Goal: Task Accomplishment & Management: Manage account settings

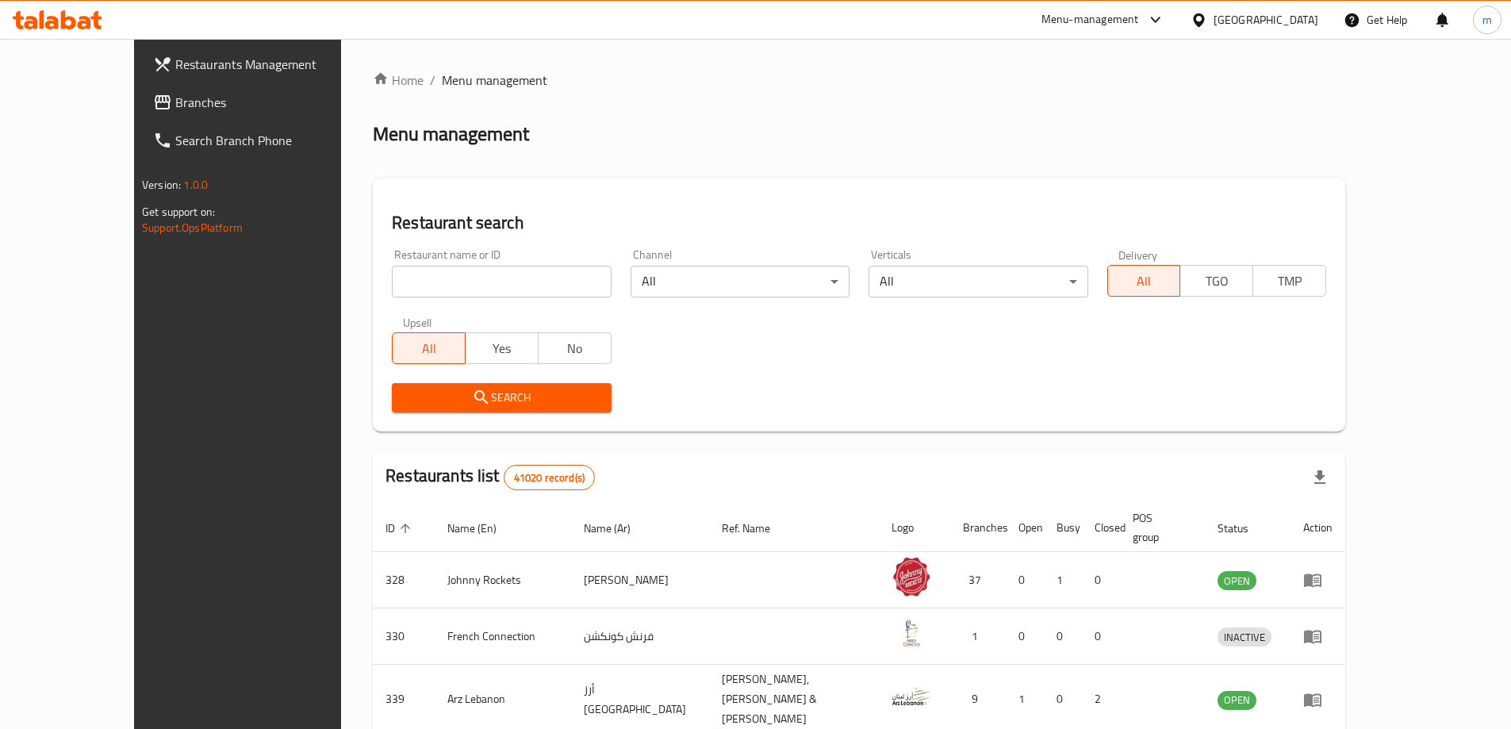
click at [175, 105] on span "Branches" at bounding box center [274, 102] width 198 height 19
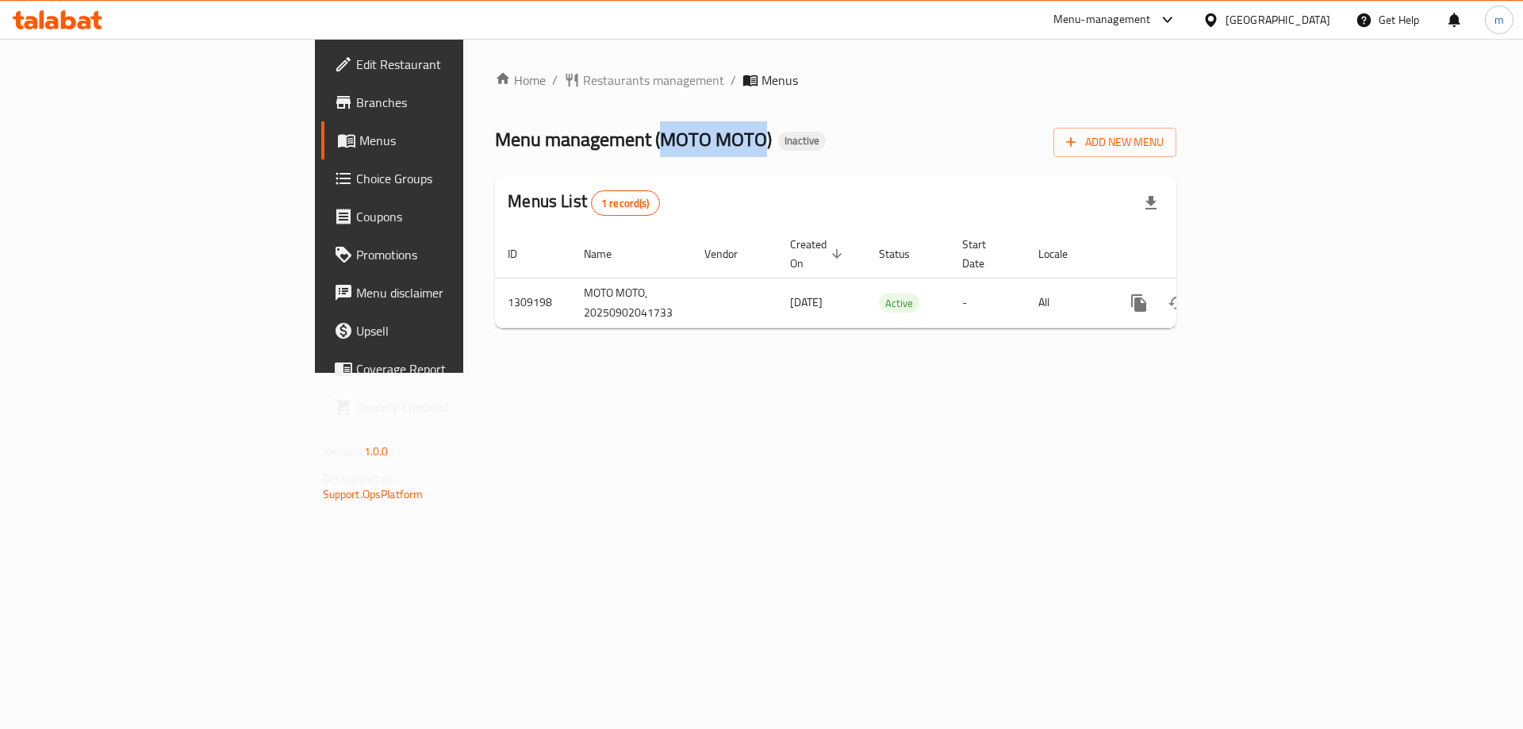
drag, startPoint x: 451, startPoint y: 140, endPoint x: 556, endPoint y: 140, distance: 104.7
click at [556, 140] on span "Menu management ( MOTO MOTO )" at bounding box center [633, 139] width 277 height 36
copy span "MOTO MOTO"
click at [1025, 373] on div "Home / Restaurants management / Menus Menu management ( MOTO MOTO ) Inactive Ad…" at bounding box center [835, 206] width 745 height 334
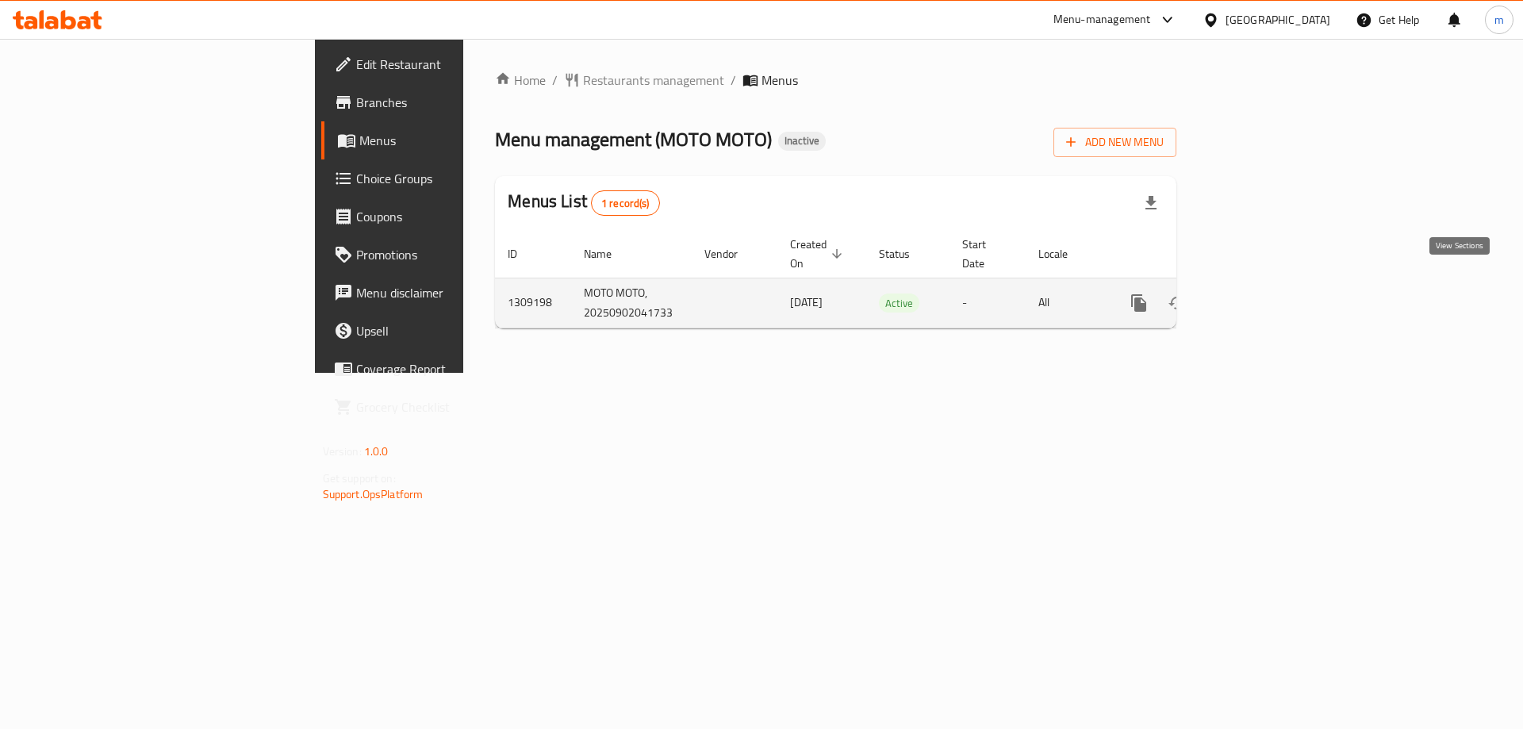
click at [1260, 296] on icon "enhanced table" at bounding box center [1253, 303] width 14 height 14
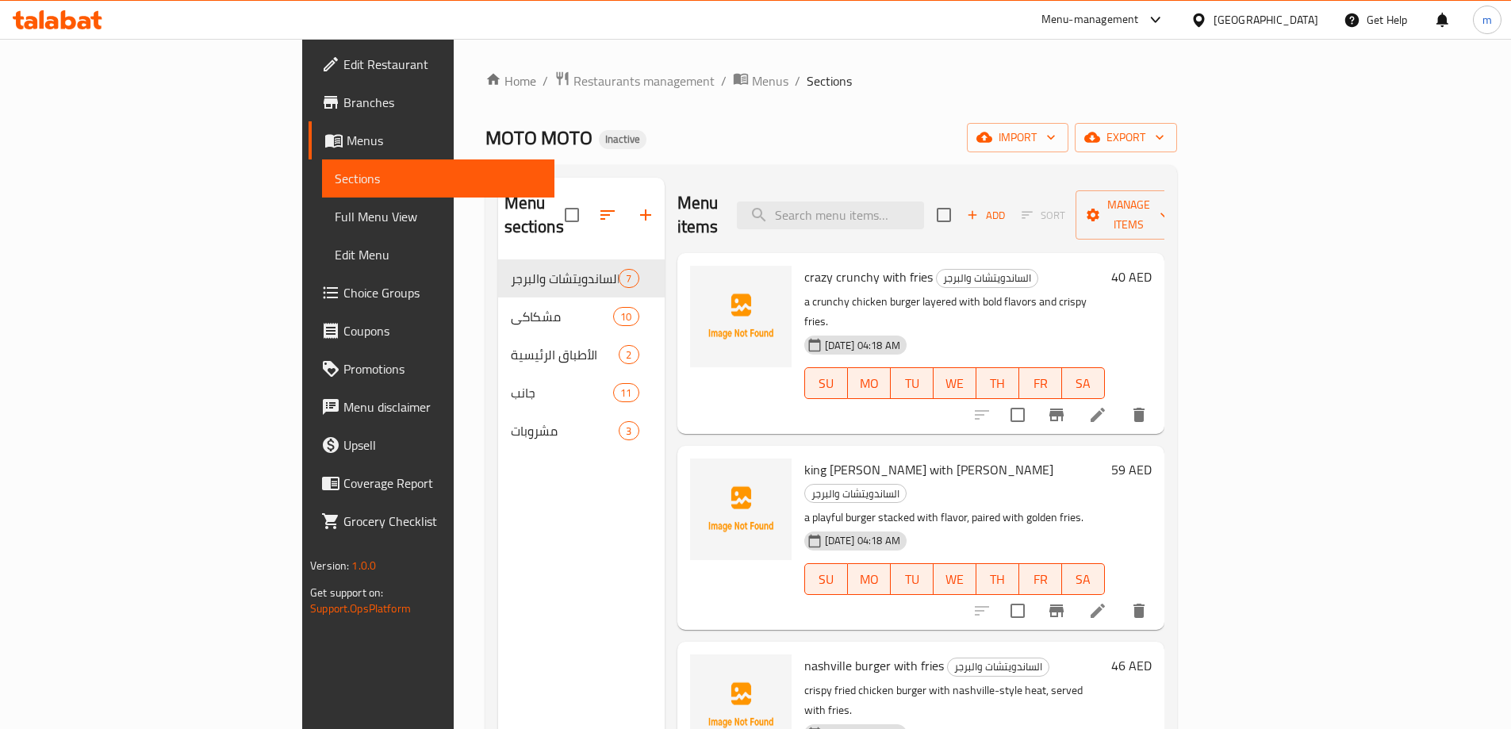
click at [347, 140] on span "Menus" at bounding box center [444, 140] width 195 height 19
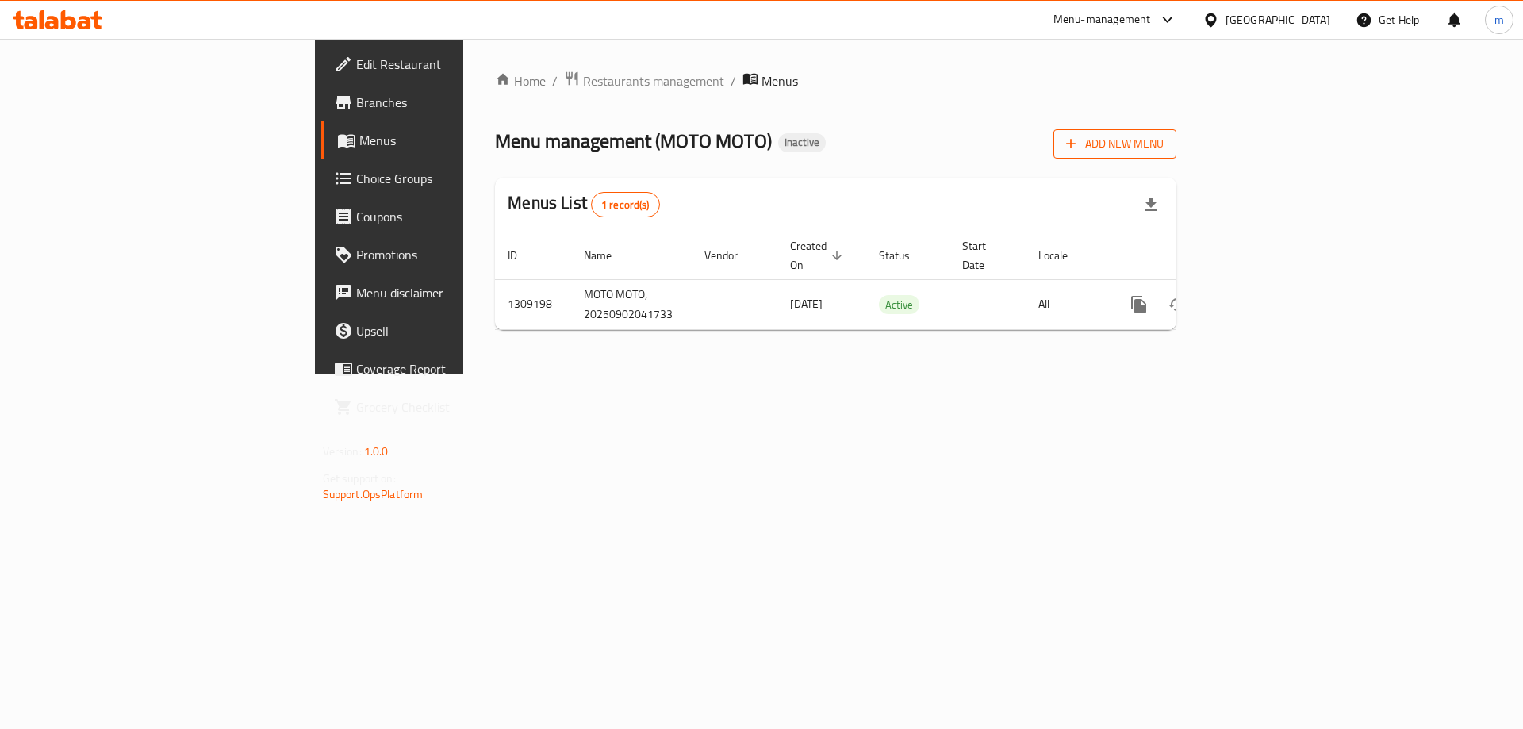
click at [1163, 152] on span "Add New Menu" at bounding box center [1115, 144] width 98 height 20
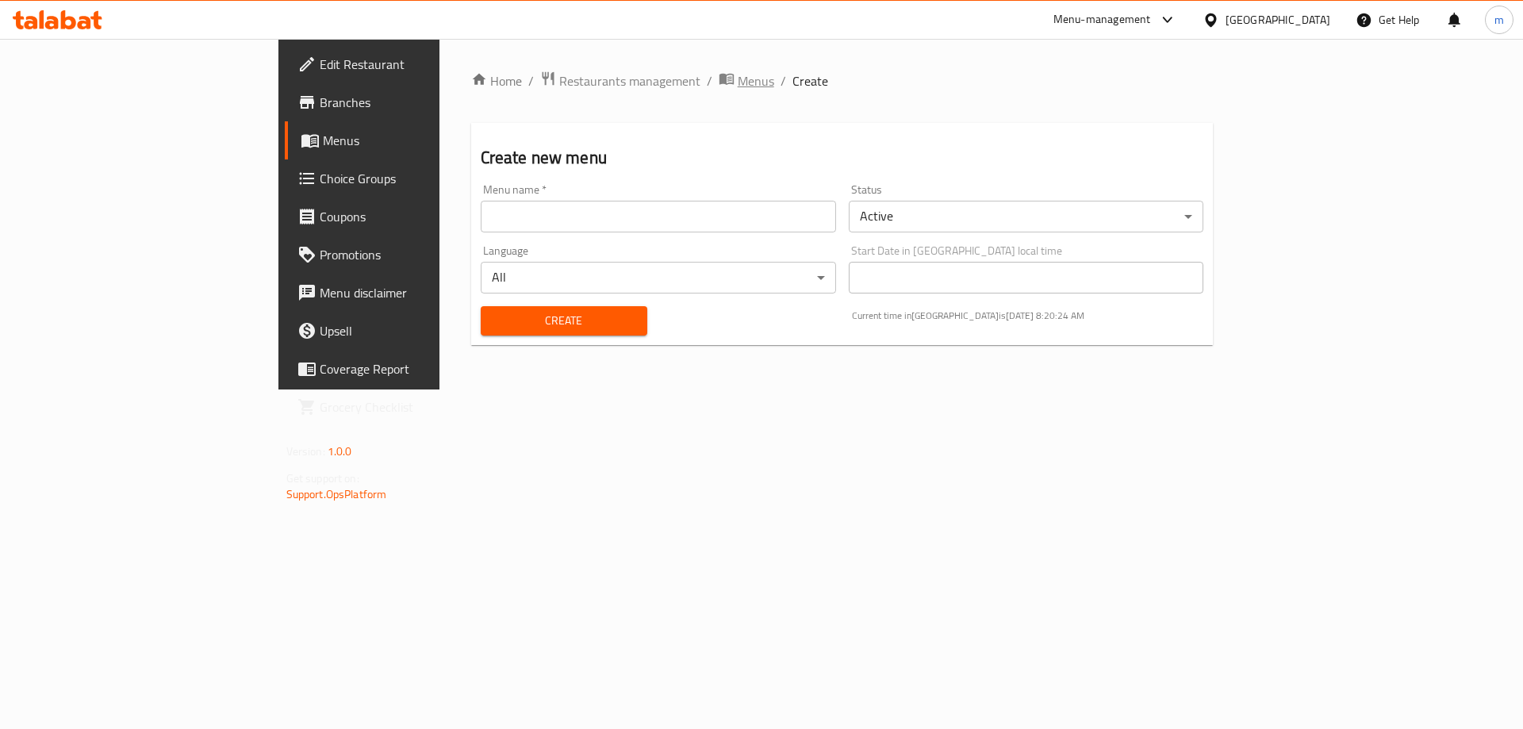
click at [737, 85] on span "Menus" at bounding box center [755, 80] width 36 height 19
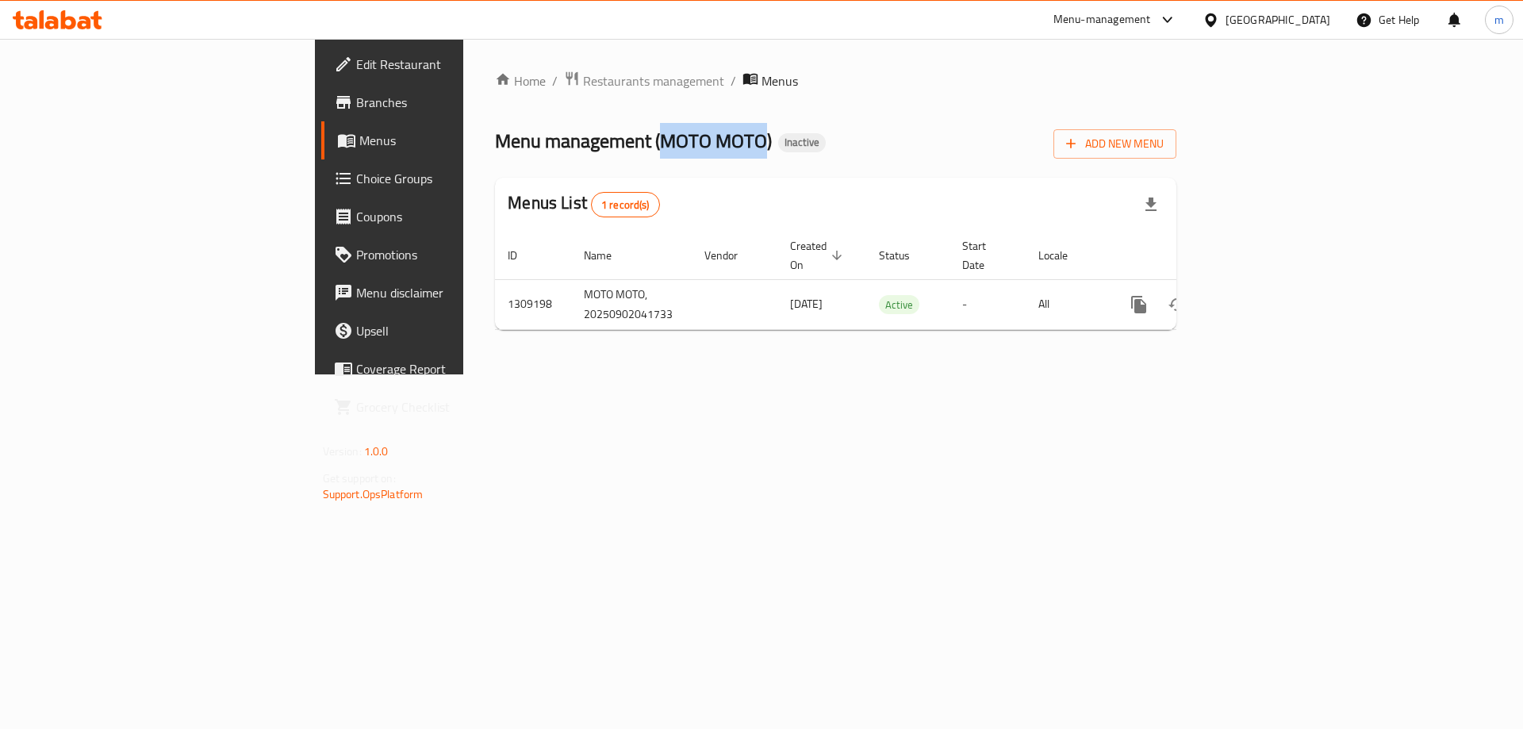
drag, startPoint x: 454, startPoint y: 140, endPoint x: 557, endPoint y: 144, distance: 103.1
click at [557, 144] on span "Menu management ( MOTO MOTO )" at bounding box center [633, 141] width 277 height 36
copy span "MOTO MOTO"
click at [1163, 135] on span "Add New Menu" at bounding box center [1115, 144] width 98 height 20
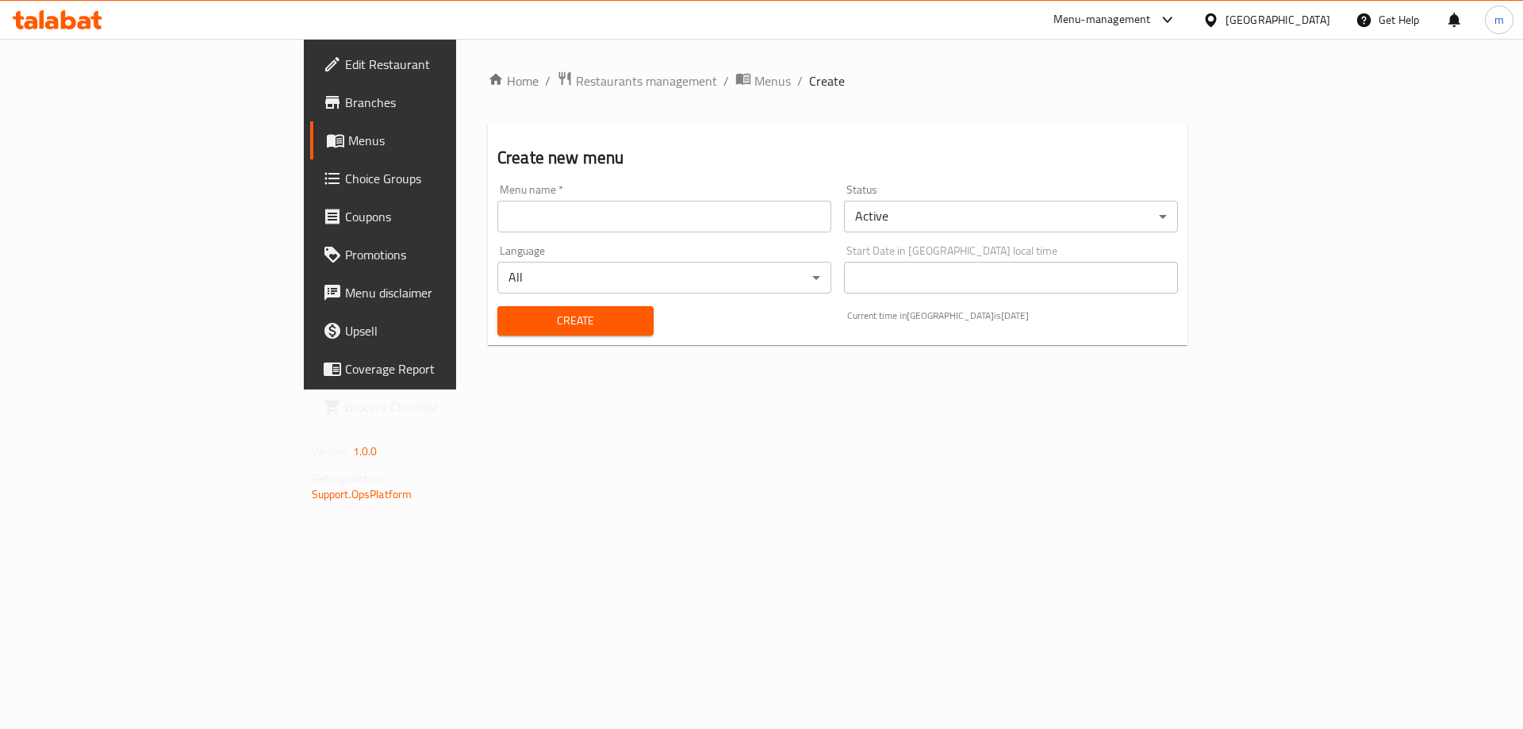
click at [525, 225] on input "text" at bounding box center [664, 217] width 334 height 32
paste input "MOTO MOTO"
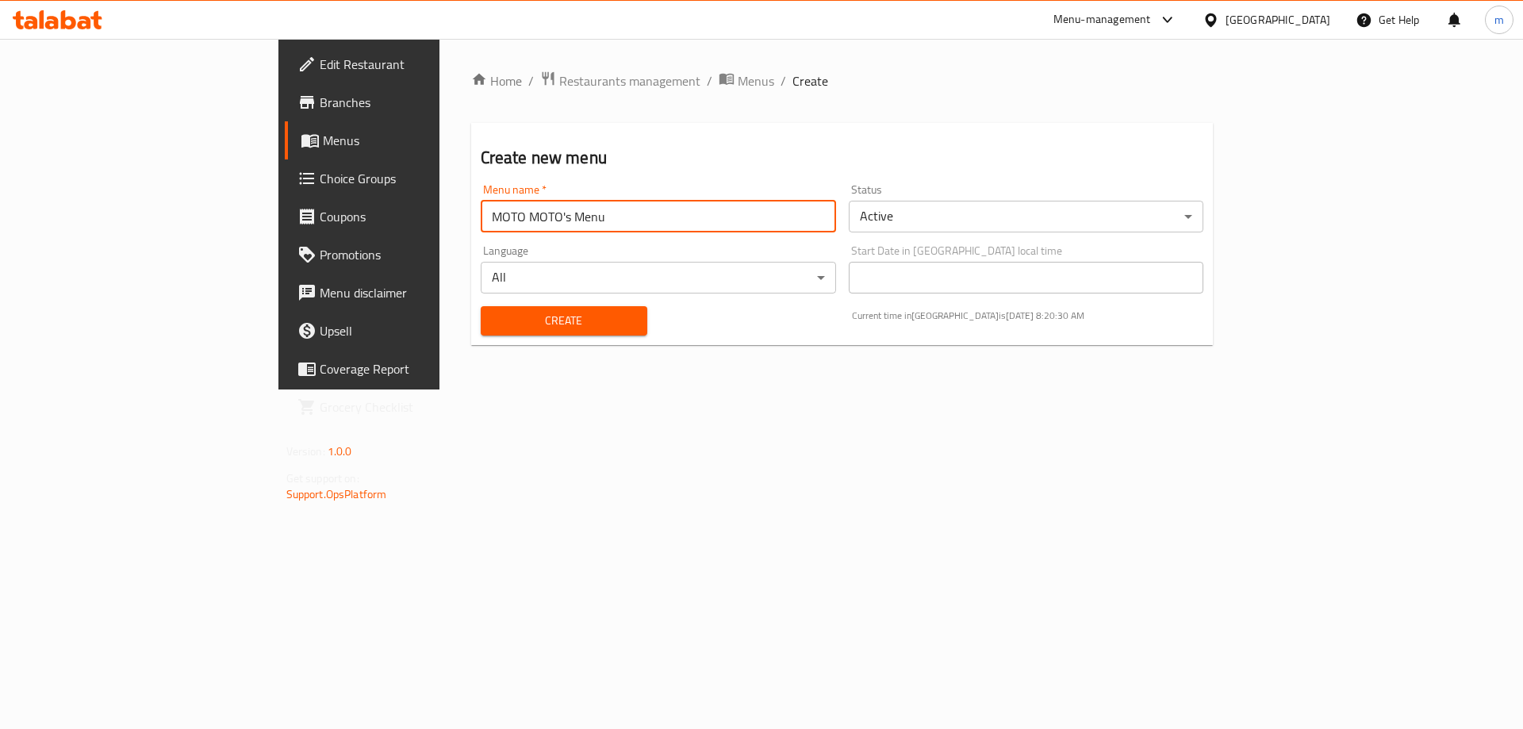
type input "MOTO MOTO's Menu"
click at [481, 306] on button "Create" at bounding box center [564, 320] width 167 height 29
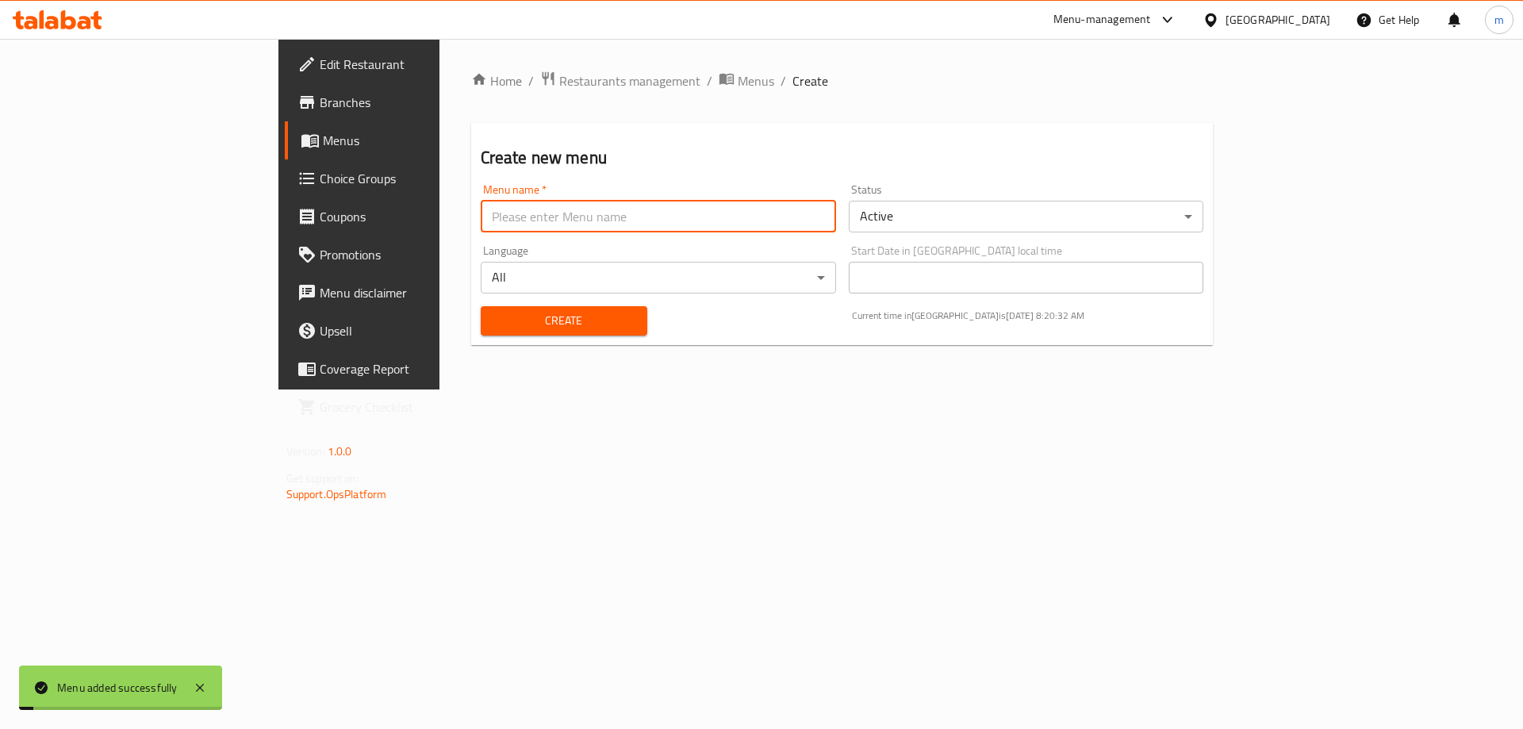
click at [323, 143] on span "Menus" at bounding box center [421, 140] width 197 height 19
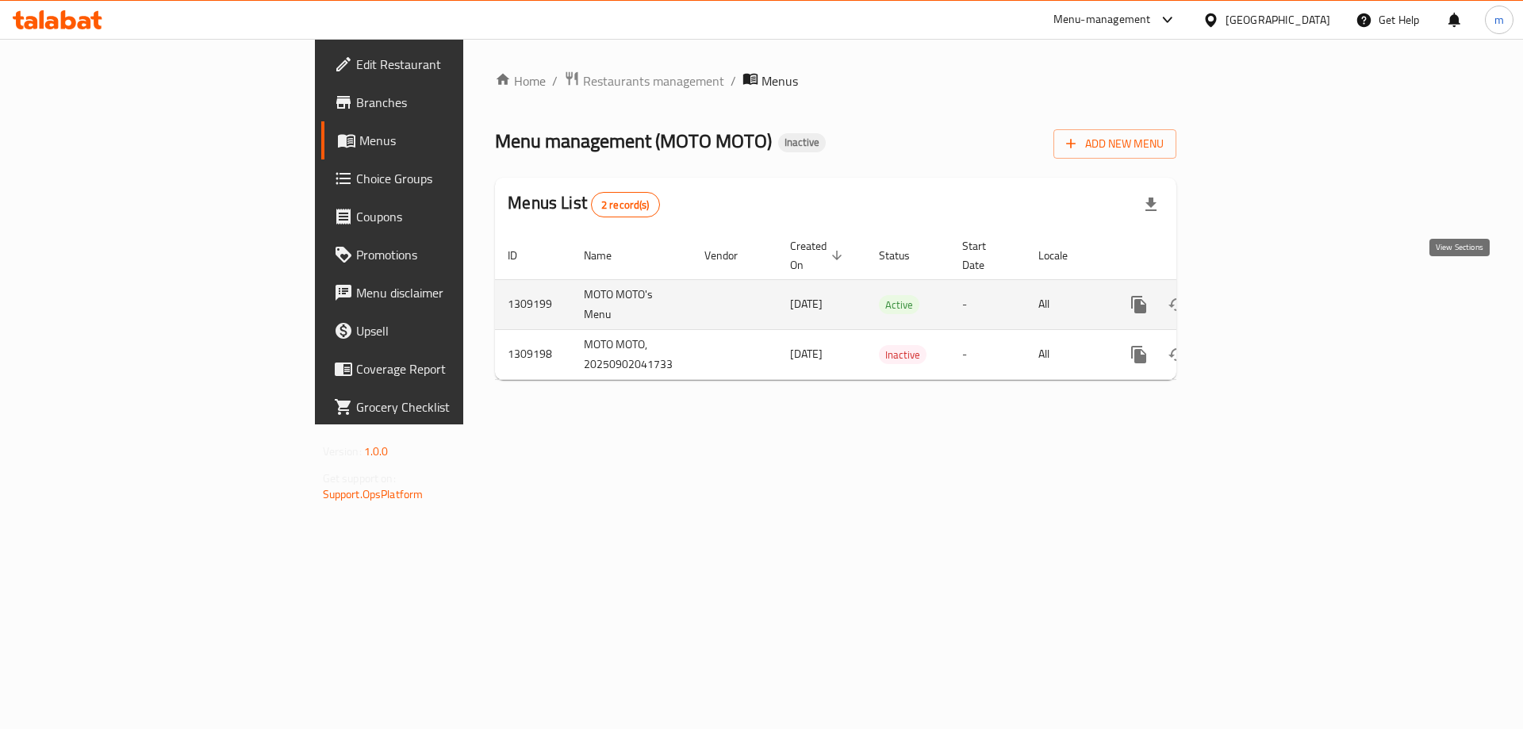
click at [1262, 295] on icon "enhanced table" at bounding box center [1252, 304] width 19 height 19
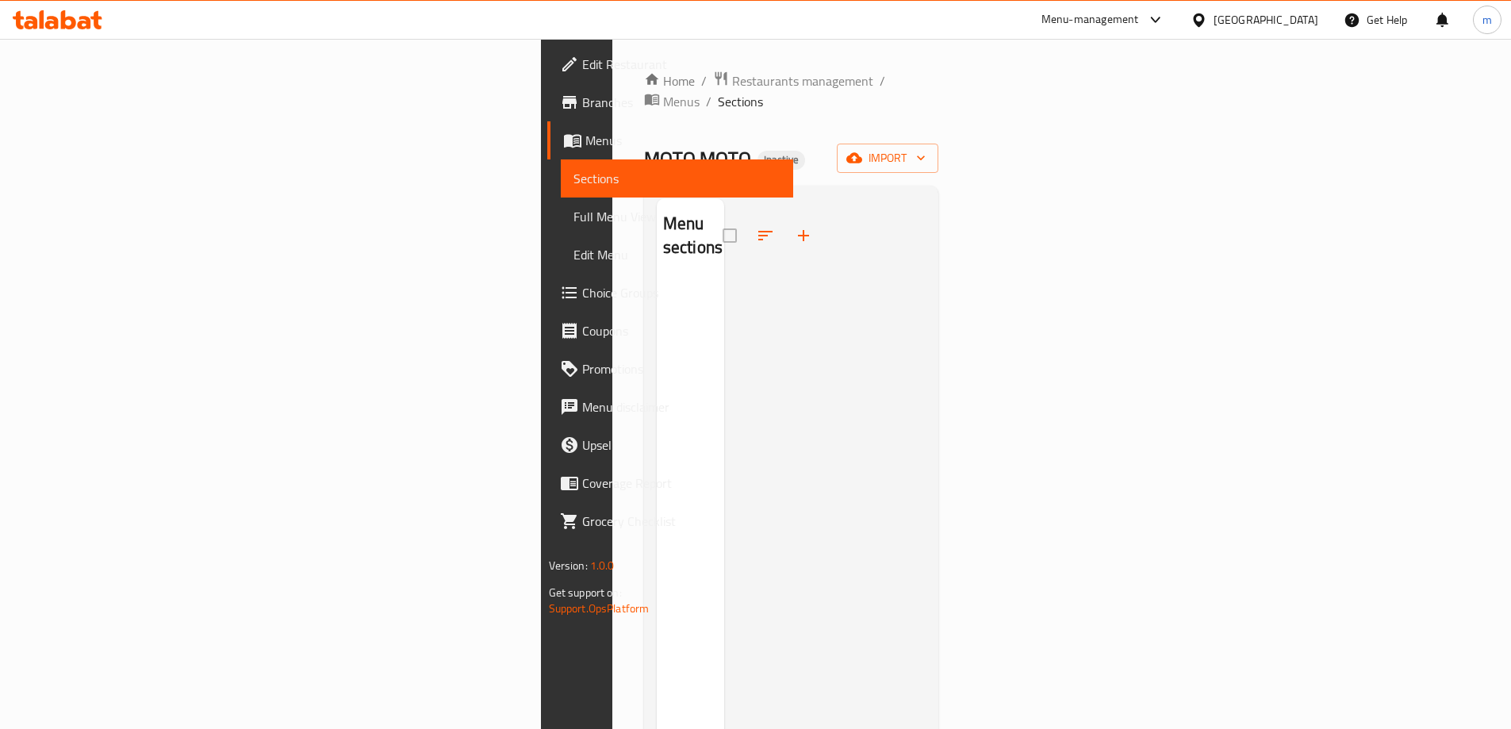
click at [939, 152] on div "Home / Restaurants management / Menus / Sections MOTO MOTO Inactive import Menu…" at bounding box center [791, 505] width 295 height 869
click at [925, 148] on span "import" at bounding box center [887, 158] width 76 height 20
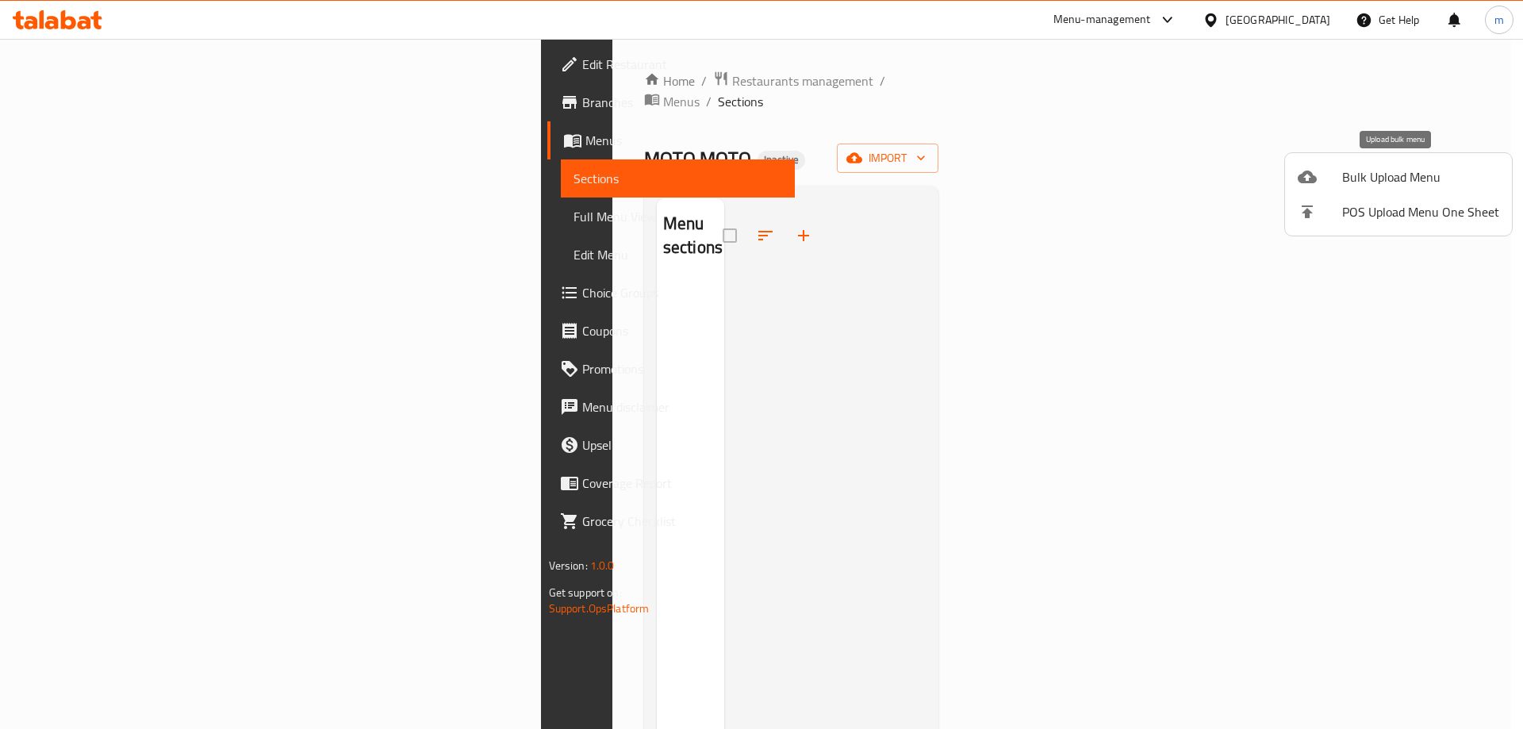
click at [1404, 173] on span "Bulk Upload Menu" at bounding box center [1420, 176] width 157 height 19
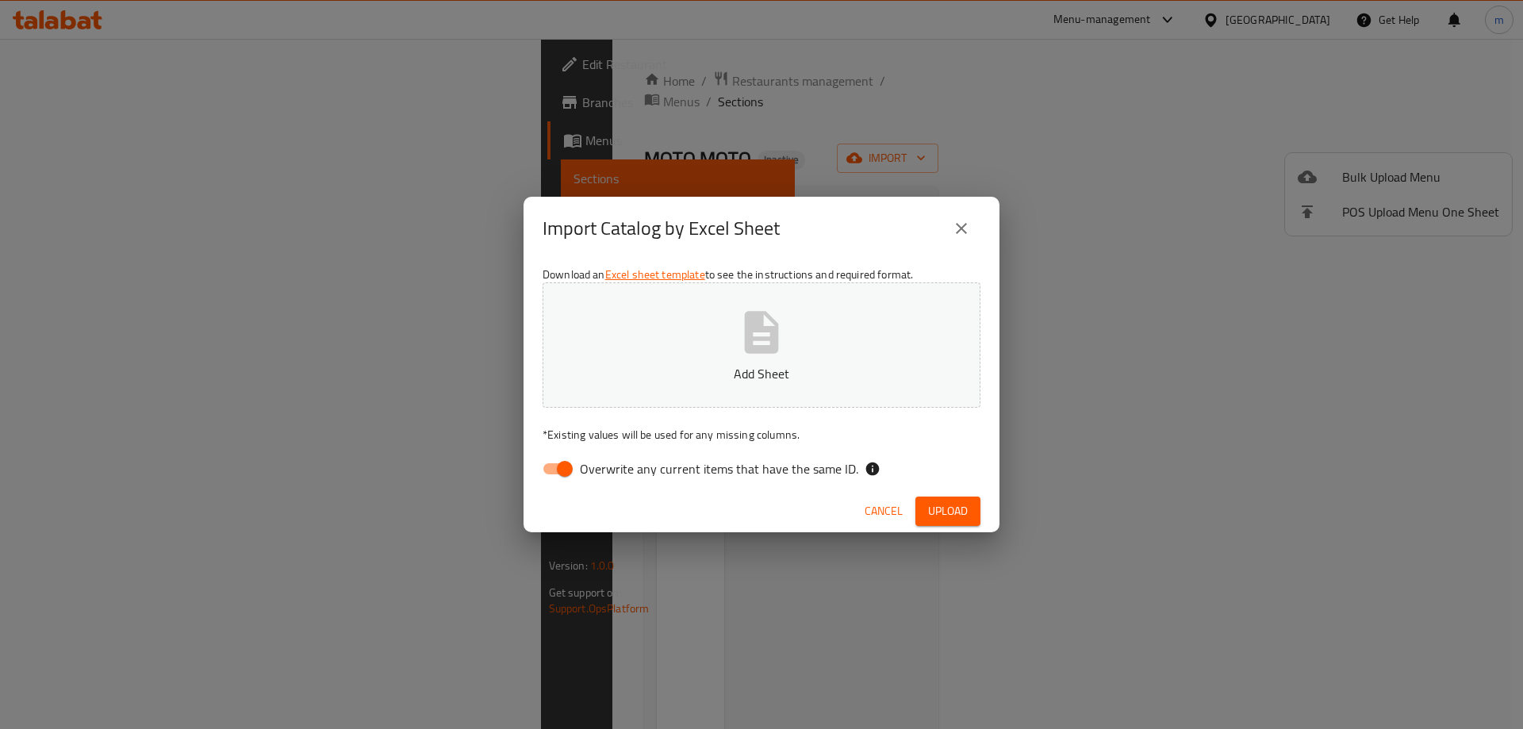
click at [760, 468] on span "Overwrite any current items that have the same ID." at bounding box center [719, 468] width 278 height 19
click at [610, 468] on input "Overwrite any current items that have the same ID." at bounding box center [564, 469] width 90 height 30
checkbox input "false"
click at [959, 503] on span "Upload" at bounding box center [948, 511] width 40 height 20
click at [951, 502] on span "Upload" at bounding box center [948, 511] width 40 height 20
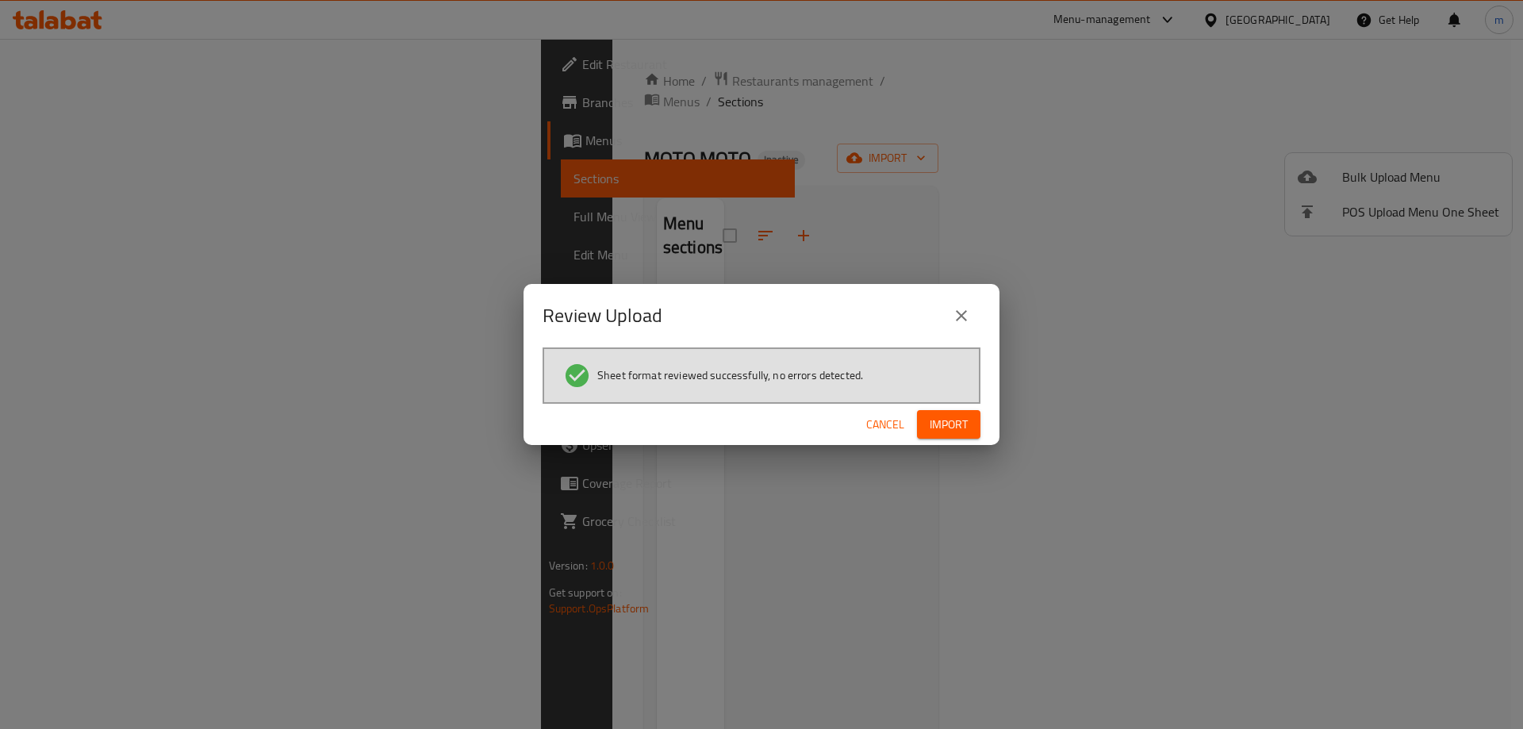
click at [963, 420] on span "Import" at bounding box center [948, 425] width 38 height 20
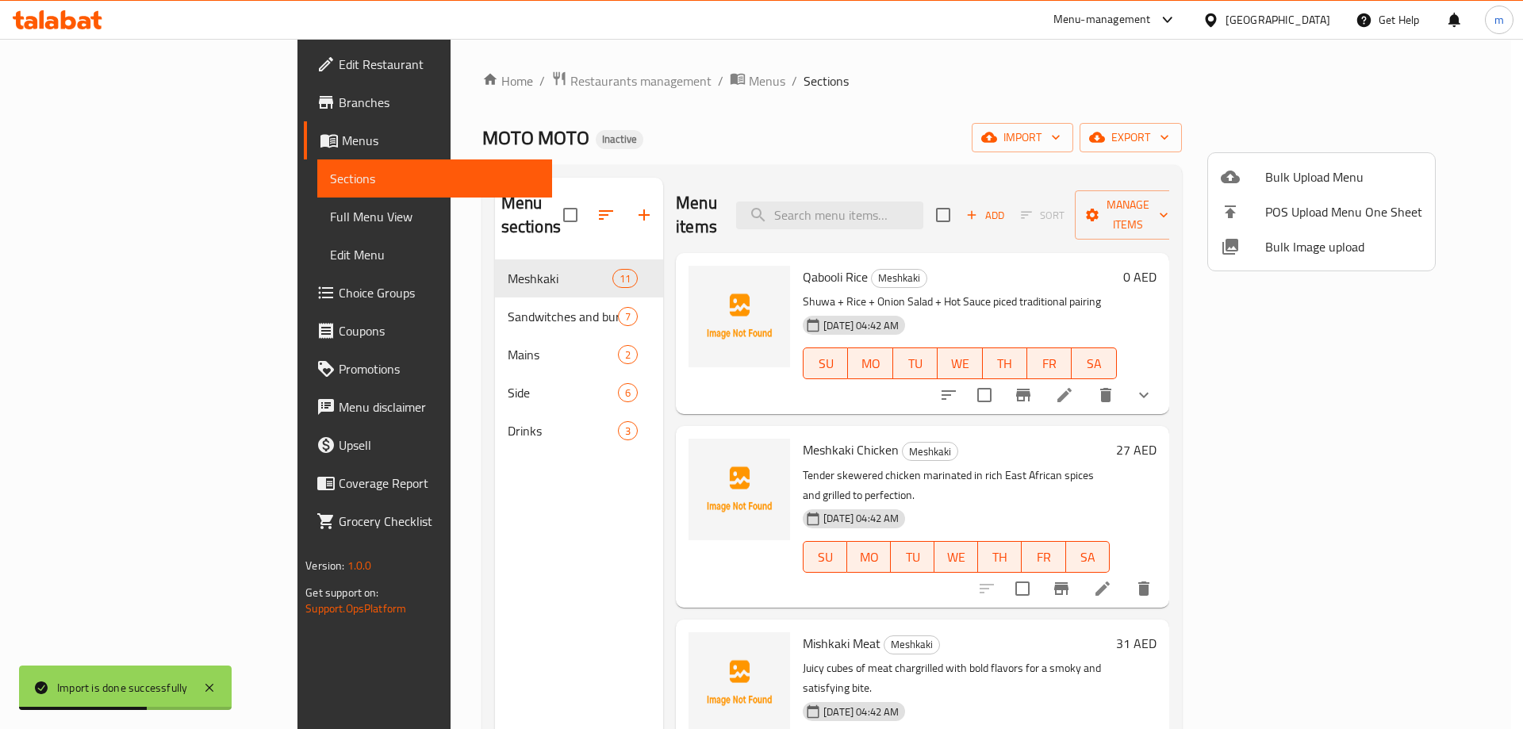
click at [62, 232] on div at bounding box center [761, 364] width 1523 height 729
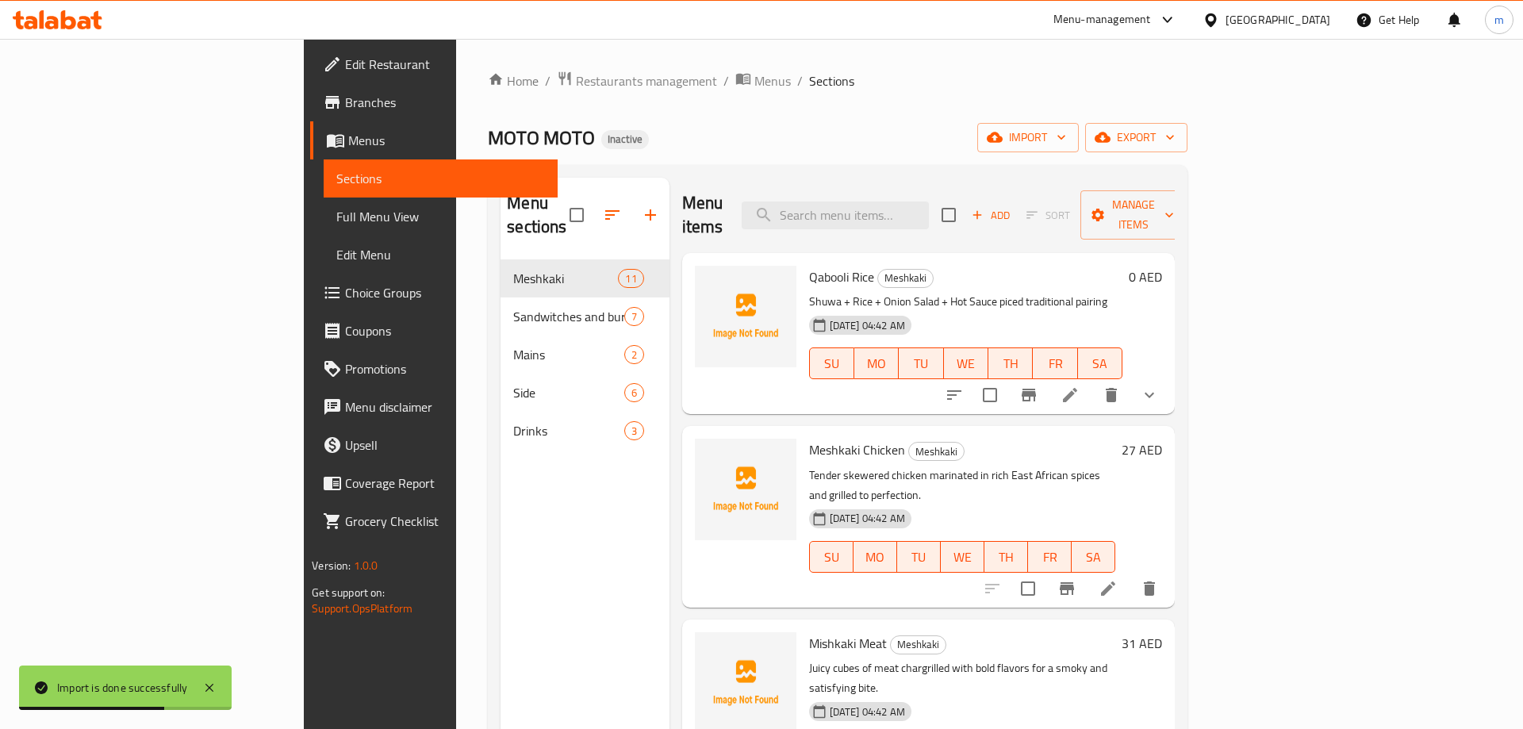
click at [336, 224] on span "Full Menu View" at bounding box center [440, 216] width 209 height 19
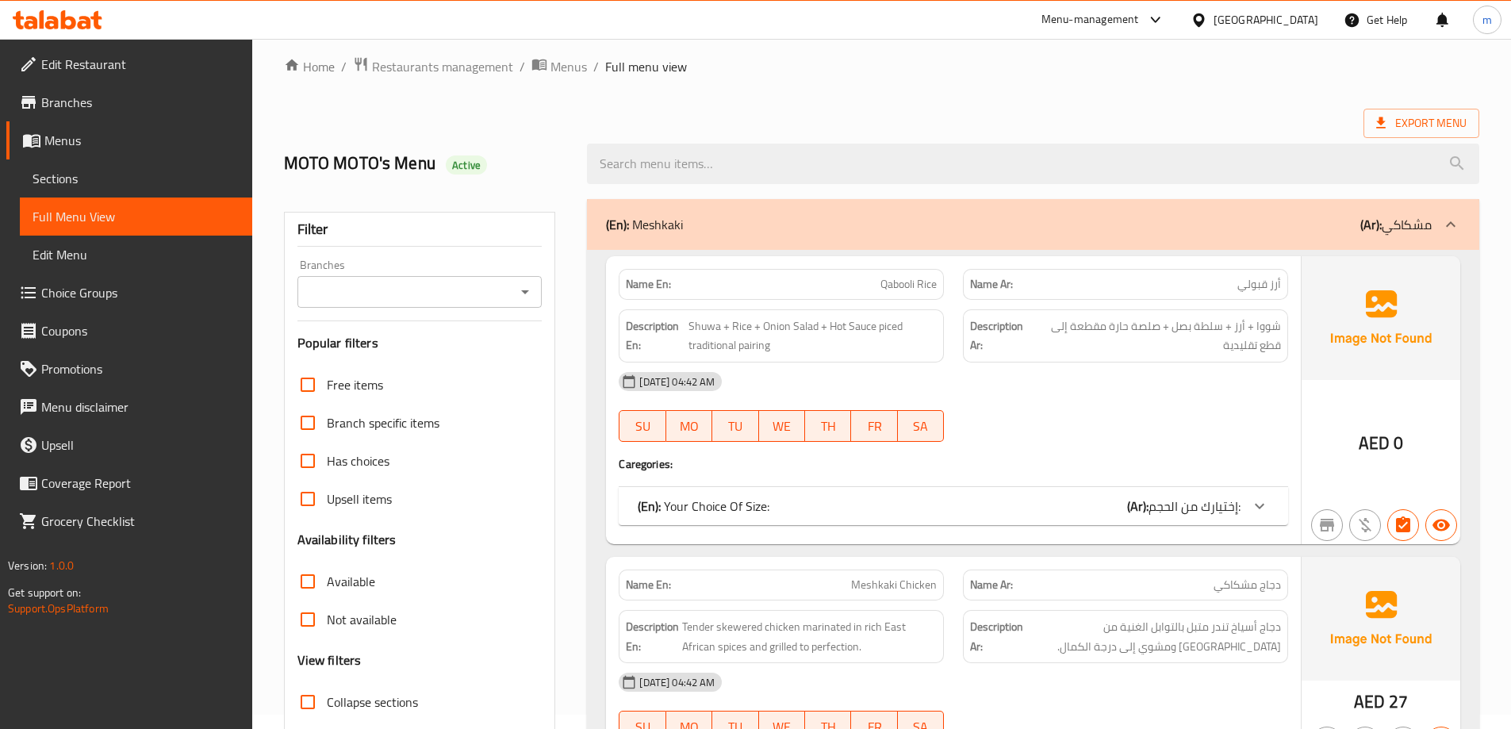
scroll to position [238, 0]
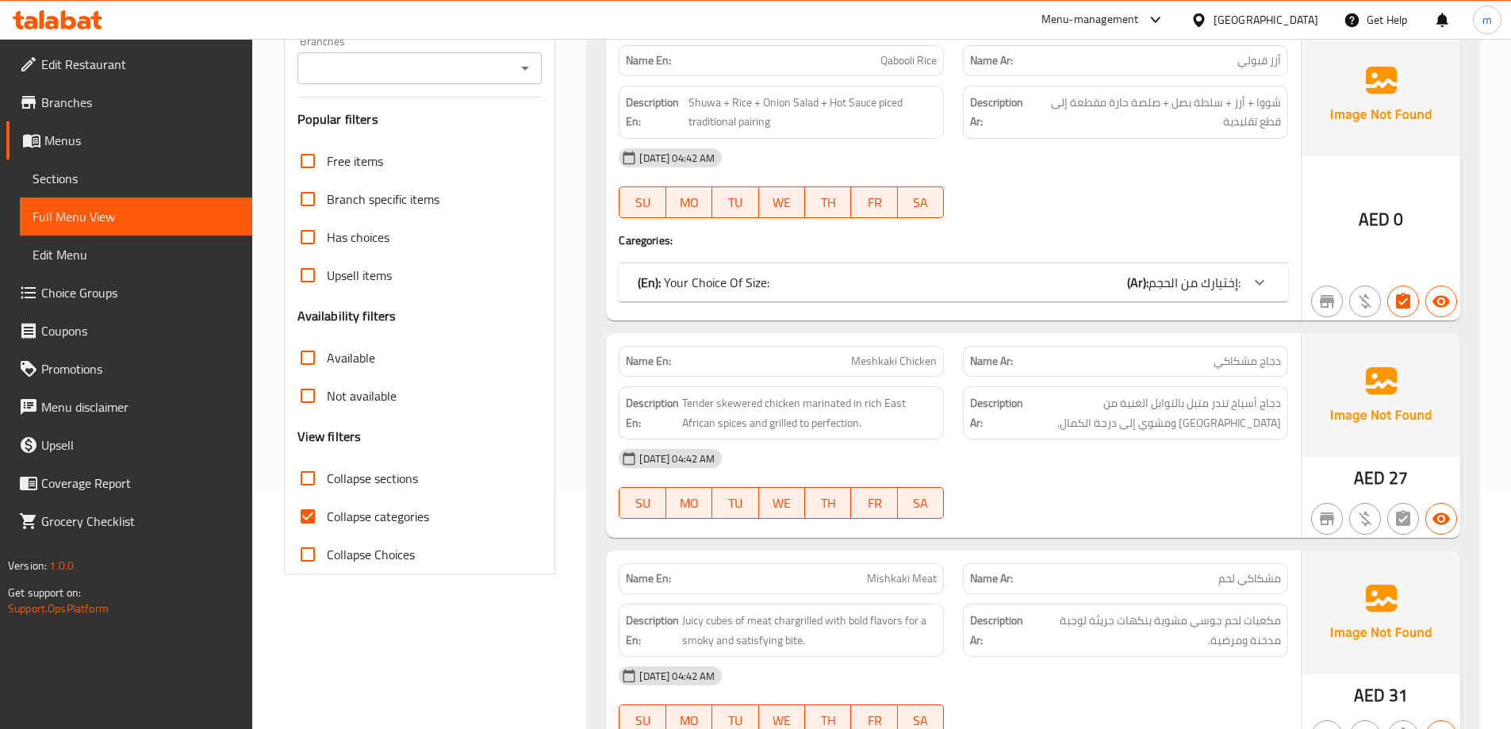
click at [380, 511] on span "Collapse categories" at bounding box center [378, 516] width 102 height 19
click at [327, 511] on input "Collapse categories" at bounding box center [308, 516] width 38 height 38
checkbox input "false"
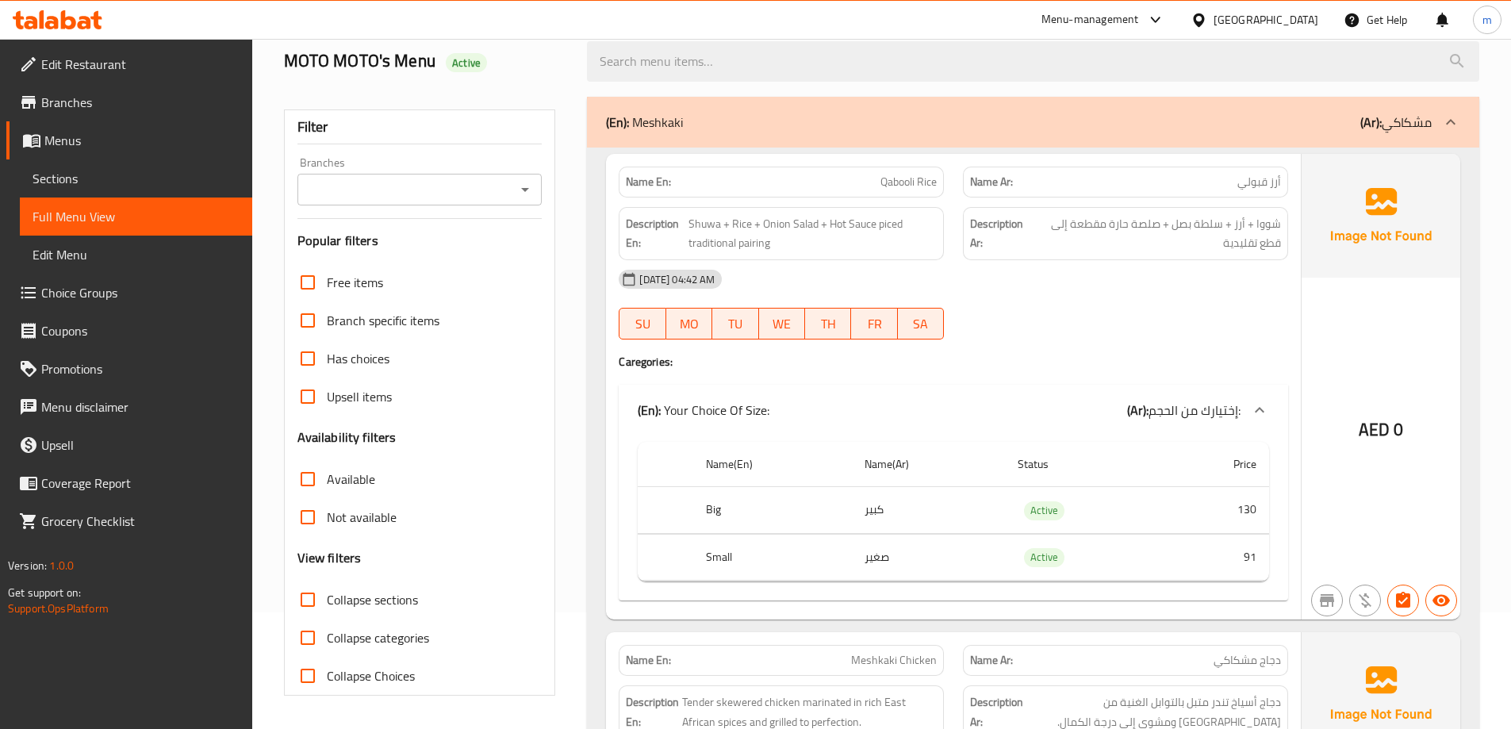
scroll to position [0, 0]
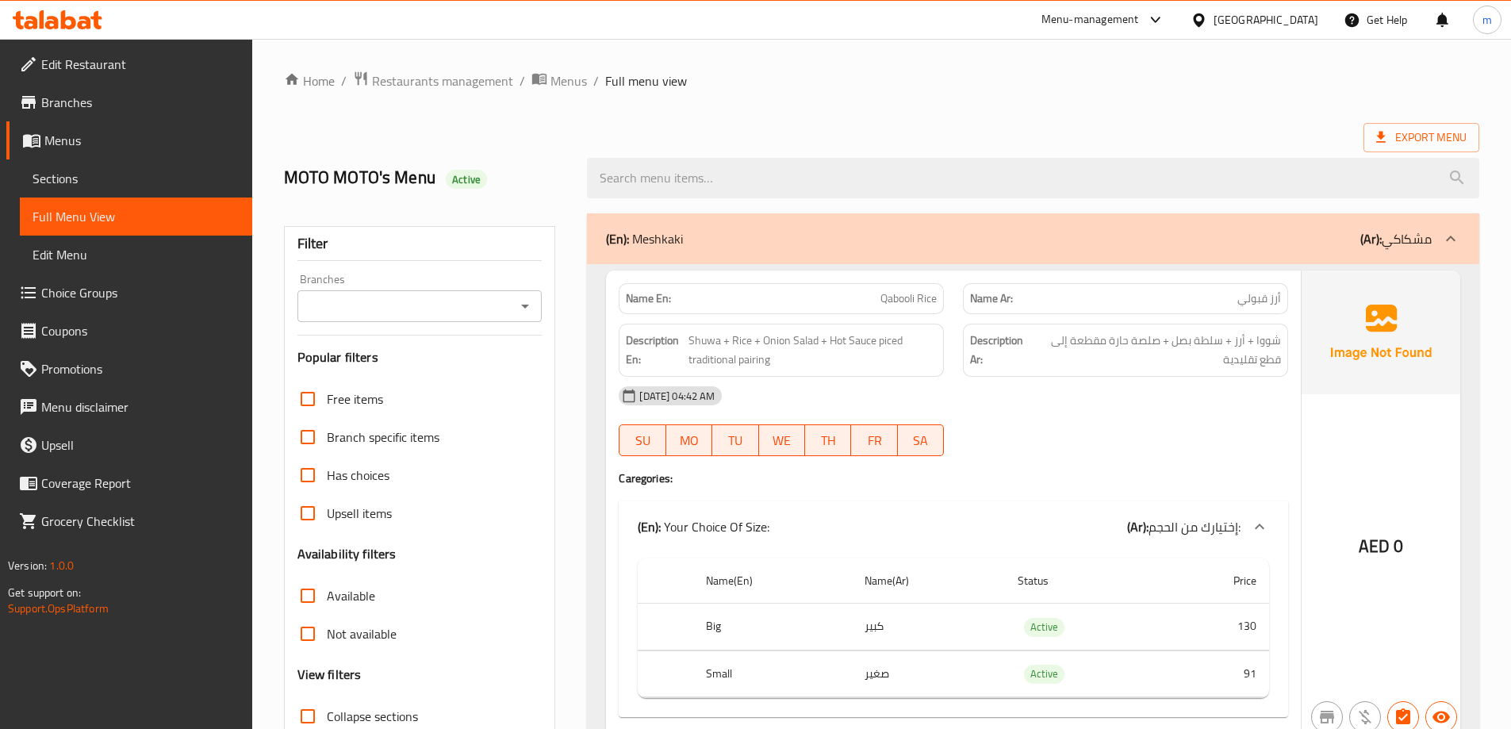
click at [1095, 124] on div "Export Menu" at bounding box center [881, 137] width 1195 height 29
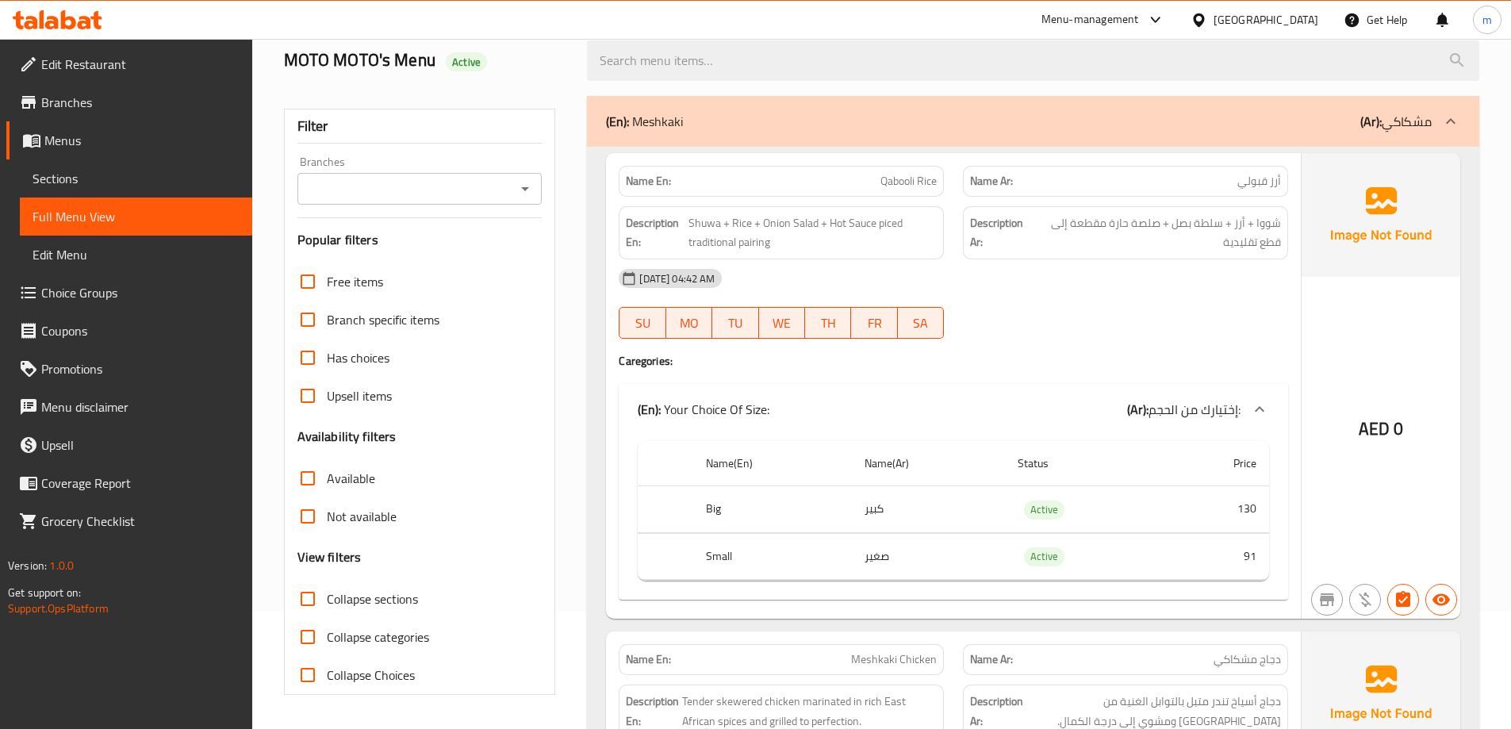
scroll to position [159, 0]
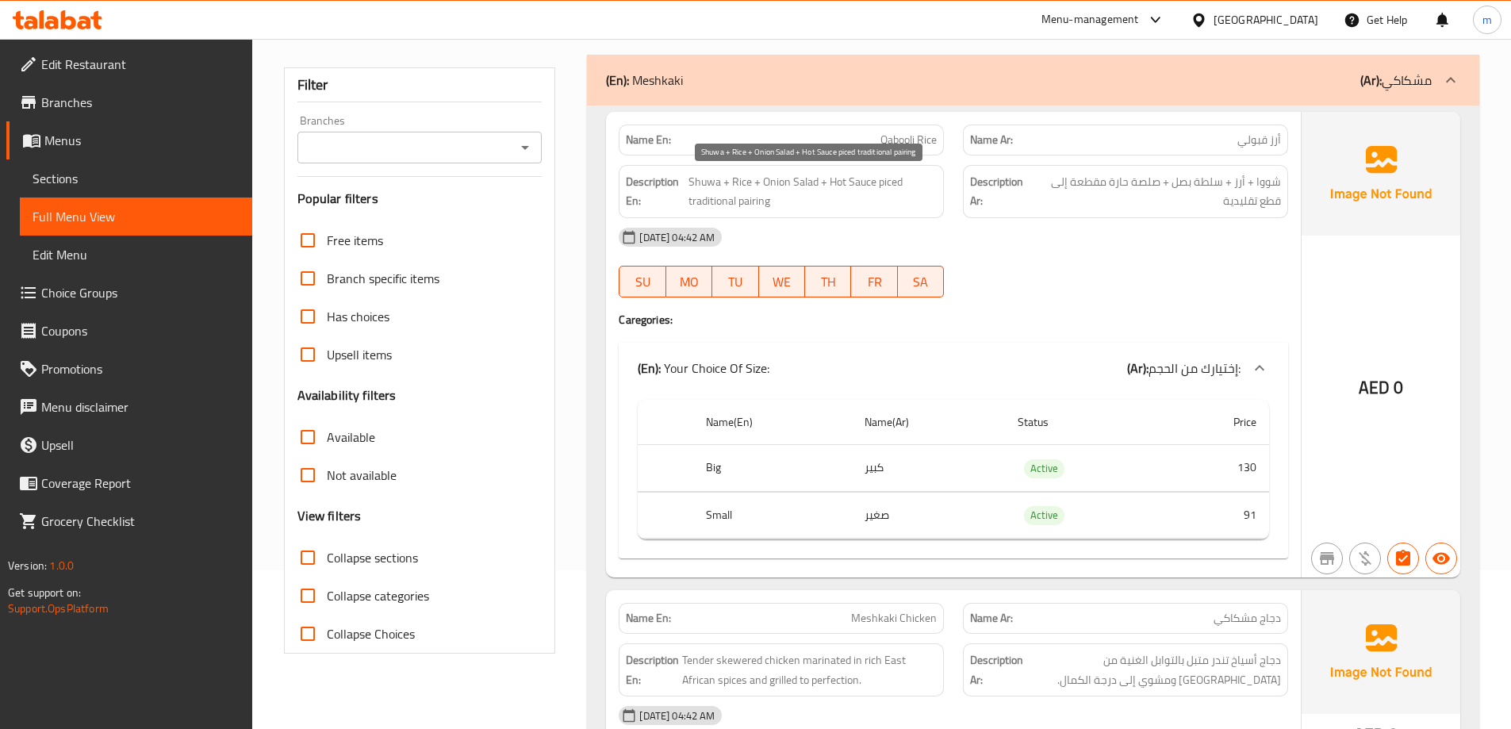
click at [699, 180] on span "Shuwa + Rice + Onion Salad + Hot Sauce piced traditional pairing" at bounding box center [812, 191] width 249 height 39
click at [724, 178] on span "Shuwa + Rice + Onion Salad + Hot Sauce piced traditional pairing" at bounding box center [812, 191] width 249 height 39
drag, startPoint x: 758, startPoint y: 178, endPoint x: 821, endPoint y: 183, distance: 62.9
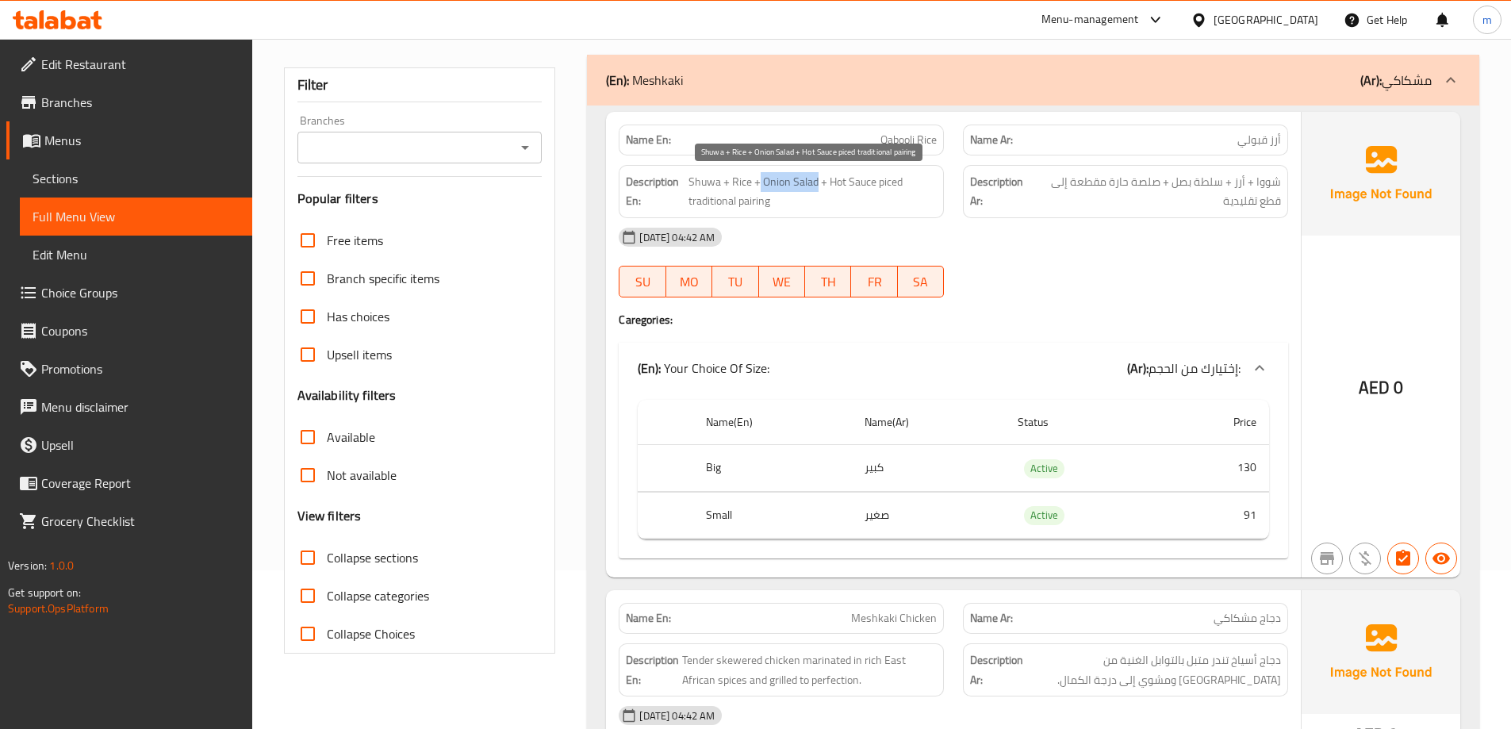
click at [821, 183] on span "Shuwa + Rice + Onion Salad + Hot Sauce piced traditional pairing" at bounding box center [812, 191] width 249 height 39
drag, startPoint x: 838, startPoint y: 183, endPoint x: 923, endPoint y: 182, distance: 84.9
click at [923, 182] on span "Shuwa + Rice + Onion Salad + Hot Sauce piced traditional pairing" at bounding box center [812, 191] width 249 height 39
click at [920, 182] on span "Shuwa + Rice + Onion Salad + Hot Sauce piced traditional pairing" at bounding box center [812, 191] width 249 height 39
click at [885, 180] on span "Shuwa + Rice + Onion Salad + Hot Sauce piced traditional pairing" at bounding box center [812, 191] width 249 height 39
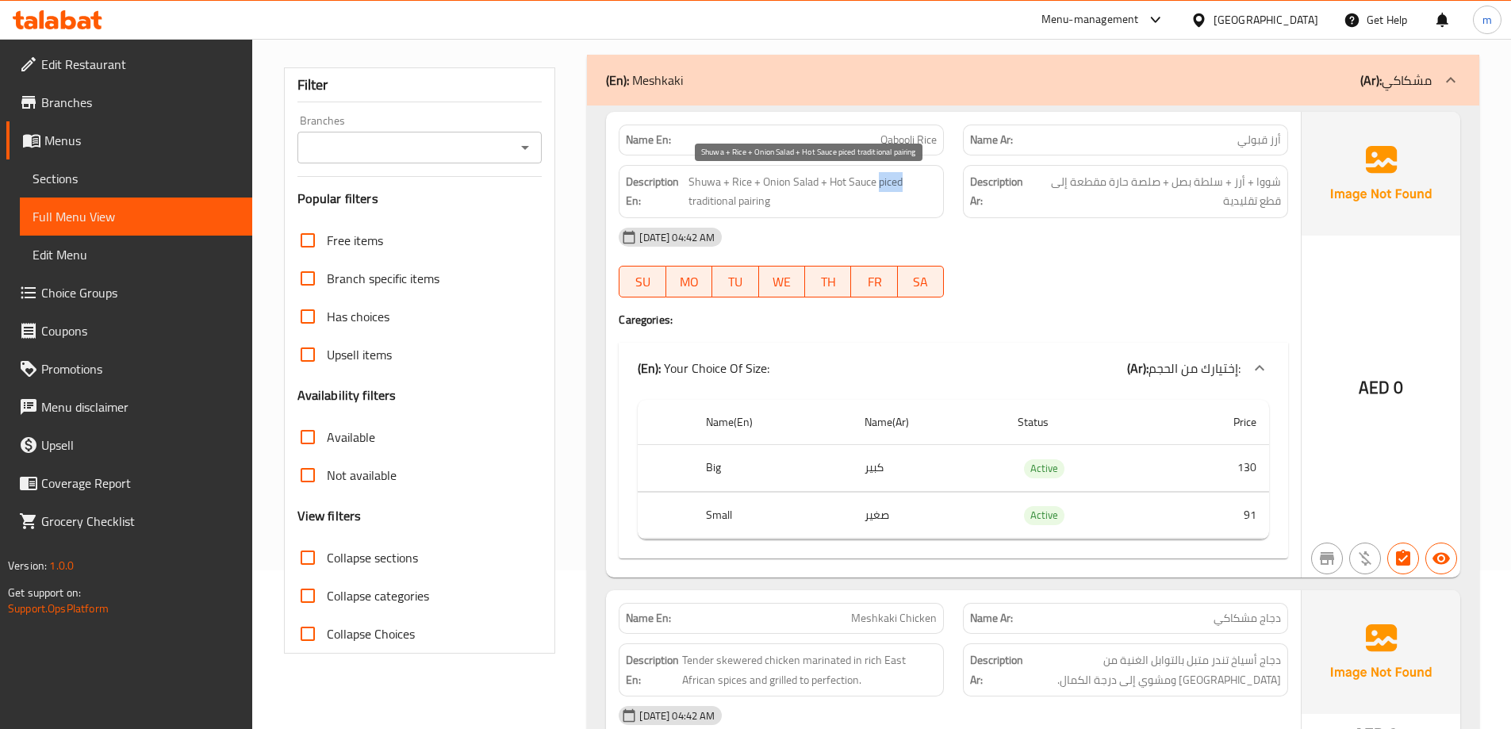
click at [885, 180] on span "Shuwa + Rice + Onion Salad + Hot Sauce piced traditional pairing" at bounding box center [812, 191] width 249 height 39
click at [871, 192] on span "Shuwa + Rice + Onion Salad + Hot Sauce piced traditional pairing" at bounding box center [812, 191] width 249 height 39
click at [873, 187] on span "Shuwa + Rice + Onion Salad + Hot Sauce piced traditional pairing" at bounding box center [812, 191] width 249 height 39
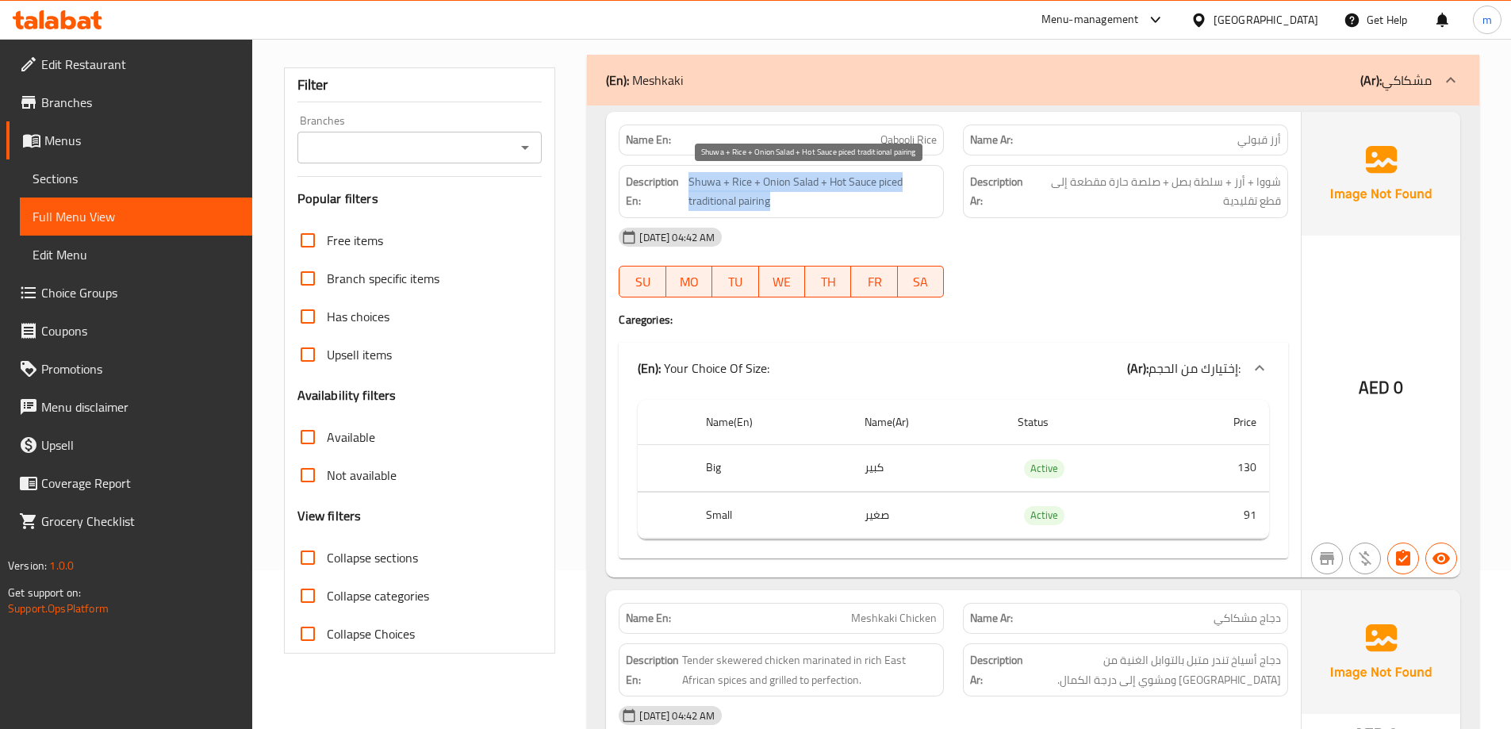
click at [873, 187] on span "Shuwa + Rice + Onion Salad + Hot Sauce piced traditional pairing" at bounding box center [812, 191] width 249 height 39
click at [879, 197] on span "Shuwa + Rice + Onion Salad + Hot Sauce piced traditional pairing" at bounding box center [812, 191] width 249 height 39
click at [873, 193] on span "Shuwa + Rice + Onion Salad + Hot Sauce piced traditional pairing" at bounding box center [812, 191] width 249 height 39
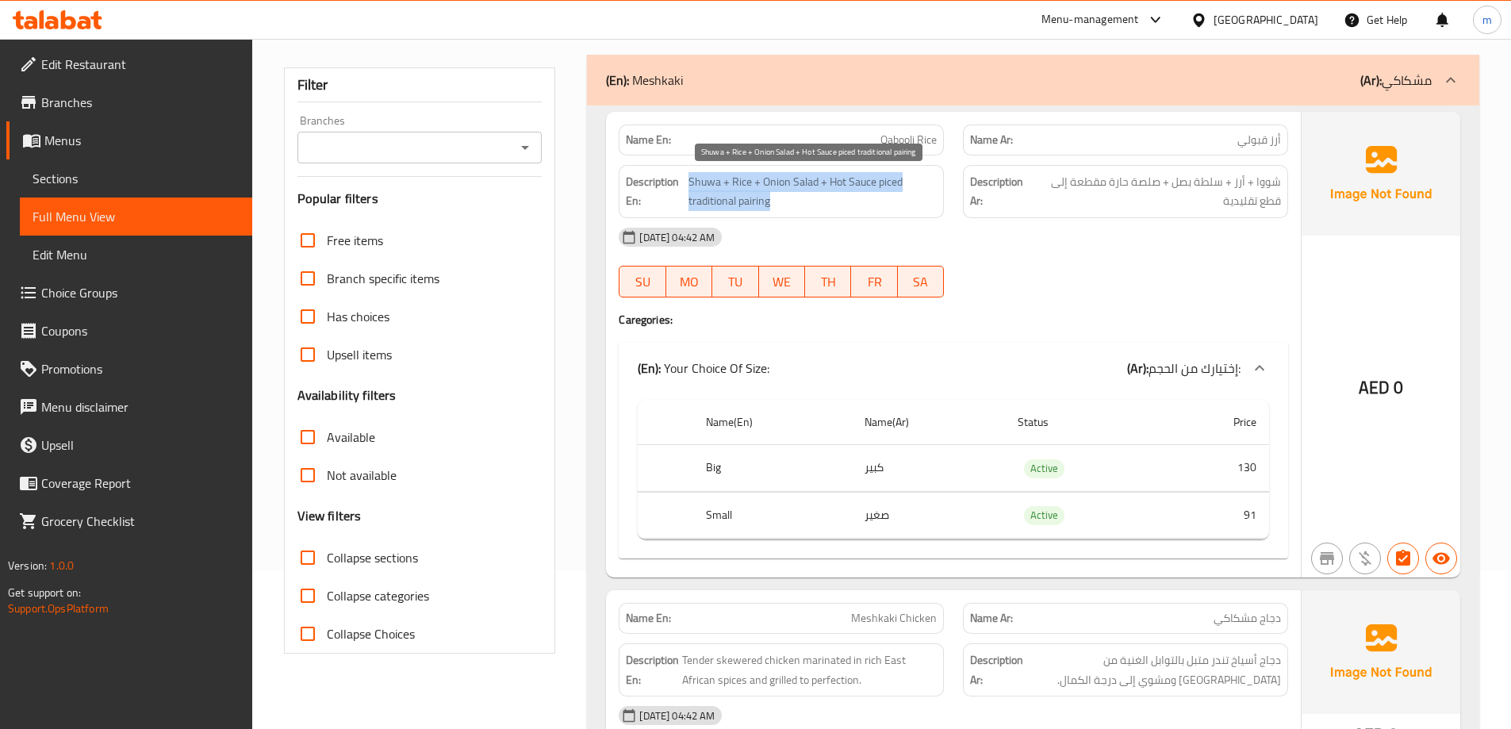
click at [879, 180] on span "Shuwa + Rice + Onion Salad + Hot Sauce piced traditional pairing" at bounding box center [812, 191] width 249 height 39
drag, startPoint x: 875, startPoint y: 180, endPoint x: 886, endPoint y: 194, distance: 18.1
click at [886, 194] on span "Shuwa + Rice + Onion Salad + Hot Sauce piced traditional pairing" at bounding box center [812, 191] width 249 height 39
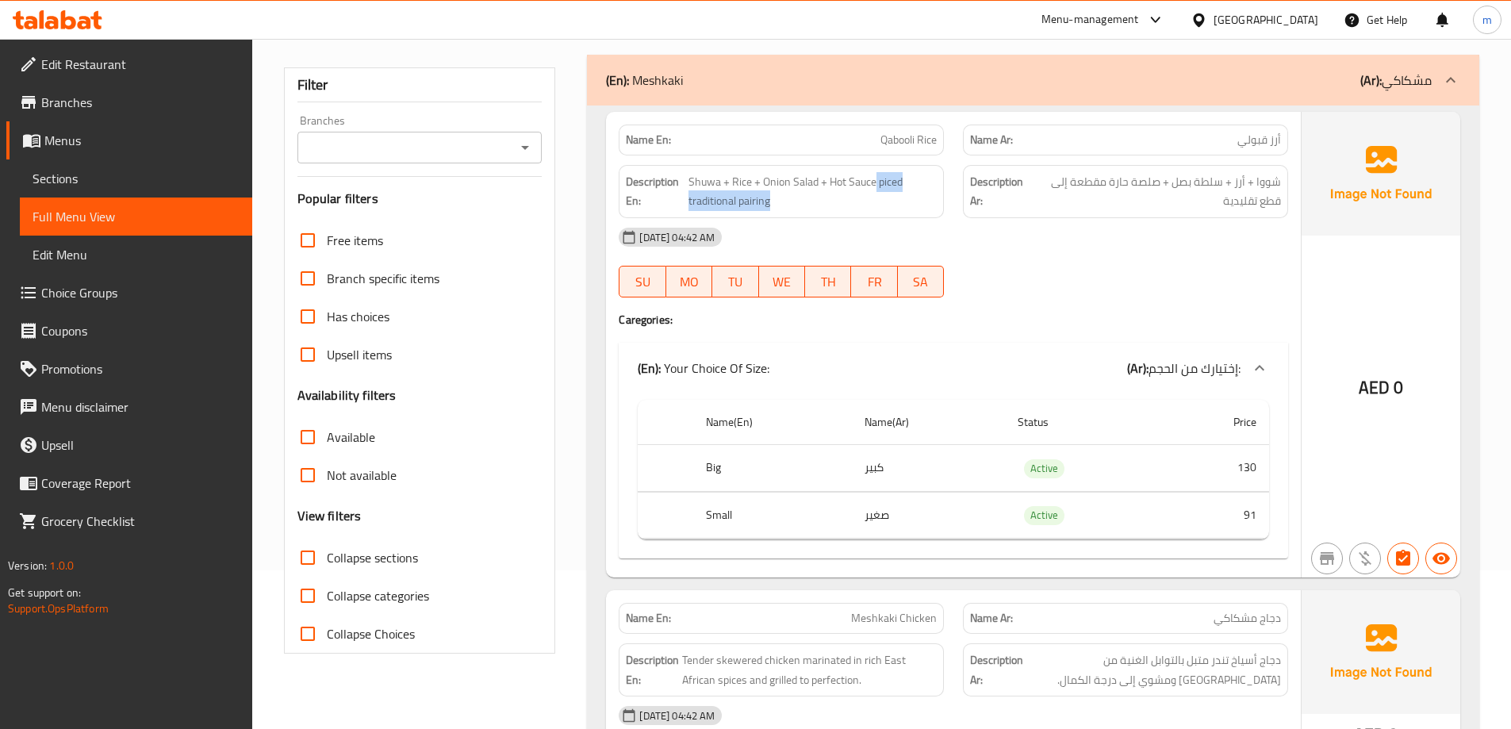
copy span "piced traditional pairing"
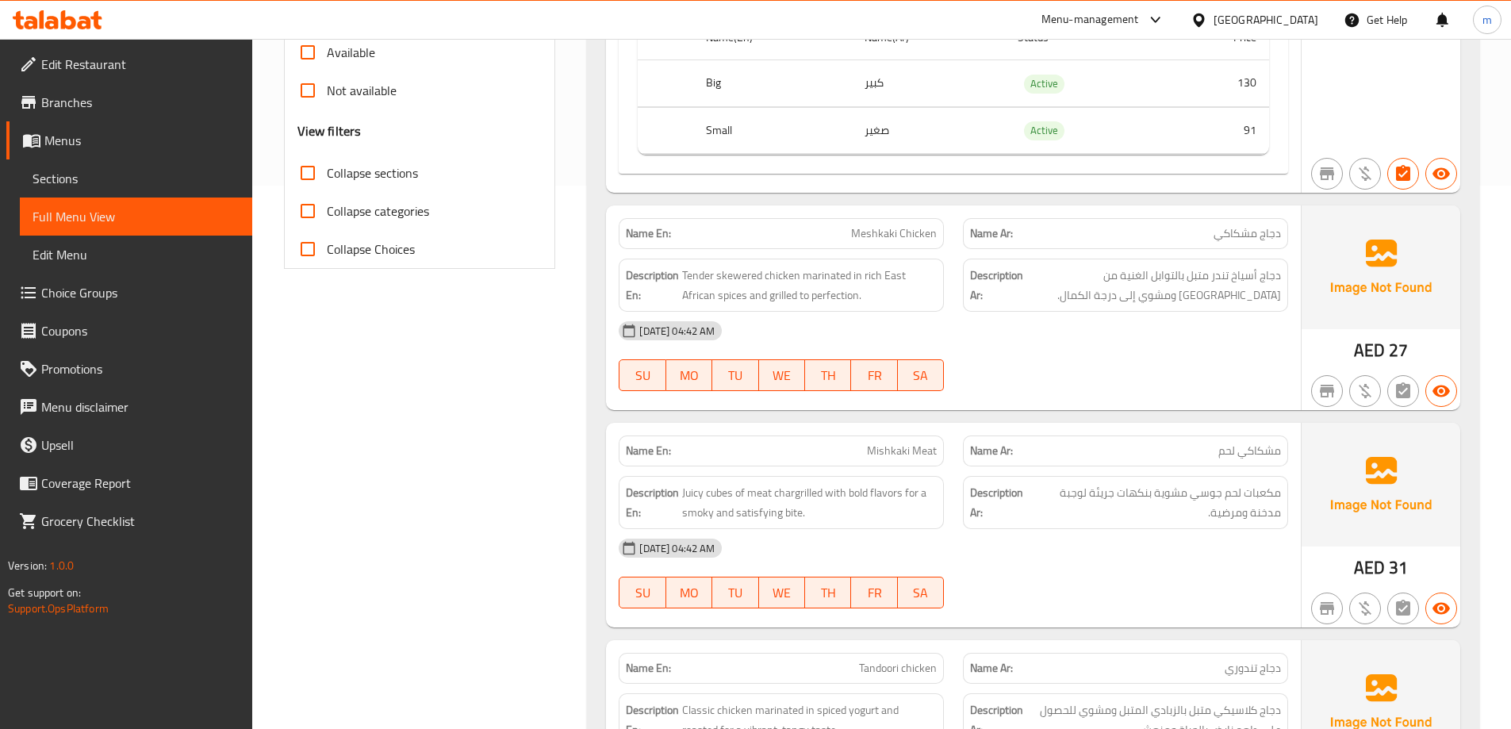
scroll to position [555, 0]
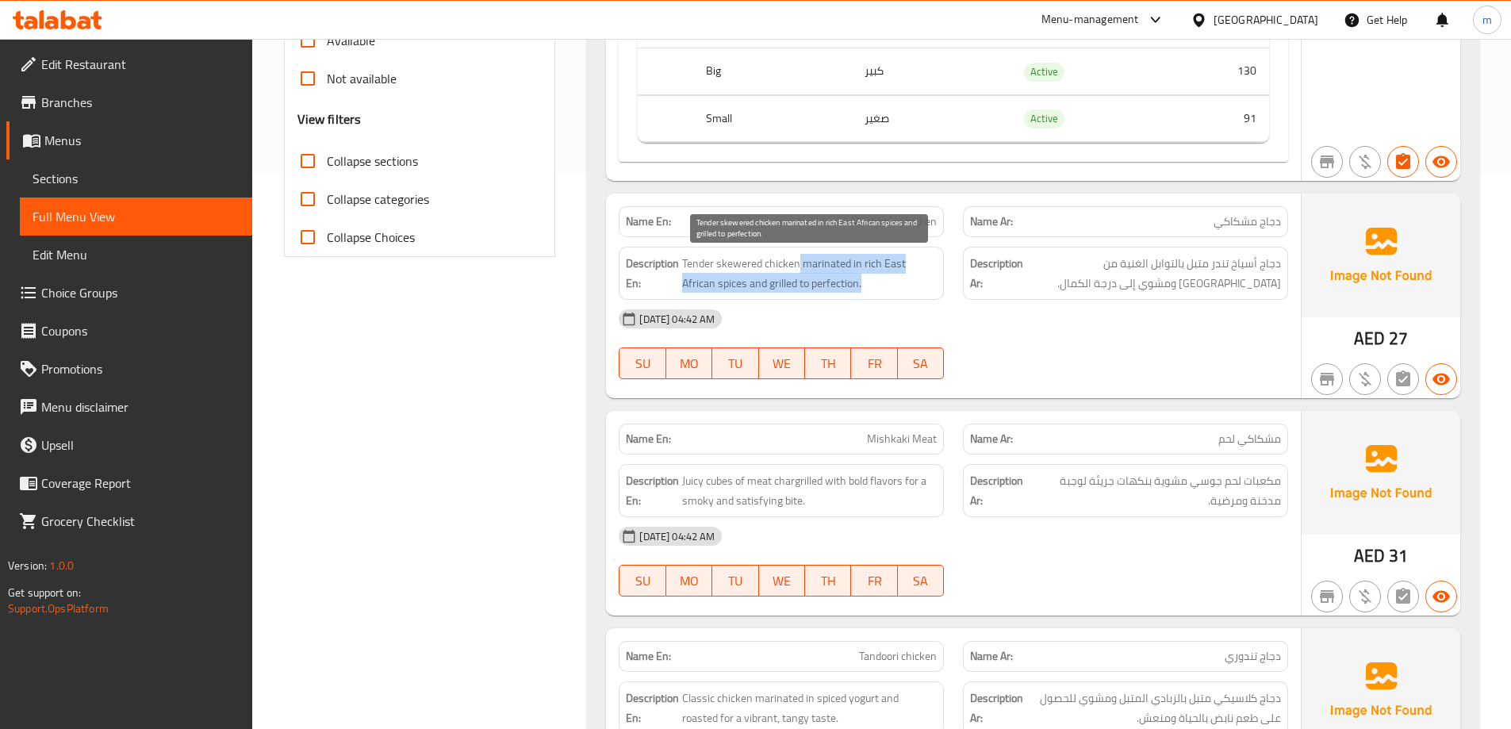
drag, startPoint x: 799, startPoint y: 257, endPoint x: 892, endPoint y: 292, distance: 99.1
click at [892, 292] on span "Tender skewered chicken marinated in rich East African spices and grilled to pe…" at bounding box center [809, 273] width 255 height 39
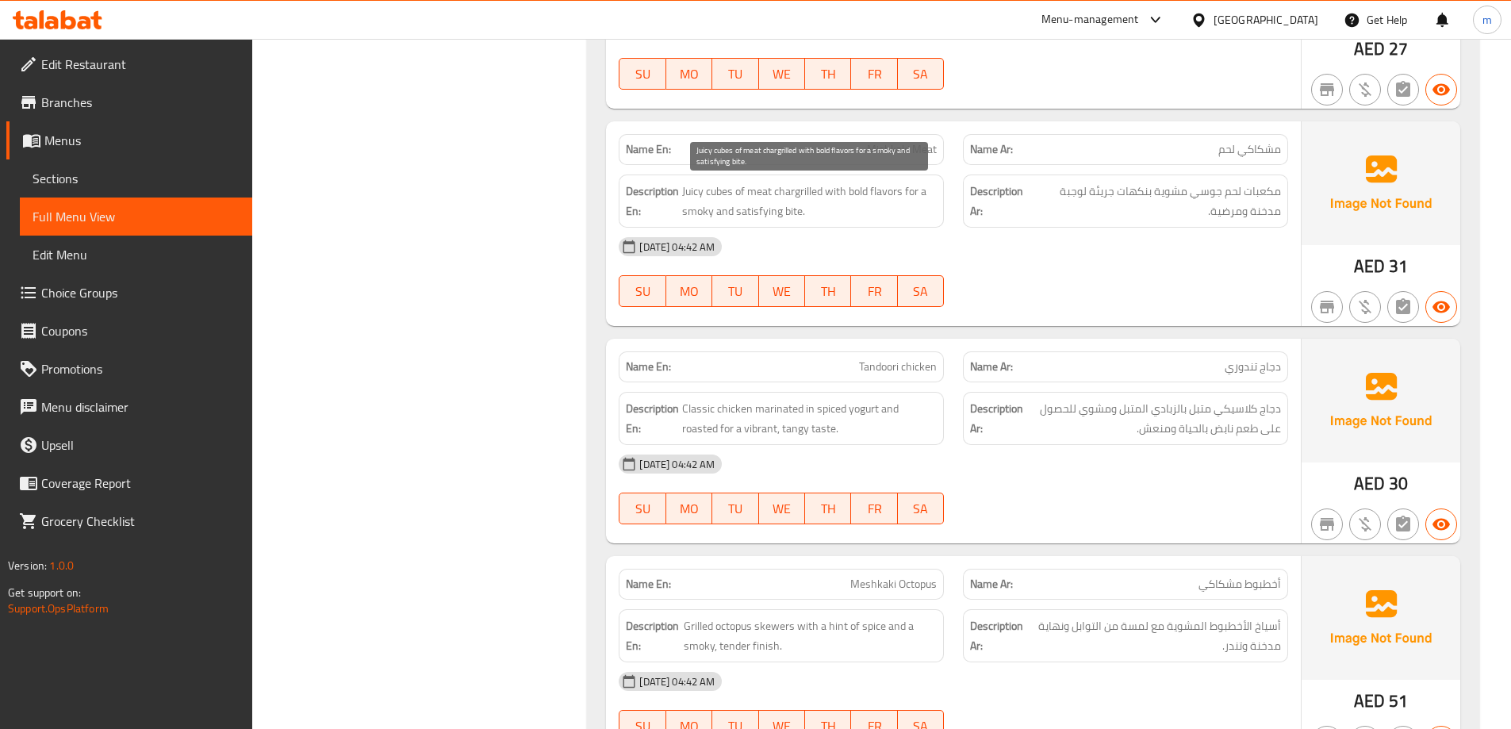
scroll to position [872, 0]
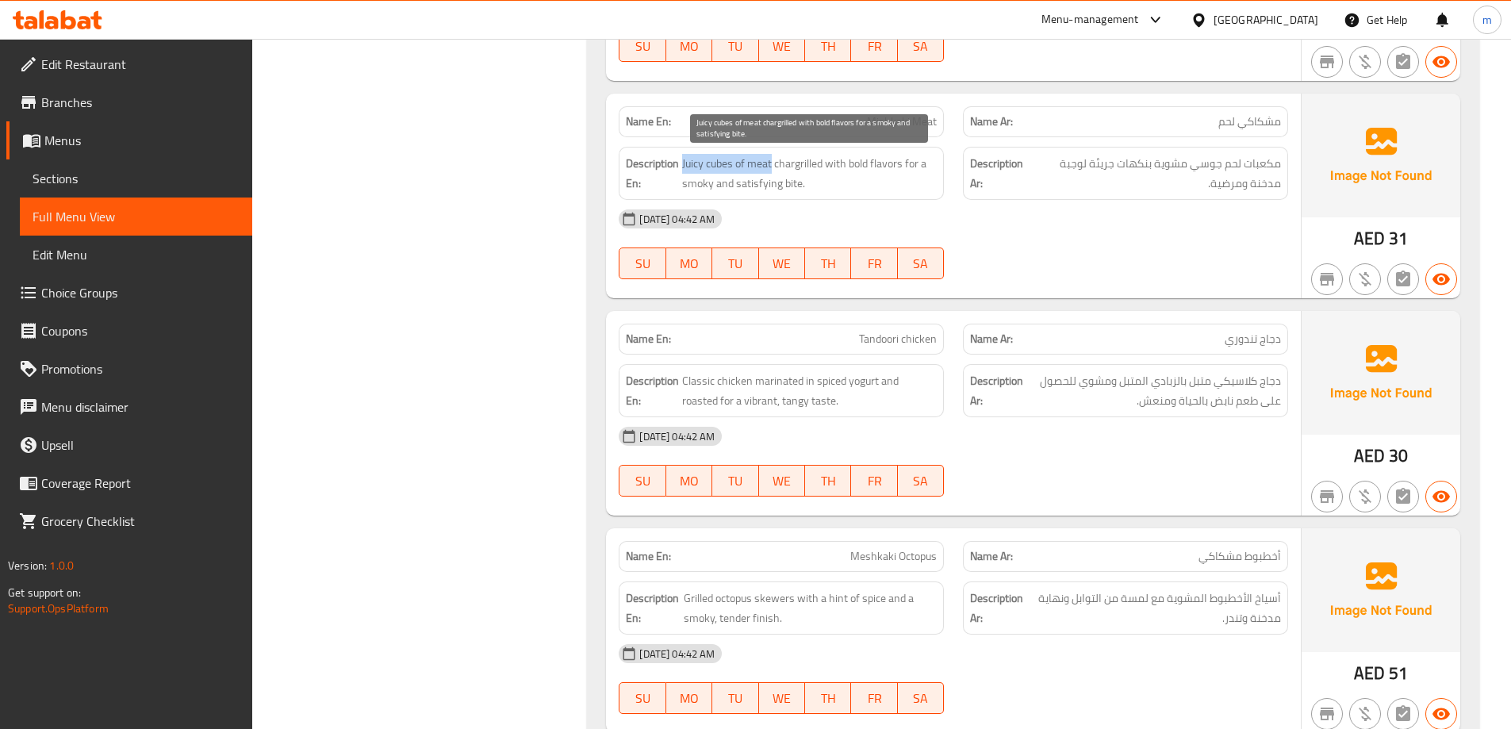
drag, startPoint x: 772, startPoint y: 165, endPoint x: 682, endPoint y: 160, distance: 90.5
click at [682, 160] on span "Juicy cubes of meat chargrilled with bold flavors for a smoky and satisfying bi…" at bounding box center [809, 173] width 255 height 39
drag, startPoint x: 776, startPoint y: 162, endPoint x: 804, endPoint y: 163, distance: 27.8
click at [804, 163] on span "Juicy cubes of meat chargrilled with bold flavors for a smoky and satisfying bi…" at bounding box center [809, 173] width 255 height 39
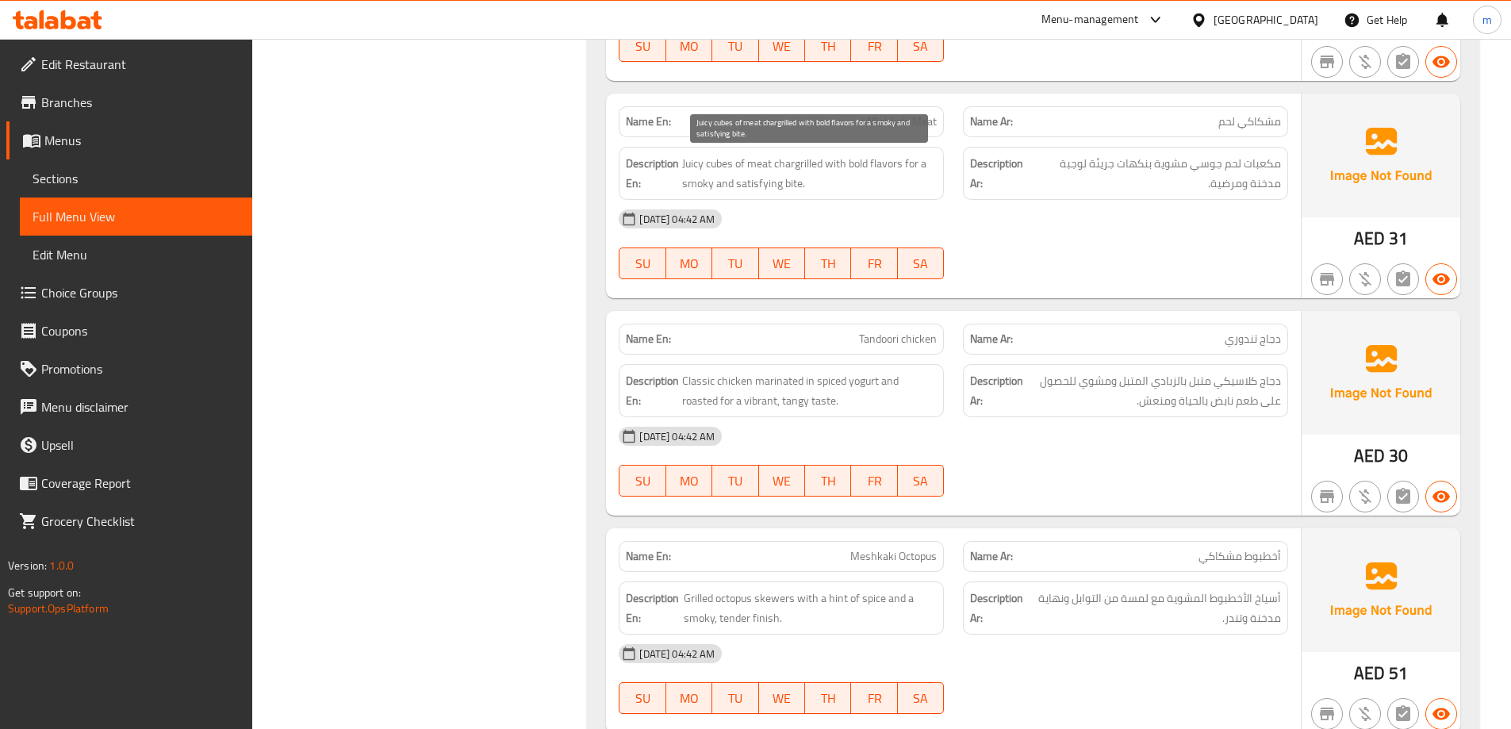
click at [812, 166] on span "Juicy cubes of meat chargrilled with bold flavors for a smoky and satisfying bi…" at bounding box center [809, 173] width 255 height 39
click at [876, 301] on div "Name En: Qabooli Rice Name Ar: أرز قبولي Description En: Shuwa + Rice + Onion S…" at bounding box center [1033, 730] width 892 height 2676
click at [795, 158] on span "Juicy cubes of meat chargrilled with bold flavors for a smoky and satisfying bi…" at bounding box center [809, 173] width 255 height 39
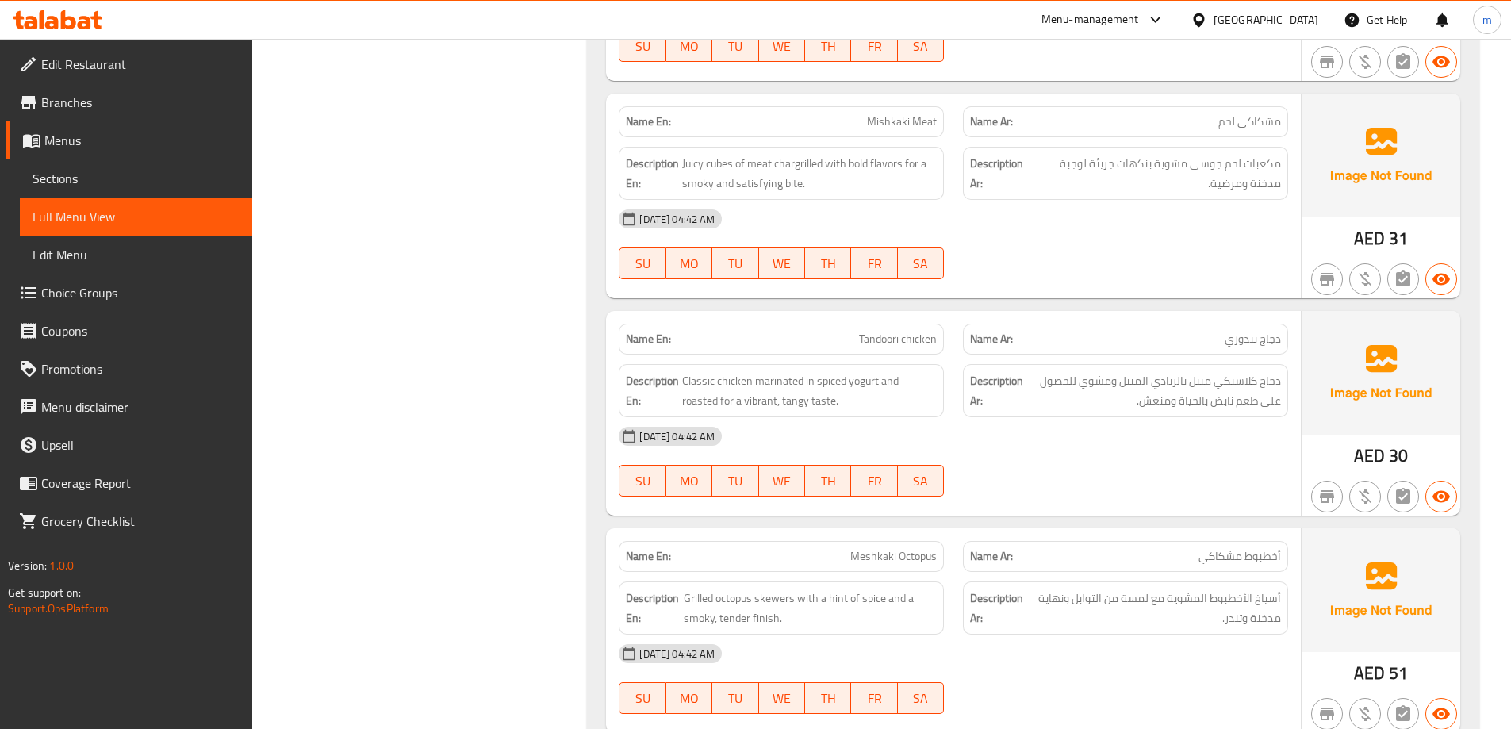
click at [909, 124] on span "Mishkaki Meat" at bounding box center [902, 121] width 70 height 17
copy span "Mishkaki Meat"
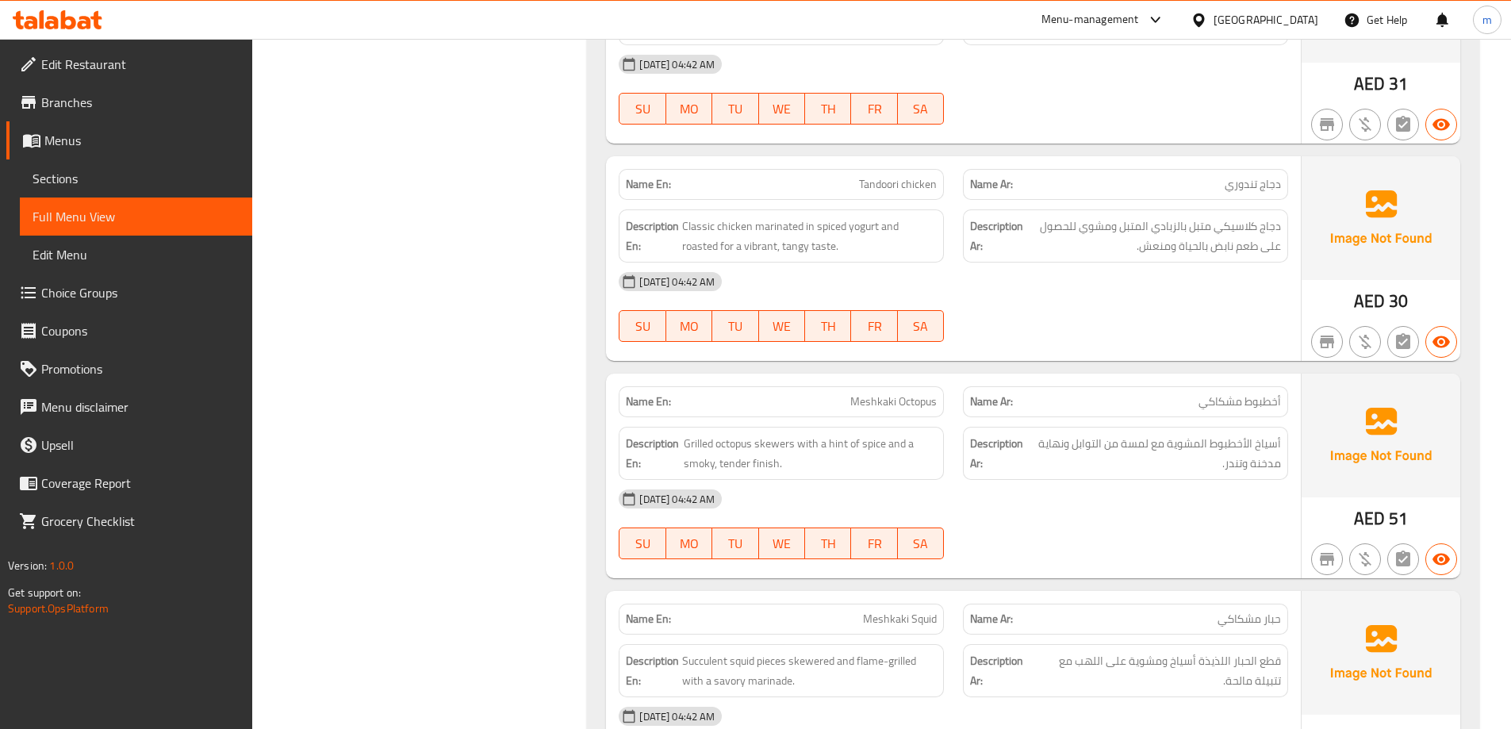
scroll to position [1031, 0]
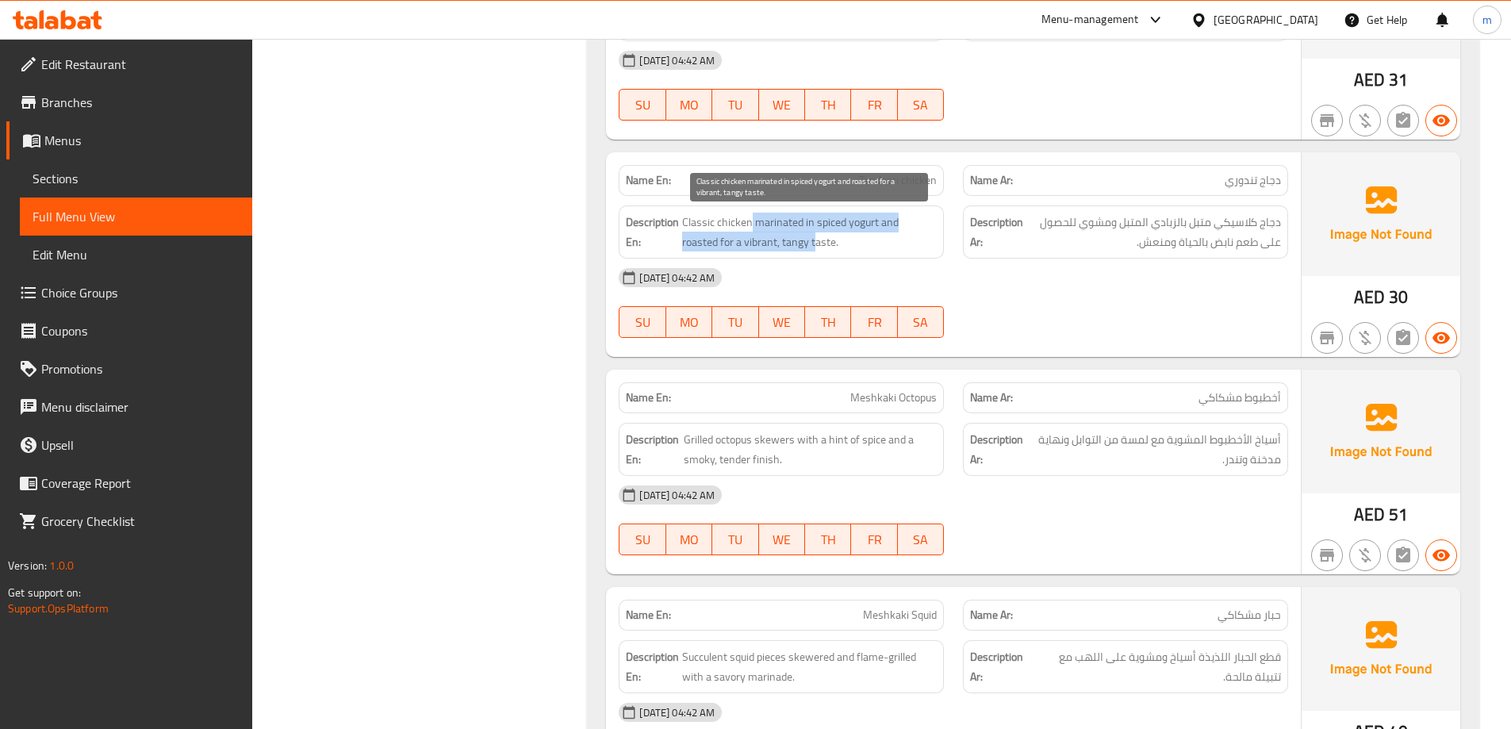
drag, startPoint x: 724, startPoint y: 214, endPoint x: 776, endPoint y: 239, distance: 57.8
click at [776, 239] on span "Classic chicken marinated in spiced yogurt and roasted for a vibrant, tangy tas…" at bounding box center [809, 232] width 255 height 39
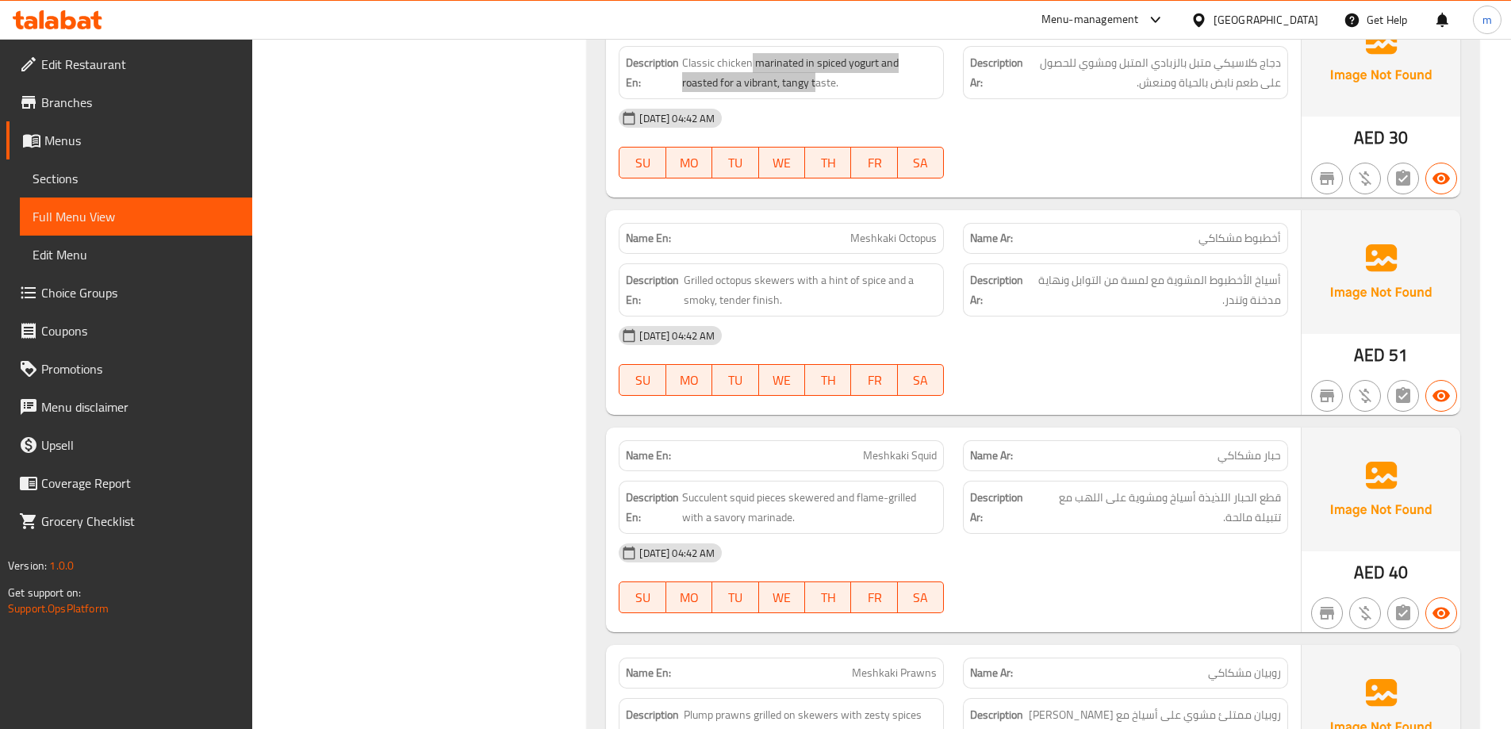
scroll to position [1269, 0]
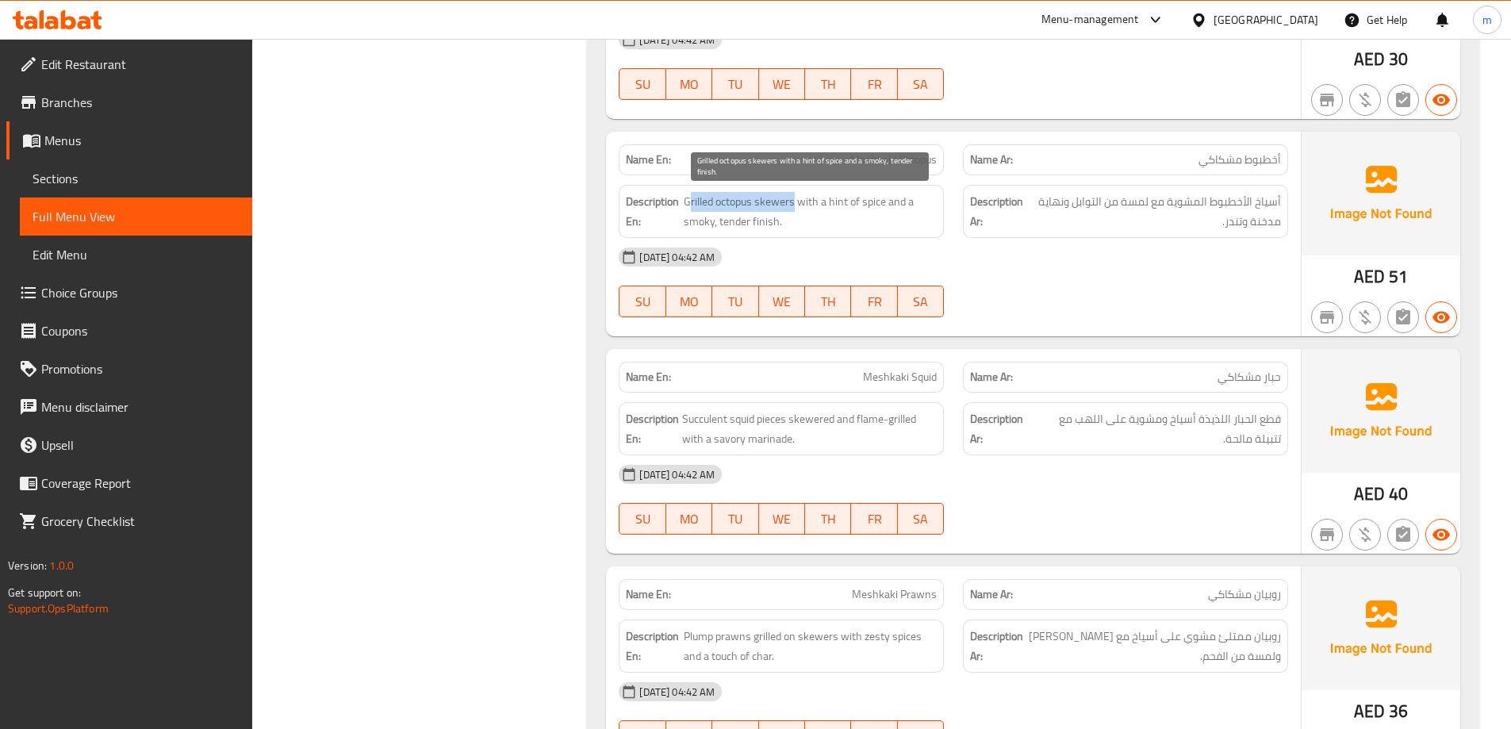
drag, startPoint x: 780, startPoint y: 195, endPoint x: 691, endPoint y: 193, distance: 88.8
click at [691, 193] on span "Grilled octopus skewers with a hint of spice and a smoky, tender finish." at bounding box center [811, 211] width 254 height 39
click at [822, 197] on span "Grilled octopus skewers with a hint of spice and a smoky, tender finish." at bounding box center [811, 211] width 254 height 39
drag, startPoint x: 860, startPoint y: 197, endPoint x: 787, endPoint y: 228, distance: 78.5
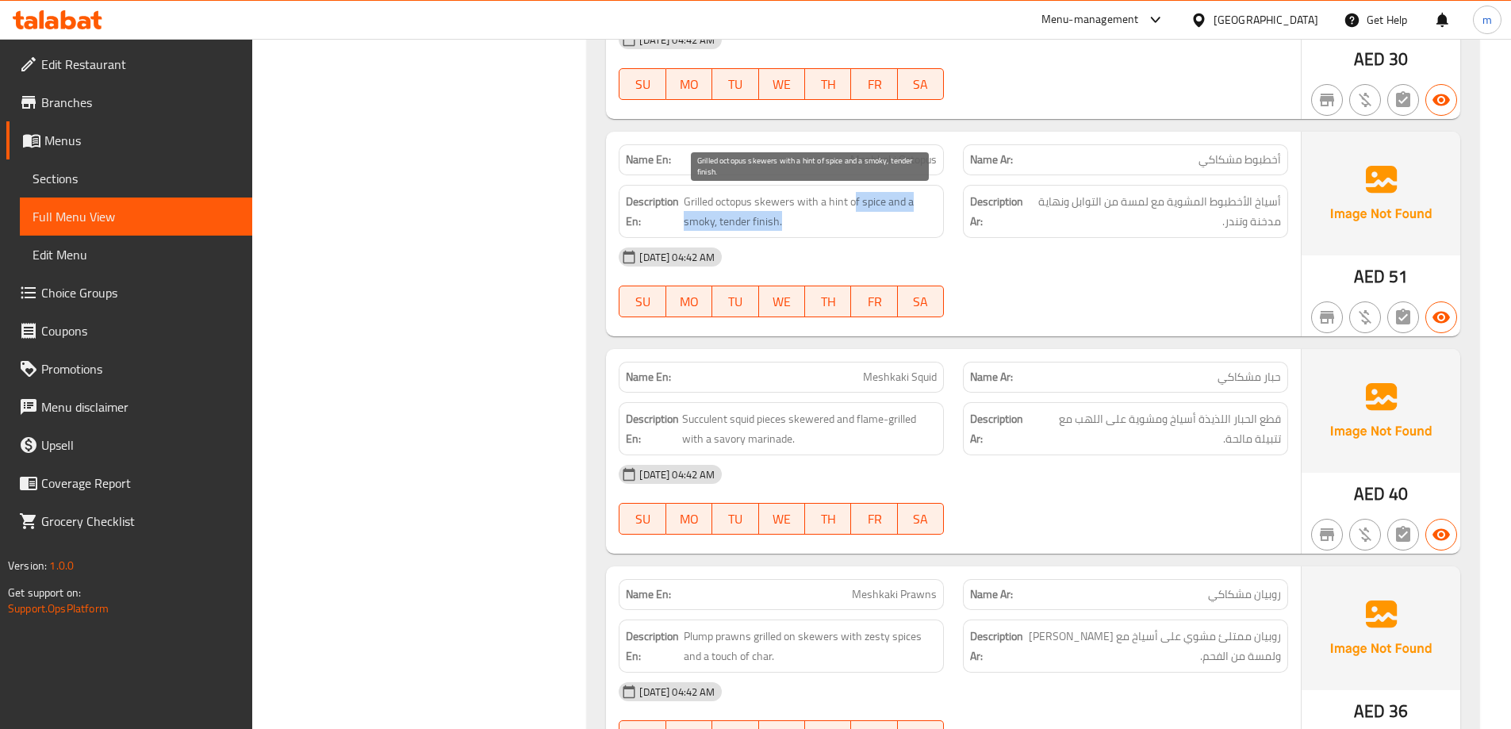
click at [787, 228] on span "Grilled octopus skewers with a hint of spice and a smoky, tender finish." at bounding box center [811, 211] width 254 height 39
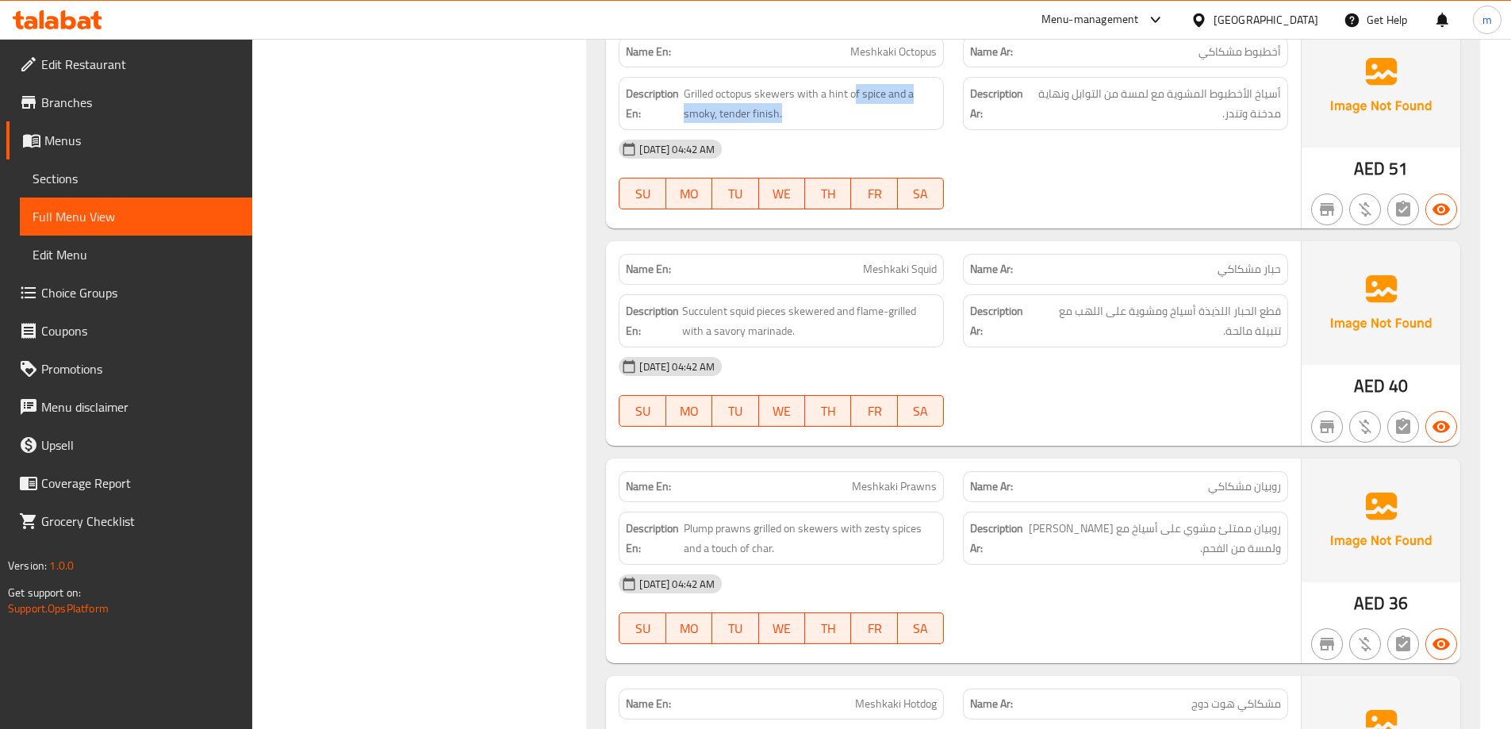
scroll to position [1427, 0]
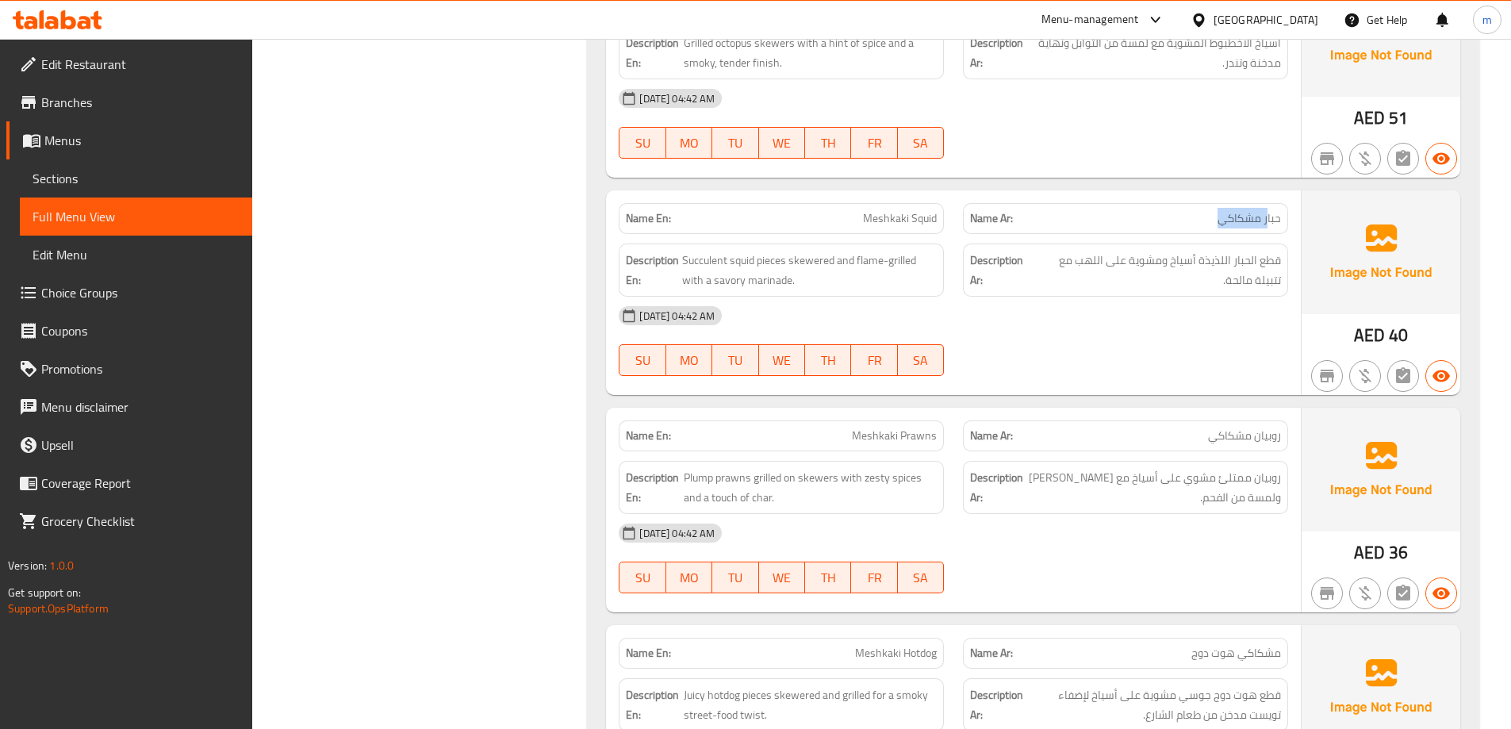
drag, startPoint x: 1268, startPoint y: 228, endPoint x: 1163, endPoint y: 228, distance: 105.5
click at [1205, 220] on div "Name Ar: حبار مشكاكي" at bounding box center [1125, 218] width 325 height 31
drag, startPoint x: 1282, startPoint y: 255, endPoint x: 1154, endPoint y: 255, distance: 128.5
click at [1154, 255] on div "Description Ar: قطع الحبار اللذيذة أسياخ ومشوية على اللهب مع تتبيلة مالحة." at bounding box center [1125, 269] width 325 height 53
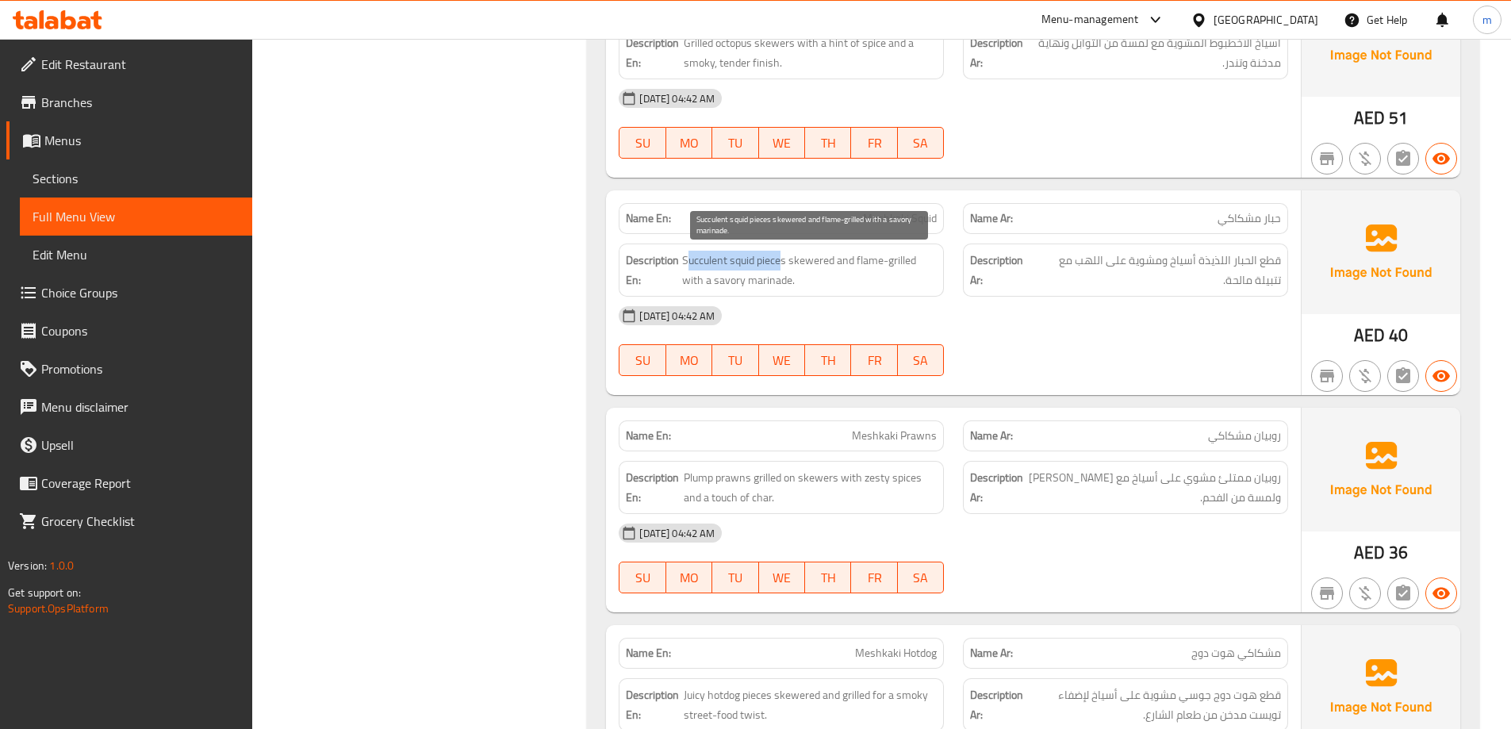
drag, startPoint x: 783, startPoint y: 266, endPoint x: 685, endPoint y: 261, distance: 97.7
click at [685, 261] on span "Succulent squid pieces skewered and flame-grilled with a savory marinade." at bounding box center [809, 270] width 255 height 39
drag, startPoint x: 795, startPoint y: 255, endPoint x: 914, endPoint y: 259, distance: 119.0
click at [914, 259] on span "Succulent squid pieces skewered and flame-grilled with a savory marinade." at bounding box center [809, 270] width 255 height 39
click at [826, 263] on span "Succulent squid pieces skewered and flame-grilled with a savory marinade." at bounding box center [809, 270] width 255 height 39
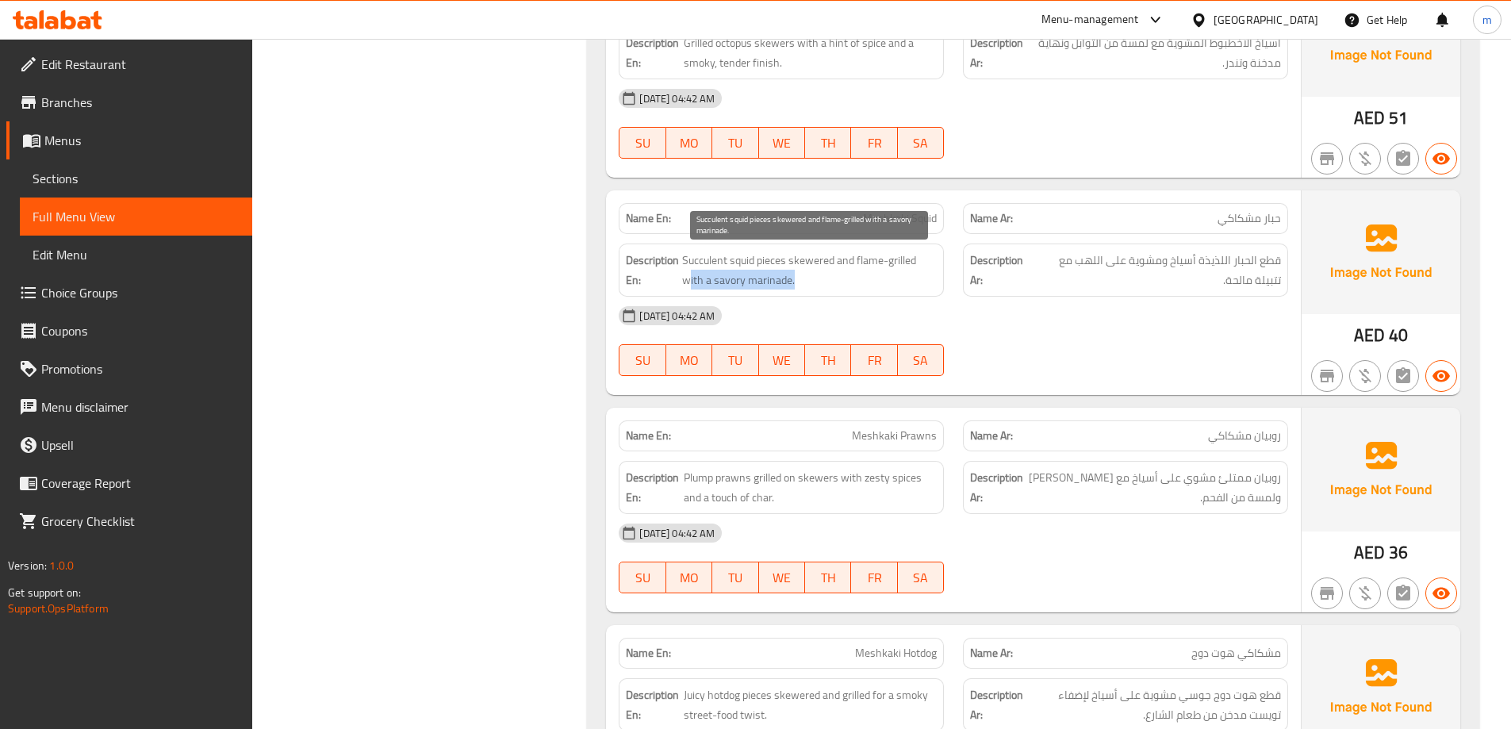
drag, startPoint x: 687, startPoint y: 280, endPoint x: 814, endPoint y: 274, distance: 127.0
click at [814, 274] on span "Succulent squid pieces skewered and flame-grilled with a savory marinade." at bounding box center [809, 270] width 255 height 39
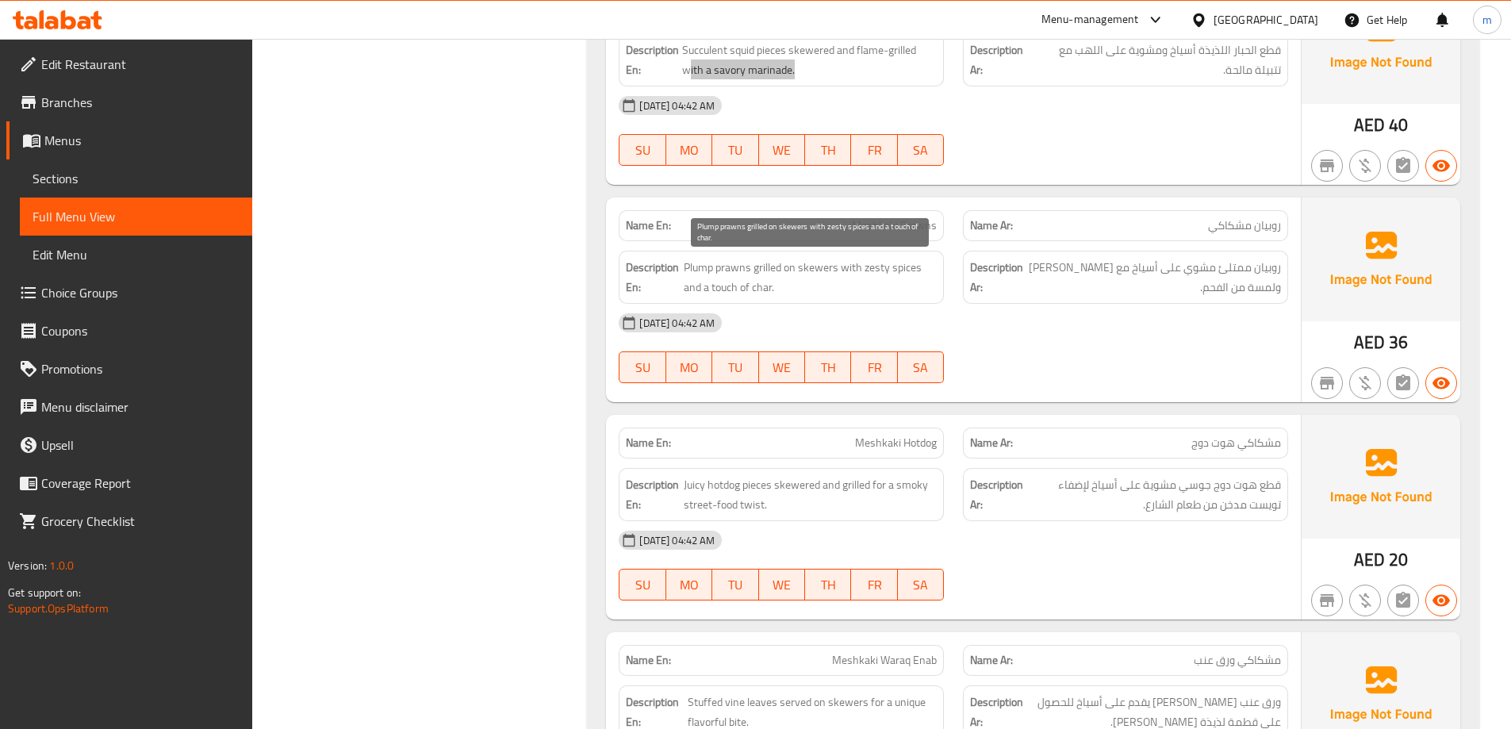
scroll to position [1665, 0]
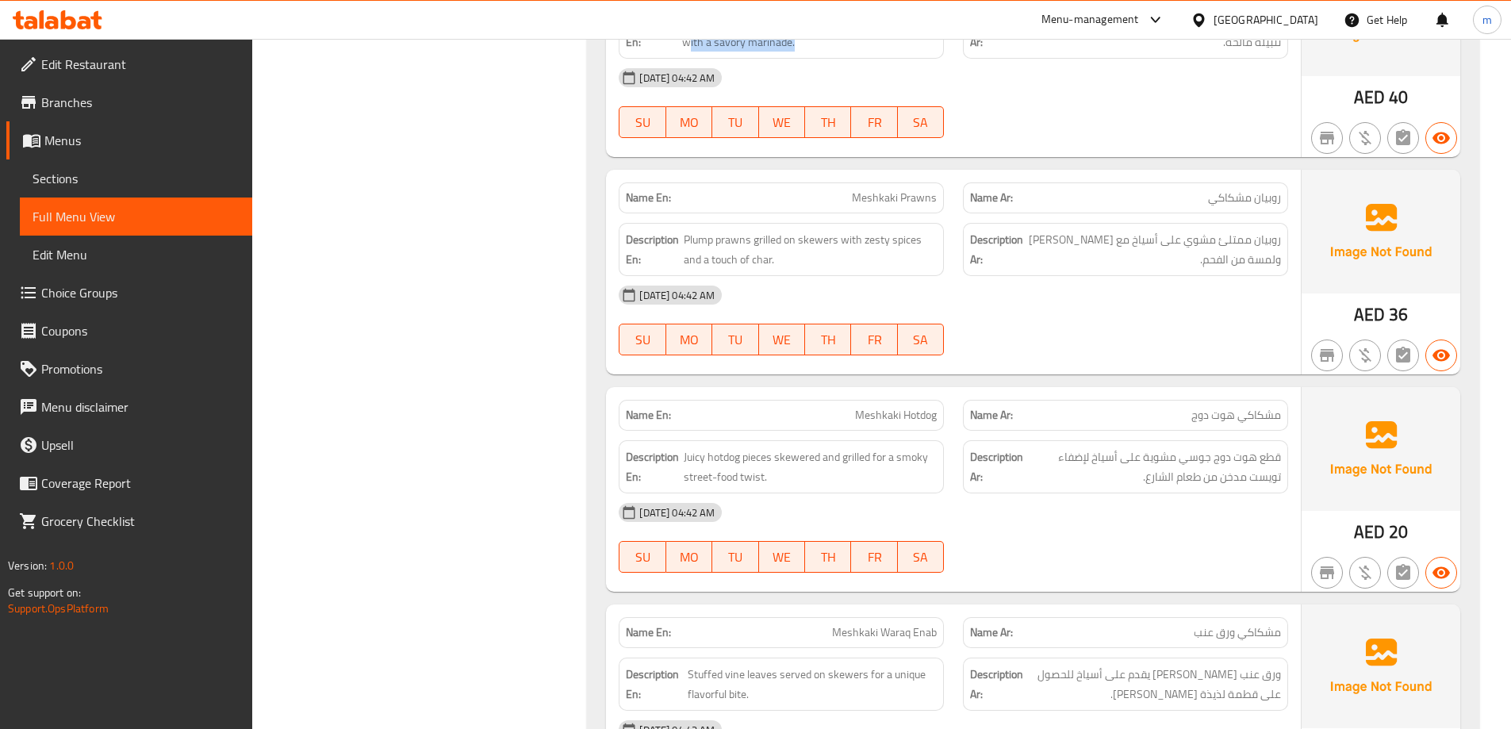
drag, startPoint x: 848, startPoint y: 190, endPoint x: 858, endPoint y: 193, distance: 10.8
click at [848, 190] on p "Name En: [PERSON_NAME]" at bounding box center [781, 198] width 311 height 17
drag, startPoint x: 858, startPoint y: 193, endPoint x: 940, endPoint y: 191, distance: 82.5
click at [940, 191] on div "Name En: [PERSON_NAME]" at bounding box center [781, 197] width 325 height 31
drag, startPoint x: 749, startPoint y: 232, endPoint x: 681, endPoint y: 228, distance: 67.5
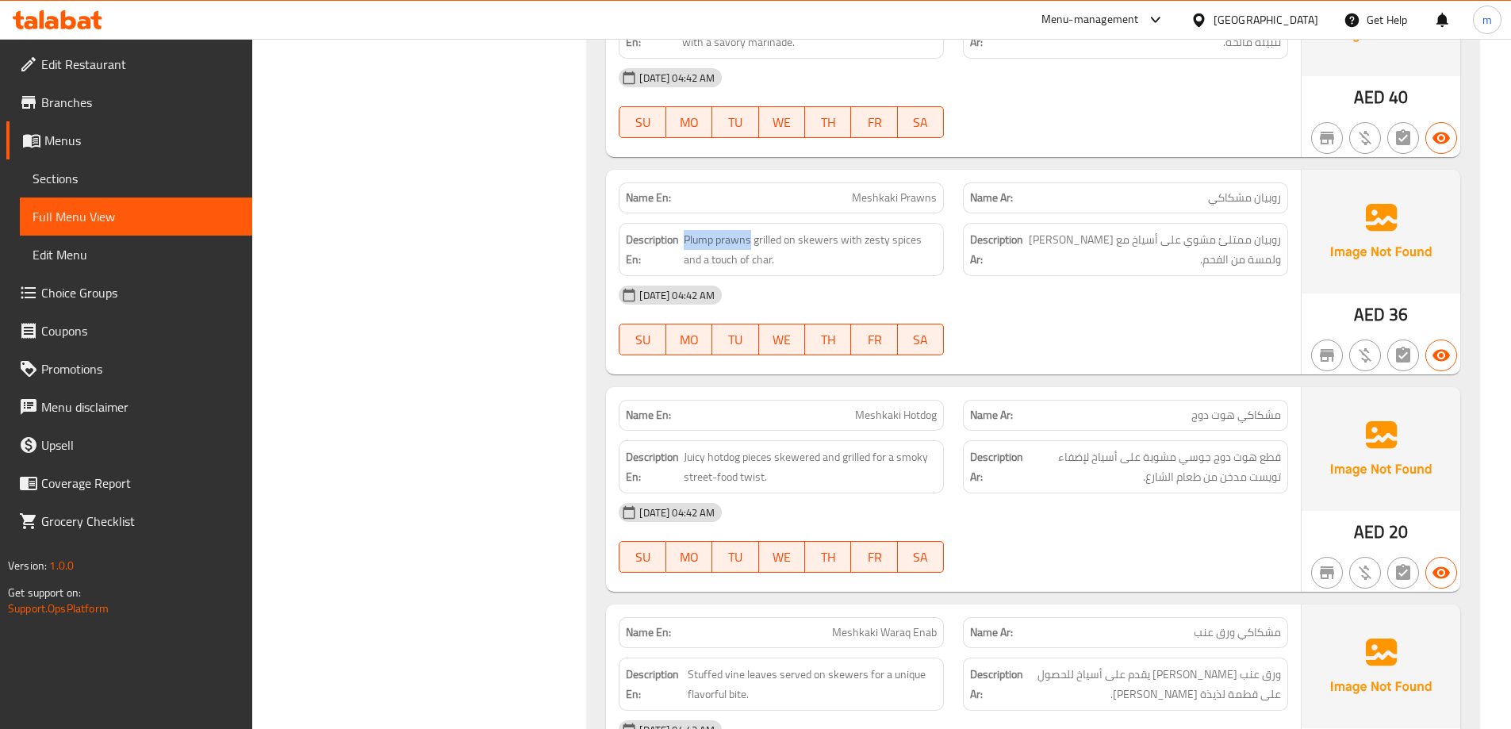
click at [681, 228] on div "Description En: Plump prawns grilled on skewers with zesty spices and a touch o…" at bounding box center [781, 249] width 325 height 53
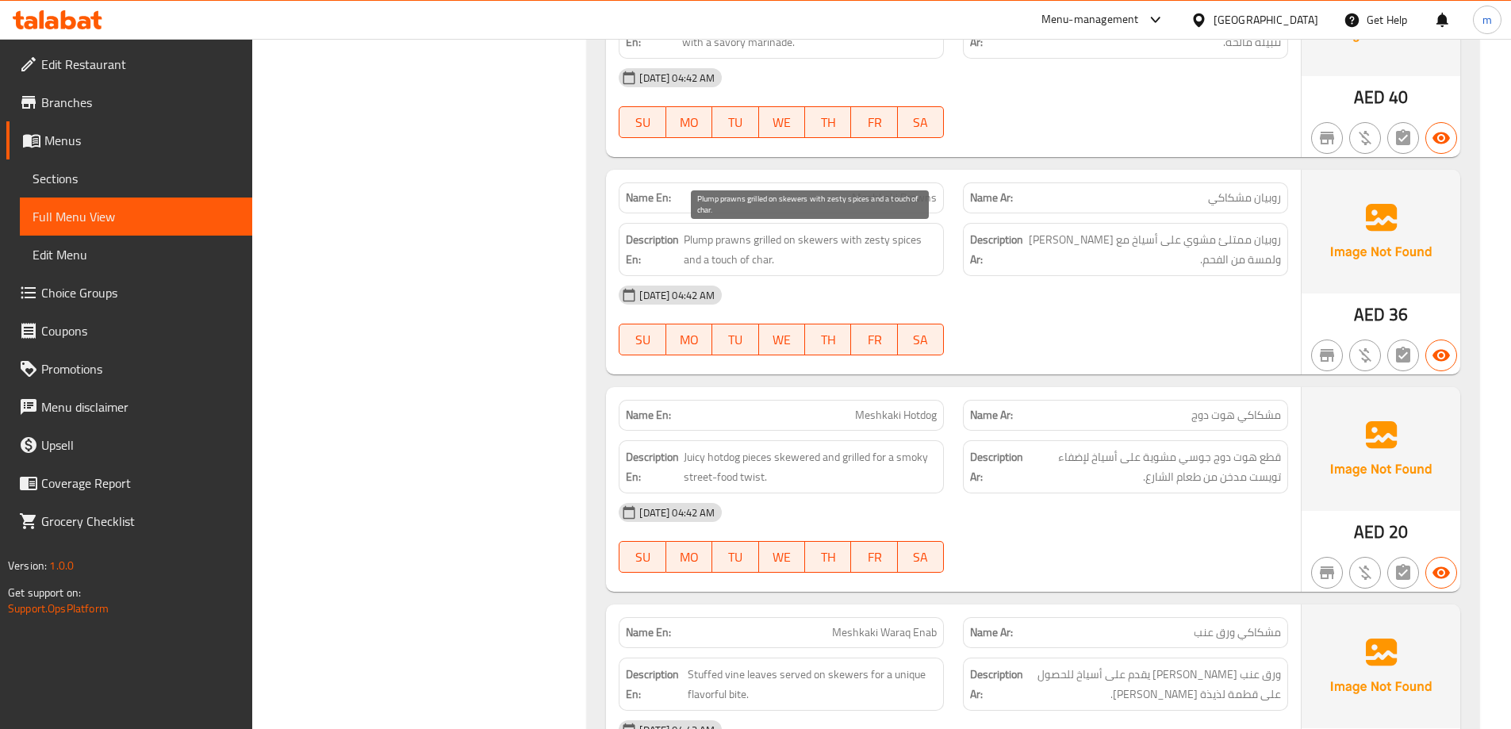
click at [770, 239] on span "Plump prawns grilled on skewers with zesty spices and a touch of char." at bounding box center [811, 249] width 254 height 39
drag, startPoint x: 749, startPoint y: 236, endPoint x: 685, endPoint y: 241, distance: 63.6
click at [682, 244] on h6 "Description En: Plump prawns grilled on skewers with zesty spices and a touch o…" at bounding box center [781, 249] width 311 height 39
click at [837, 278] on div "[DATE] 04:42 AM" at bounding box center [953, 295] width 688 height 38
drag, startPoint x: 853, startPoint y: 237, endPoint x: 888, endPoint y: 264, distance: 44.1
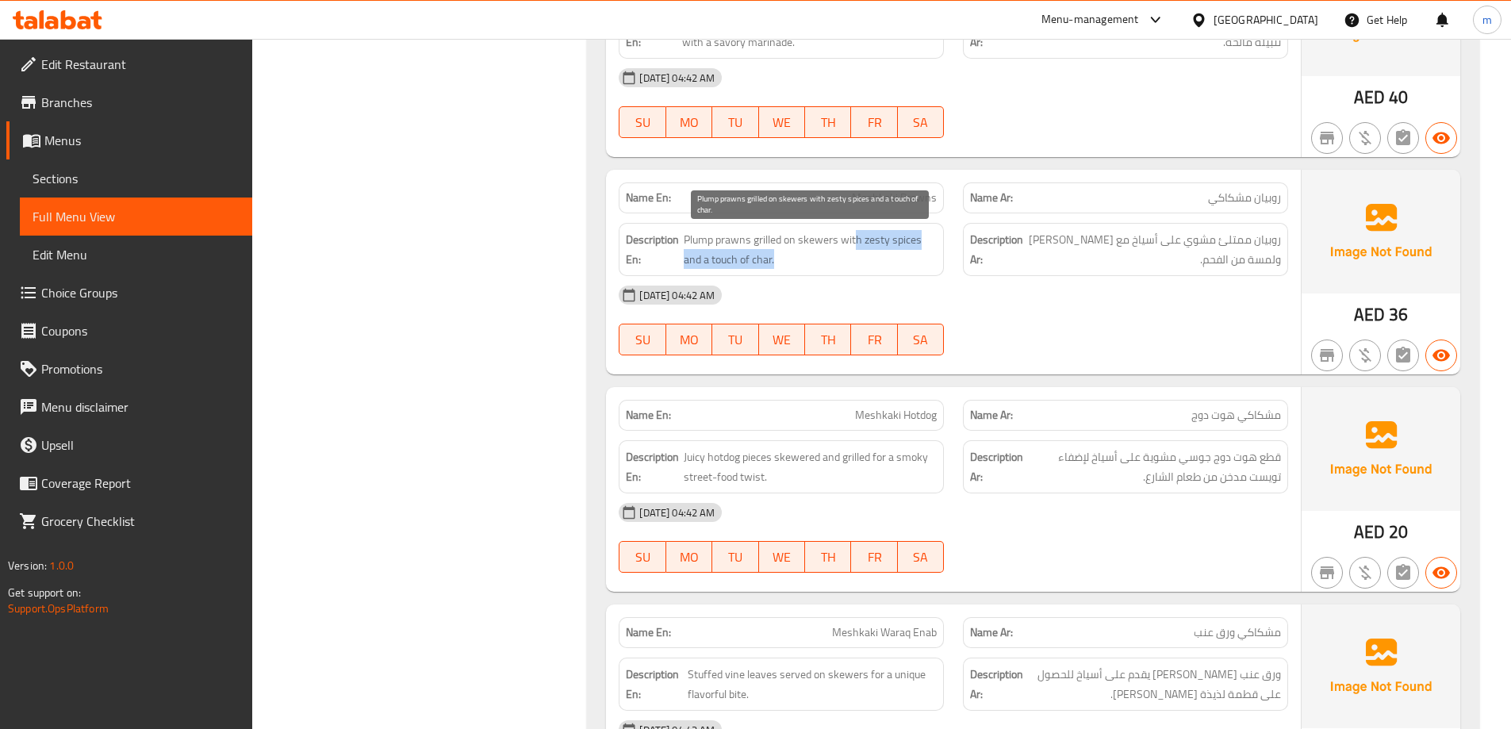
click at [888, 264] on span "Plump prawns grilled on skewers with zesty spices and a touch of char." at bounding box center [811, 249] width 254 height 39
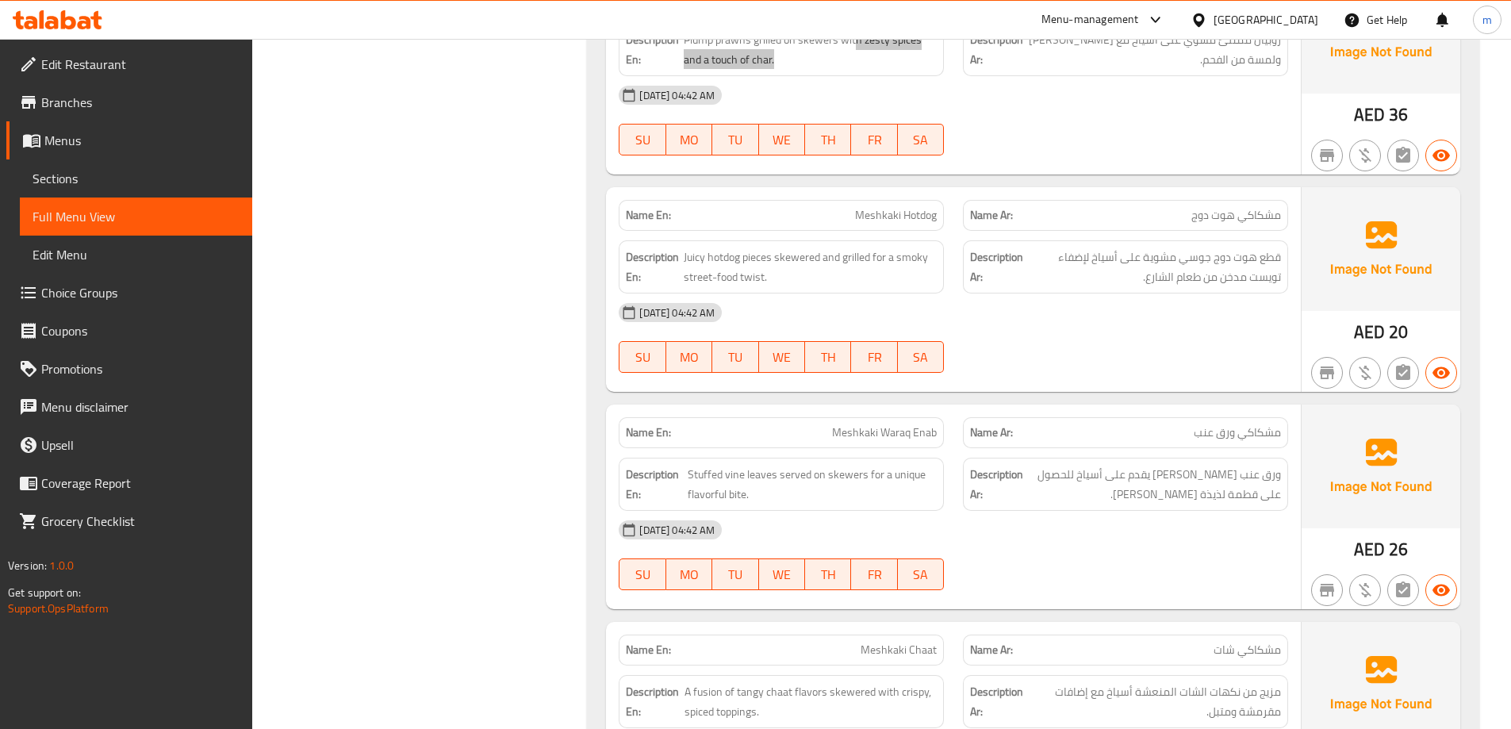
scroll to position [1903, 0]
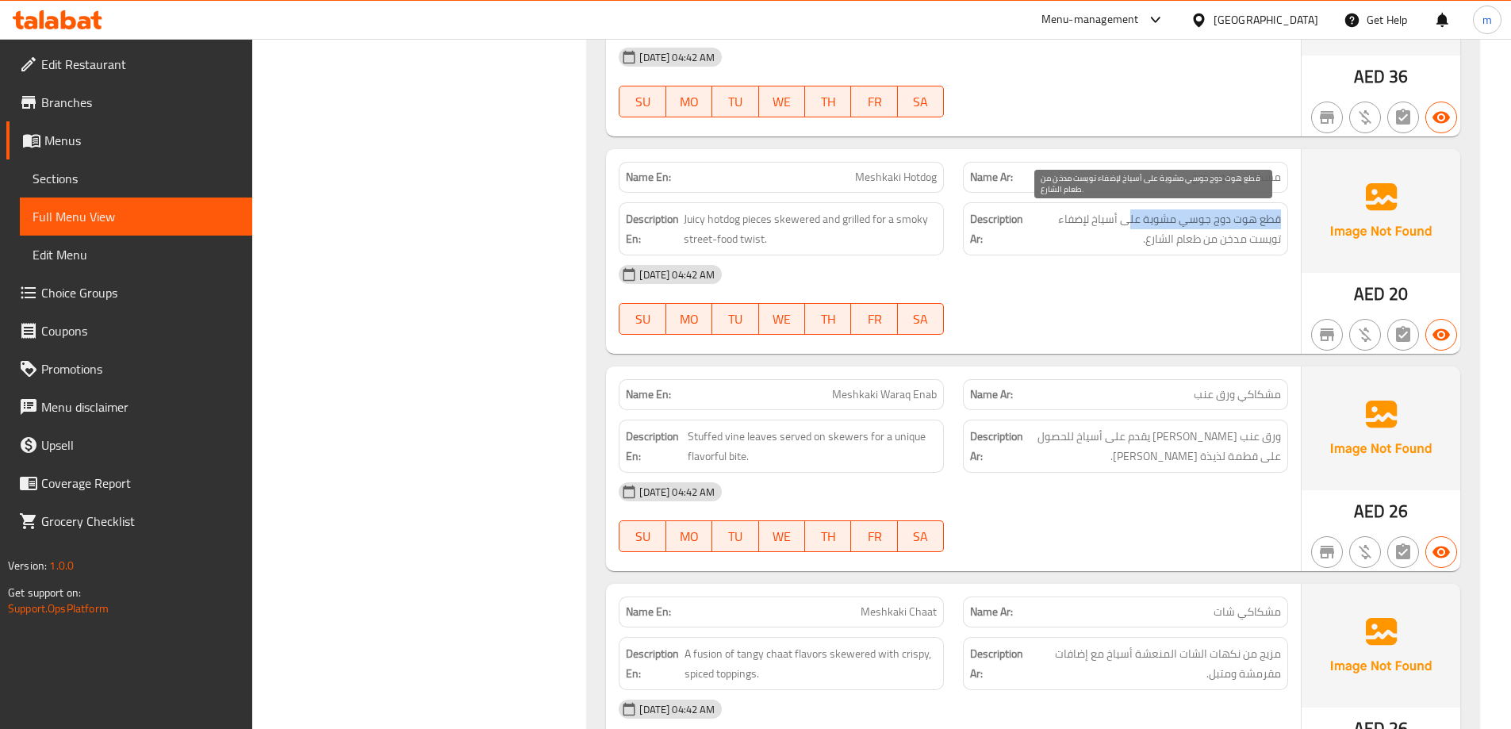
drag, startPoint x: 1286, startPoint y: 215, endPoint x: 1129, endPoint y: 227, distance: 157.5
click at [1129, 227] on div "Description Ar: قطع هوت دوج جوسي مشوية على أسياخ لإضفاء تويست مدخن من طعام الشا…" at bounding box center [1125, 228] width 325 height 53
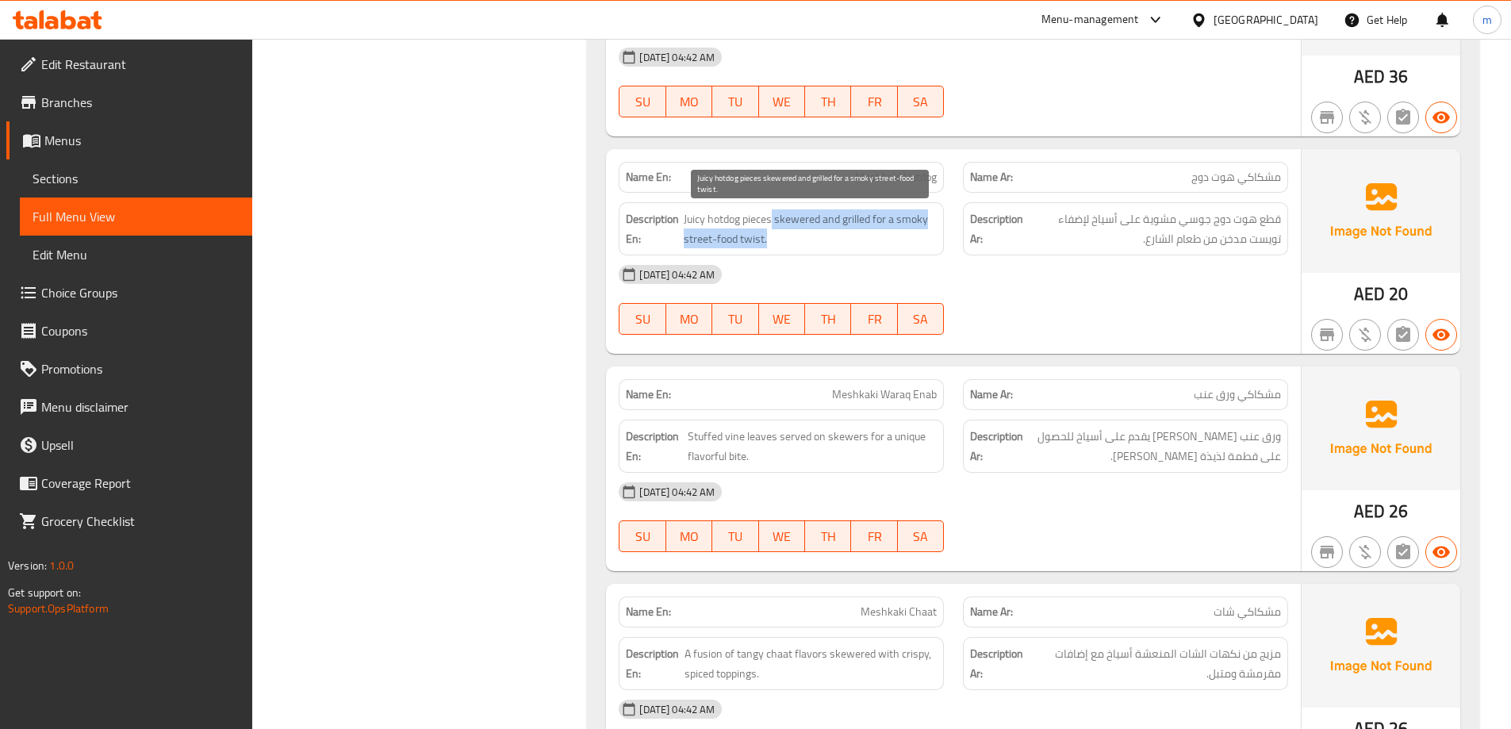
drag, startPoint x: 772, startPoint y: 224, endPoint x: 913, endPoint y: 240, distance: 142.0
click at [913, 240] on span "Juicy hotdog pieces skewered and grilled for a smoky street-food twist." at bounding box center [810, 228] width 253 height 39
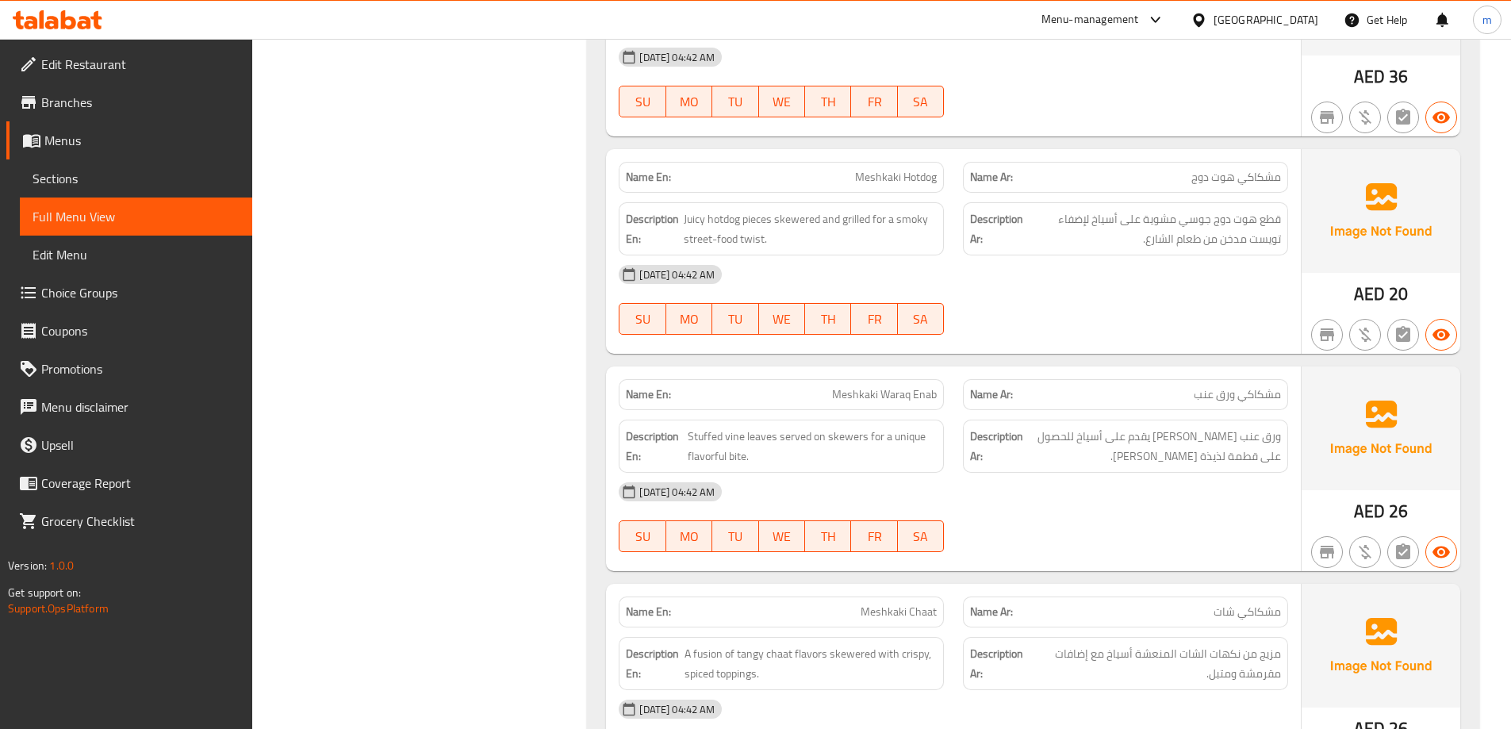
click at [887, 177] on span "Meshkaki Hotdog" at bounding box center [896, 177] width 82 height 17
copy span "Meshkaki Hotdog"
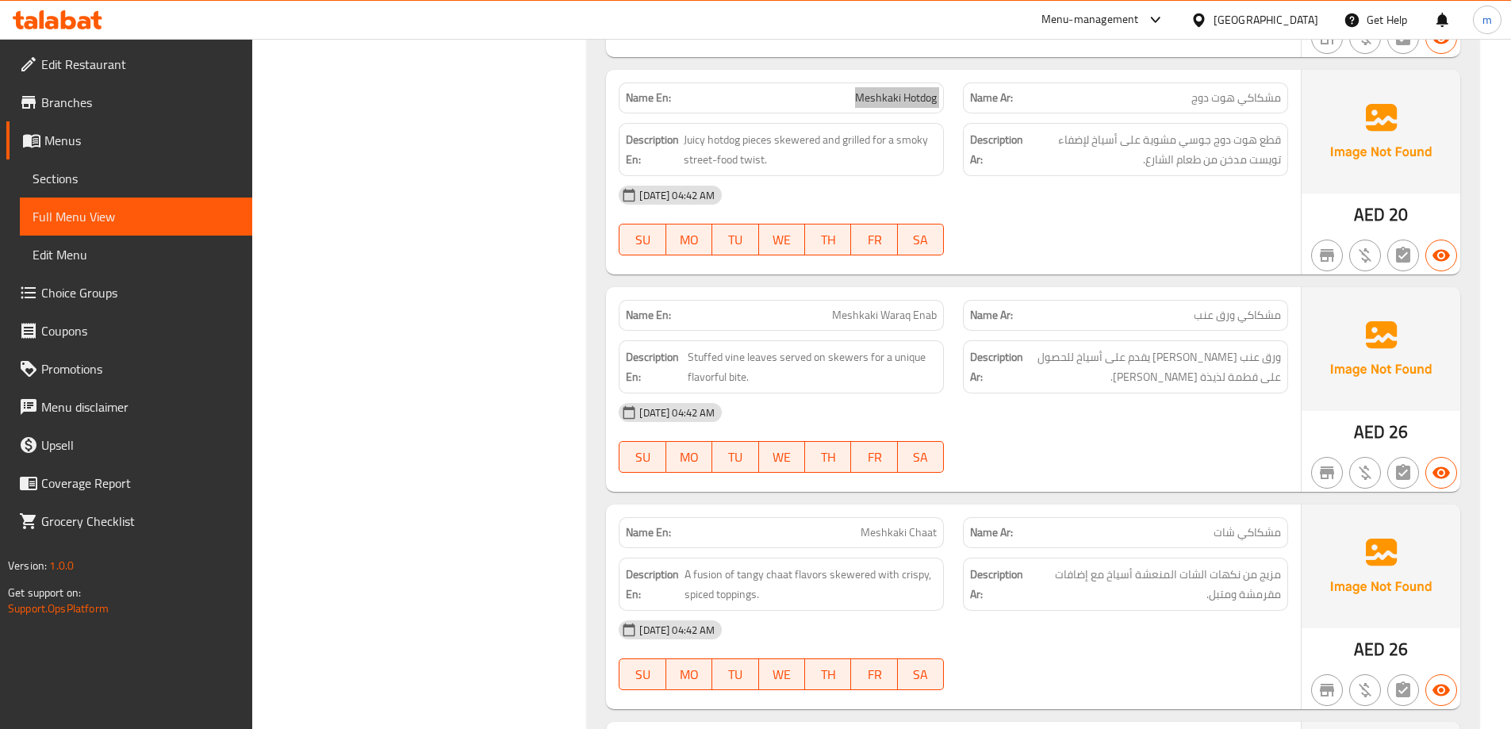
scroll to position [2062, 0]
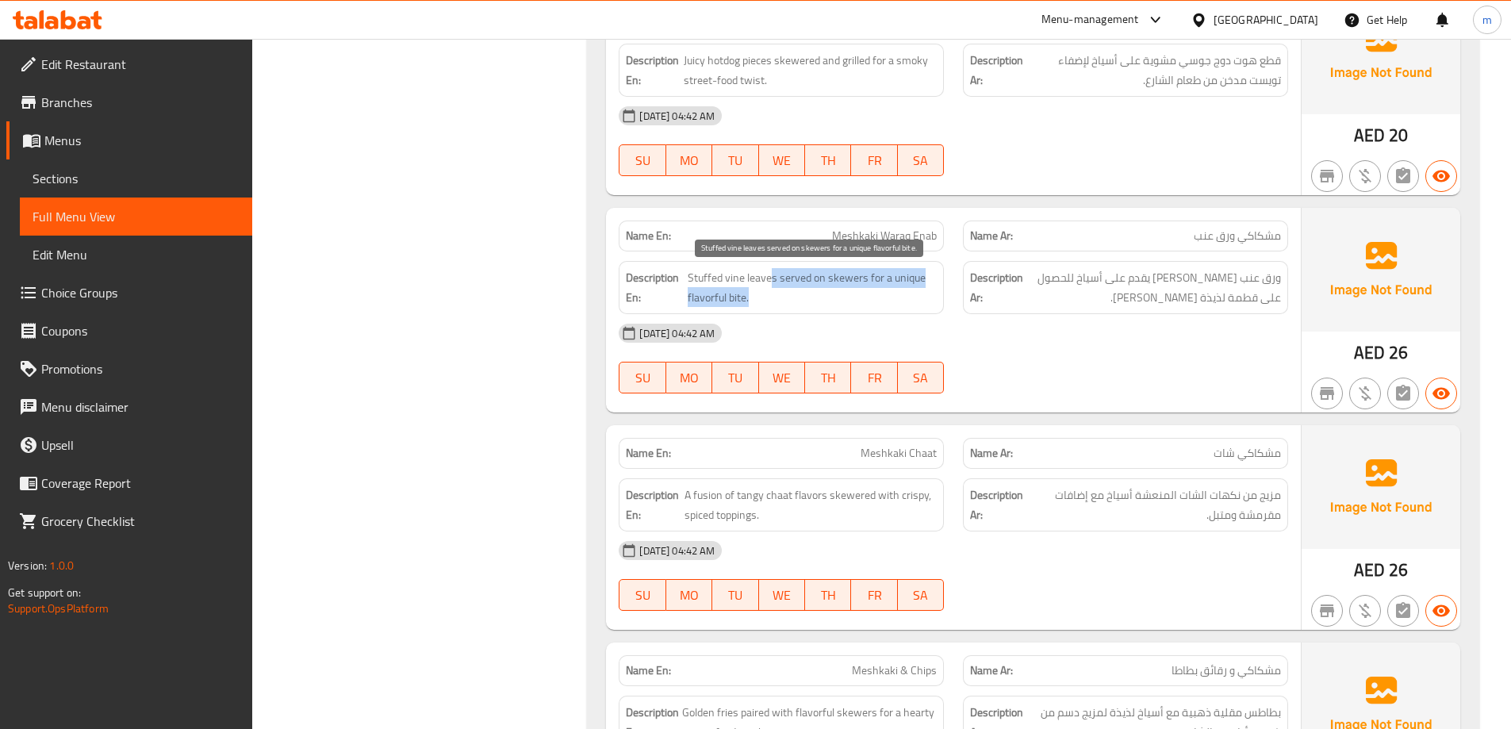
drag, startPoint x: 771, startPoint y: 275, endPoint x: 903, endPoint y: 303, distance: 135.3
click at [903, 303] on span "Stuffed vine leaves served on skewers for a unique flavorful bite." at bounding box center [812, 287] width 249 height 39
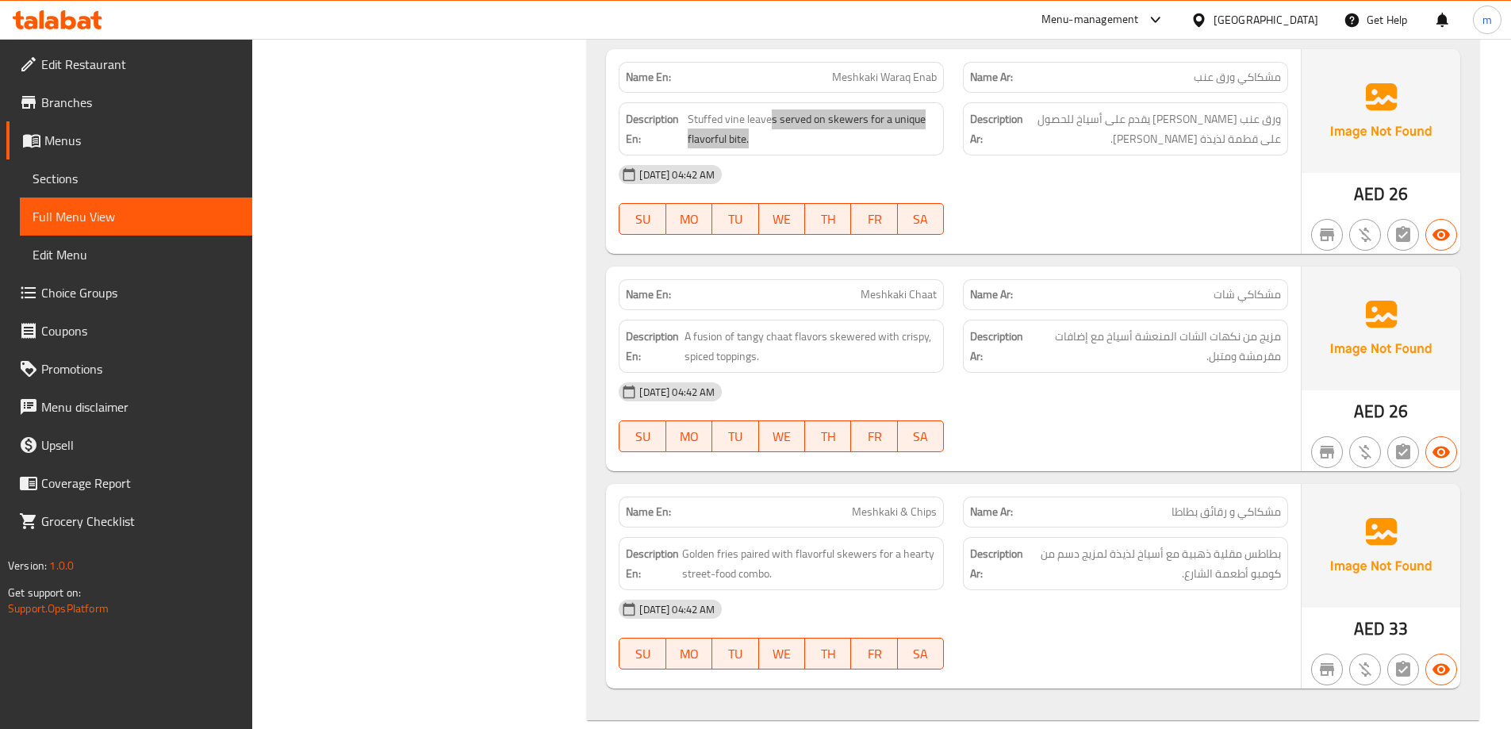
scroll to position [2300, 0]
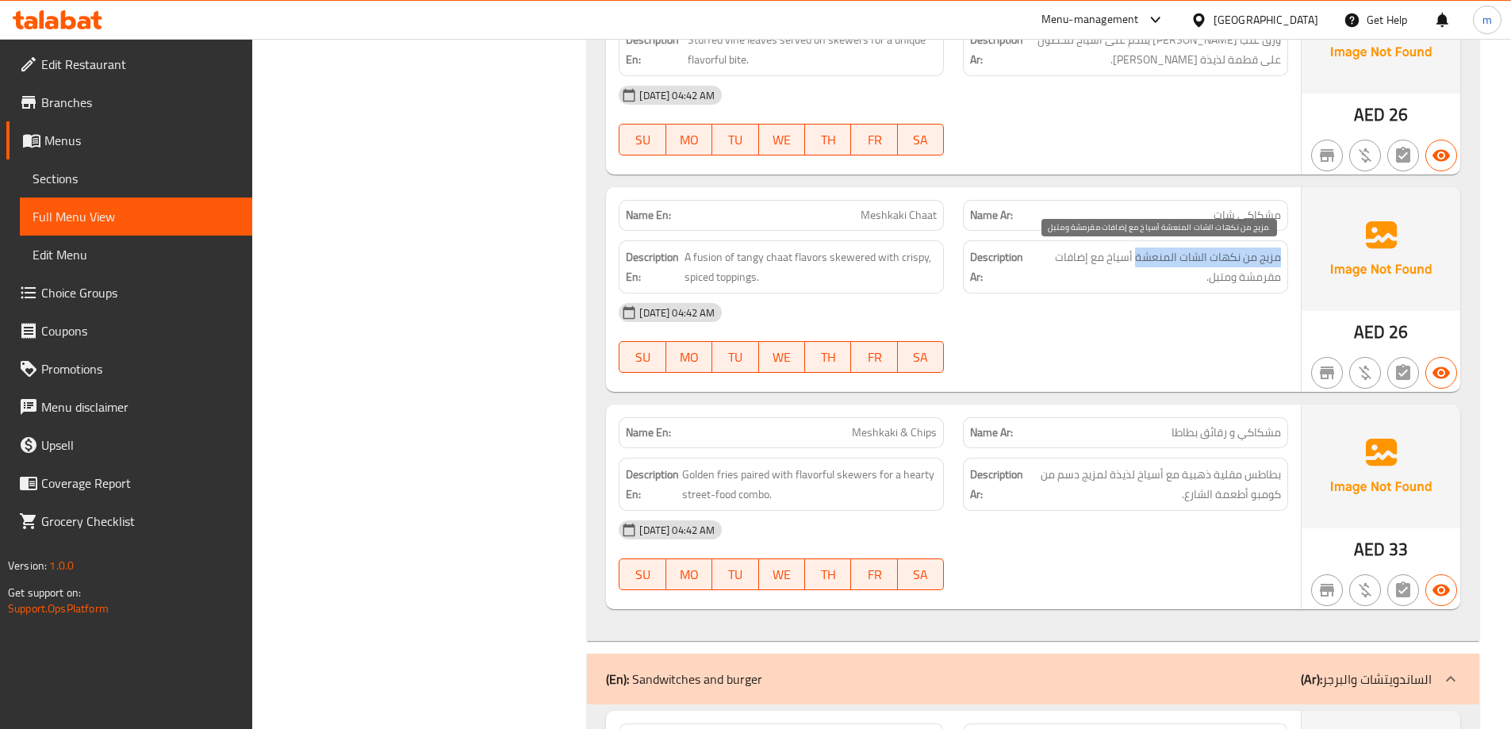
drag, startPoint x: 1278, startPoint y: 259, endPoint x: 1139, endPoint y: 251, distance: 139.8
click at [1139, 251] on span "مزيج من نكهات الشات المنعشة أسياخ مع إضافات مقرمشة ومتبل." at bounding box center [1154, 266] width 251 height 39
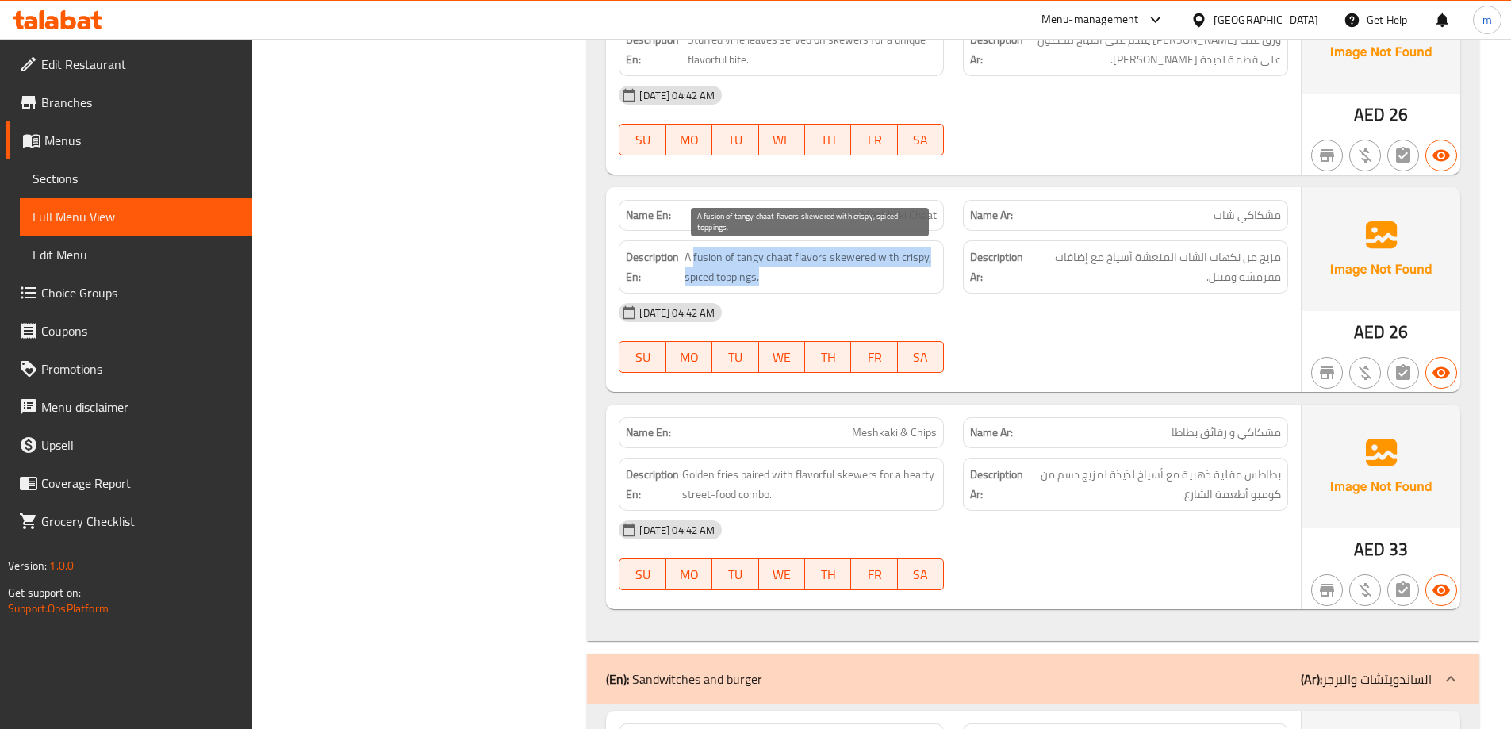
drag, startPoint x: 695, startPoint y: 255, endPoint x: 868, endPoint y: 270, distance: 172.7
click at [868, 270] on span "A fusion of tangy chaat flavors skewered with crispy, spiced toppings." at bounding box center [810, 266] width 252 height 39
drag, startPoint x: 740, startPoint y: 278, endPoint x: 838, endPoint y: 267, distance: 98.9
click at [838, 267] on span "A fusion of tangy chaat flavors skewered with crispy, spiced toppings." at bounding box center [810, 266] width 252 height 39
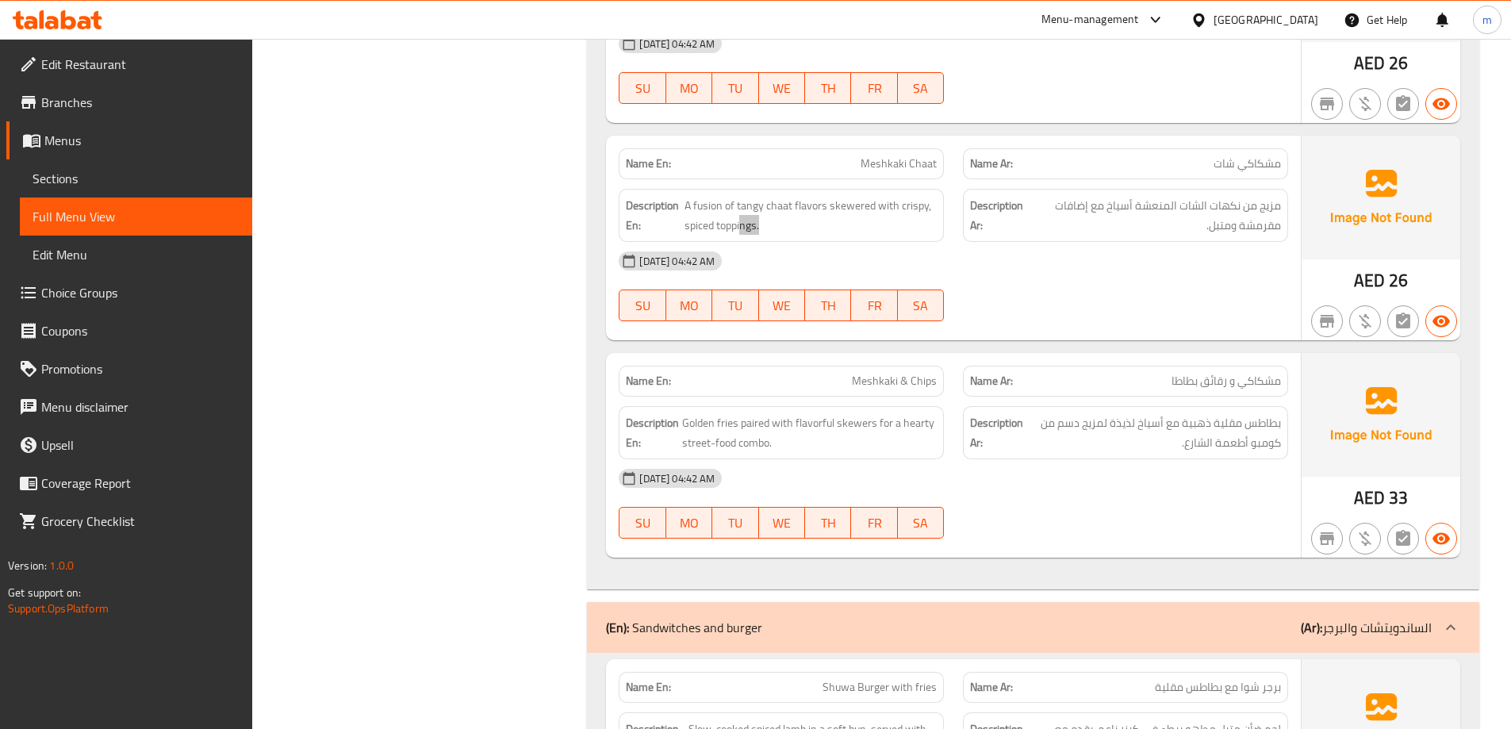
scroll to position [2458, 0]
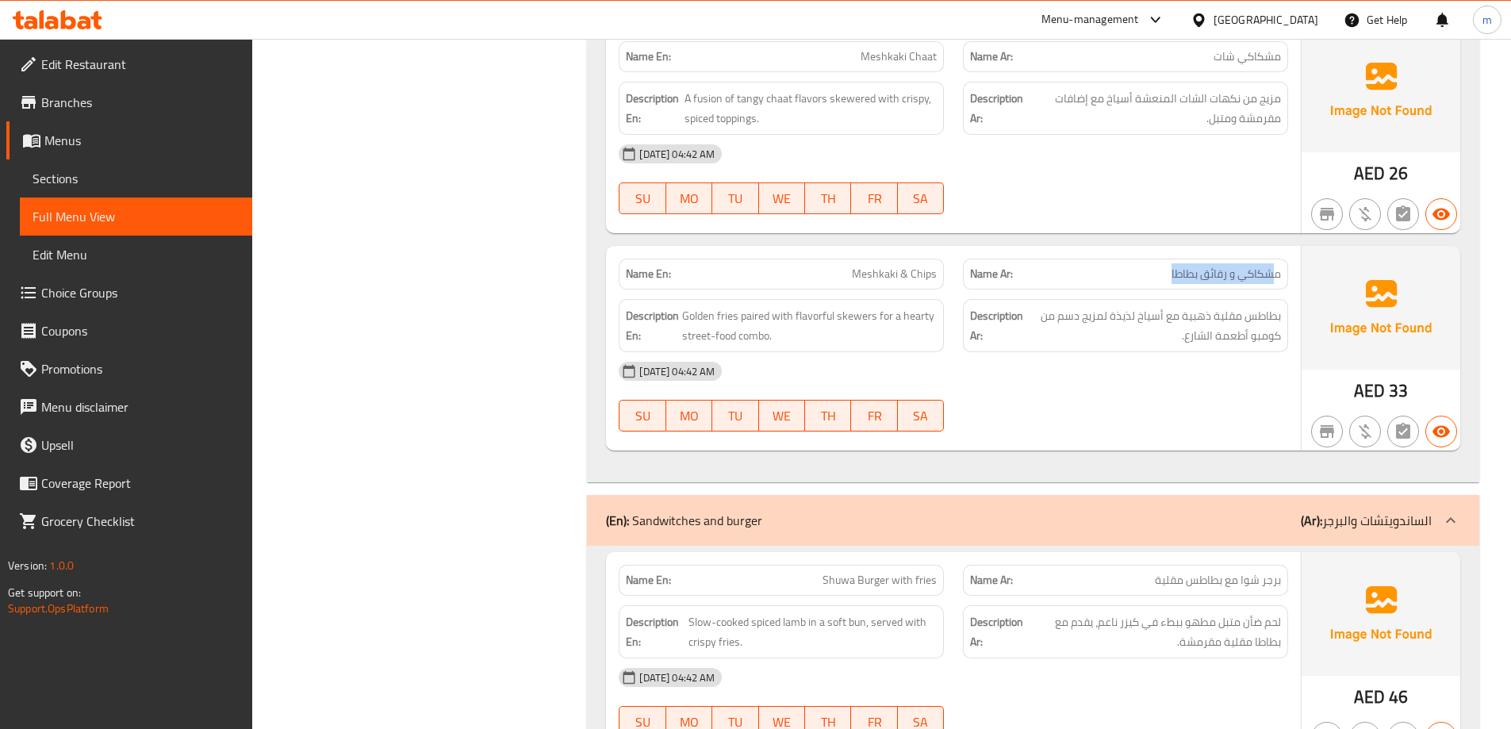
drag, startPoint x: 1270, startPoint y: 267, endPoint x: 1161, endPoint y: 270, distance: 109.5
click at [1161, 270] on p "Name Ar: مشكاكي و رقائق بطاطا" at bounding box center [1125, 274] width 311 height 17
drag, startPoint x: 853, startPoint y: 276, endPoint x: 934, endPoint y: 274, distance: 80.9
click at [934, 274] on p "Name En: Meshkaki & Chips" at bounding box center [781, 274] width 311 height 17
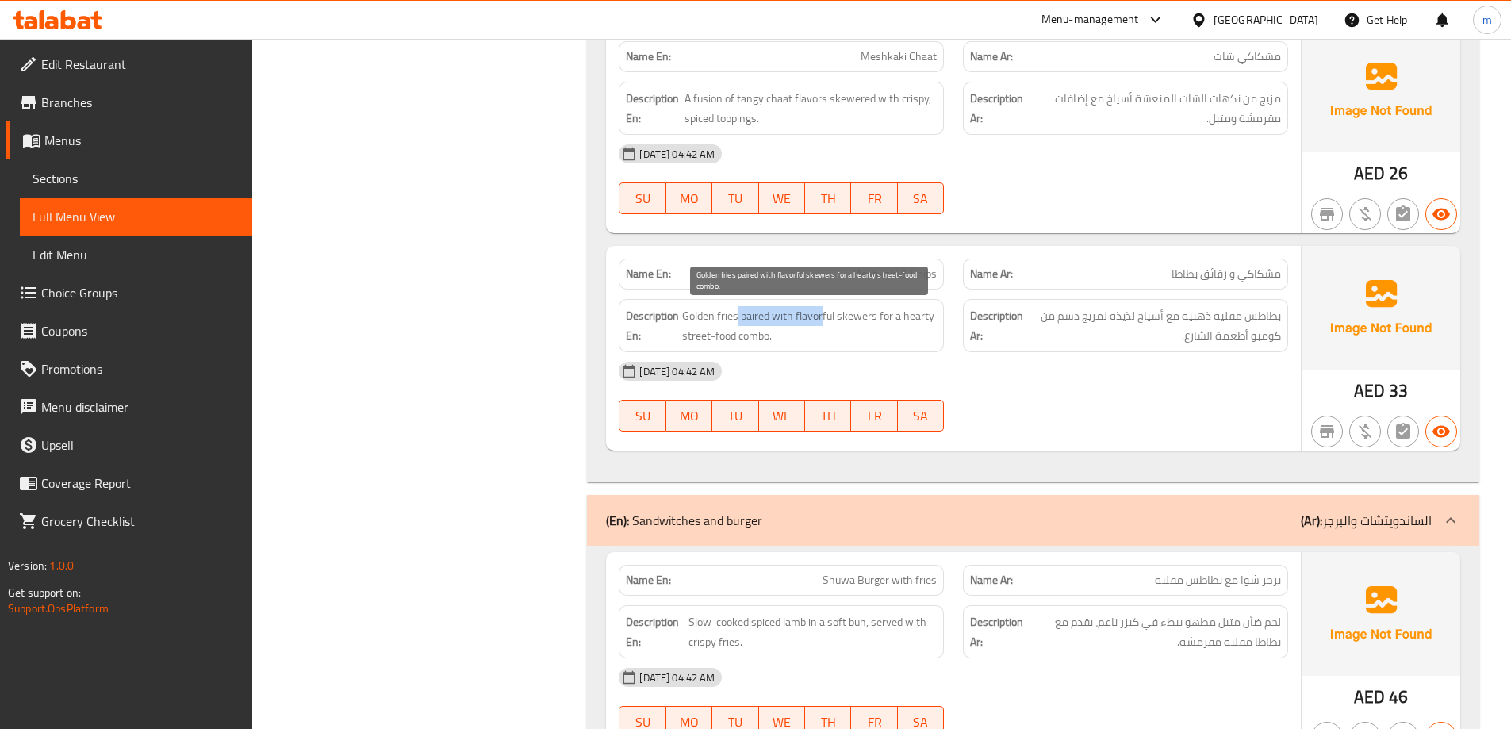
drag, startPoint x: 737, startPoint y: 316, endPoint x: 820, endPoint y: 316, distance: 82.5
click at [820, 316] on span "Golden fries paired with flavorful skewers for a hearty street-food combo." at bounding box center [809, 325] width 255 height 39
click at [871, 269] on span "Meshkaki & Chips" at bounding box center [894, 274] width 85 height 17
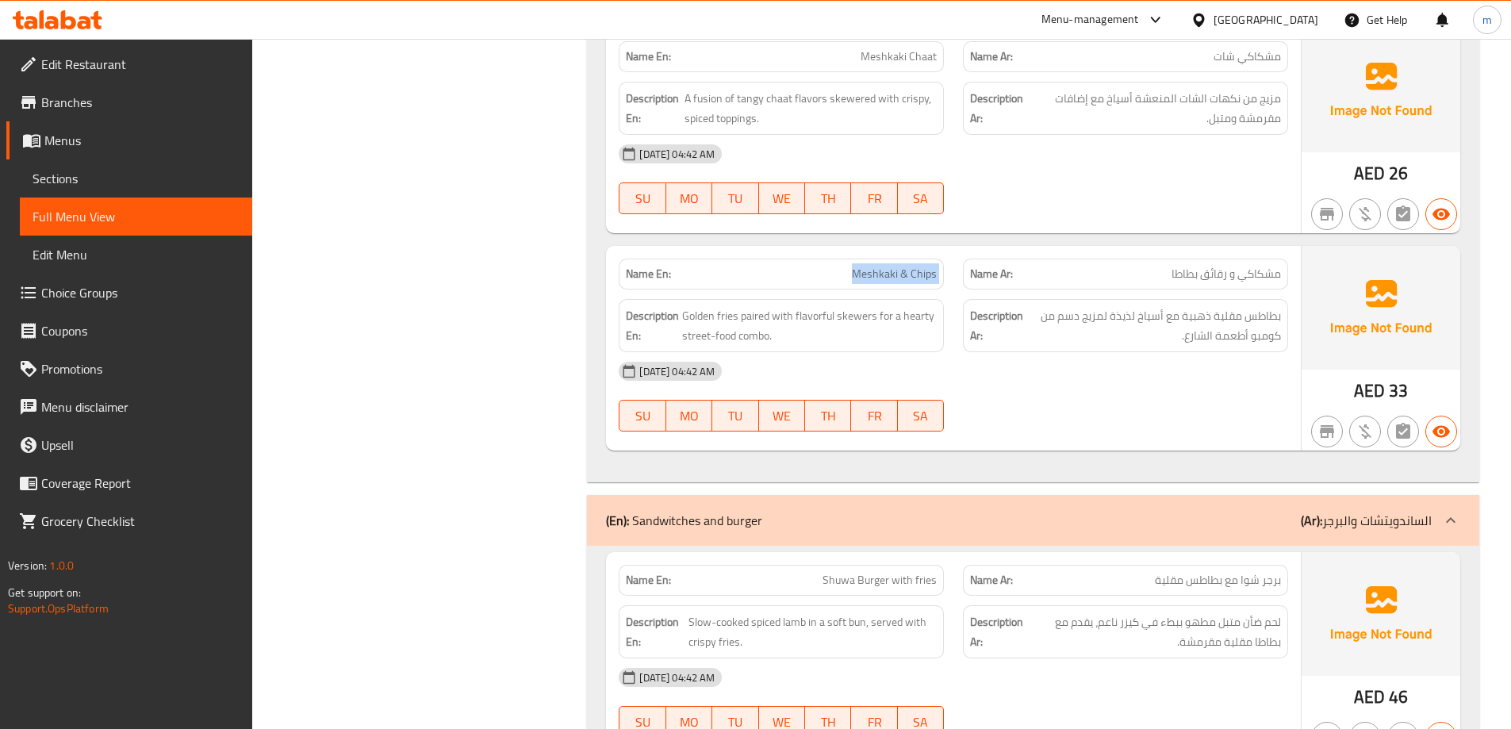
copy span "Meshkaki & Chips"
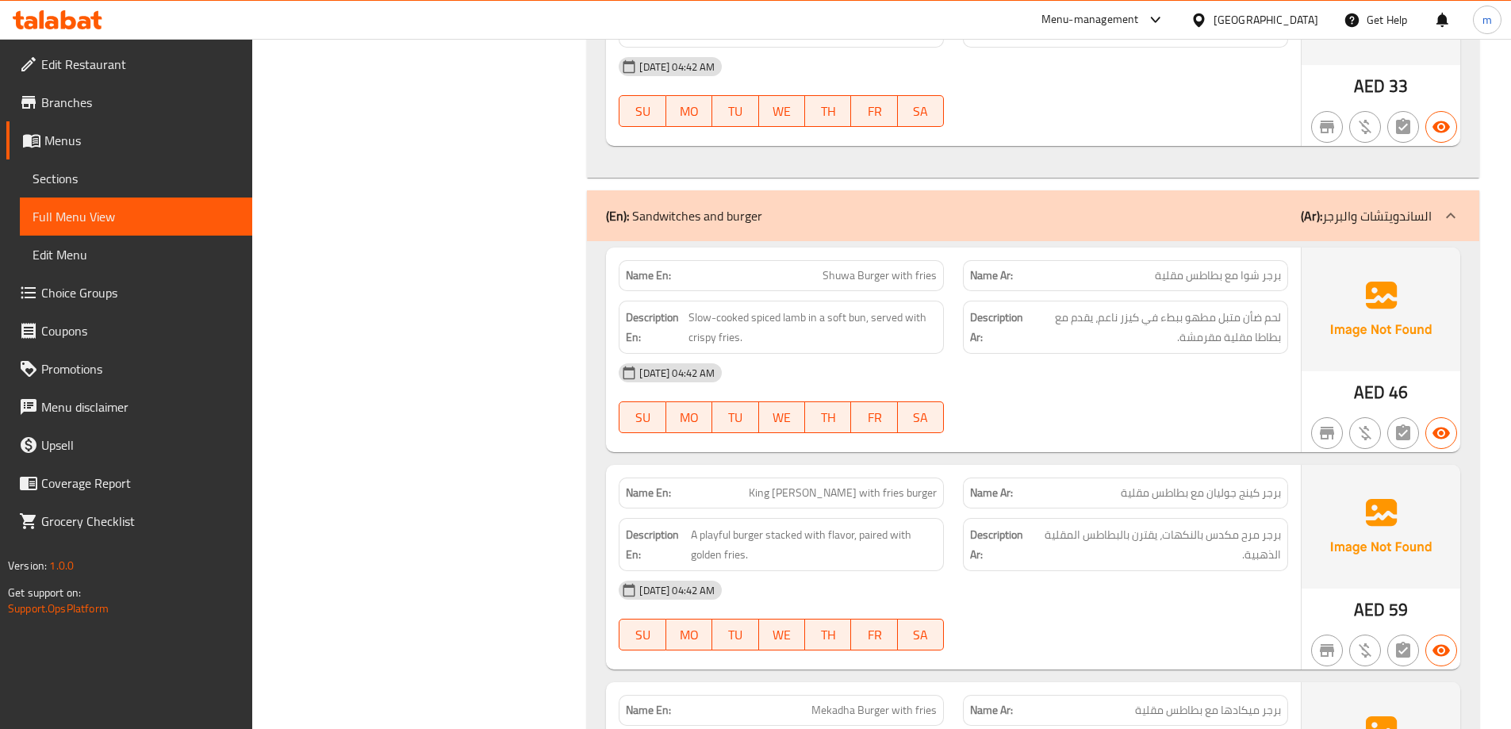
scroll to position [2855, 0]
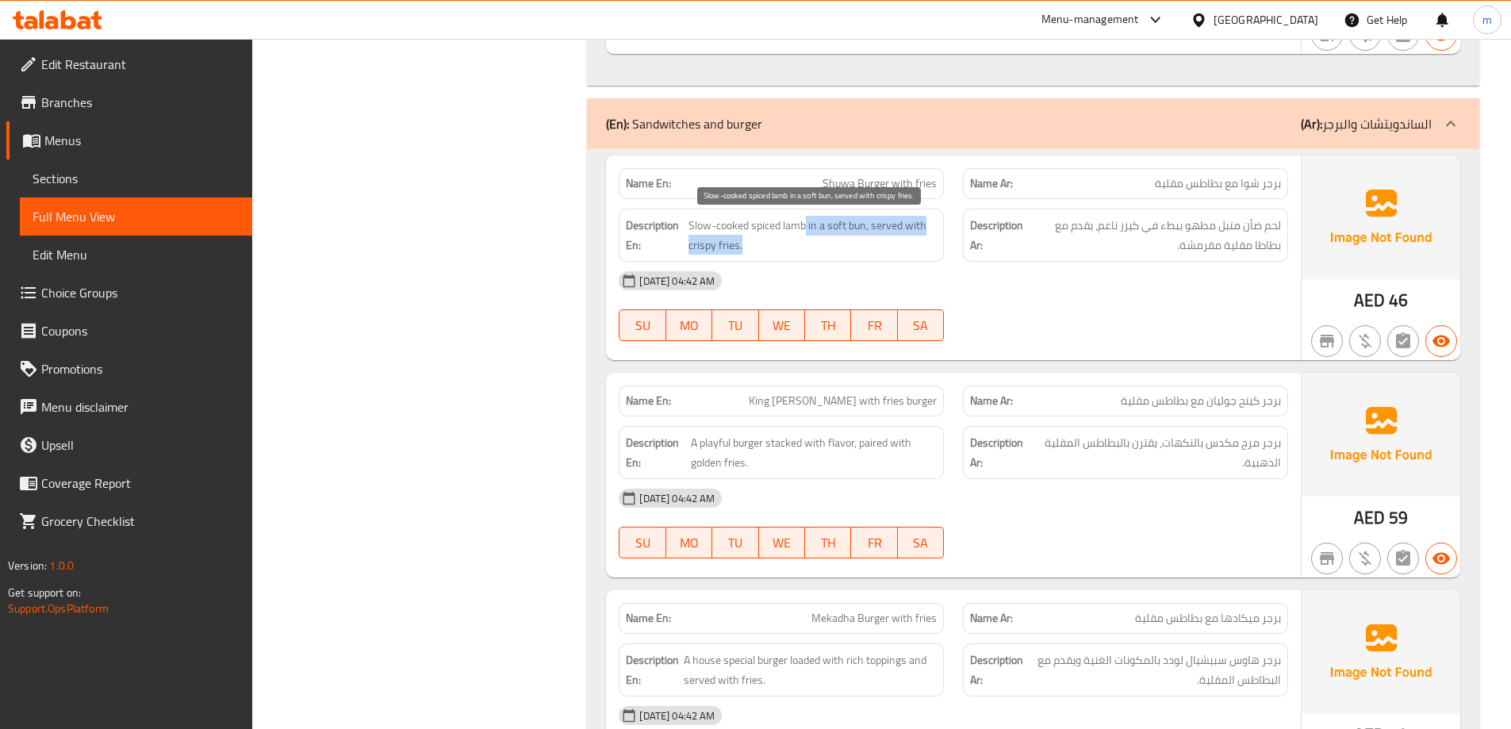
drag, startPoint x: 808, startPoint y: 219, endPoint x: 900, endPoint y: 248, distance: 96.6
click at [900, 248] on span "Slow-cooked spiced lamb in a soft bun, served with crispy fries." at bounding box center [812, 235] width 248 height 39
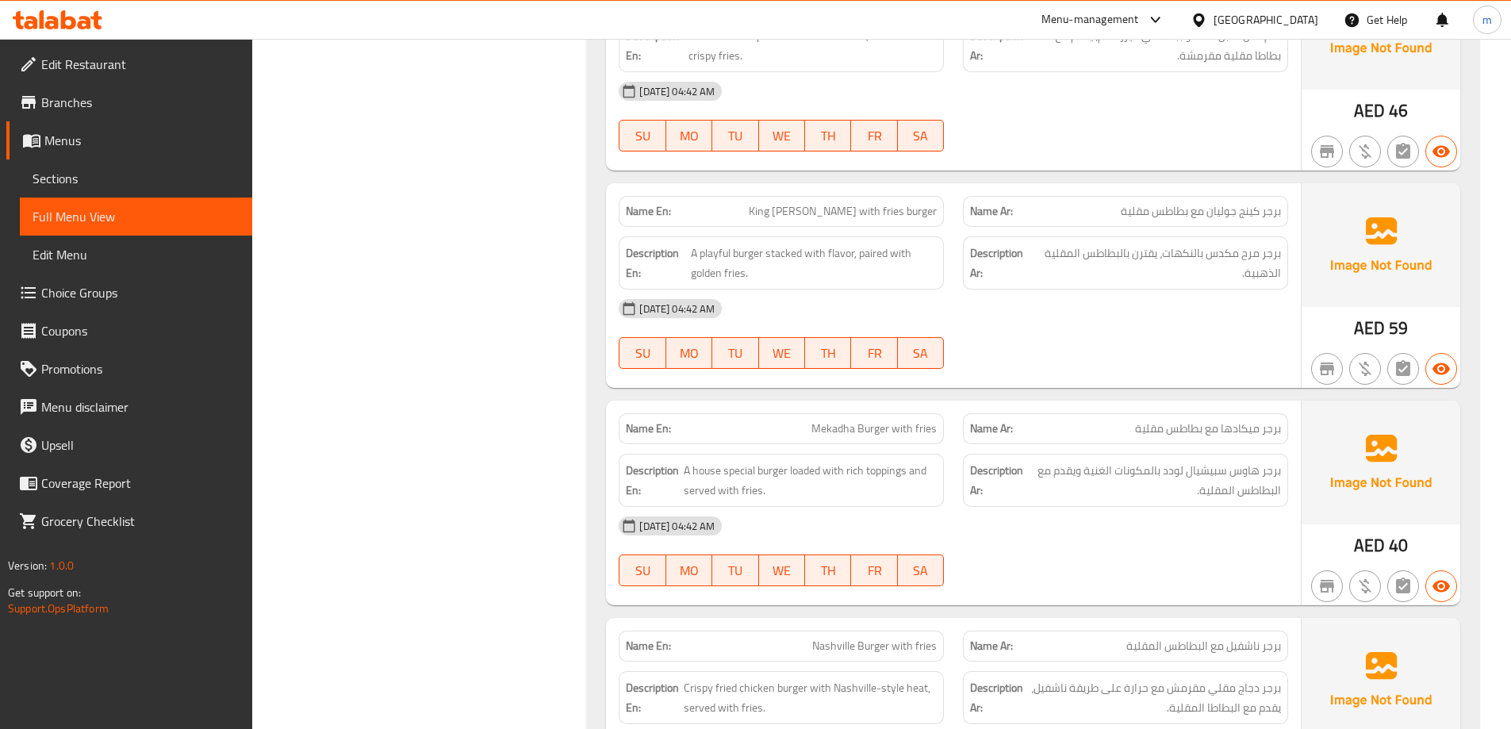
scroll to position [3093, 0]
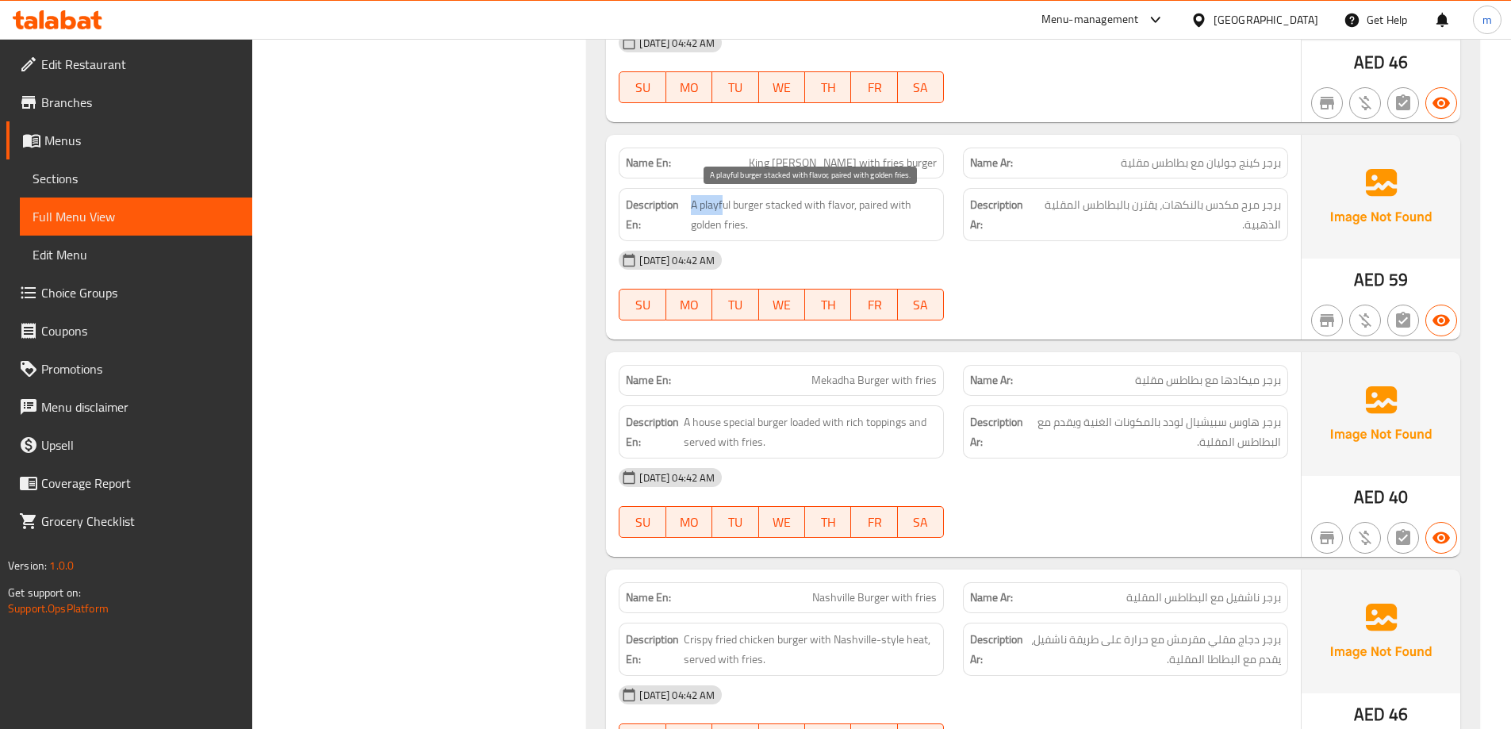
drag, startPoint x: 692, startPoint y: 201, endPoint x: 735, endPoint y: 205, distance: 43.0
click at [722, 204] on span "A playful burger stacked with flavor, paired with golden fries." at bounding box center [814, 214] width 246 height 39
drag, startPoint x: 753, startPoint y: 205, endPoint x: 852, endPoint y: 207, distance: 99.2
click at [852, 207] on span "A playful burger stacked with flavor, paired with golden fries." at bounding box center [814, 214] width 246 height 39
click at [875, 220] on span "A playful burger stacked with flavor, paired with golden fries." at bounding box center [814, 214] width 246 height 39
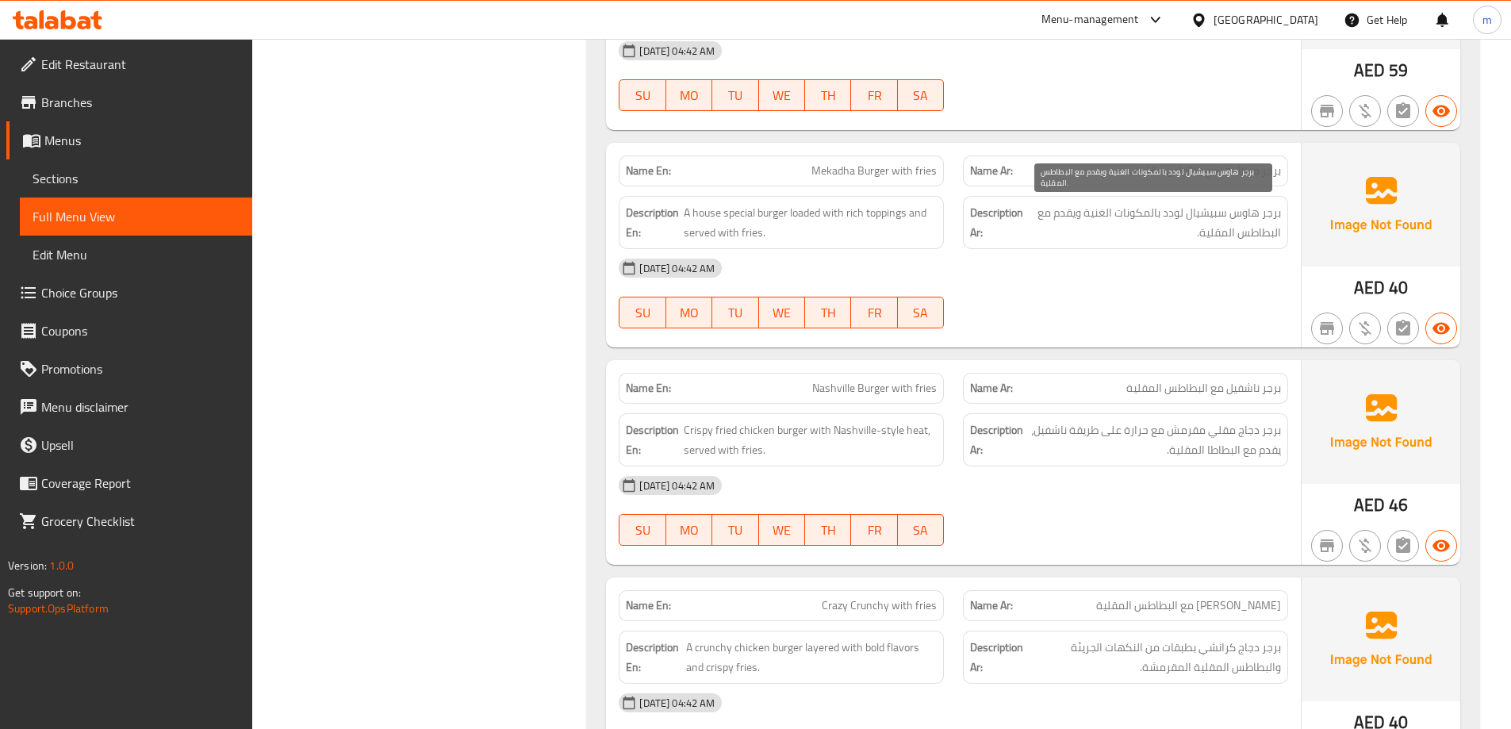
scroll to position [3330, 0]
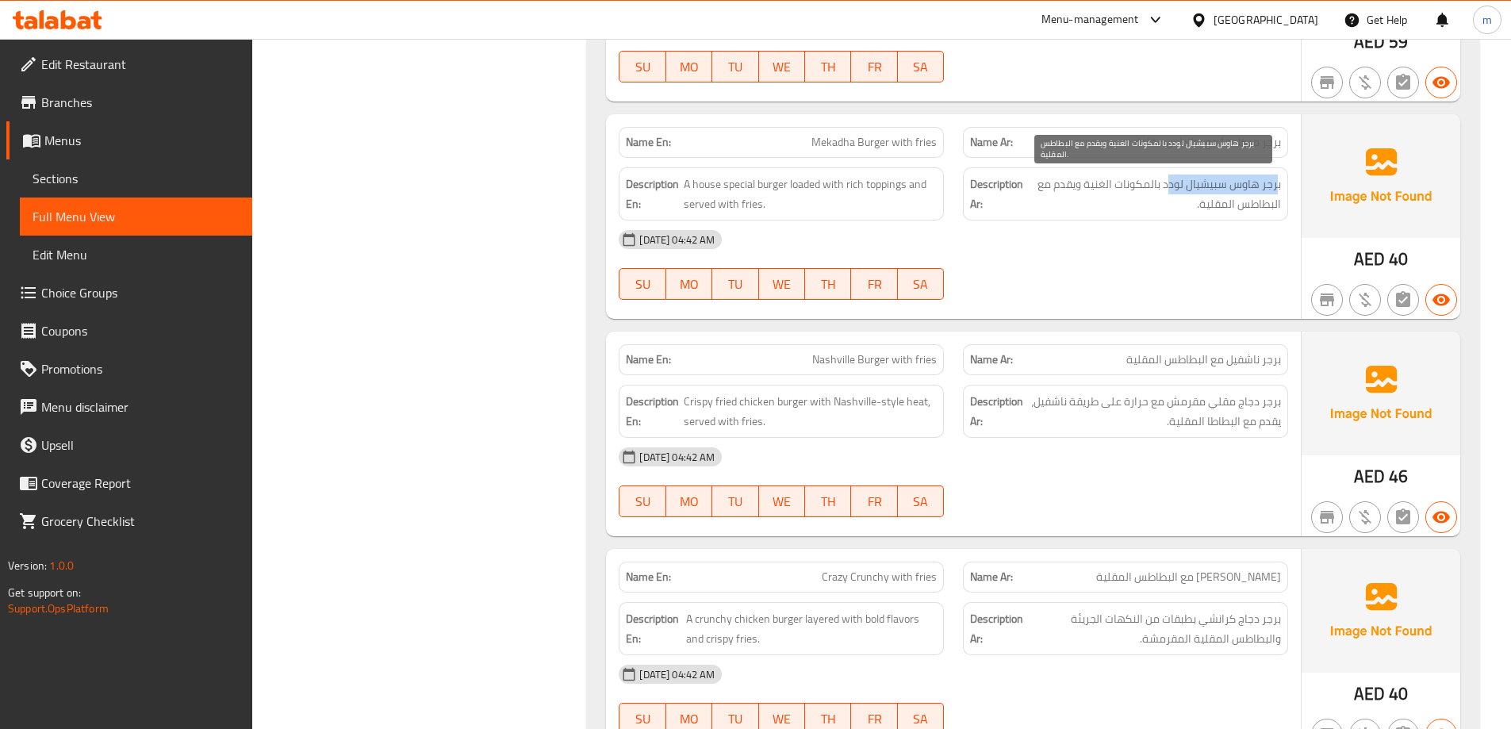
drag, startPoint x: 1268, startPoint y: 182, endPoint x: 1167, endPoint y: 182, distance: 100.7
click at [1167, 182] on span "برجر هاوس سبيشيال لودد بالمكونات الغنية ويقدم مع البطاطس المقلية." at bounding box center [1153, 193] width 255 height 39
drag, startPoint x: 781, startPoint y: 184, endPoint x: 781, endPoint y: 170, distance: 13.5
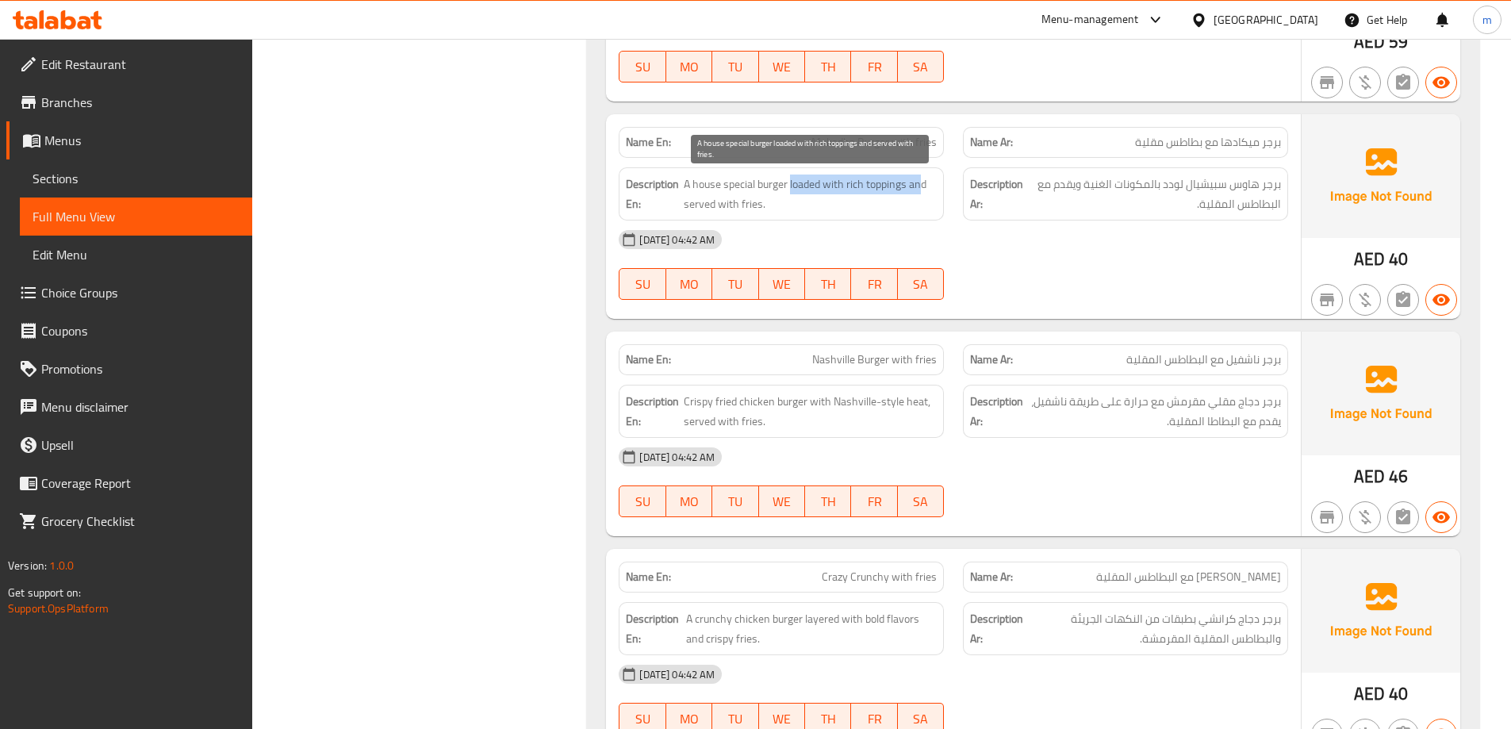
drag, startPoint x: 808, startPoint y: 170, endPoint x: 919, endPoint y: 186, distance: 112.0
click at [914, 201] on span "A house special burger loaded with rich toppings and served with fries." at bounding box center [810, 193] width 253 height 39
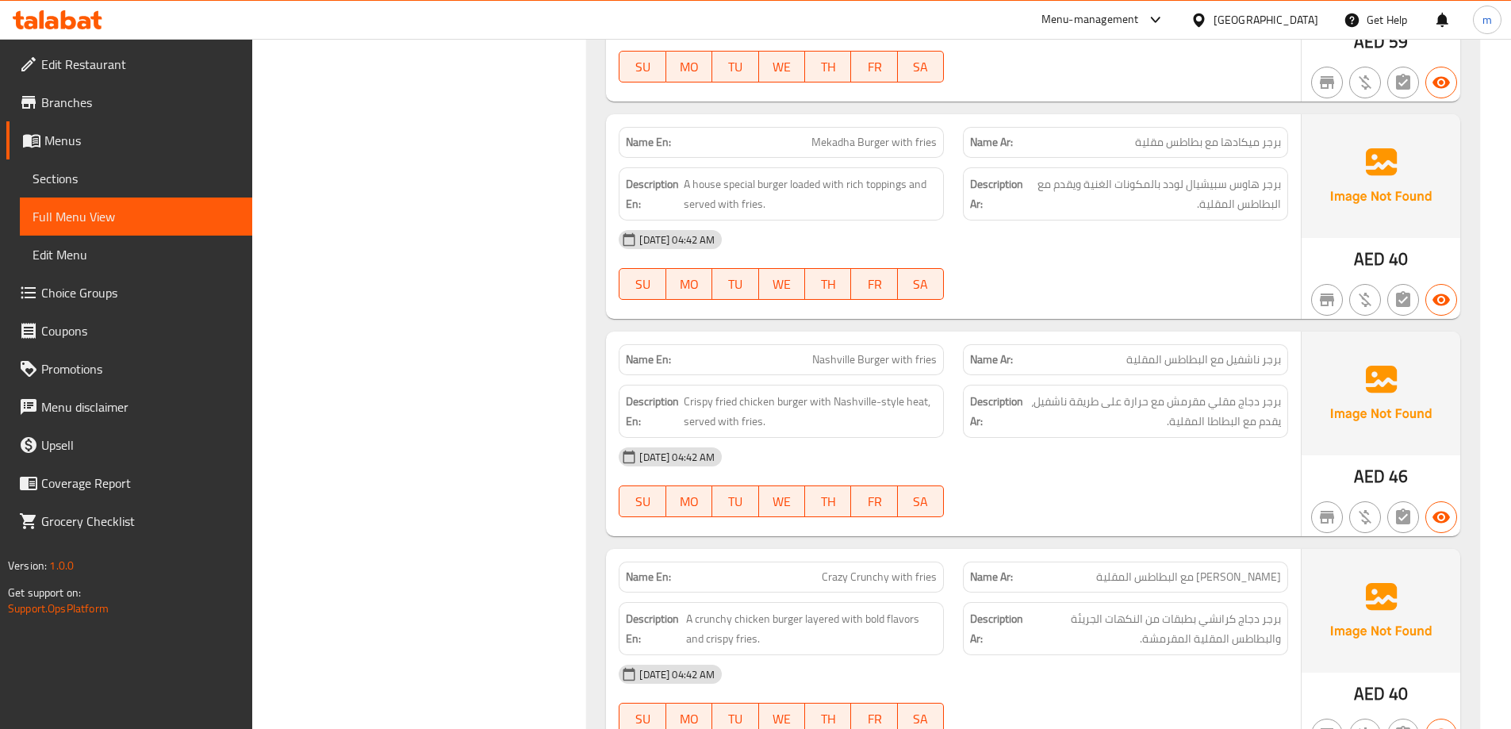
copy span "Mekadha Burger with fries"
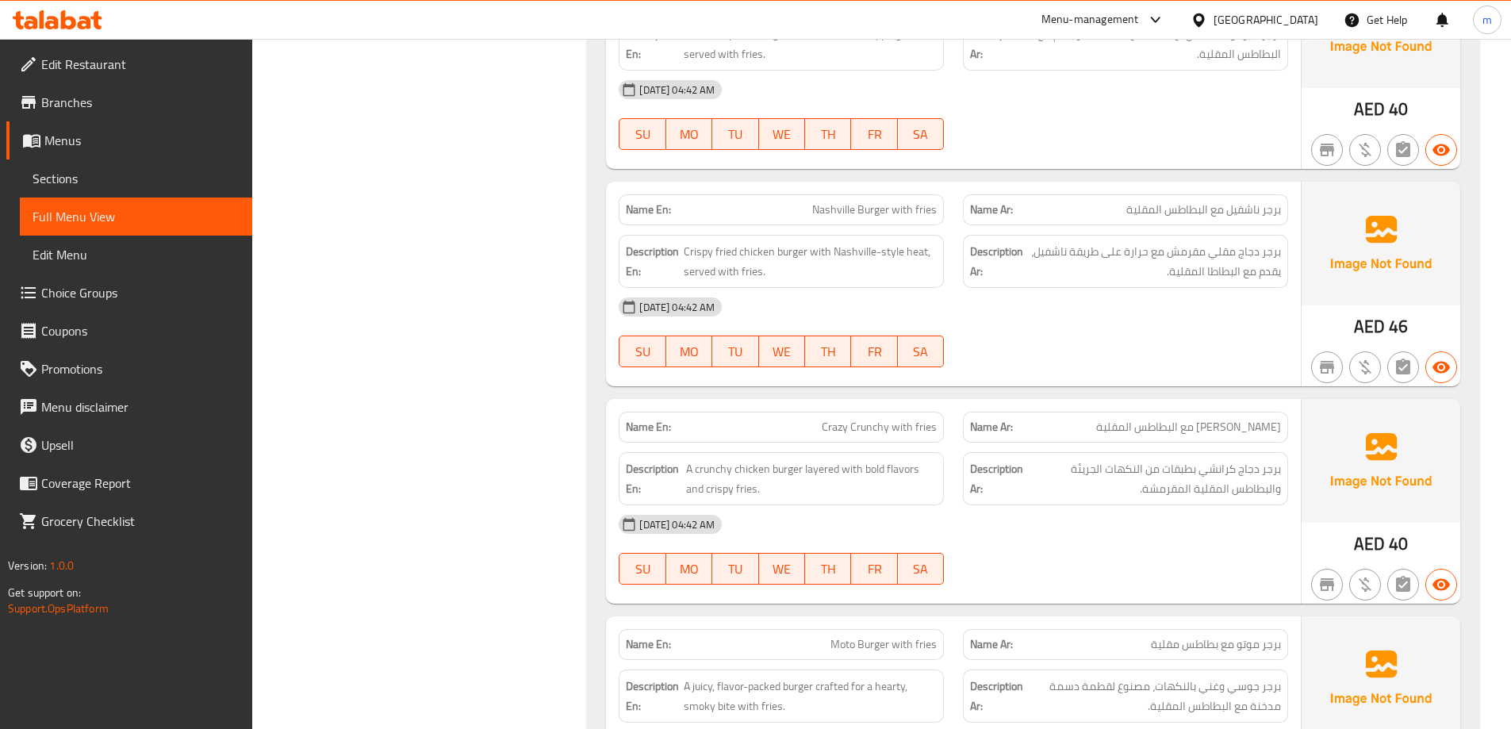
scroll to position [3489, 0]
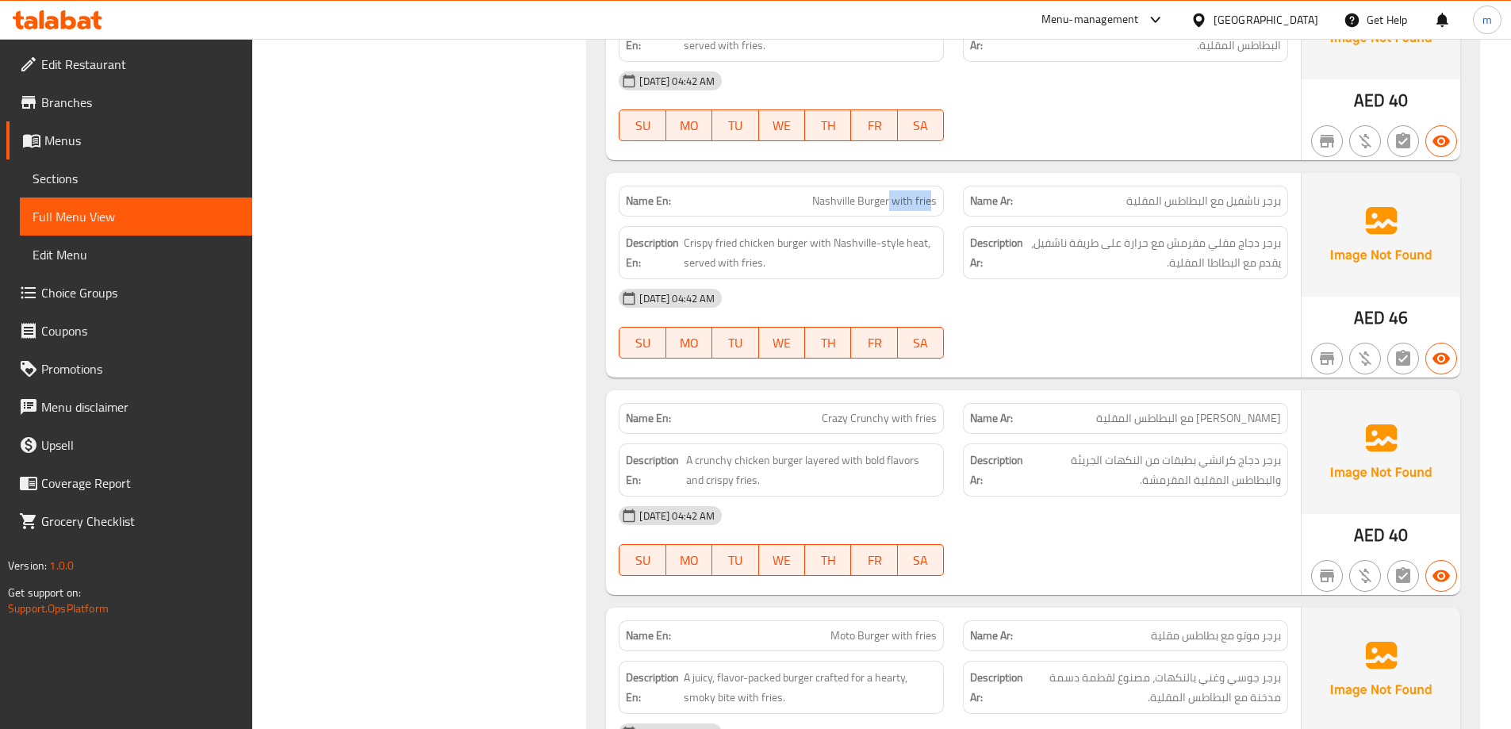
drag, startPoint x: 885, startPoint y: 201, endPoint x: 929, endPoint y: 194, distance: 45.0
drag, startPoint x: 779, startPoint y: 242, endPoint x: 694, endPoint y: 243, distance: 84.9
click at [688, 243] on span "Crispy fried chicken burger with Nashville-style heat, served with fries." at bounding box center [811, 252] width 254 height 39
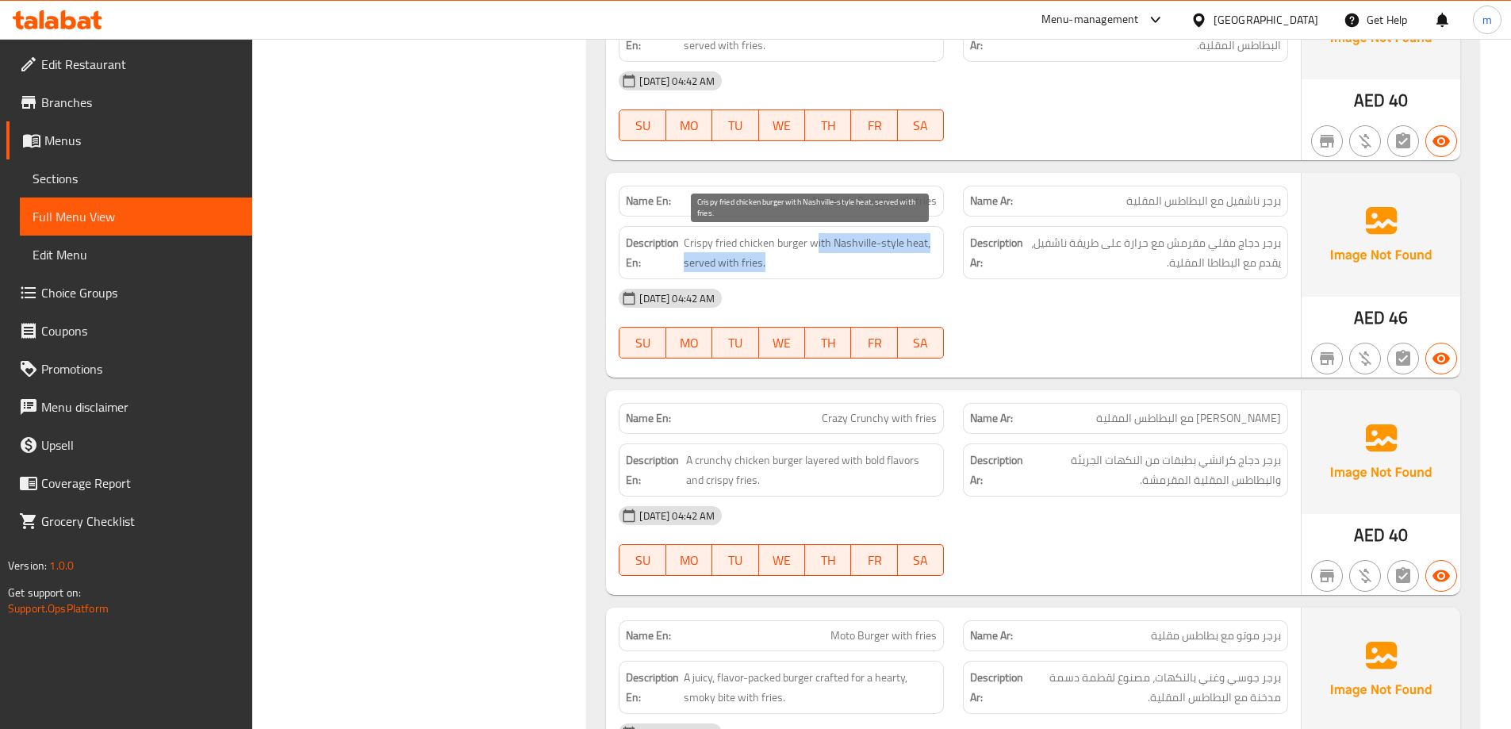
drag, startPoint x: 813, startPoint y: 241, endPoint x: 892, endPoint y: 259, distance: 81.2
click at [892, 259] on span "Crispy fried chicken burger with Nashville-style heat, served with fries." at bounding box center [811, 252] width 254 height 39
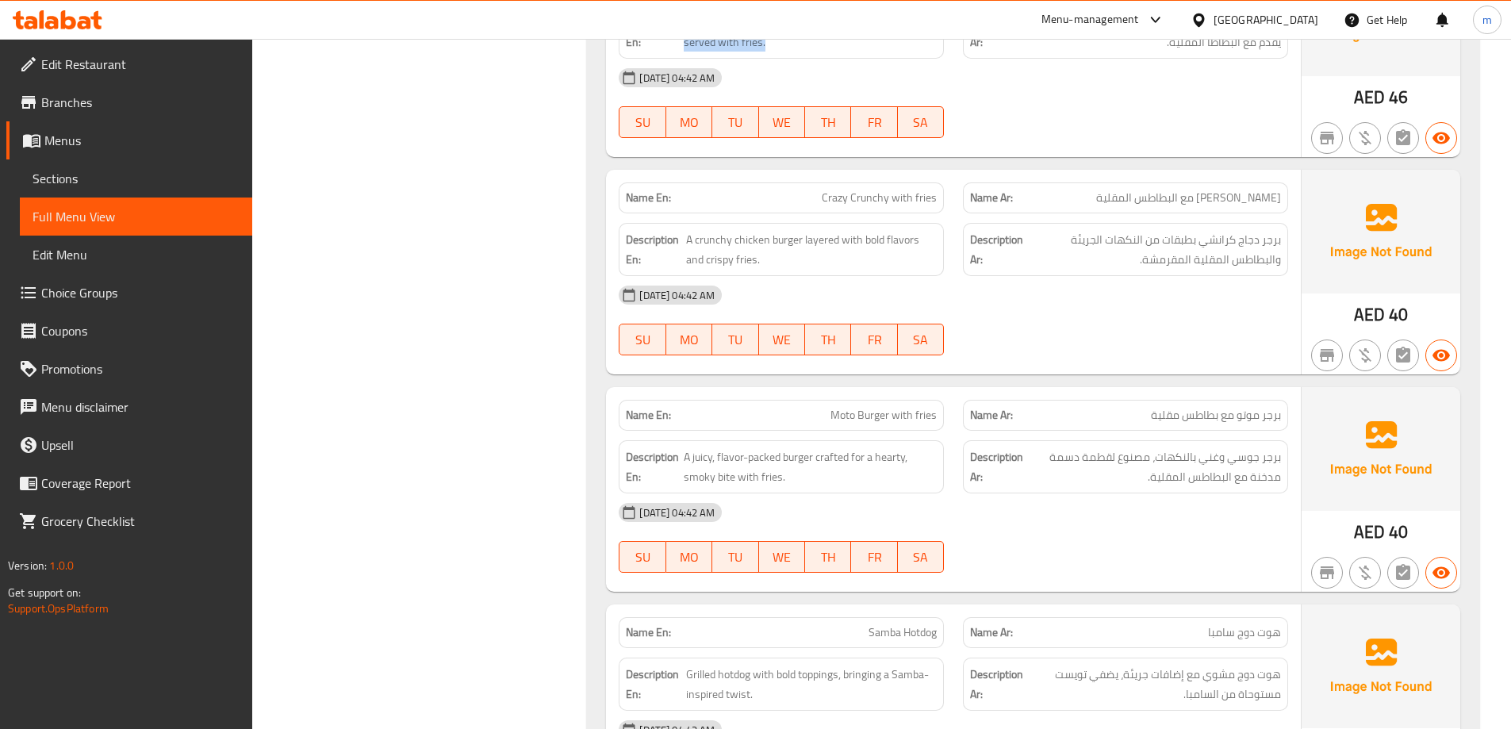
scroll to position [3727, 0]
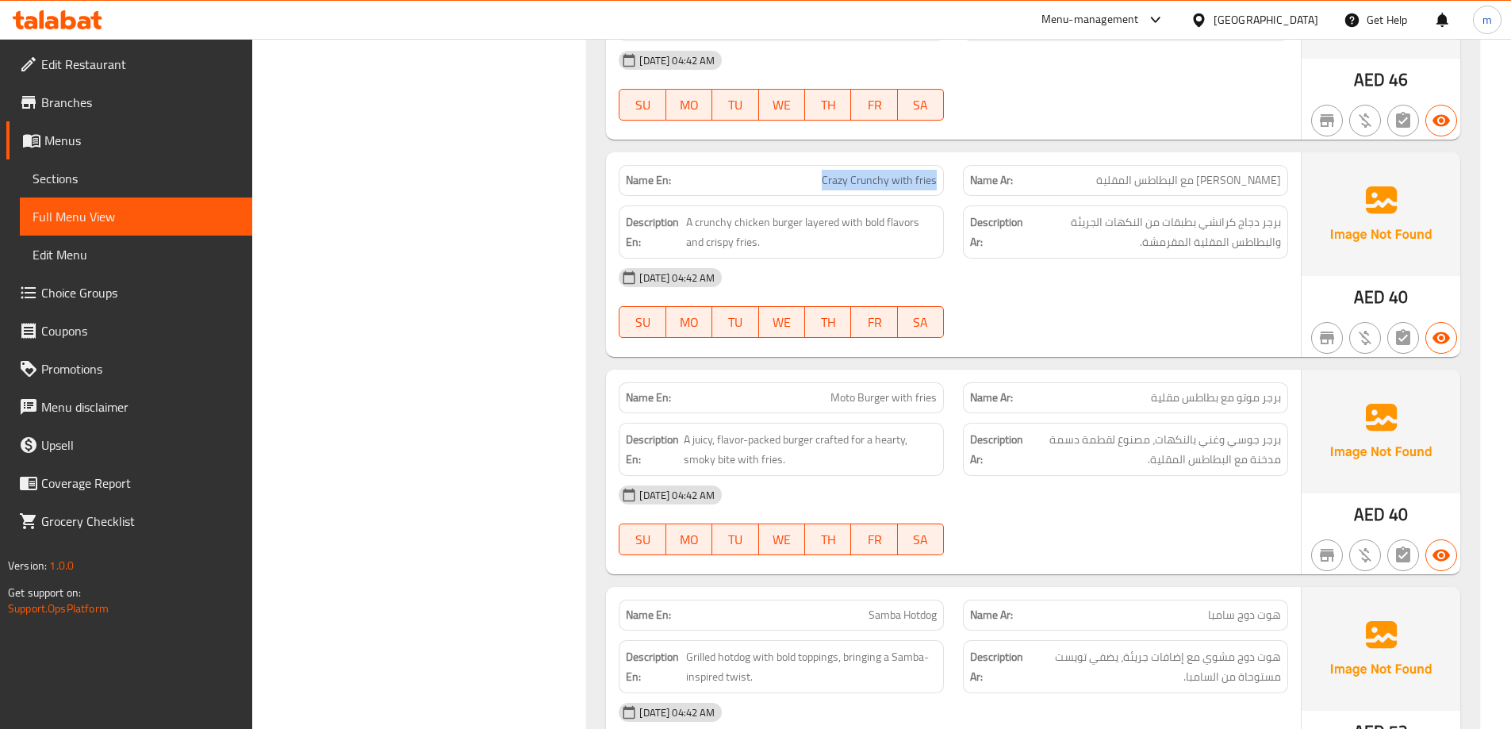
drag, startPoint x: 833, startPoint y: 186, endPoint x: 938, endPoint y: 186, distance: 104.7
drag, startPoint x: 799, startPoint y: 223, endPoint x: 702, endPoint y: 228, distance: 96.9
click at [699, 228] on span "A crunchy chicken burger layered with bold flavors and crispy fries." at bounding box center [811, 232] width 251 height 39
drag, startPoint x: 809, startPoint y: 225, endPoint x: 900, endPoint y: 230, distance: 91.3
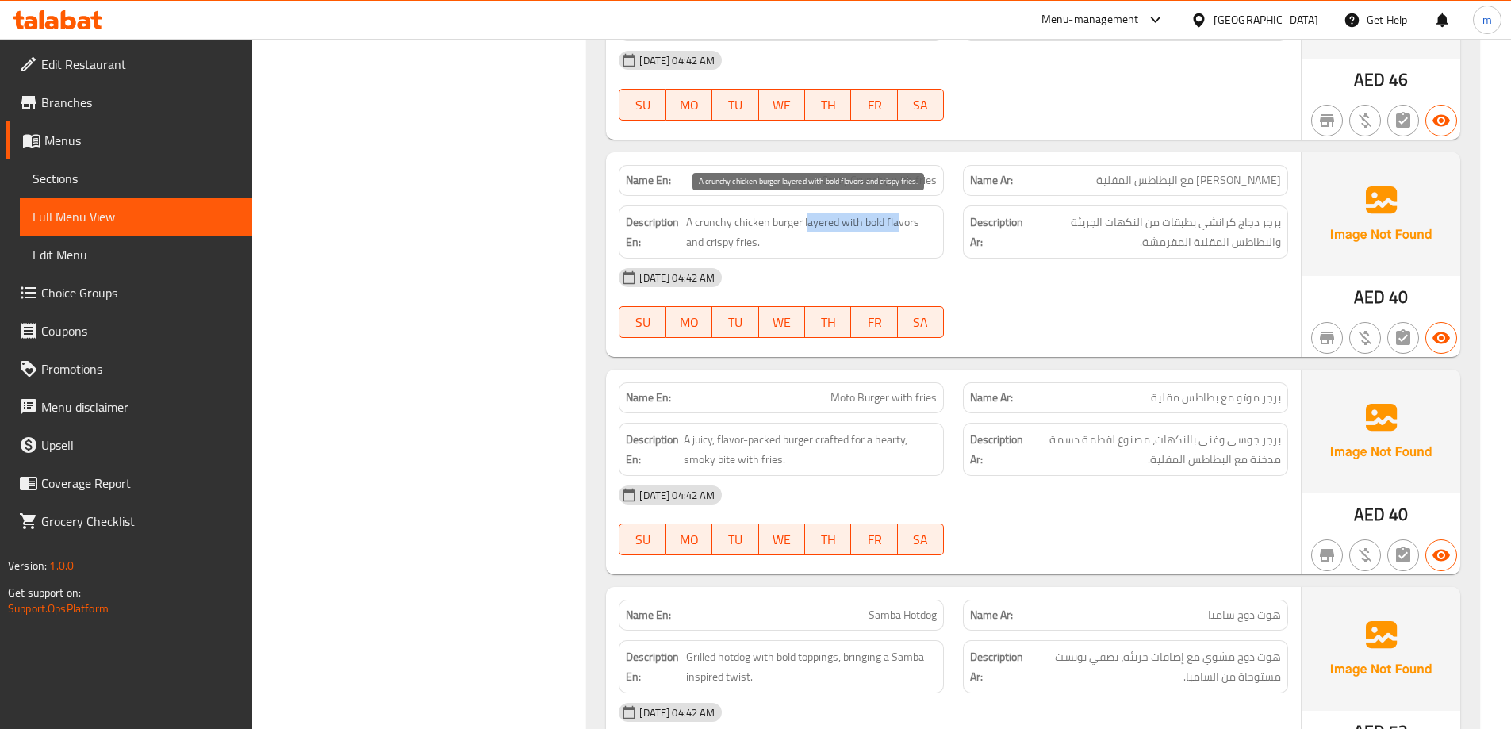
click at [900, 230] on span "A crunchy chicken burger layered with bold flavors and crispy fries." at bounding box center [811, 232] width 251 height 39
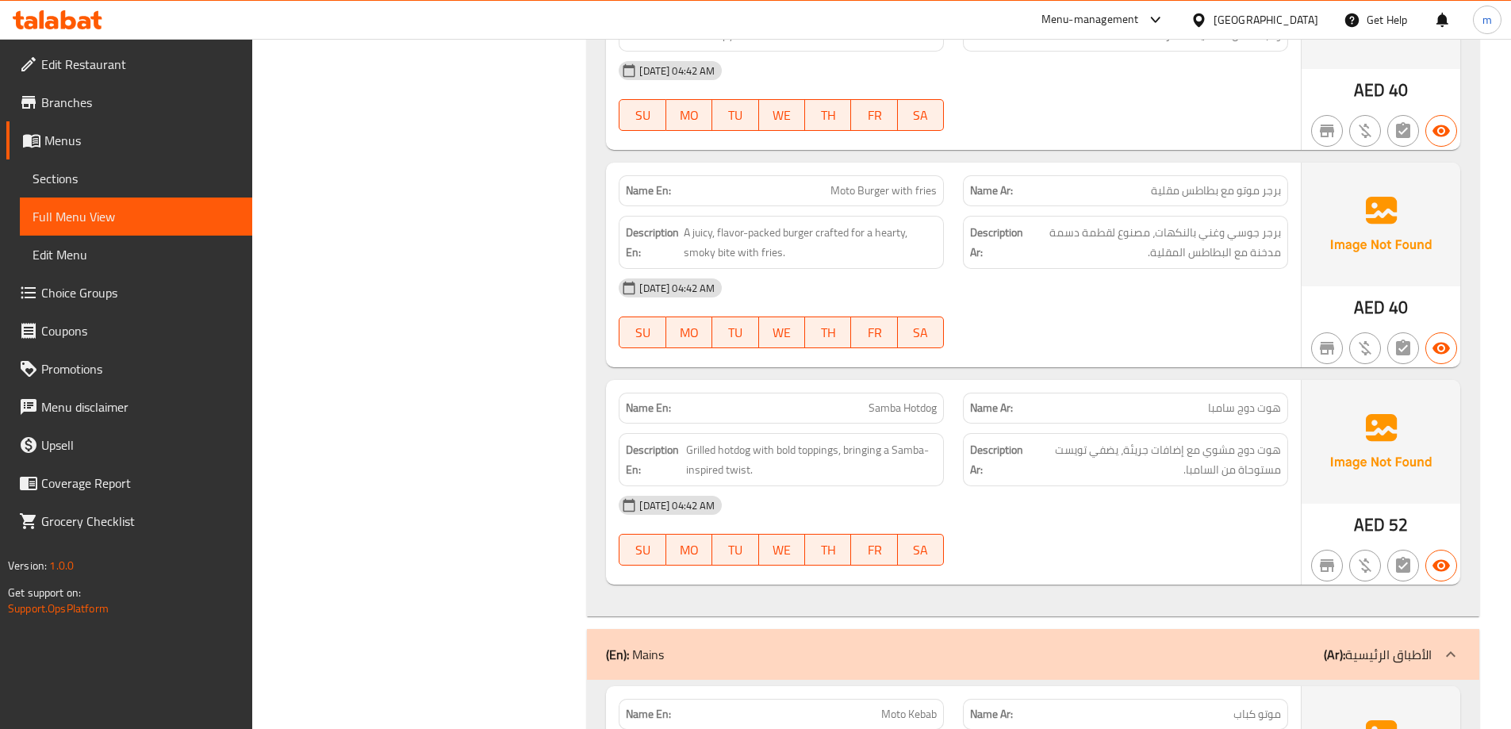
scroll to position [3965, 0]
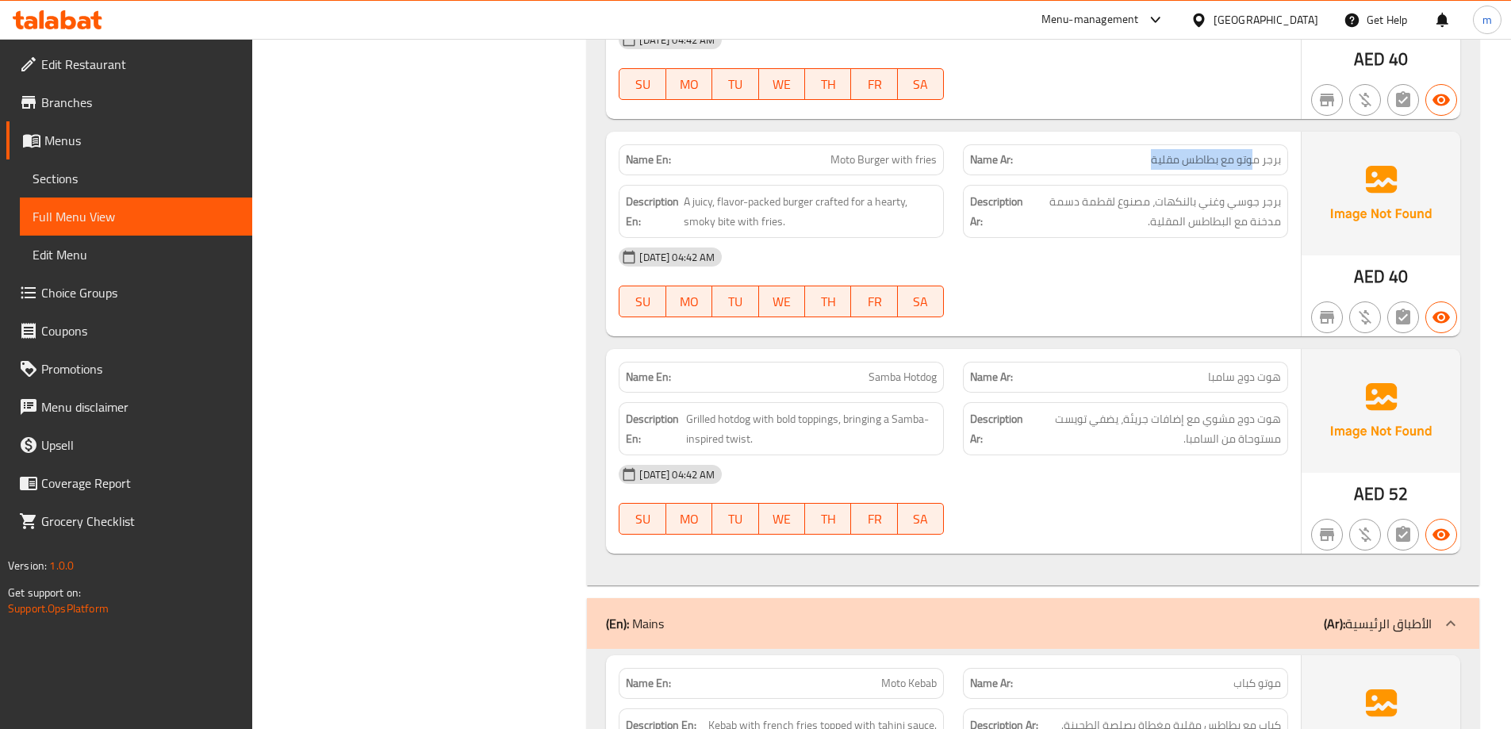
drag, startPoint x: 1250, startPoint y: 159, endPoint x: 1136, endPoint y: 158, distance: 114.2
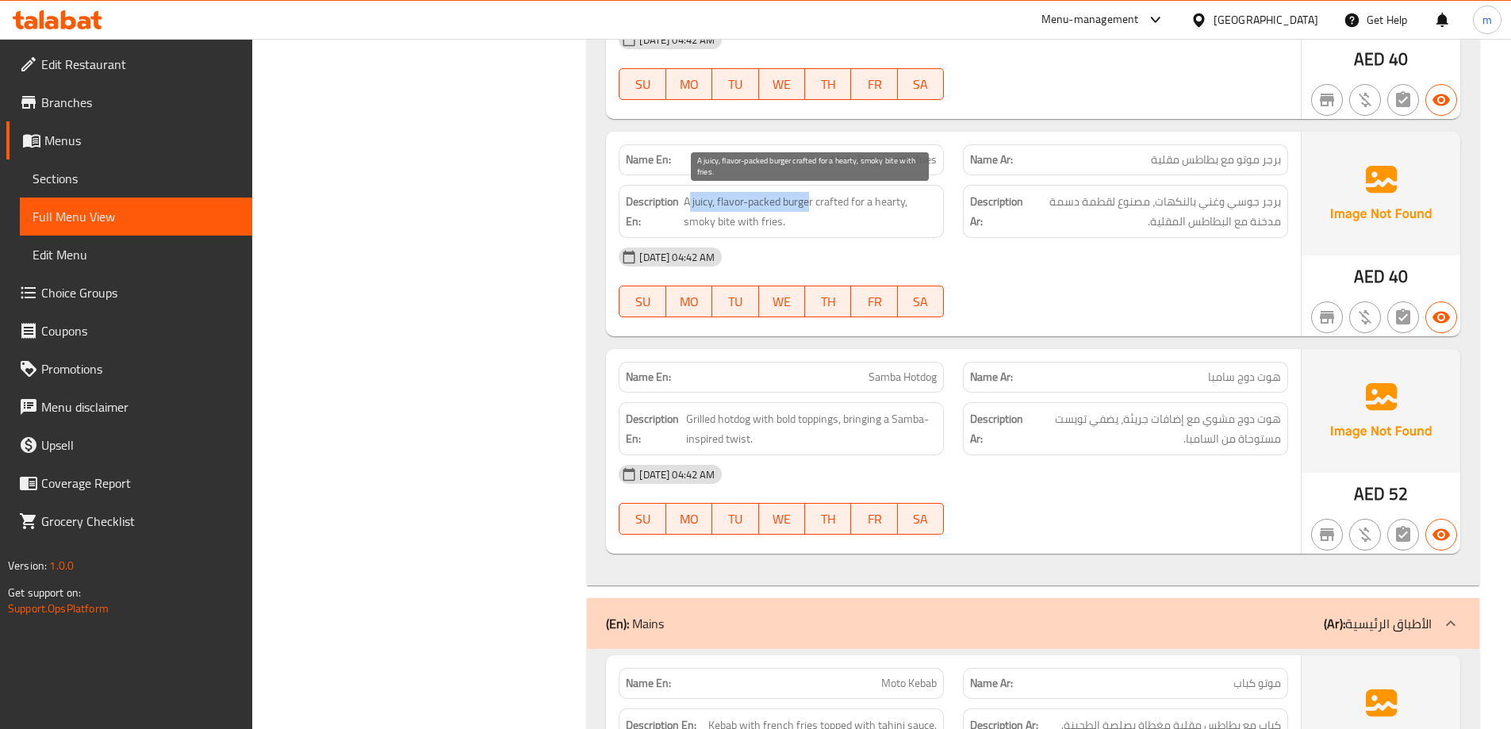
drag, startPoint x: 810, startPoint y: 197, endPoint x: 691, endPoint y: 203, distance: 119.1
click at [691, 203] on span "A juicy, flavor-packed burger crafted for a hearty, smoky bite with fries." at bounding box center [810, 211] width 253 height 39
click at [728, 223] on span "A juicy, flavor-packed burger crafted for a hearty, smoky bite with fries." at bounding box center [810, 211] width 253 height 39
drag, startPoint x: 740, startPoint y: 227, endPoint x: 766, endPoint y: 229, distance: 26.3
click at [763, 229] on span "A juicy, flavor-packed burger crafted for a hearty, smoky bite with fries." at bounding box center [810, 211] width 253 height 39
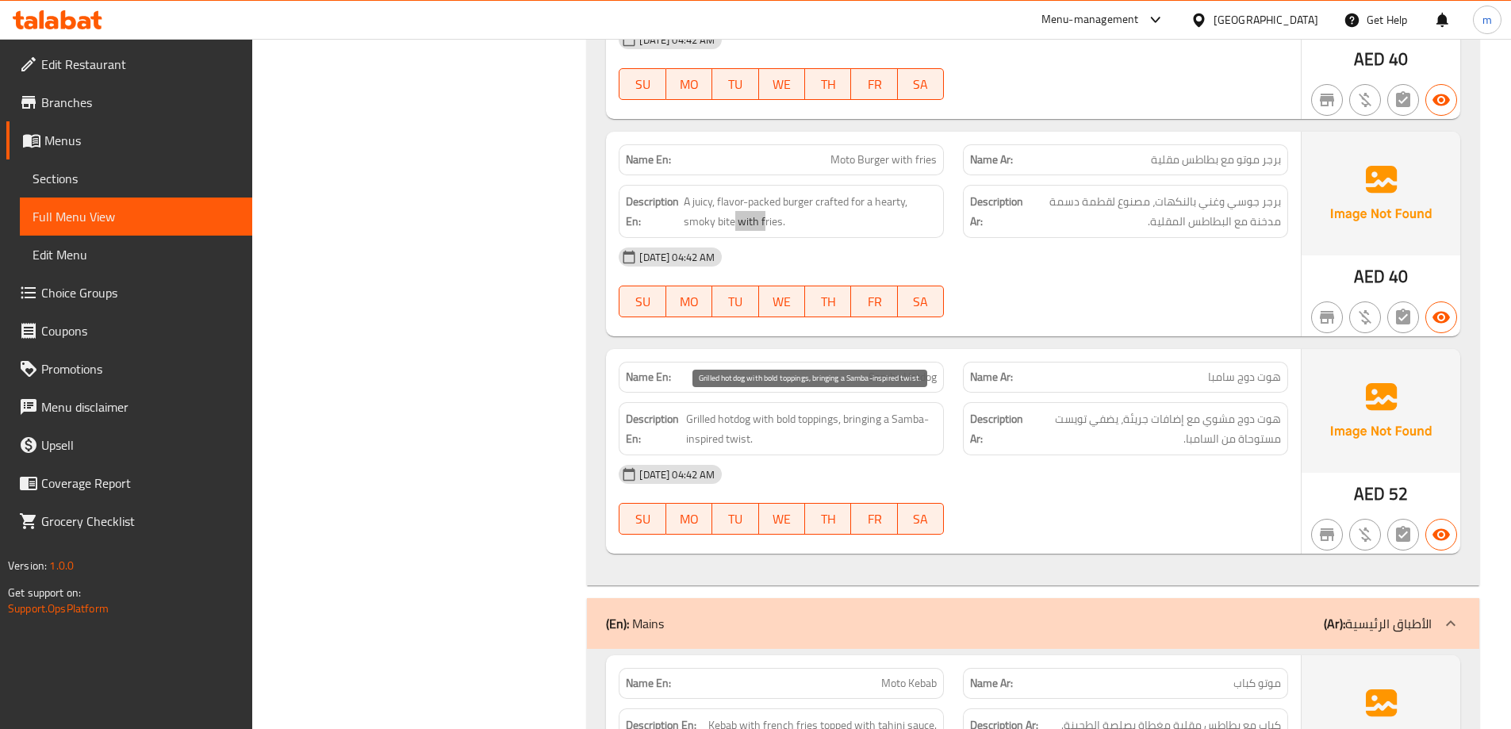
scroll to position [4044, 0]
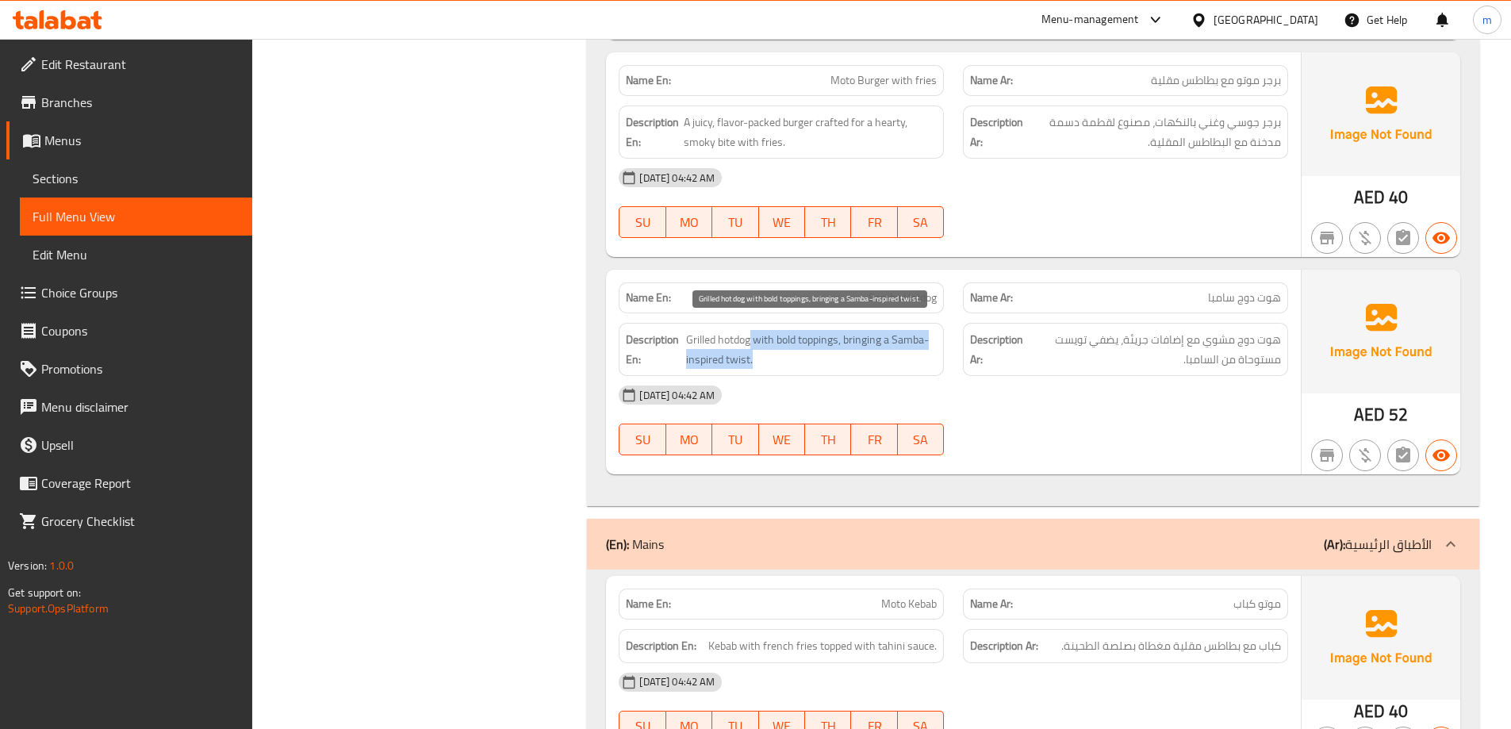
drag, startPoint x: 737, startPoint y: 336, endPoint x: 905, endPoint y: 356, distance: 169.3
click at [905, 356] on span "Grilled hotdog with bold toppings, bringing a Samba-inspired twist." at bounding box center [811, 349] width 251 height 39
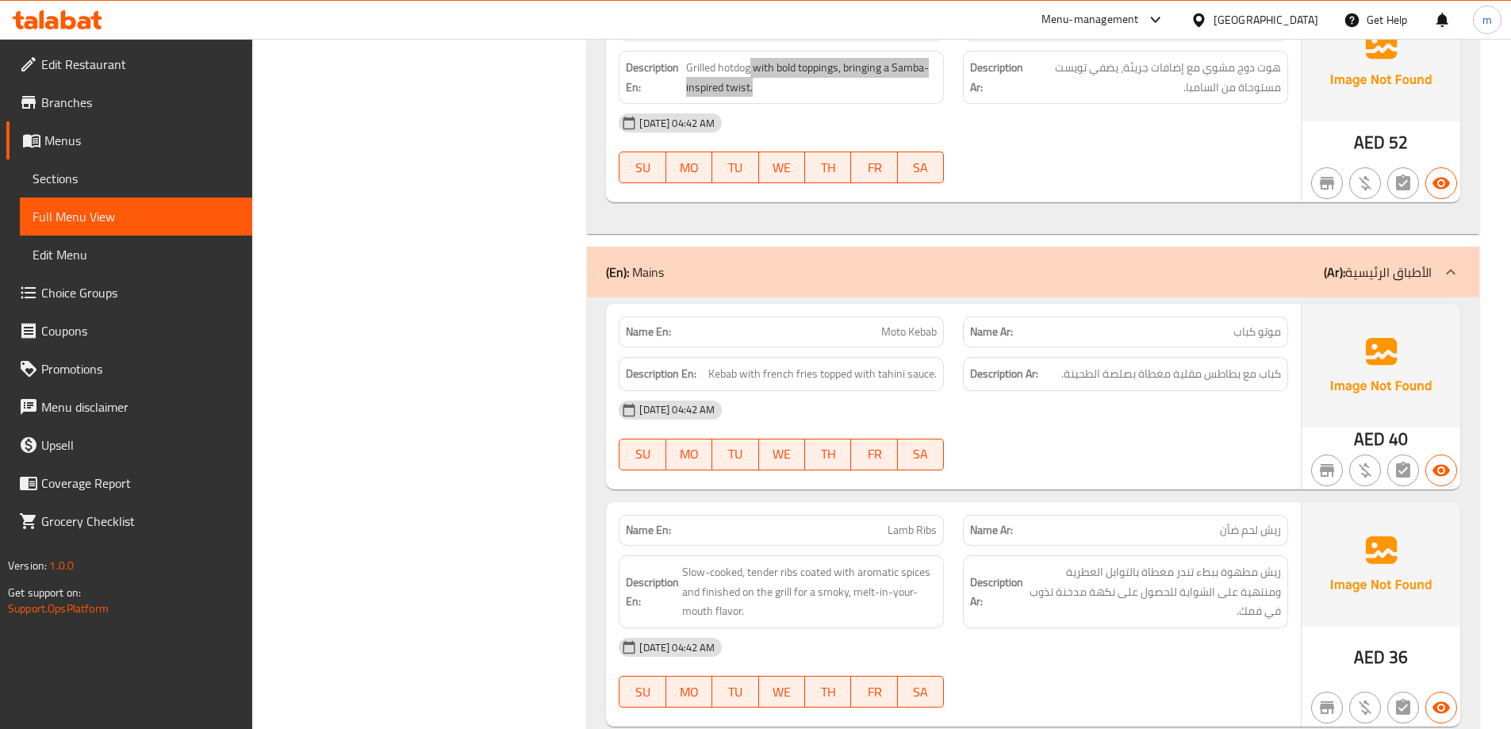
scroll to position [4441, 0]
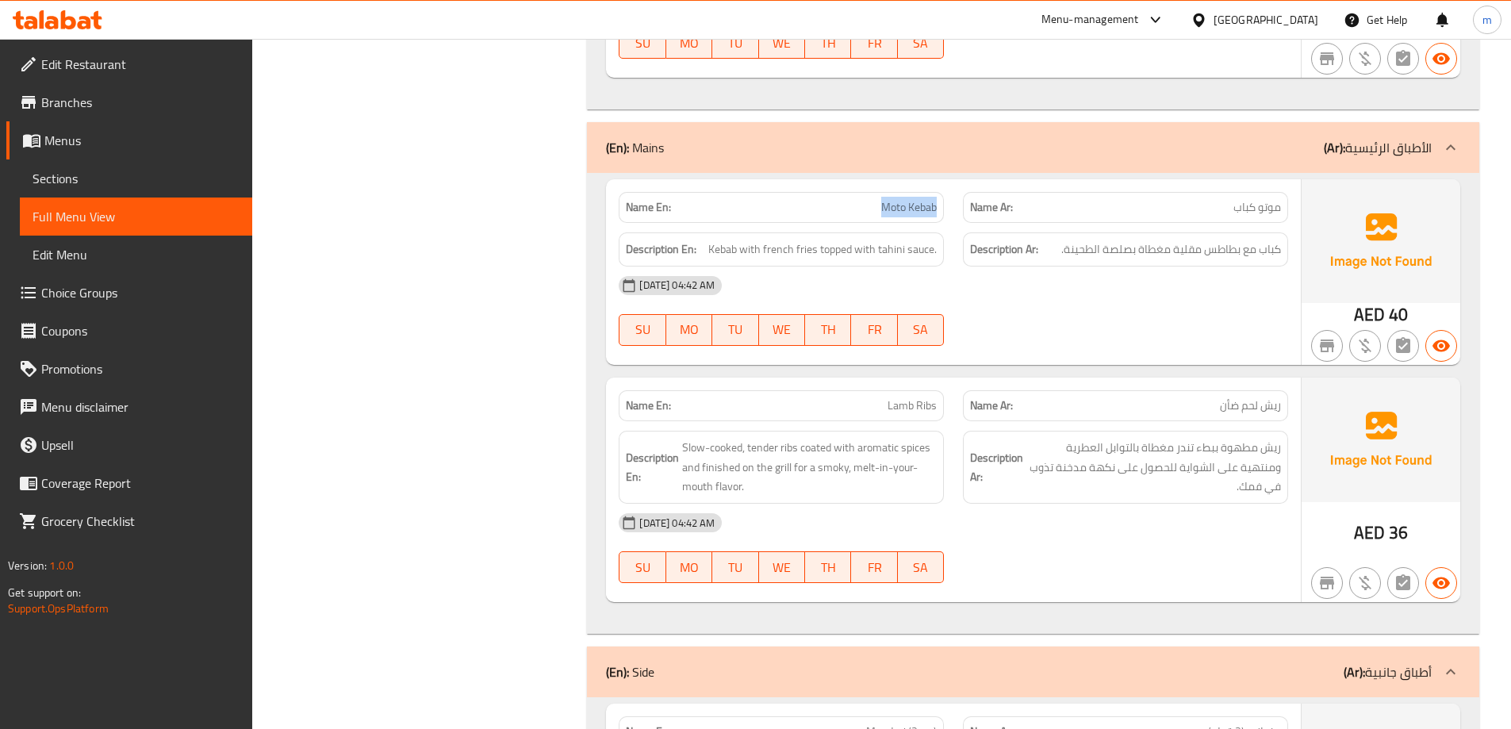
drag, startPoint x: 825, startPoint y: 208, endPoint x: 937, endPoint y: 204, distance: 111.1
drag, startPoint x: 700, startPoint y: 249, endPoint x: 939, endPoint y: 262, distance: 239.0
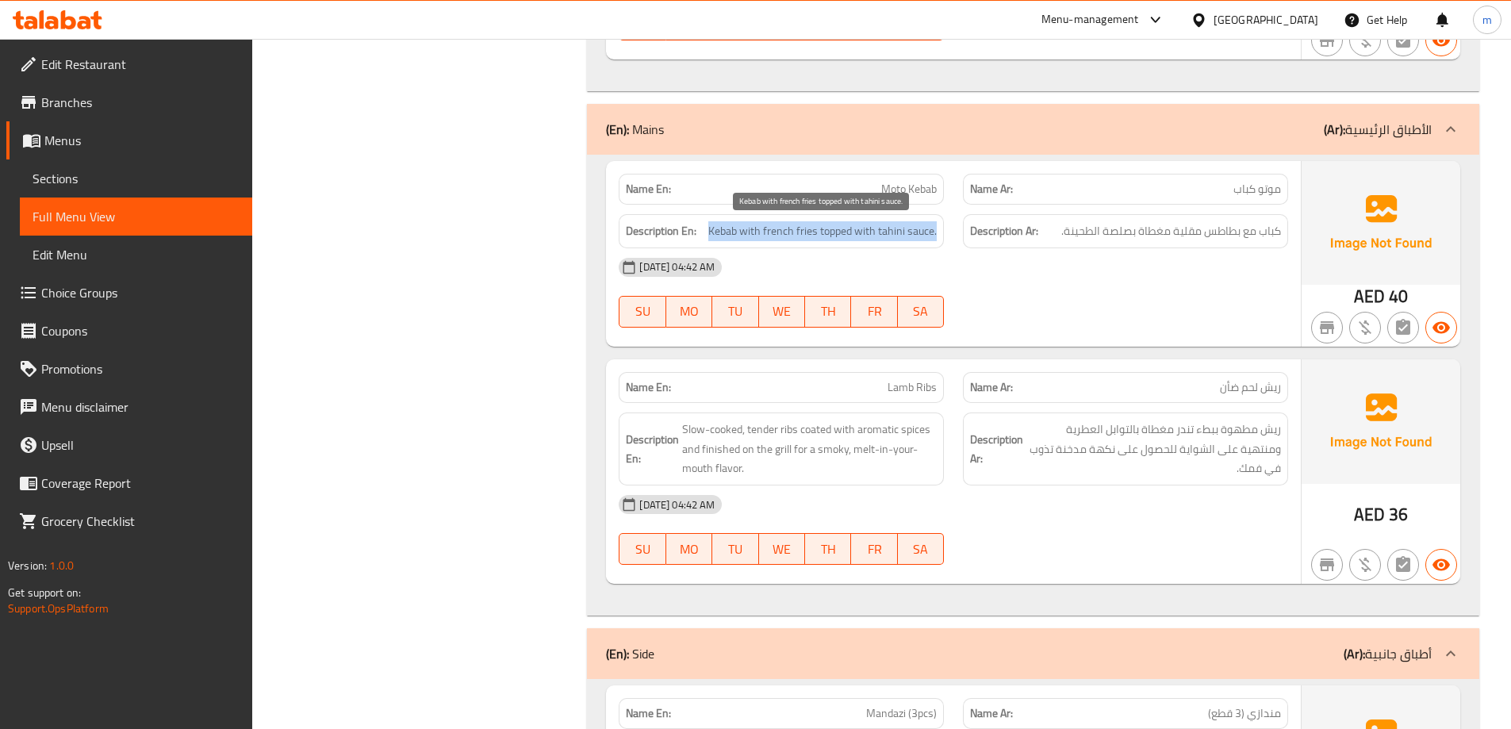
scroll to position [4520, 0]
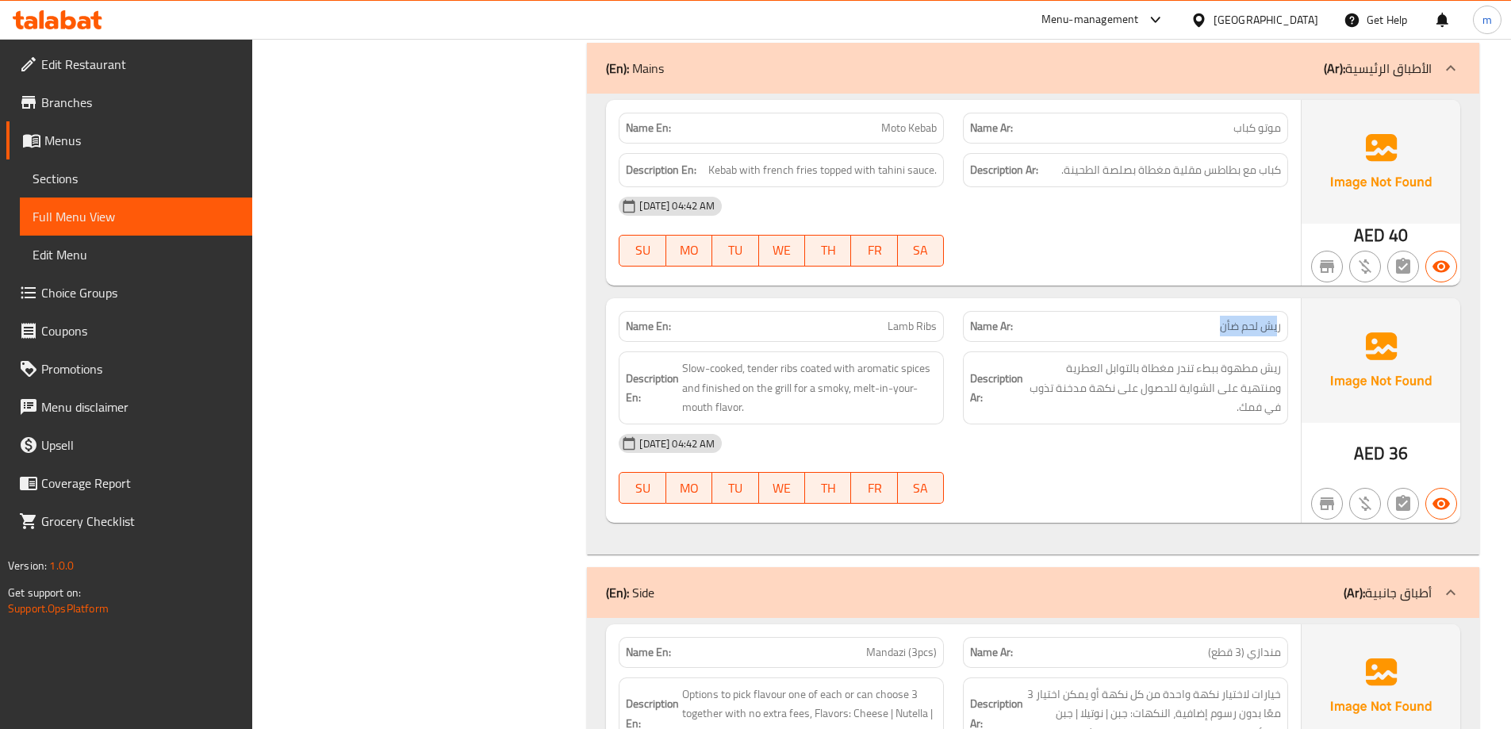
drag, startPoint x: 1277, startPoint y: 328, endPoint x: 1197, endPoint y: 326, distance: 80.9
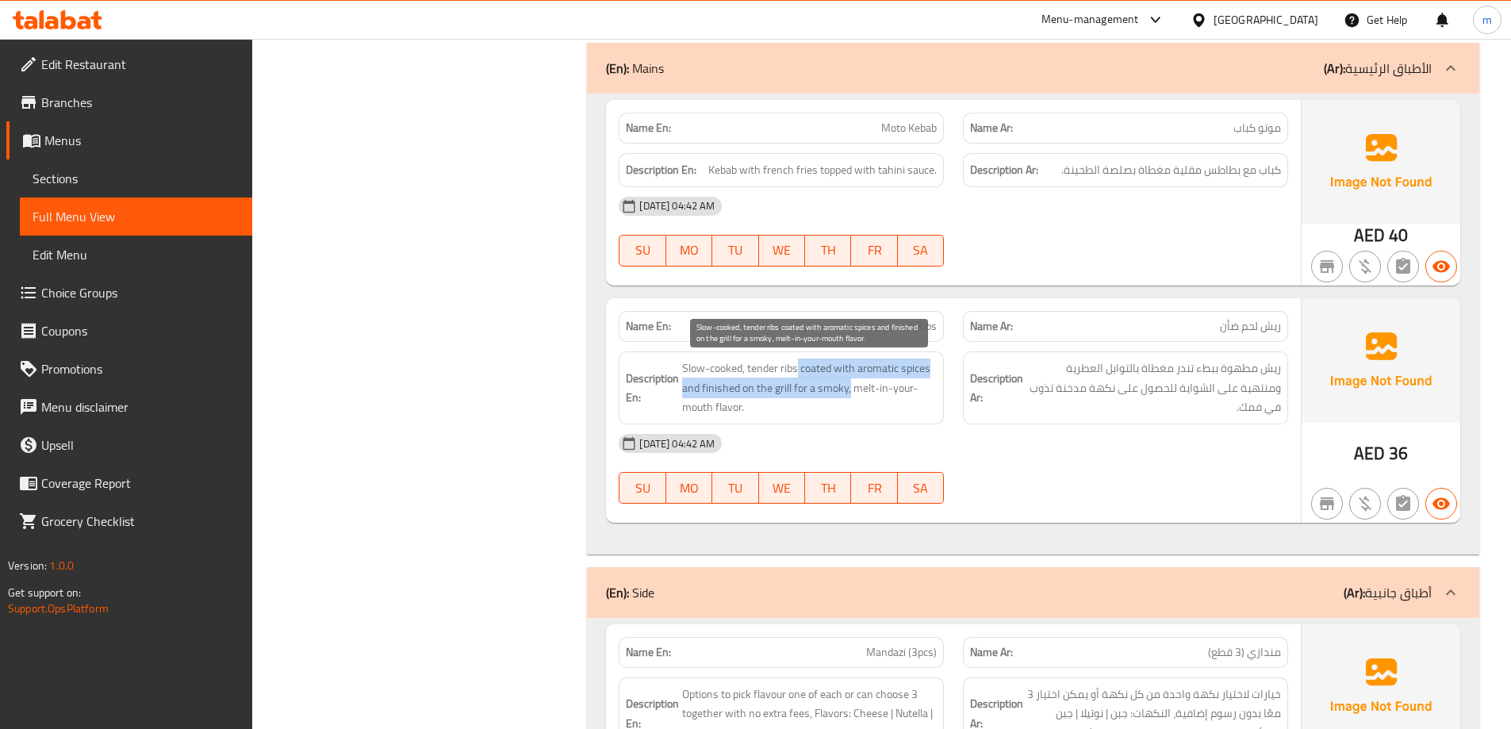
drag, startPoint x: 799, startPoint y: 366, endPoint x: 850, endPoint y: 386, distance: 55.2
click at [850, 386] on span "Slow-cooked, tender ribs coated with aromatic spices and finished on the grill …" at bounding box center [809, 387] width 255 height 59
drag, startPoint x: 867, startPoint y: 380, endPoint x: 869, endPoint y: 404, distance: 24.7
click at [869, 404] on span "Slow-cooked, tender ribs coated with aromatic spices and finished on the grill …" at bounding box center [809, 387] width 255 height 59
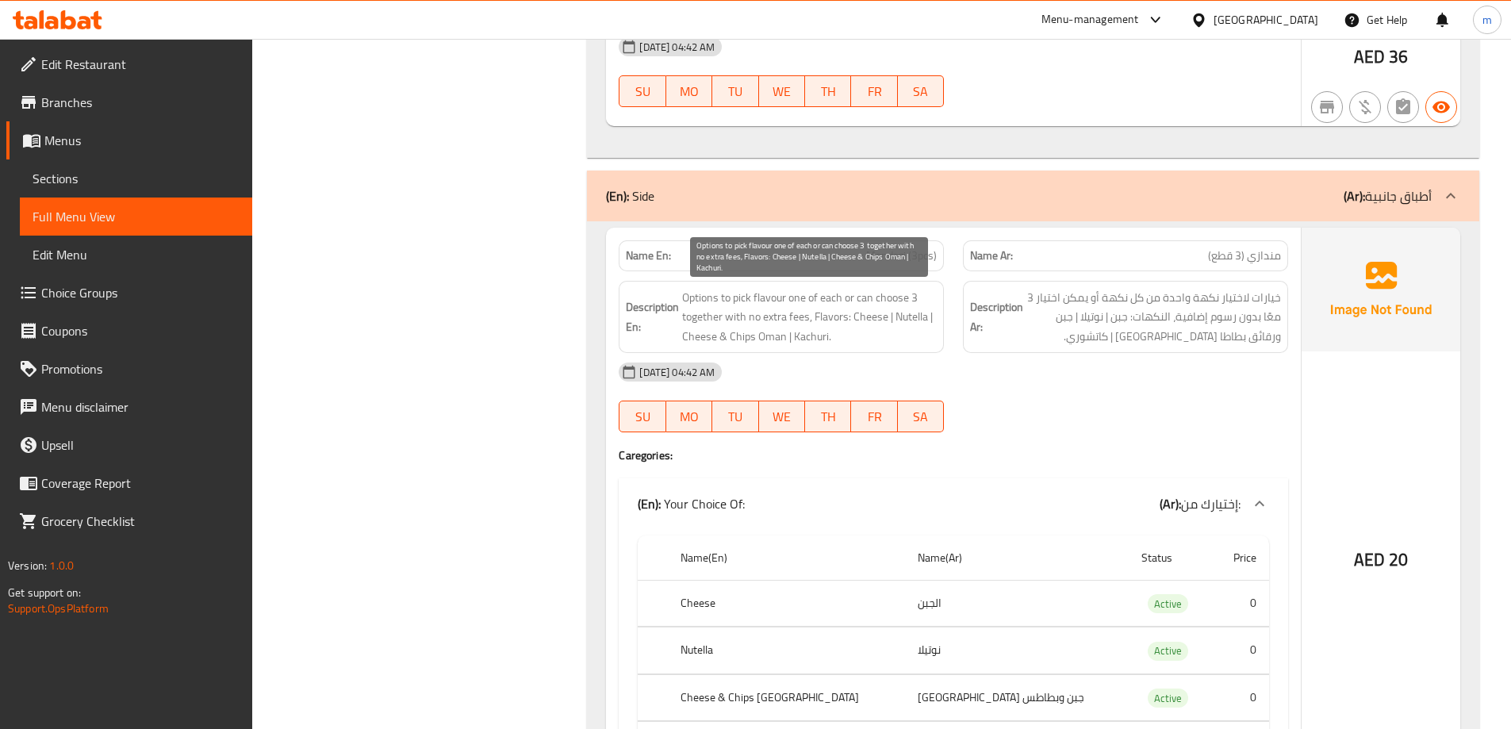
scroll to position [4996, 0]
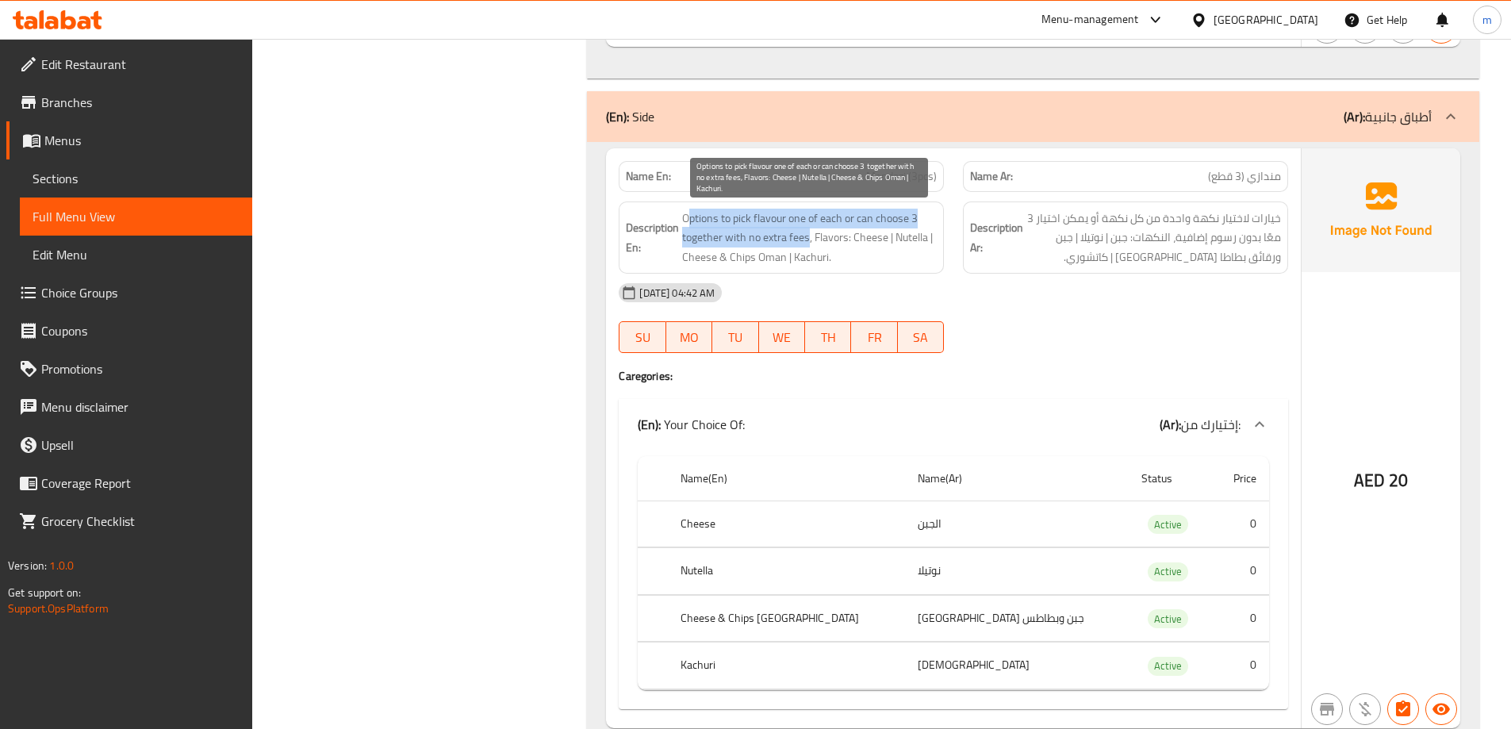
drag, startPoint x: 689, startPoint y: 221, endPoint x: 807, endPoint y: 226, distance: 118.2
click at [807, 227] on span "Options to pick flavour one of each or can choose 3 together with no extra fees…" at bounding box center [809, 238] width 255 height 59
drag, startPoint x: 852, startPoint y: 218, endPoint x: 833, endPoint y: 239, distance: 28.6
click at [833, 239] on span "Options to pick flavour one of each or can choose 3 together with no extra fees…" at bounding box center [809, 238] width 255 height 59
drag, startPoint x: 863, startPoint y: 239, endPoint x: 884, endPoint y: 240, distance: 21.4
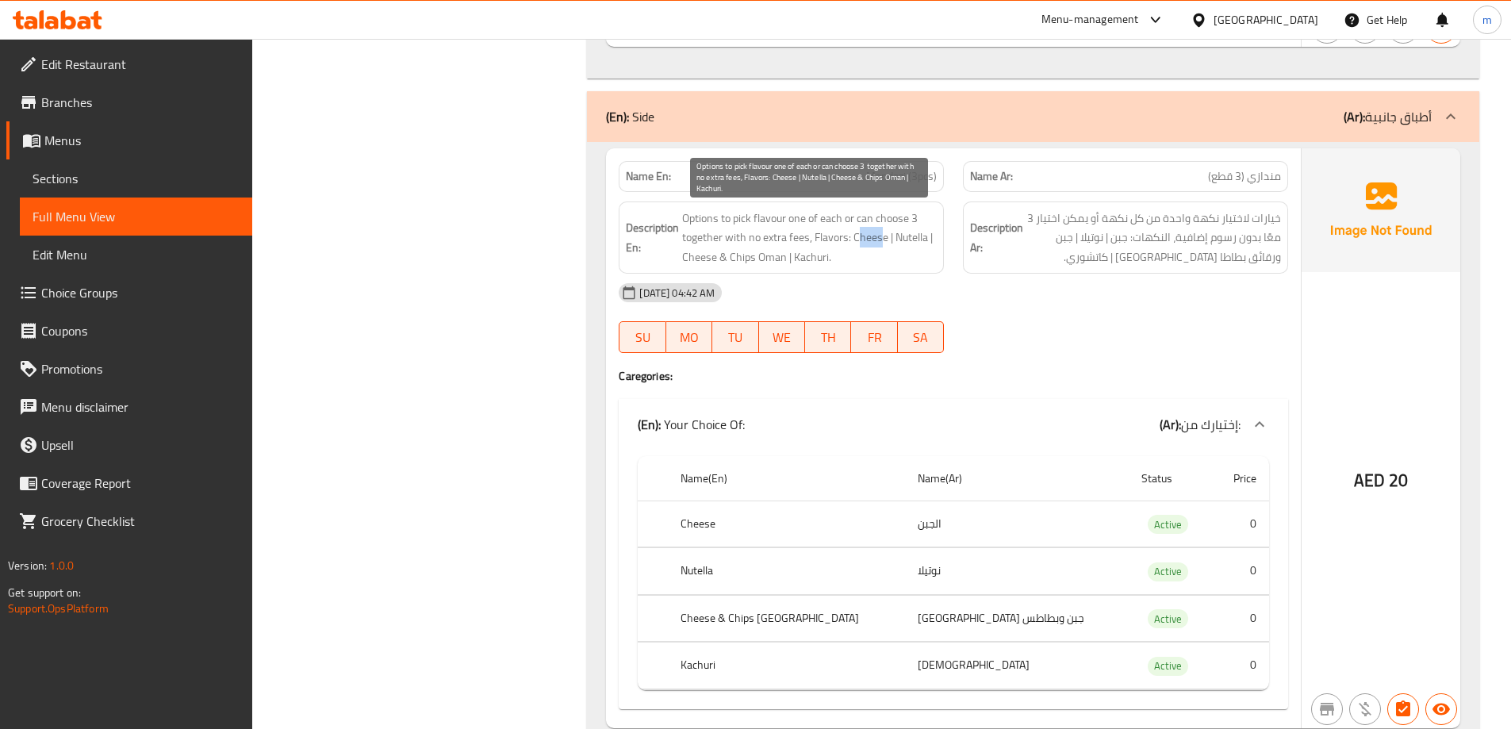
click at [879, 241] on span "Options to pick flavour one of each or can choose 3 together with no extra fees…" at bounding box center [809, 238] width 255 height 59
drag, startPoint x: 902, startPoint y: 239, endPoint x: 919, endPoint y: 243, distance: 17.0
click at [919, 243] on span "Options to pick flavour one of each or can choose 3 together with no extra fees…" at bounding box center [809, 238] width 255 height 59
drag, startPoint x: 699, startPoint y: 262, endPoint x: 775, endPoint y: 258, distance: 76.2
click at [775, 258] on span "Options to pick flavour one of each or can choose 3 together with no extra fees…" at bounding box center [809, 238] width 255 height 59
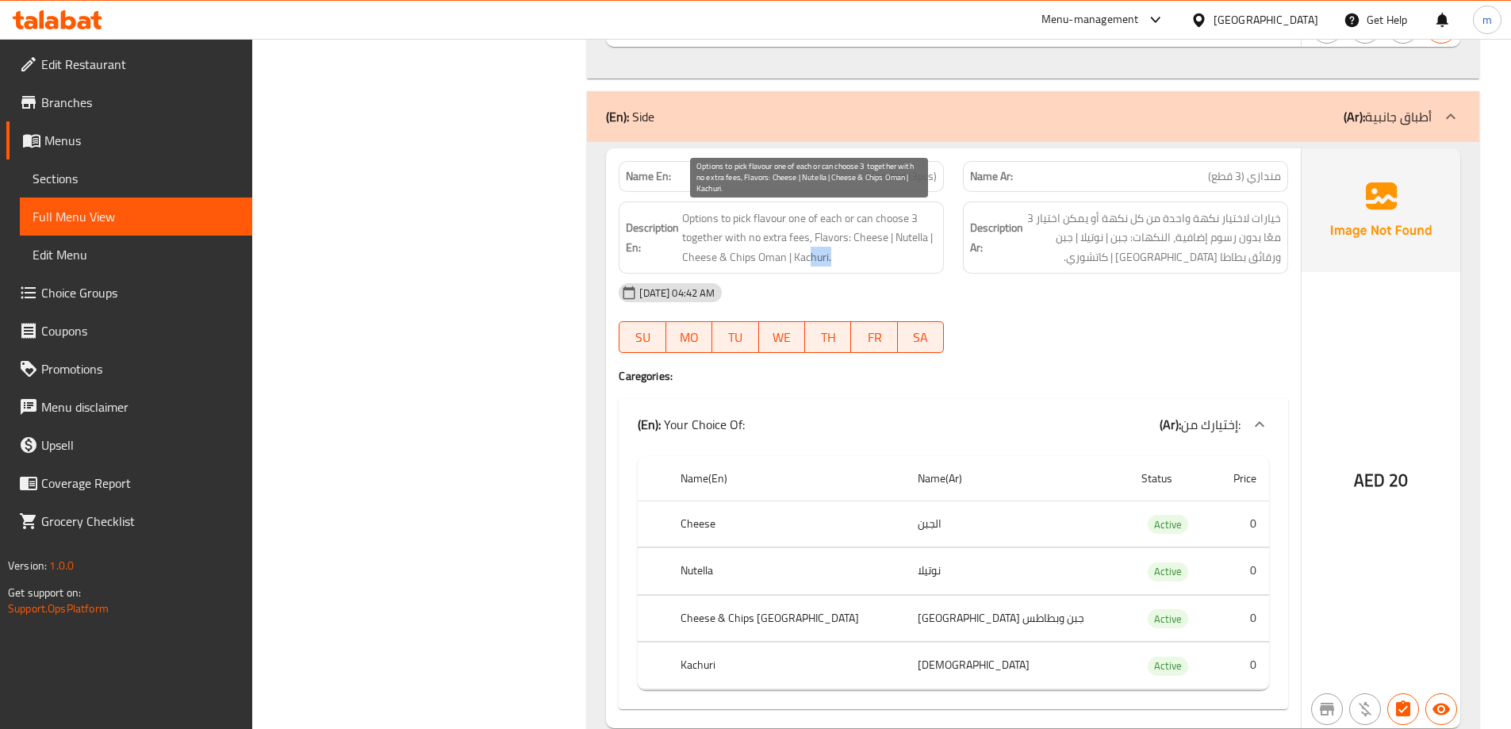
drag, startPoint x: 809, startPoint y: 259, endPoint x: 833, endPoint y: 260, distance: 23.8
click at [833, 260] on span "Options to pick flavour one of each or can choose 3 together with no extra fees…" at bounding box center [809, 238] width 255 height 59
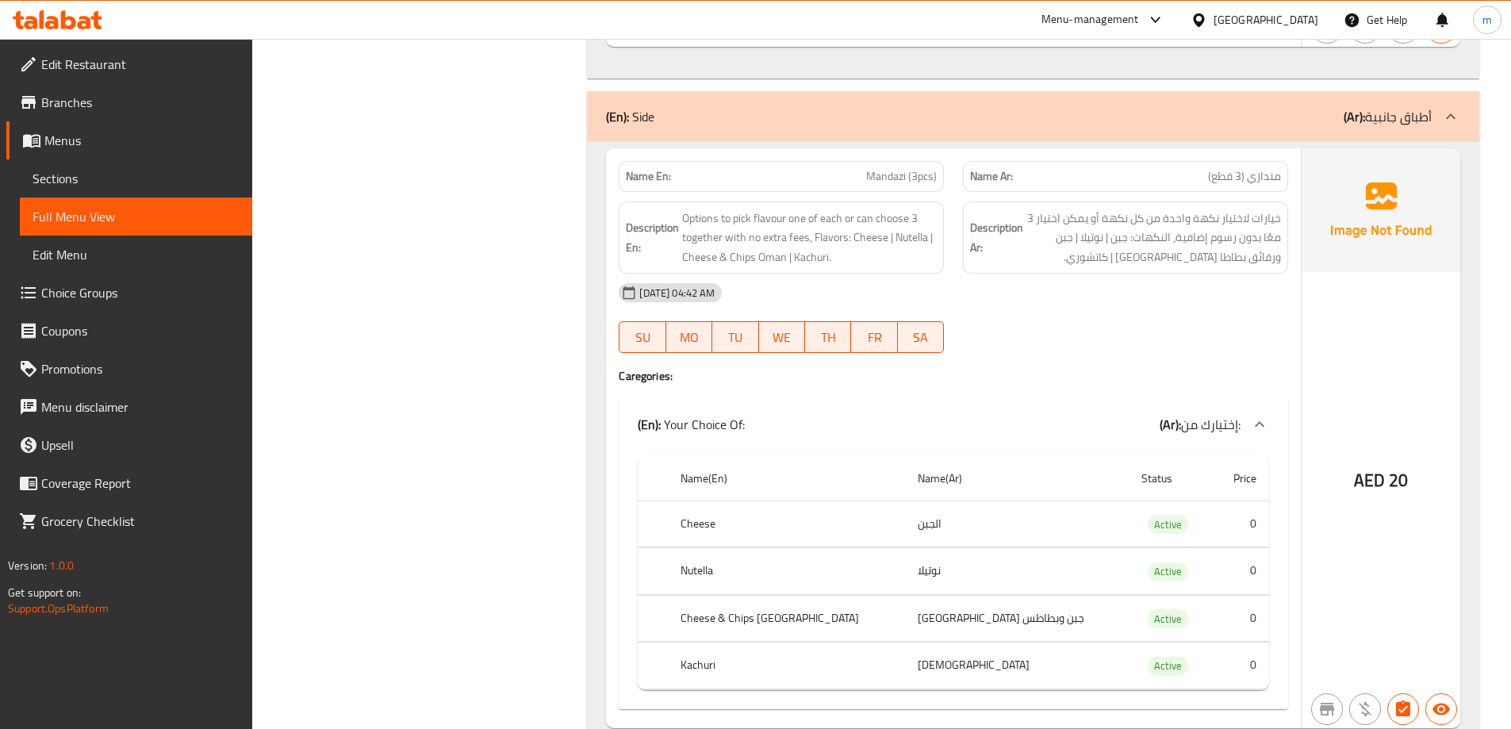
copy span "Mandazi (3pcs)"
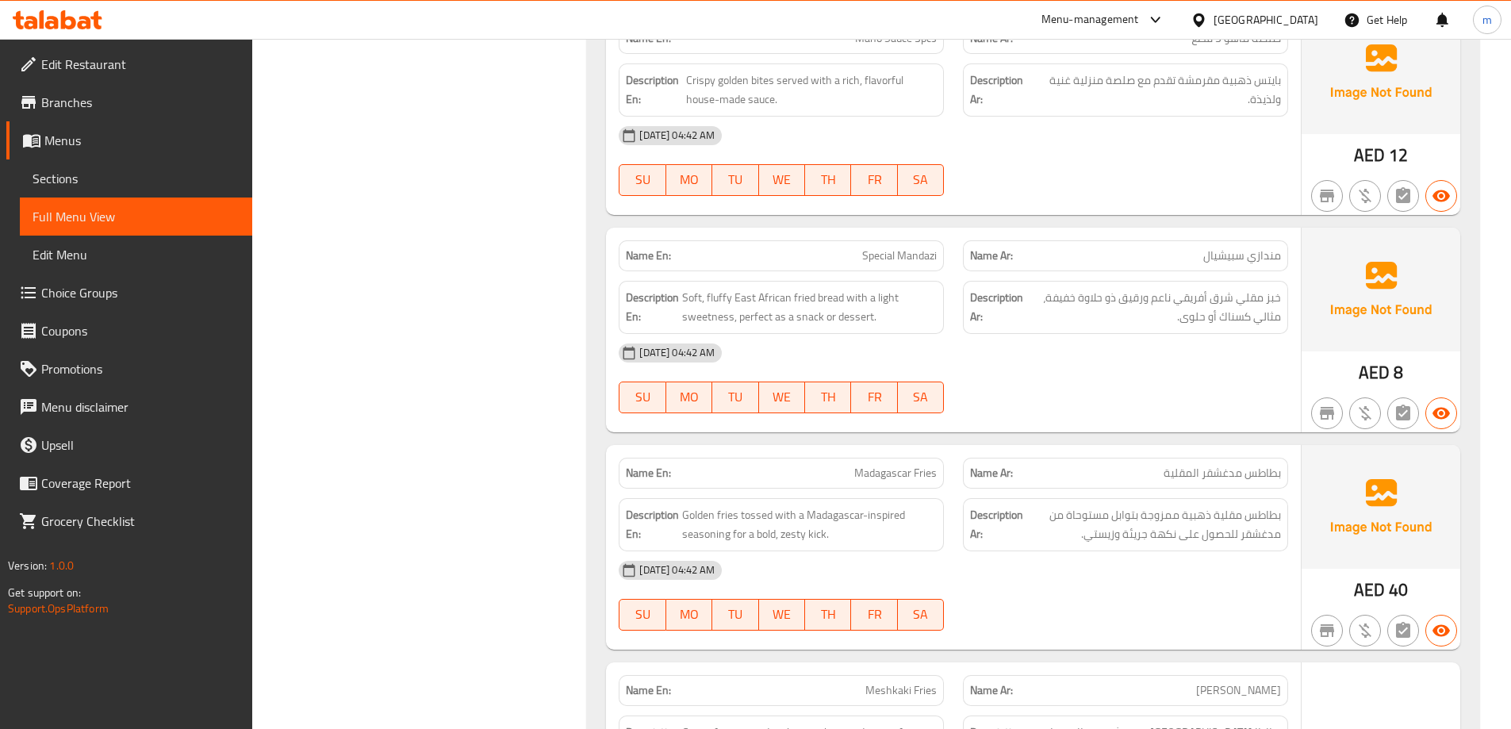
drag, startPoint x: 583, startPoint y: 283, endPoint x: 588, endPoint y: 381, distance: 98.4
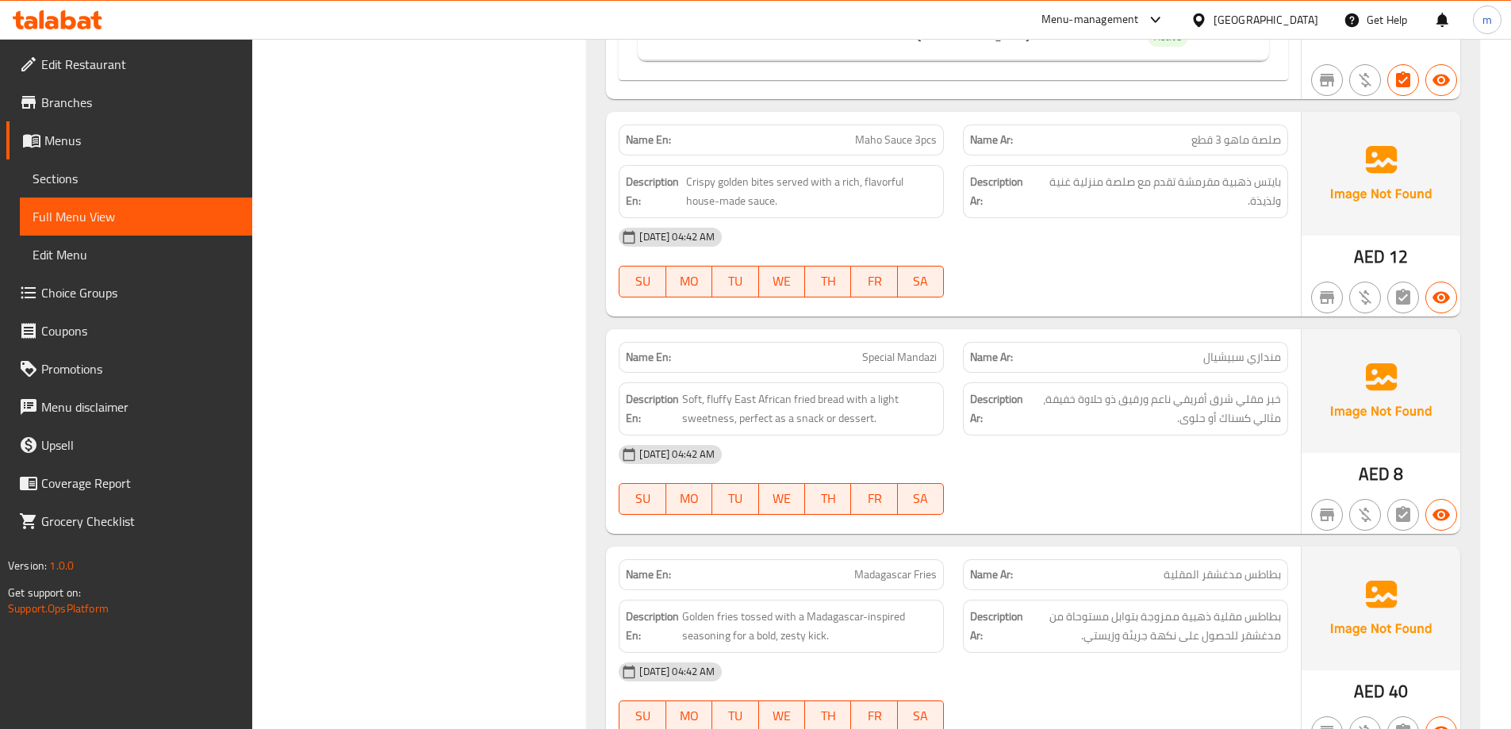
scroll to position [5522, 0]
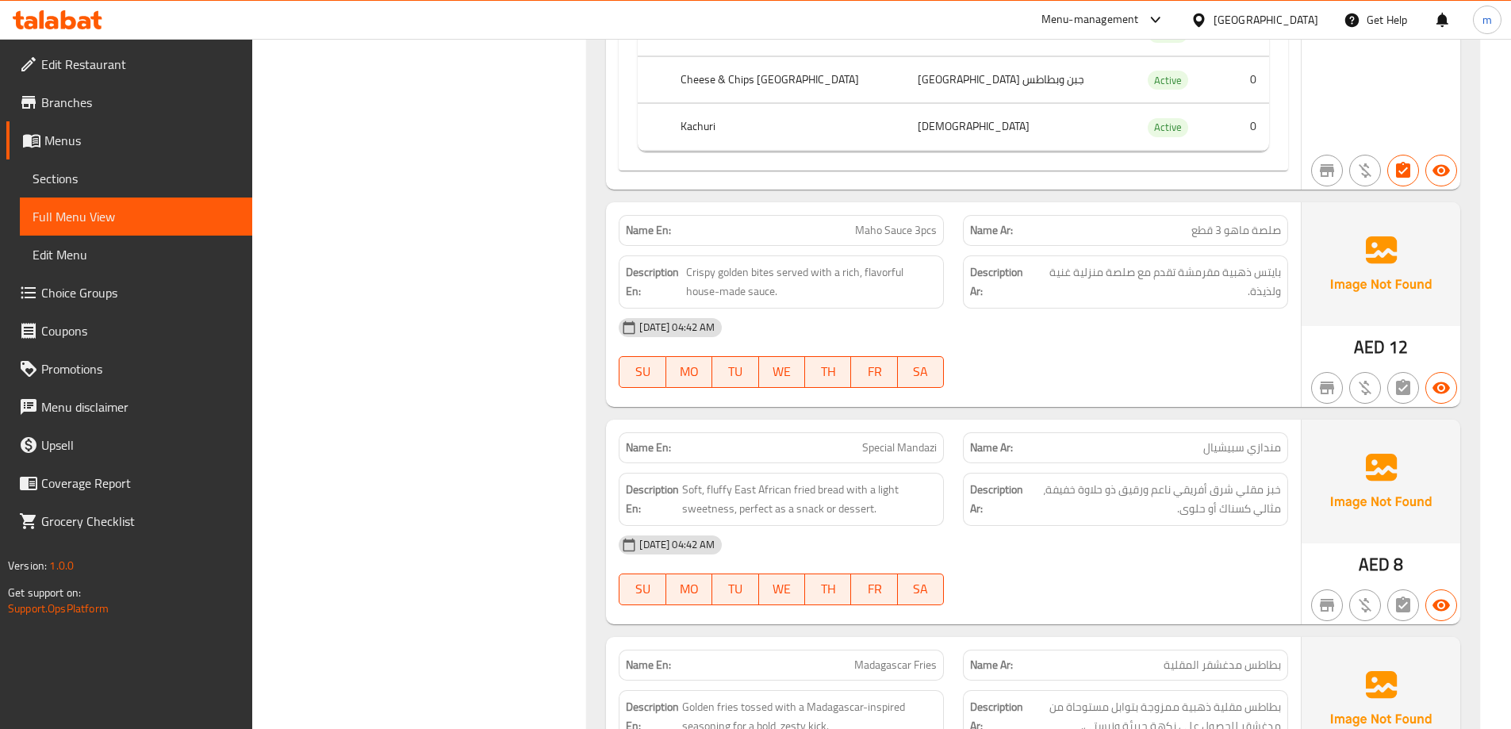
drag, startPoint x: 588, startPoint y: 347, endPoint x: 589, endPoint y: 287, distance: 60.3
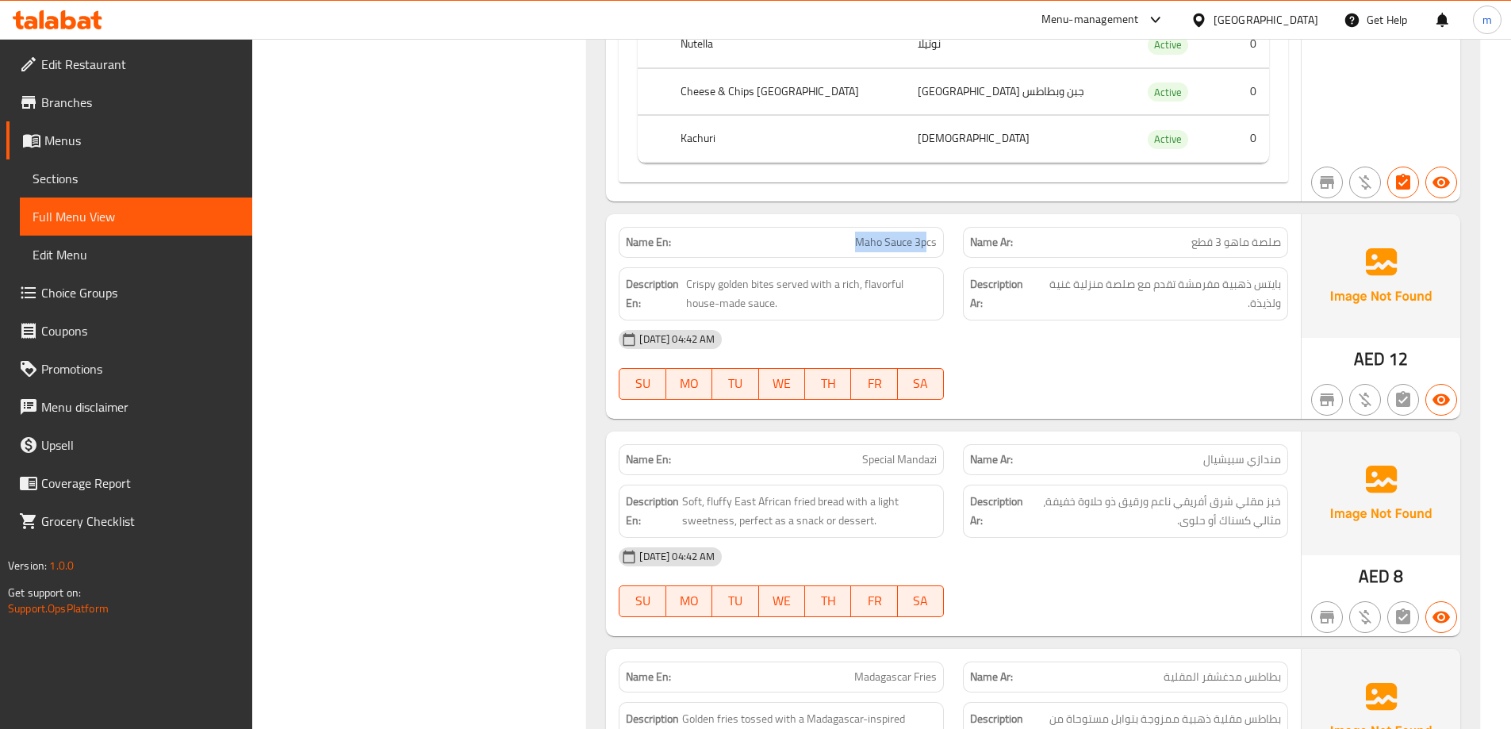
drag, startPoint x: 846, startPoint y: 240, endPoint x: 926, endPoint y: 239, distance: 80.1
drag, startPoint x: 777, startPoint y: 280, endPoint x: 685, endPoint y: 278, distance: 92.0
click at [686, 278] on span "Crispy golden bites served with a rich, flavorful house-made sauce." at bounding box center [811, 293] width 251 height 39
drag, startPoint x: 1159, startPoint y: 282, endPoint x: 1059, endPoint y: 293, distance: 100.4
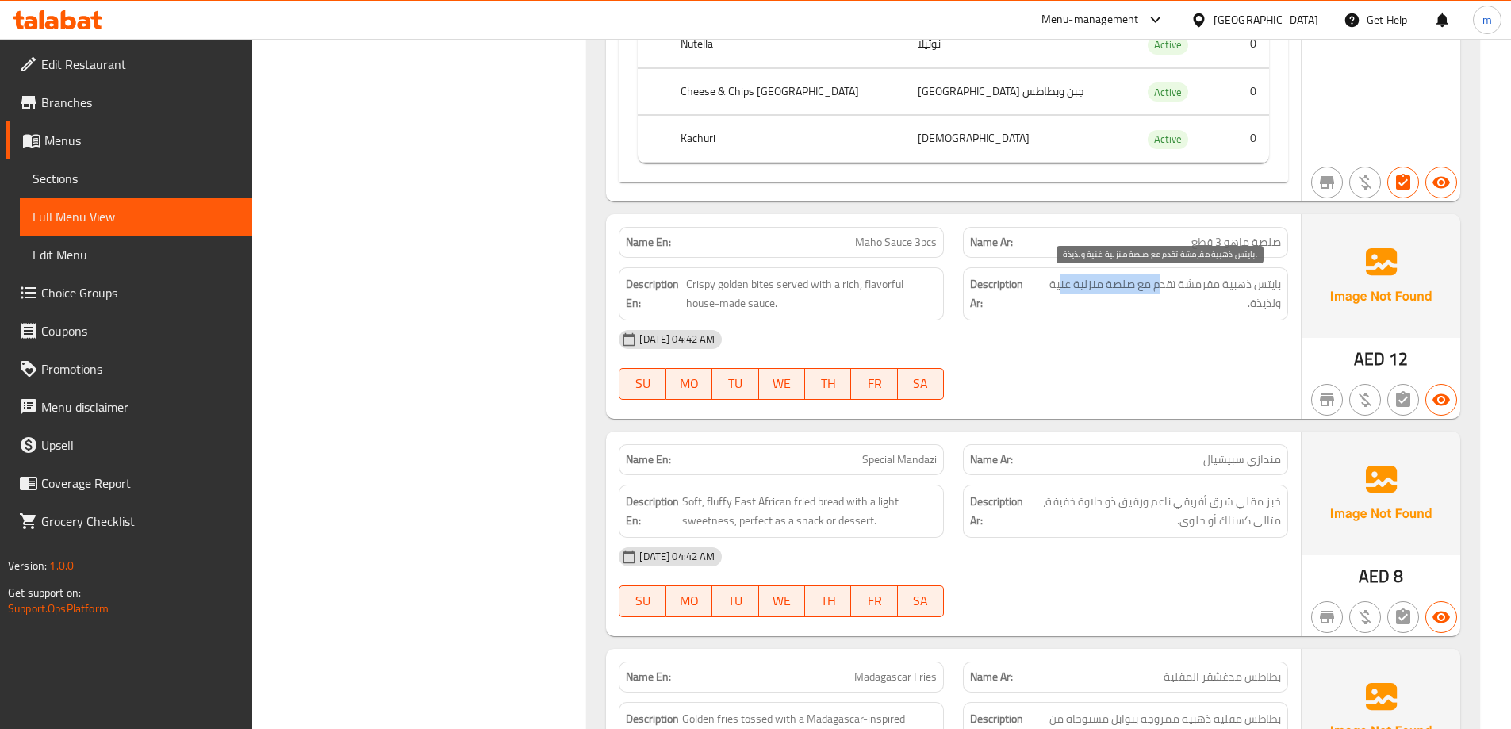
click at [1059, 293] on span "بايتس ذهبية مقرمشة تقدم مع صلصة منزلية غنية ولذيذة." at bounding box center [1158, 293] width 245 height 39
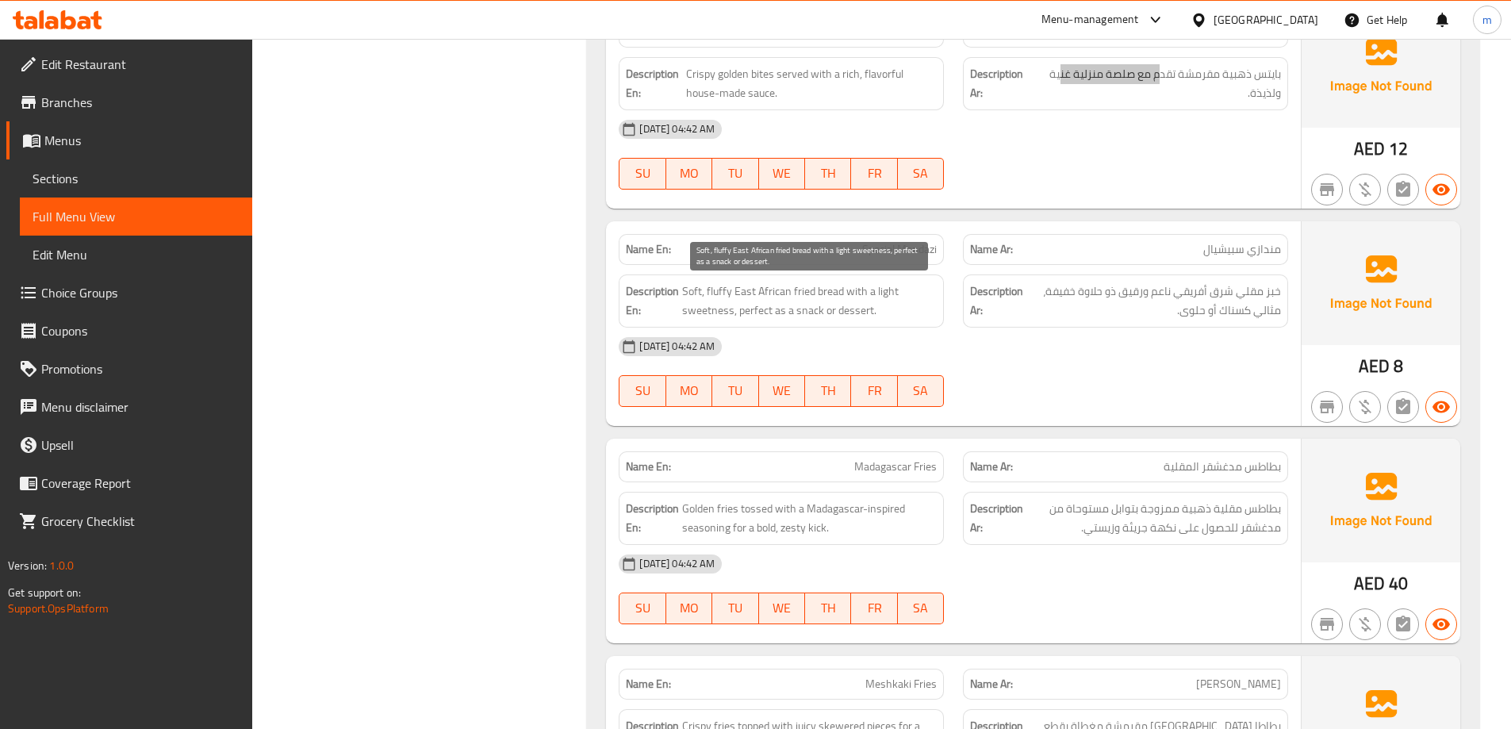
scroll to position [5760, 0]
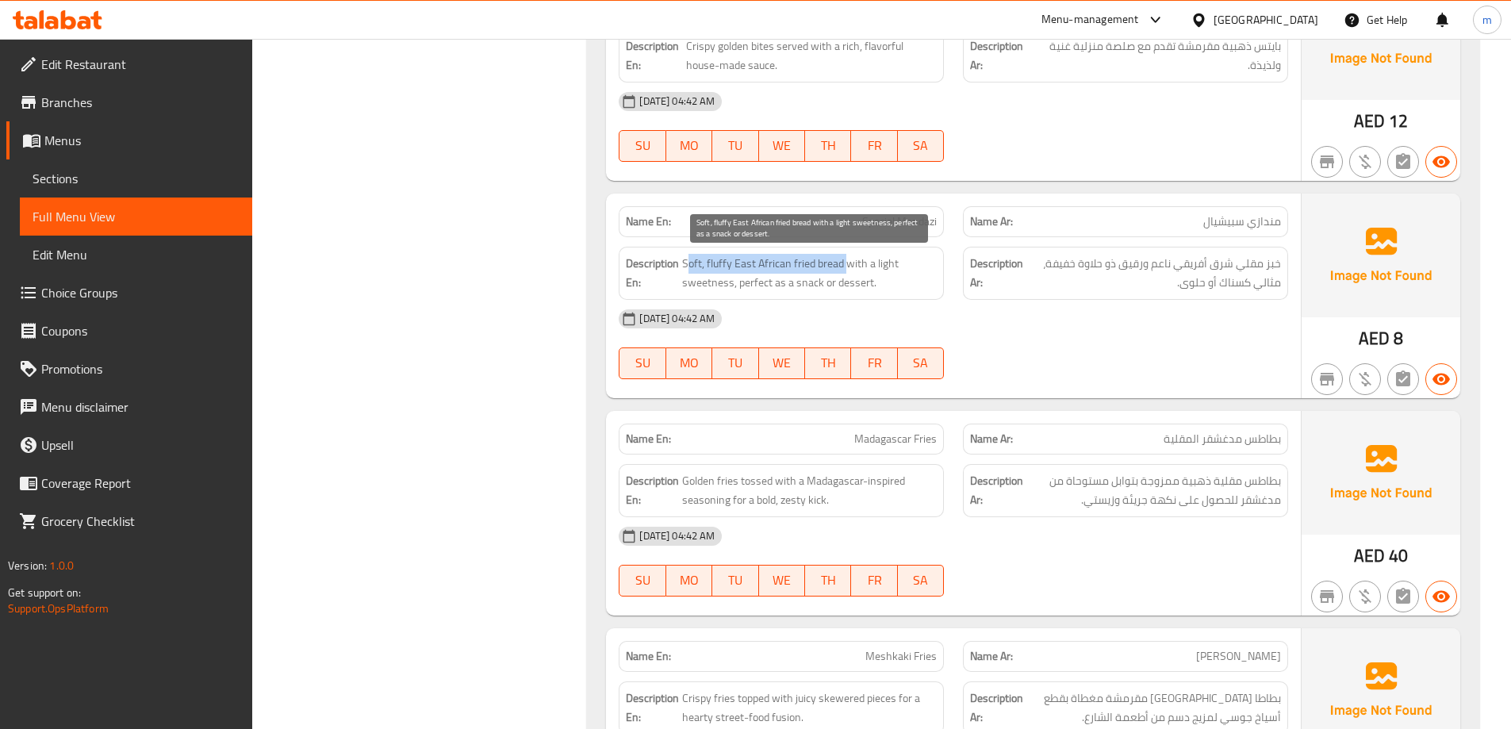
drag, startPoint x: 845, startPoint y: 263, endPoint x: 688, endPoint y: 254, distance: 157.3
click at [688, 254] on span "Soft, fluffy East African fried bread with a light sweetness, perfect as a snac…" at bounding box center [809, 273] width 255 height 39
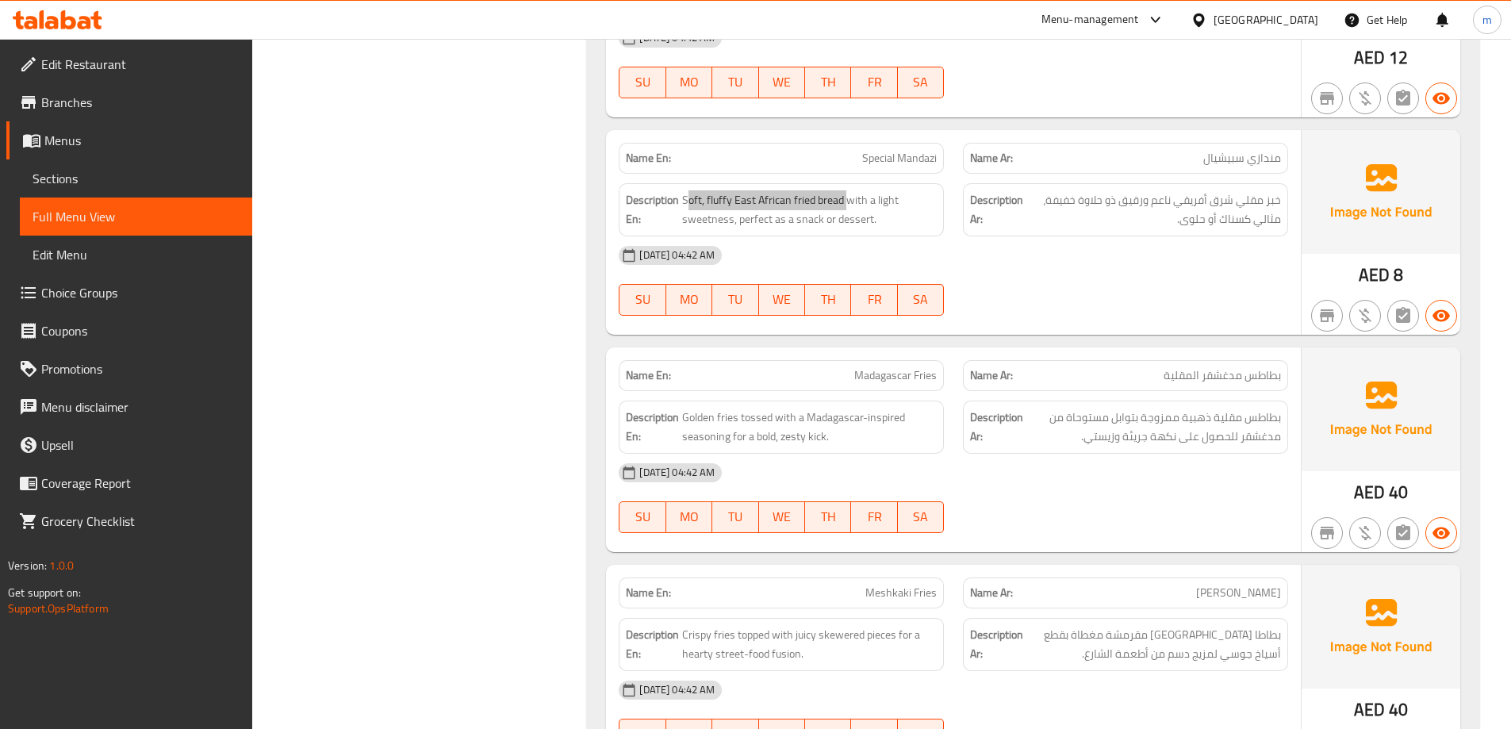
scroll to position [5919, 0]
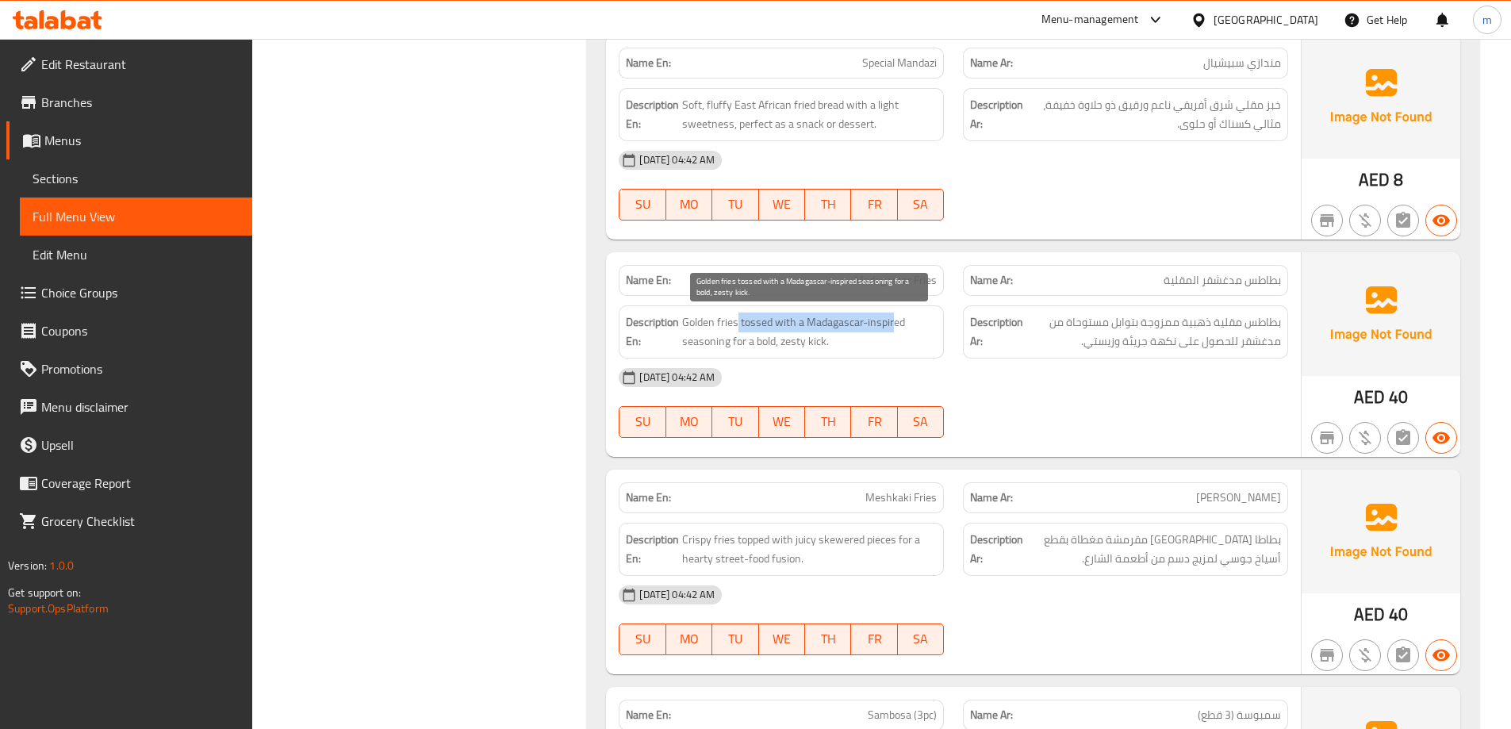
drag, startPoint x: 737, startPoint y: 323, endPoint x: 891, endPoint y: 320, distance: 153.9
click at [891, 320] on span "Golden fries tossed with a Madagascar-inspired seasoning for a bold, zesty kick." at bounding box center [809, 331] width 255 height 39
drag, startPoint x: 737, startPoint y: 342, endPoint x: 829, endPoint y: 339, distance: 91.2
click at [829, 339] on span "Golden fries tossed with a Madagascar-inspired seasoning for a bold, zesty kick." at bounding box center [809, 331] width 255 height 39
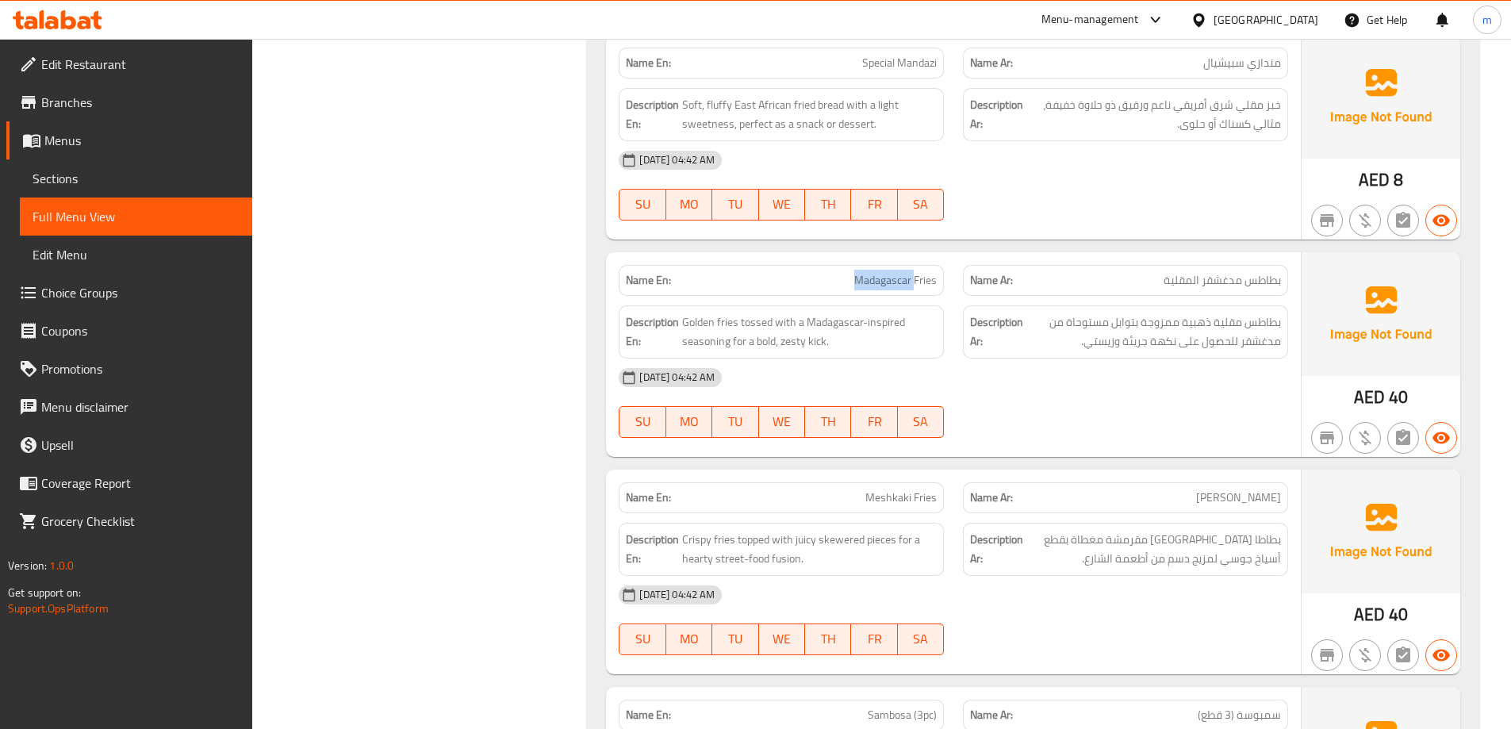
copy span "Madagascar Fries"
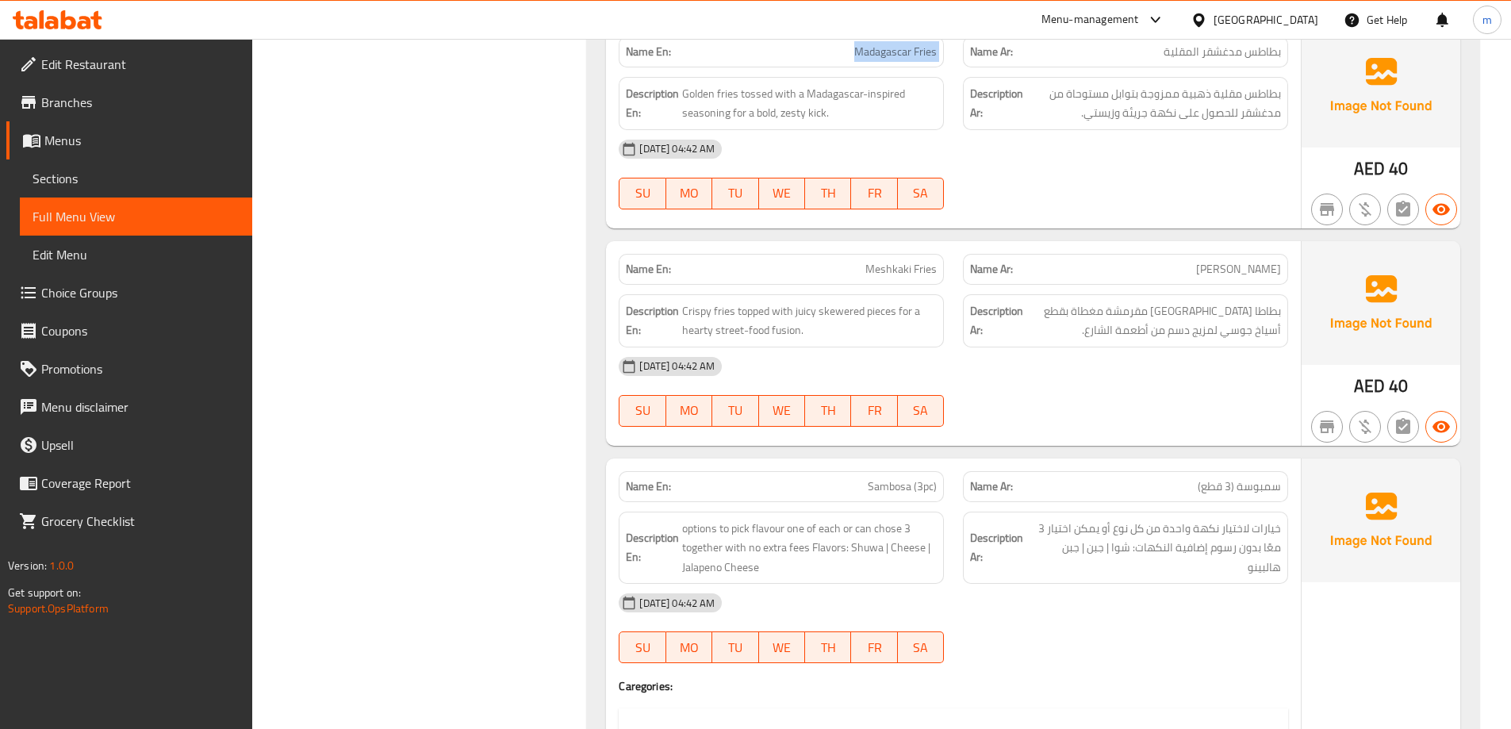
scroll to position [6157, 0]
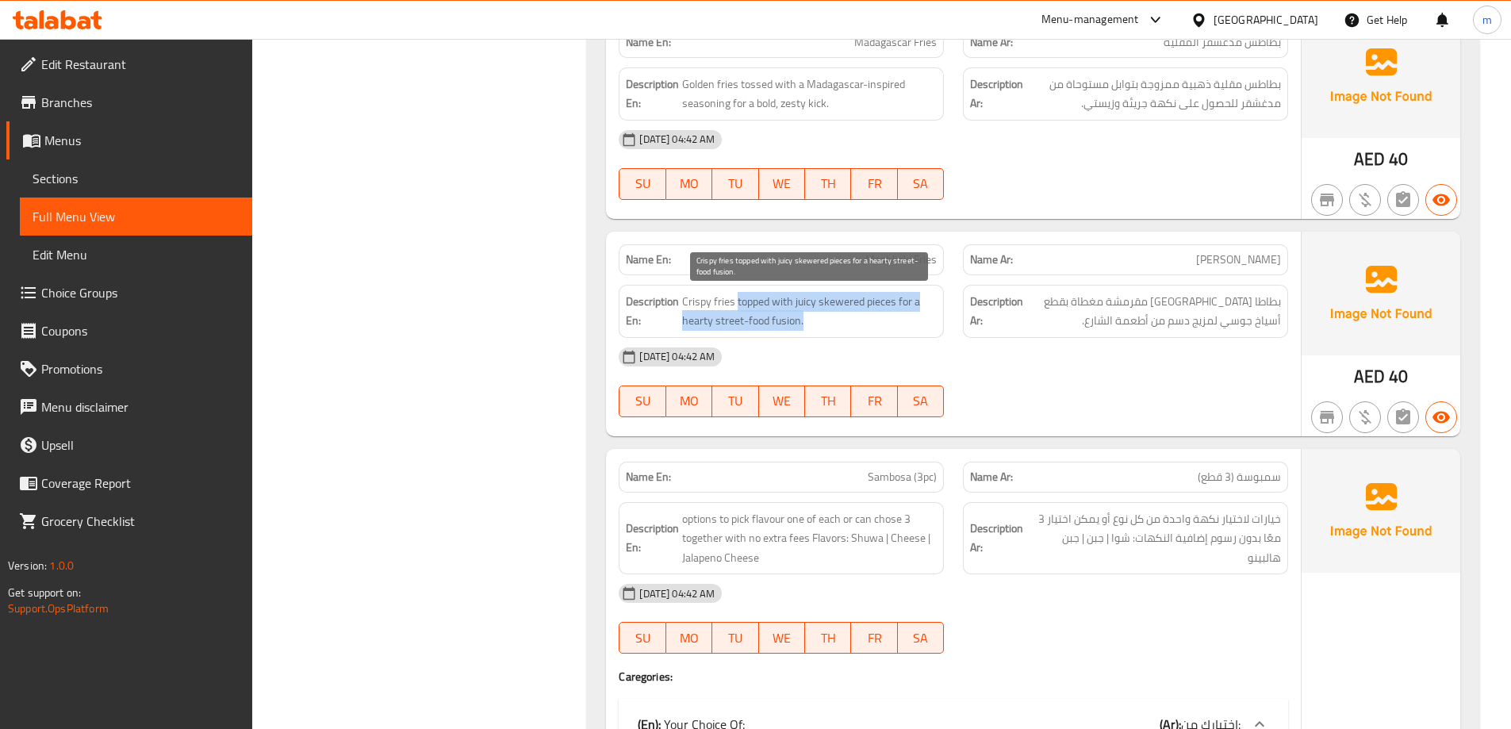
drag, startPoint x: 735, startPoint y: 298, endPoint x: 907, endPoint y: 321, distance: 173.6
click at [907, 321] on span "Crispy fries topped with juicy skewered pieces for a hearty street-food fusion." at bounding box center [809, 311] width 255 height 39
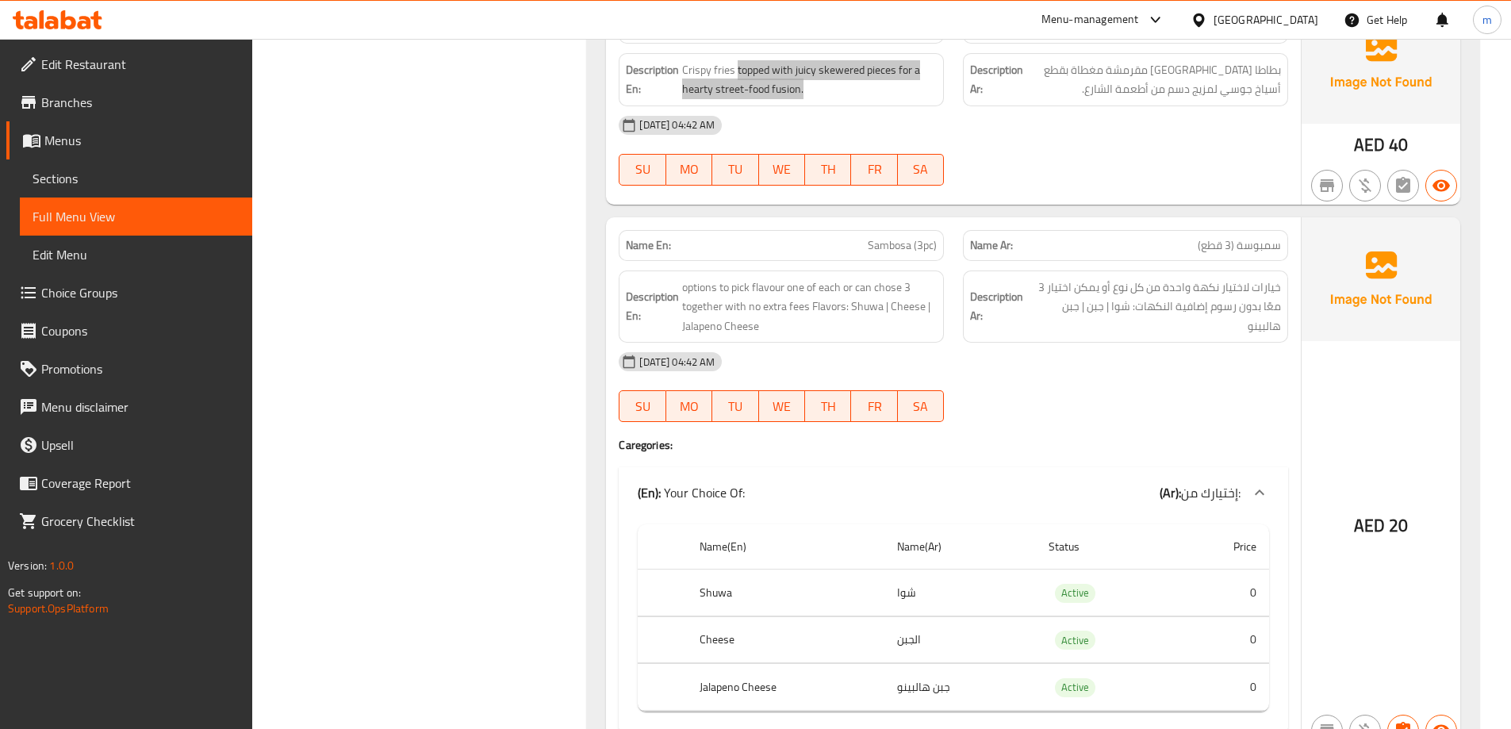
scroll to position [6395, 0]
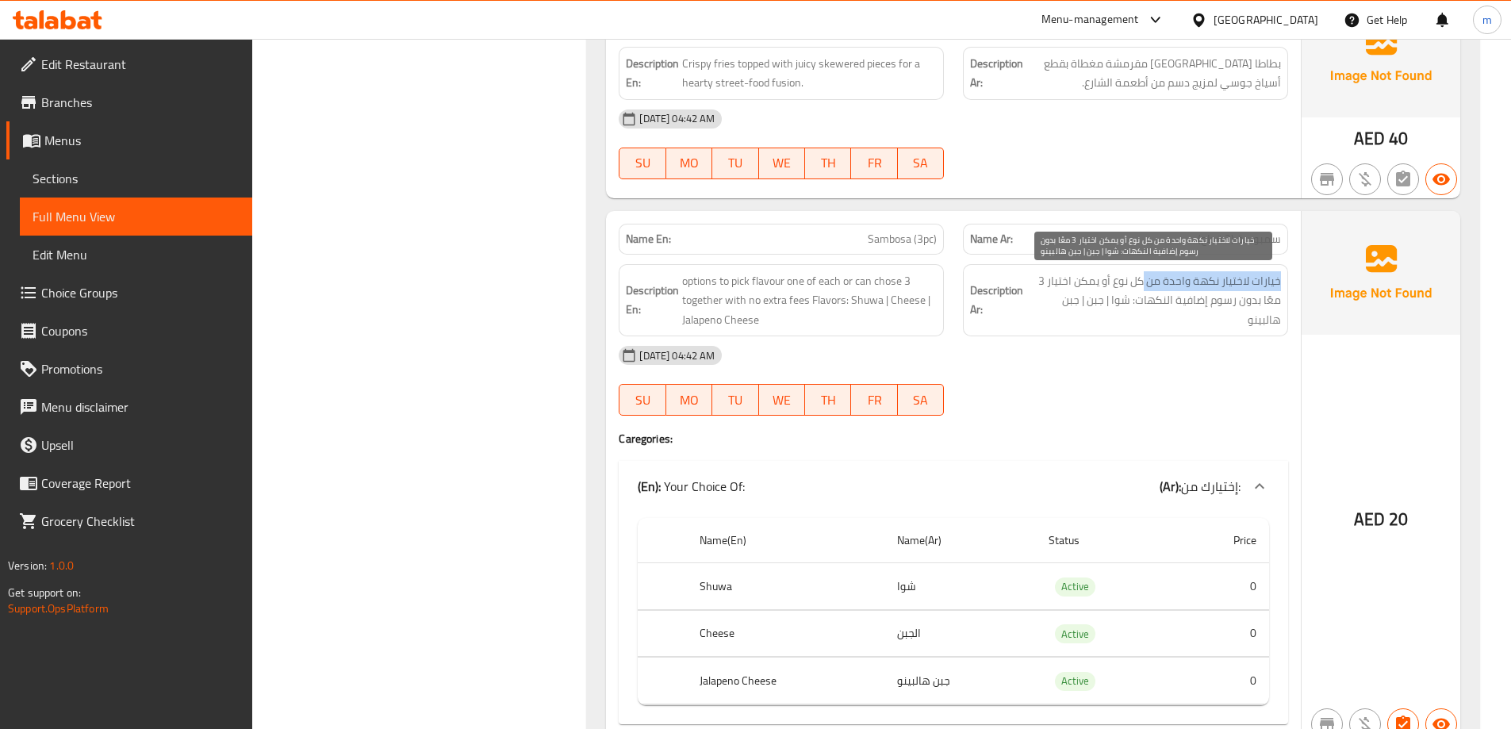
drag, startPoint x: 1281, startPoint y: 276, endPoint x: 1143, endPoint y: 281, distance: 137.3
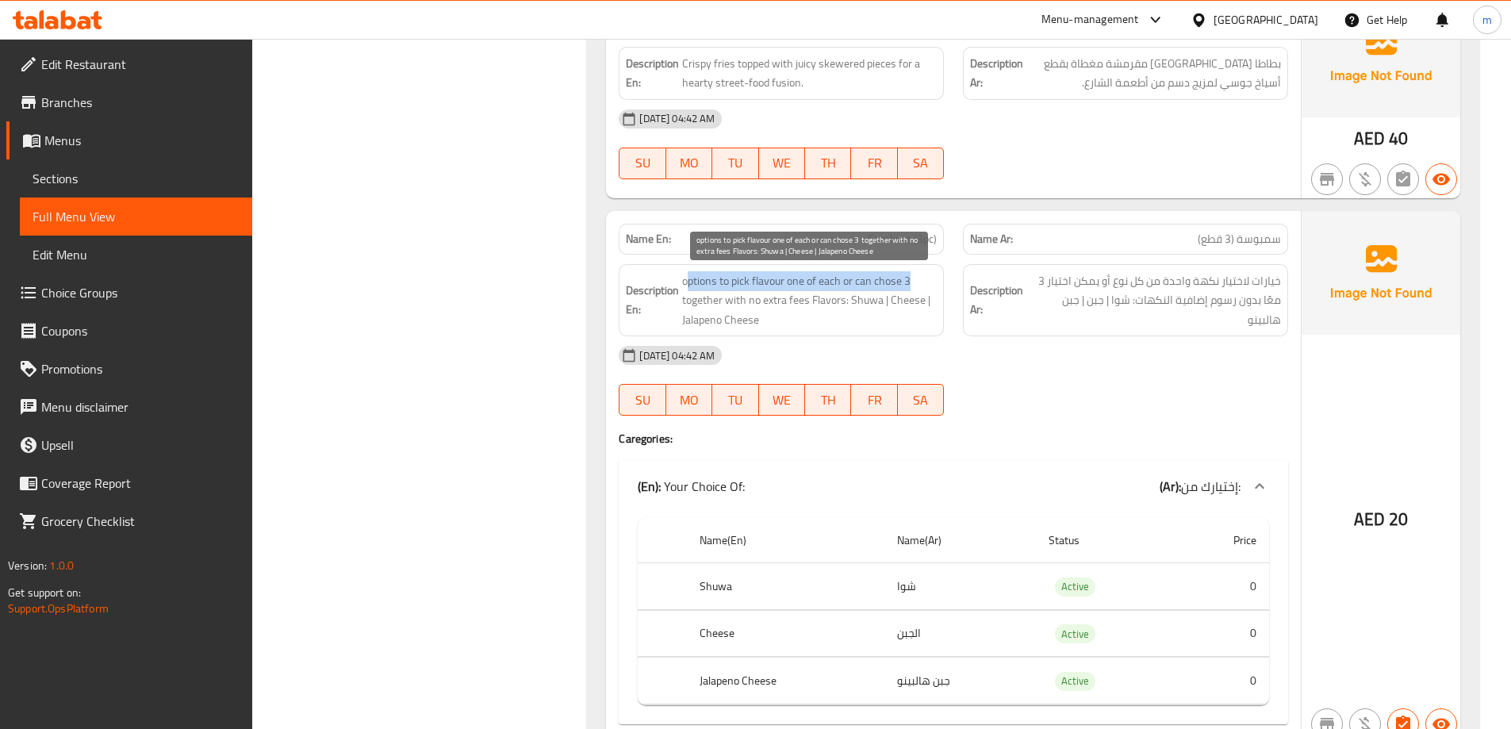
drag, startPoint x: 686, startPoint y: 285, endPoint x: 914, endPoint y: 286, distance: 228.4
click at [914, 286] on span "options to pick flavour one of each or can chose 3 together with no extra fees …" at bounding box center [809, 300] width 255 height 59
drag, startPoint x: 748, startPoint y: 301, endPoint x: 815, endPoint y: 299, distance: 67.4
click at [815, 299] on span "options to pick flavour one of each or can chose 3 together with no extra fees …" at bounding box center [809, 300] width 255 height 59
click at [865, 298] on span "options to pick flavour one of each or can chose 3 together with no extra fees …" at bounding box center [809, 300] width 255 height 59
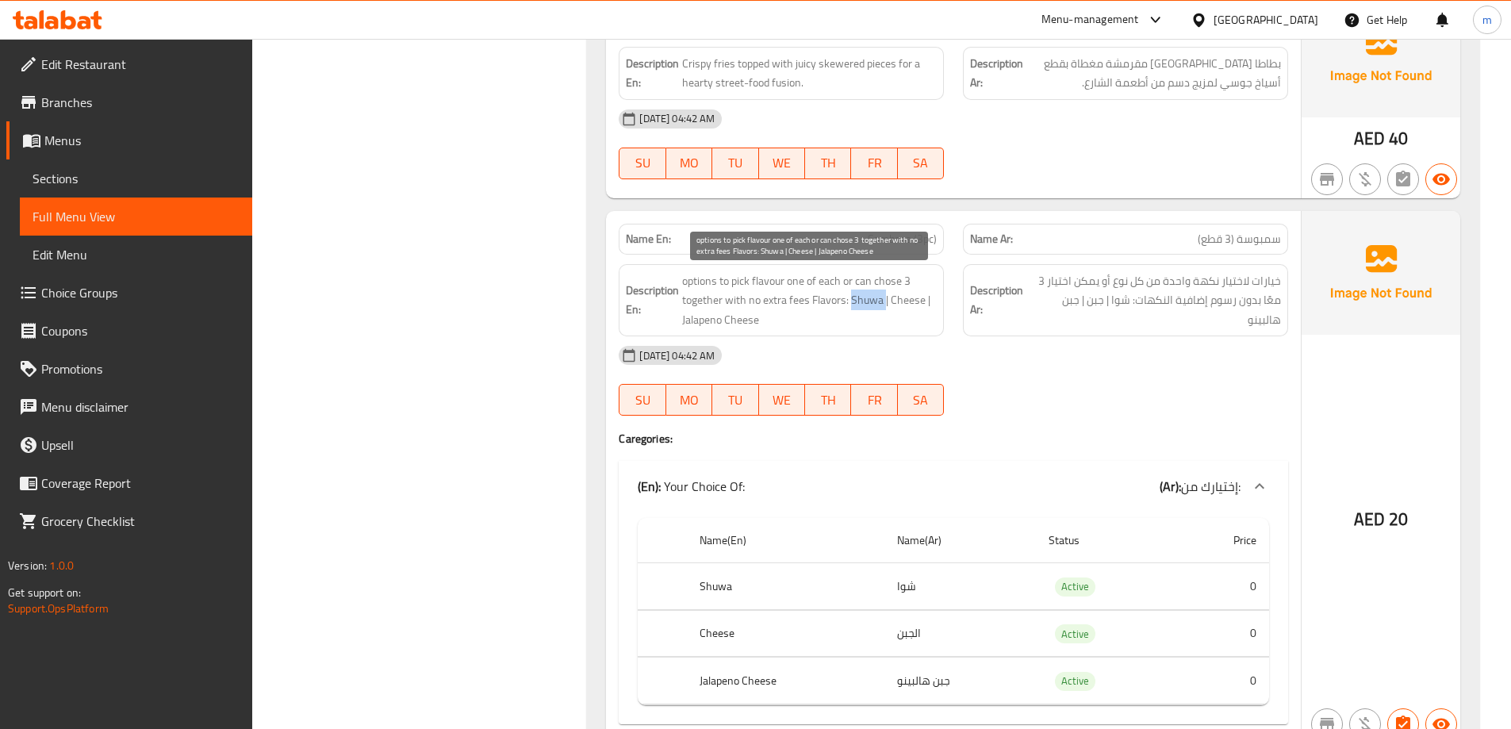
click at [865, 298] on span "options to pick flavour one of each or can chose 3 together with no extra fees …" at bounding box center [809, 300] width 255 height 59
click at [897, 296] on span "options to pick flavour one of each or can chose 3 together with no extra fees …" at bounding box center [809, 300] width 255 height 59
drag, startPoint x: 685, startPoint y: 320, endPoint x: 780, endPoint y: 316, distance: 95.2
click at [780, 316] on span "options to pick flavour one of each or can chose 3 together with no extra fees …" at bounding box center [809, 300] width 255 height 59
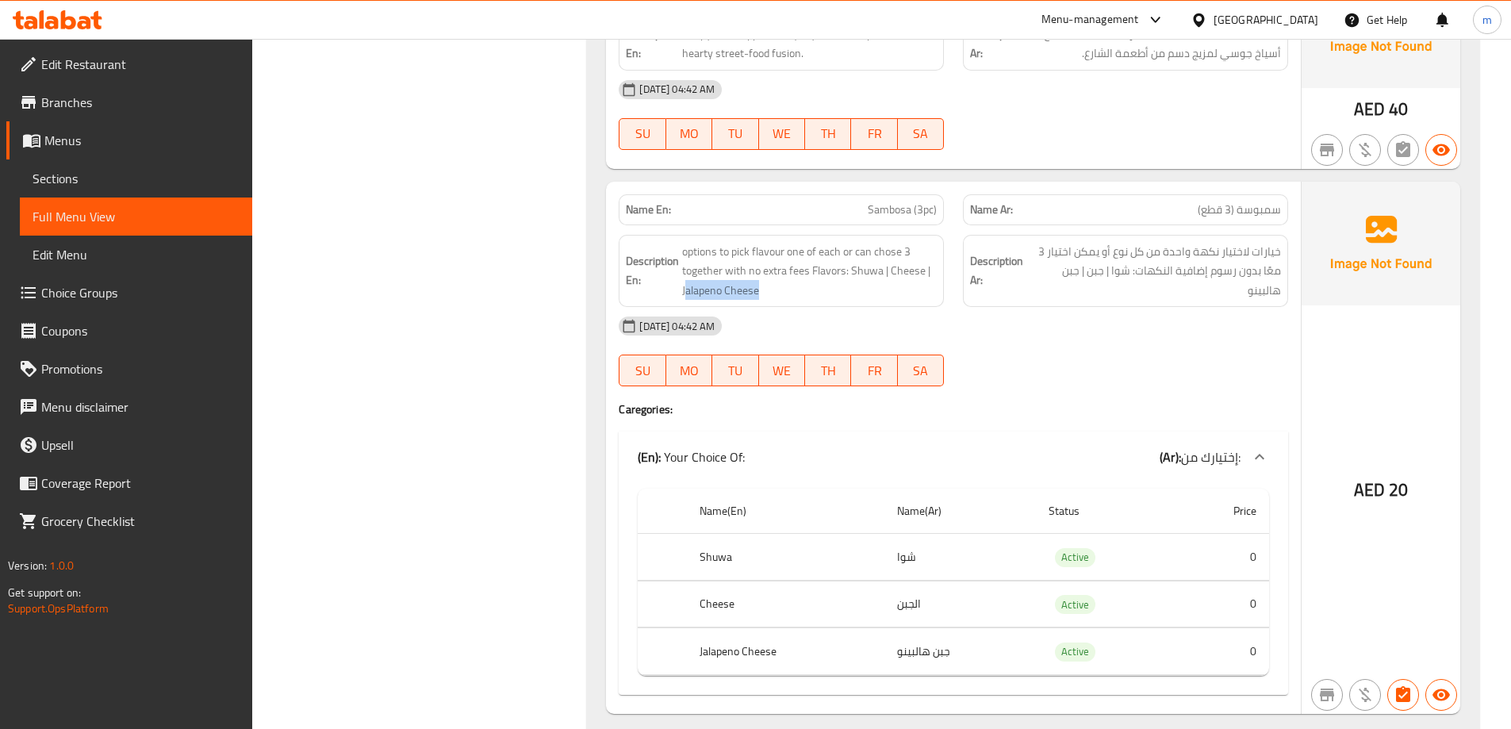
scroll to position [6474, 0]
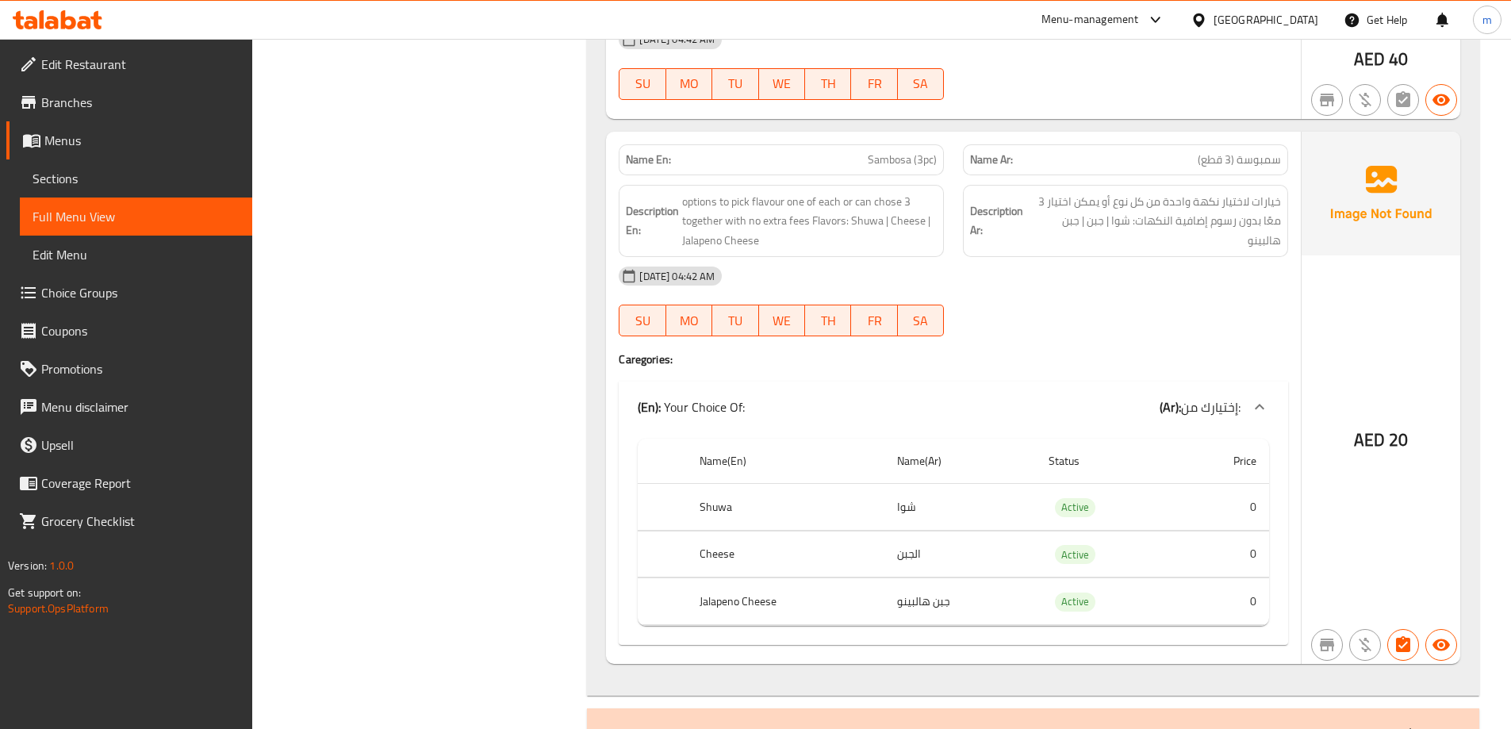
copy span "Sambosa (3pc)"
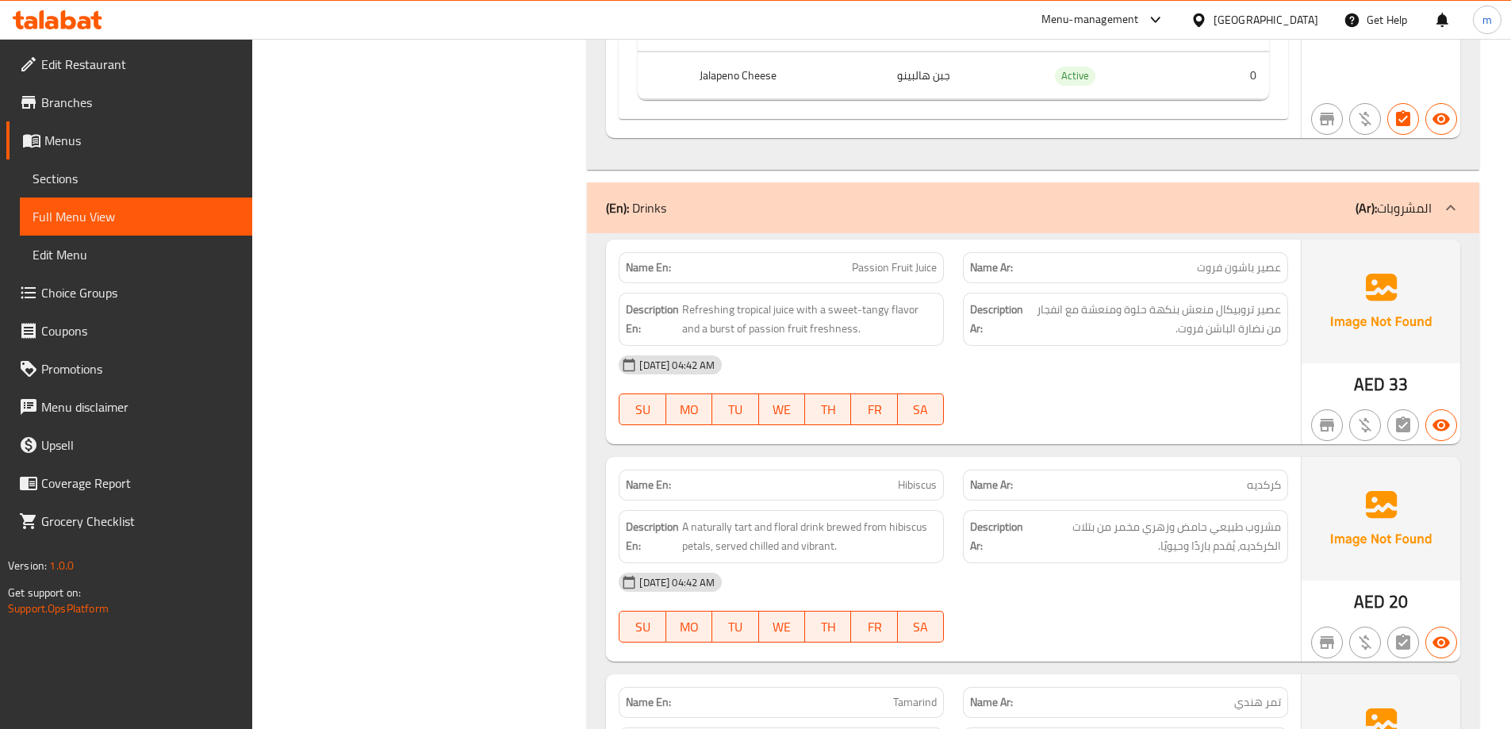
scroll to position [7029, 0]
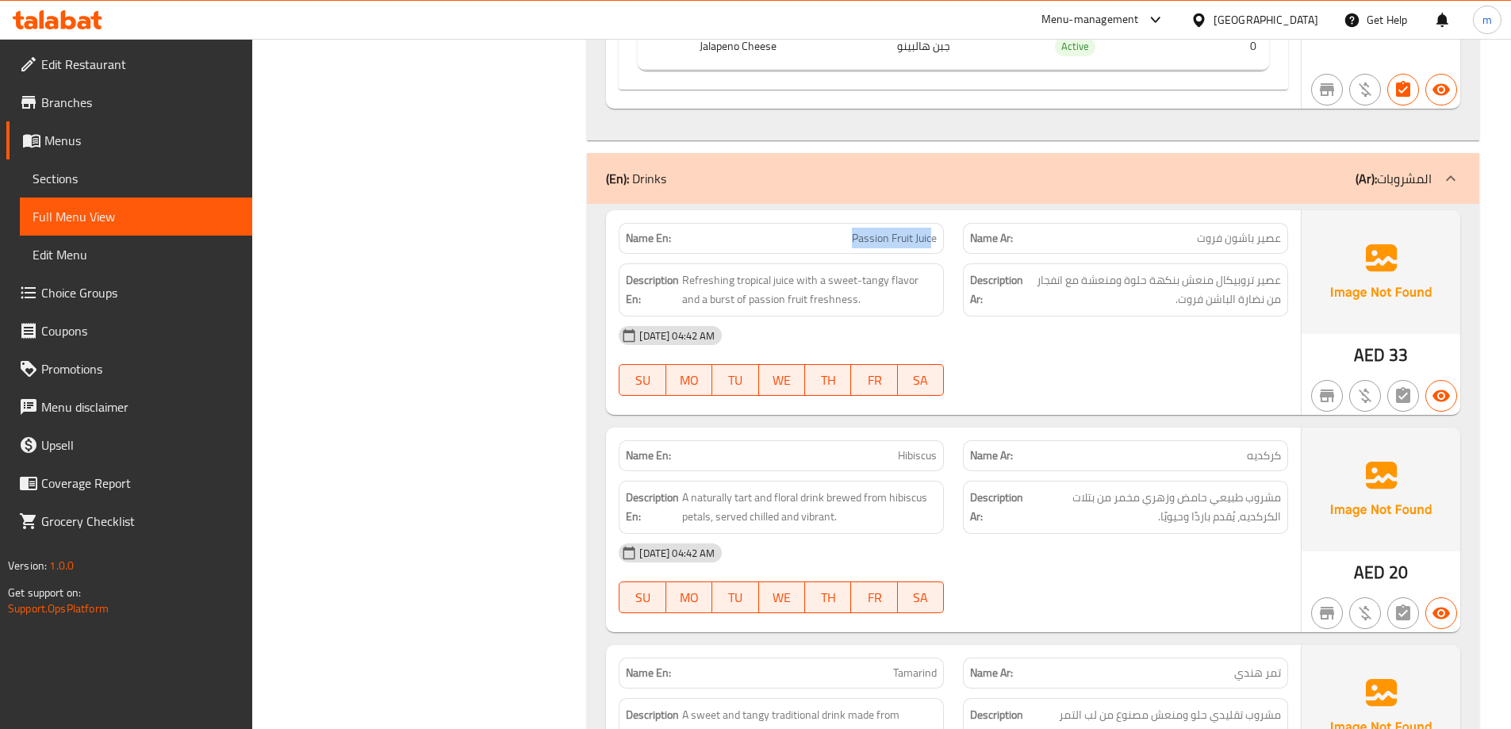
drag, startPoint x: 932, startPoint y: 234, endPoint x: 825, endPoint y: 220, distance: 108.0
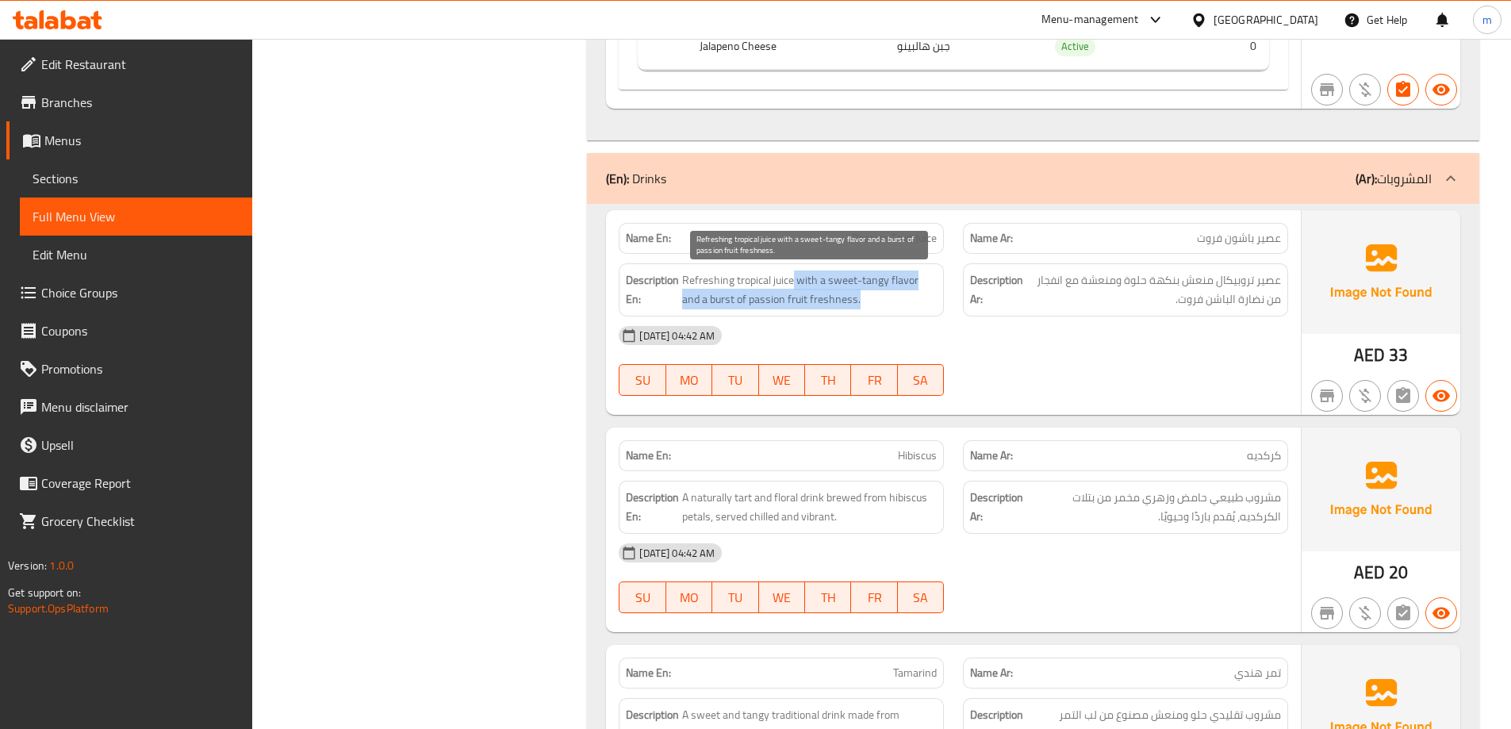
drag, startPoint x: 792, startPoint y: 281, endPoint x: 920, endPoint y: 295, distance: 128.5
click at [920, 295] on span "Refreshing tropical juice with a sweet-tangy flavor and a burst of passion frui…" at bounding box center [809, 289] width 255 height 39
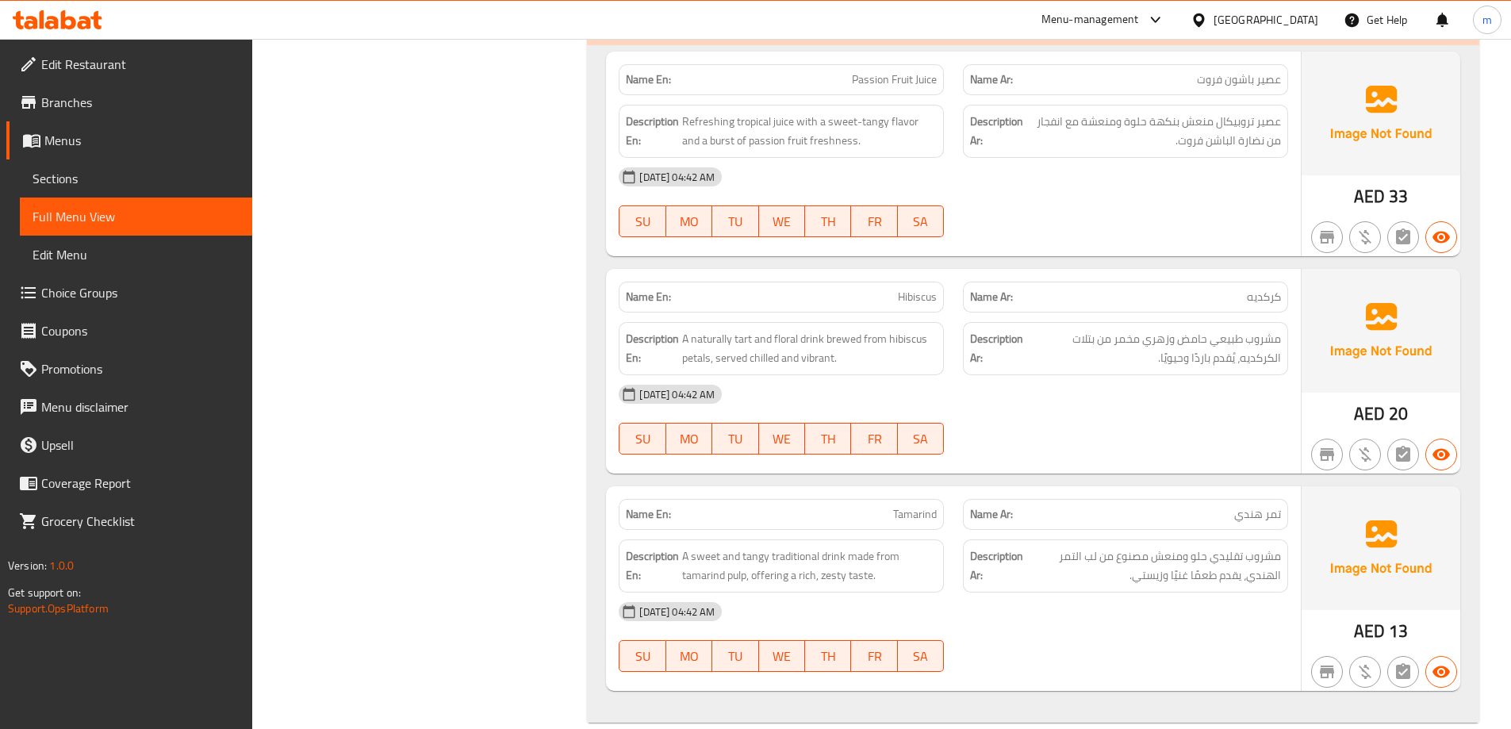
scroll to position [7213, 0]
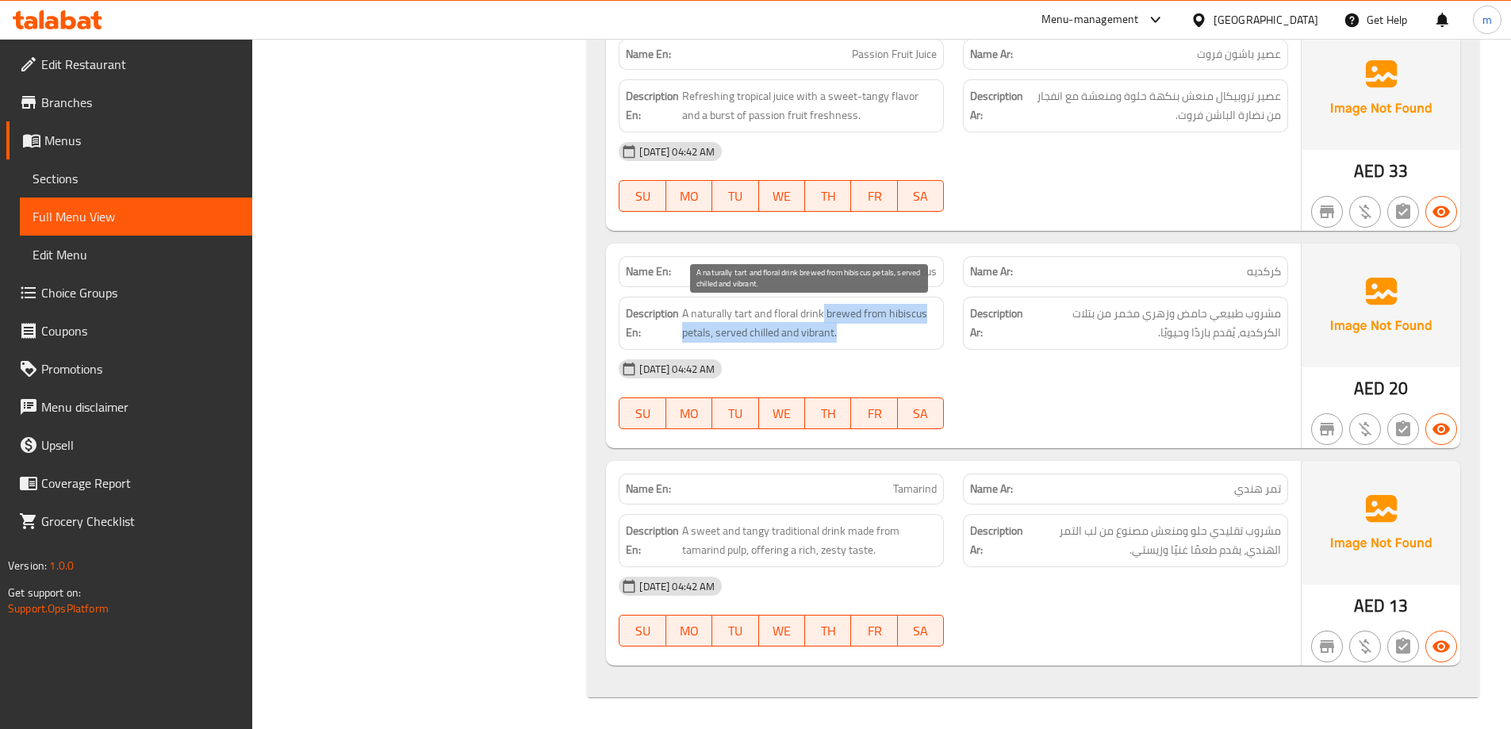
drag, startPoint x: 824, startPoint y: 312, endPoint x: 878, endPoint y: 334, distance: 58.3
click at [878, 334] on span "A naturally tart and floral drink brewed from hibiscus petals, served chilled a…" at bounding box center [809, 323] width 255 height 39
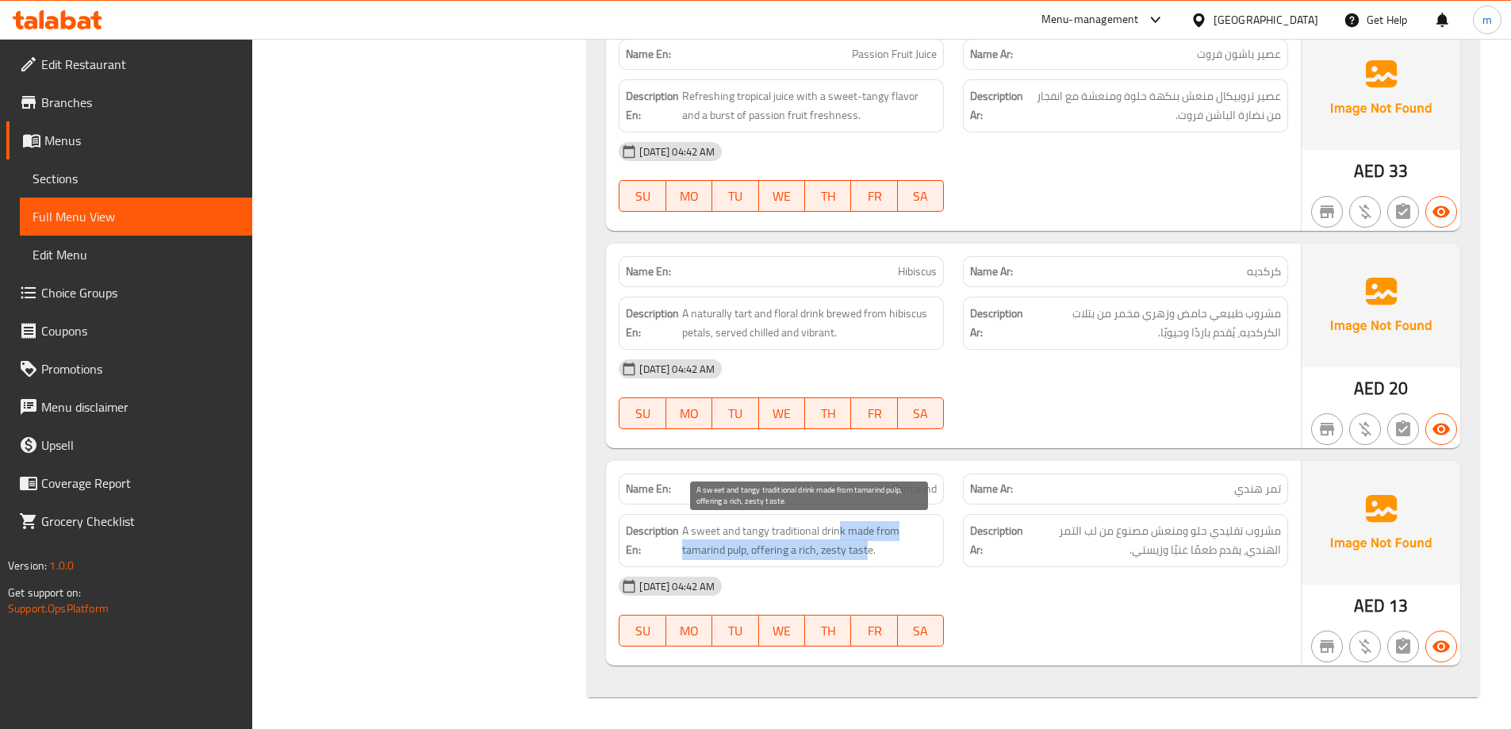
drag, startPoint x: 841, startPoint y: 528, endPoint x: 868, endPoint y: 549, distance: 33.9
click at [868, 549] on span "A sweet and tangy traditional drink made from tamarind pulp, offering a rich, z…" at bounding box center [809, 540] width 255 height 39
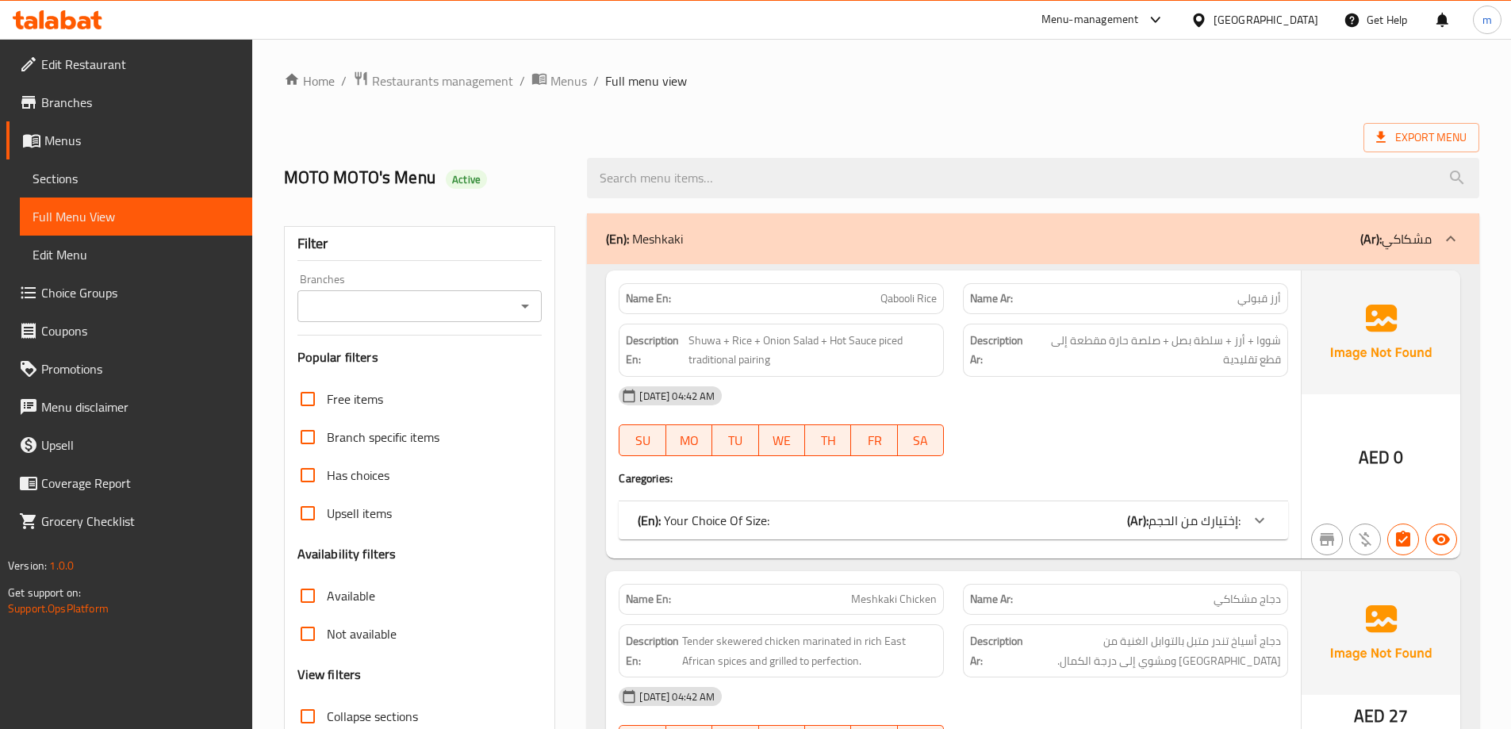
click at [138, 199] on link "Full Menu View" at bounding box center [136, 216] width 232 height 38
click at [137, 182] on span "Sections" at bounding box center [136, 178] width 207 height 19
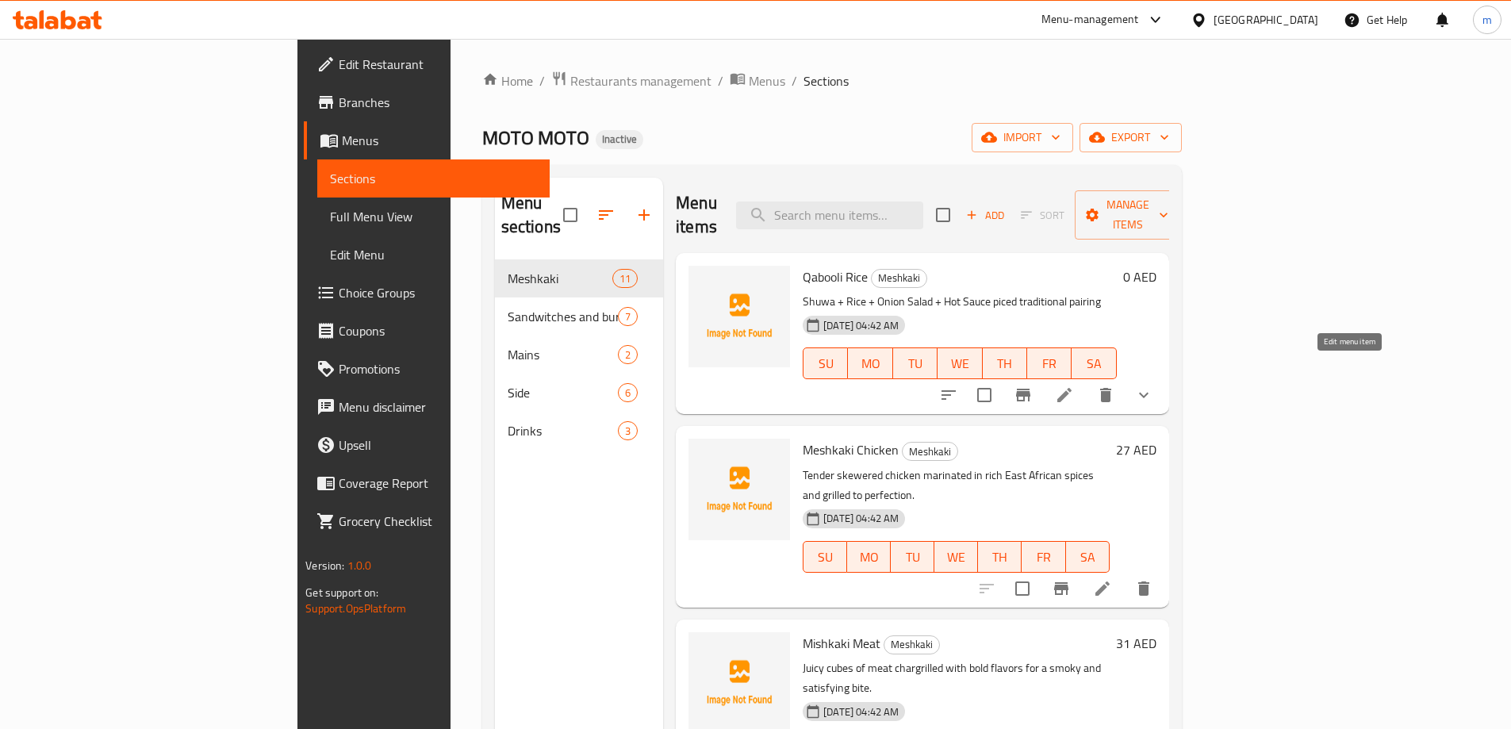
click at [1071, 388] on icon at bounding box center [1064, 395] width 14 height 14
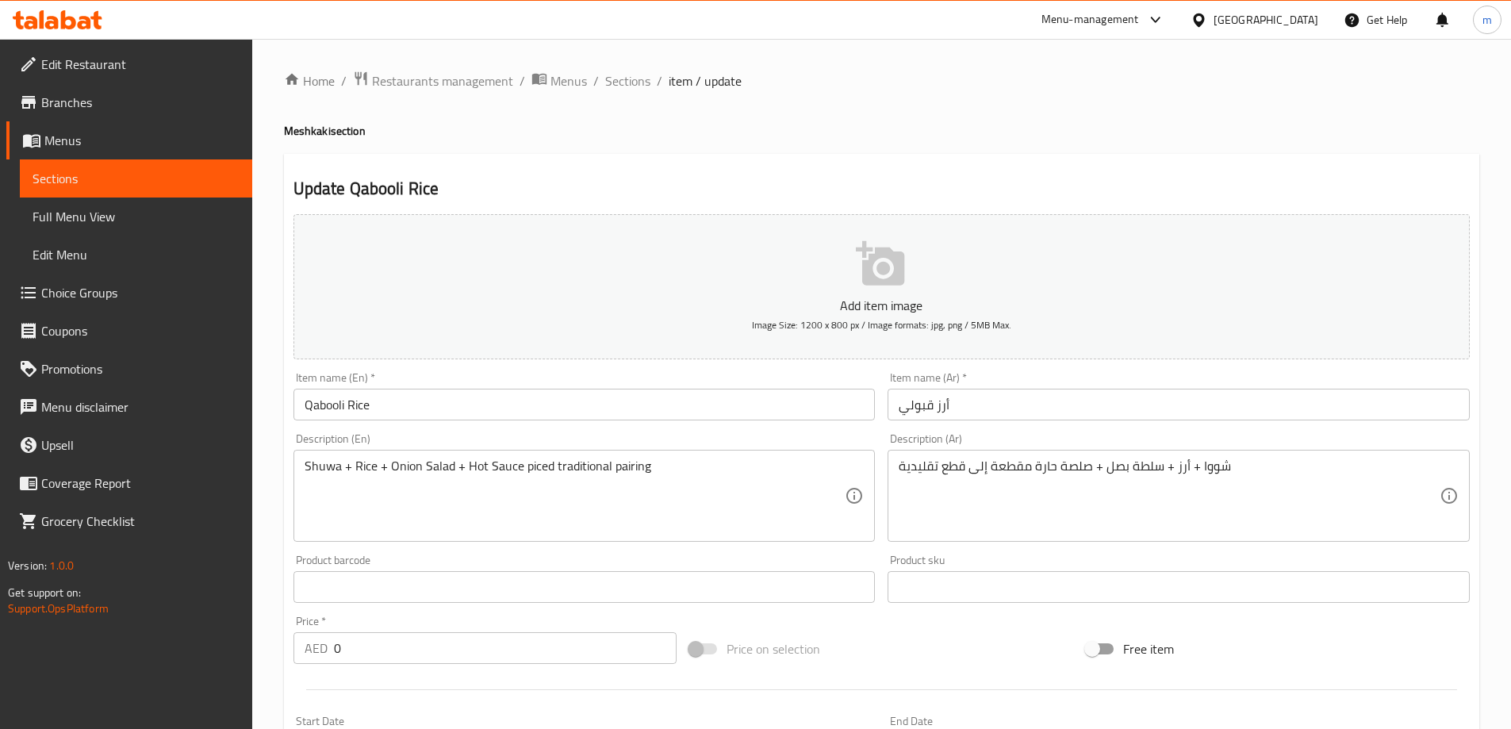
click at [972, 447] on div "Description (Ar) شووا + أرز + سلطة بصل + صلصة حارة مقطعة إلى قطع تقليدية Descri…" at bounding box center [1178, 487] width 582 height 109
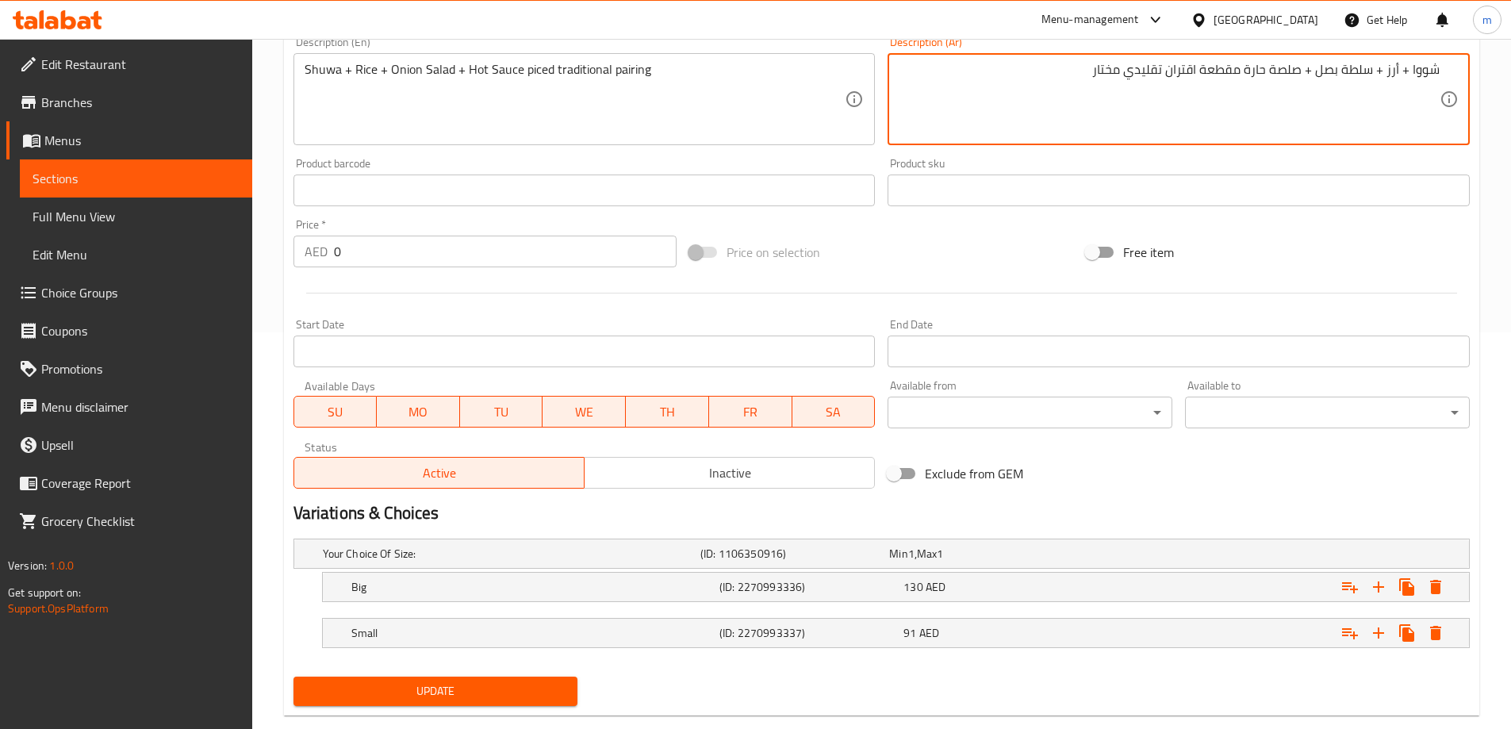
click at [451, 700] on span "Update" at bounding box center [435, 691] width 259 height 20
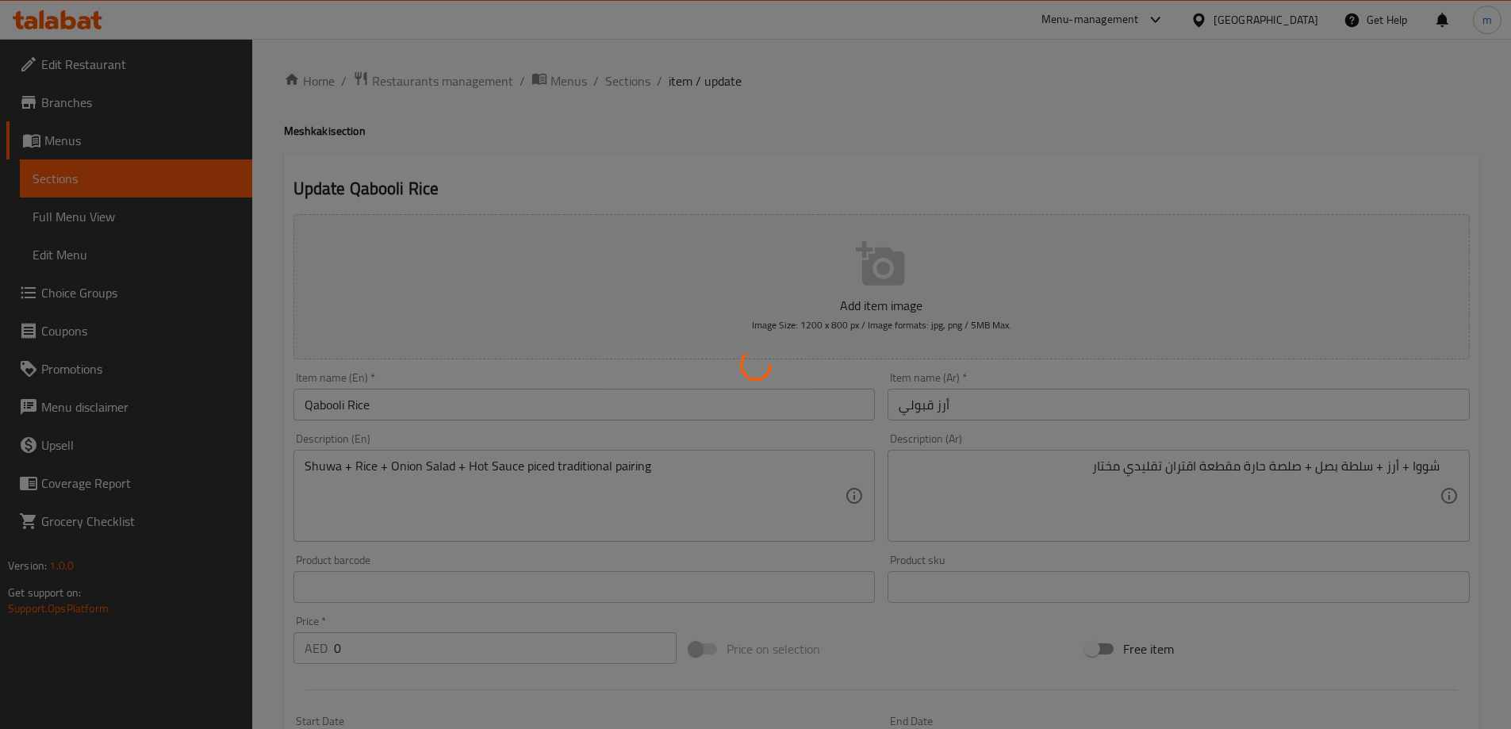
click at [1231, 467] on div at bounding box center [755, 364] width 1511 height 729
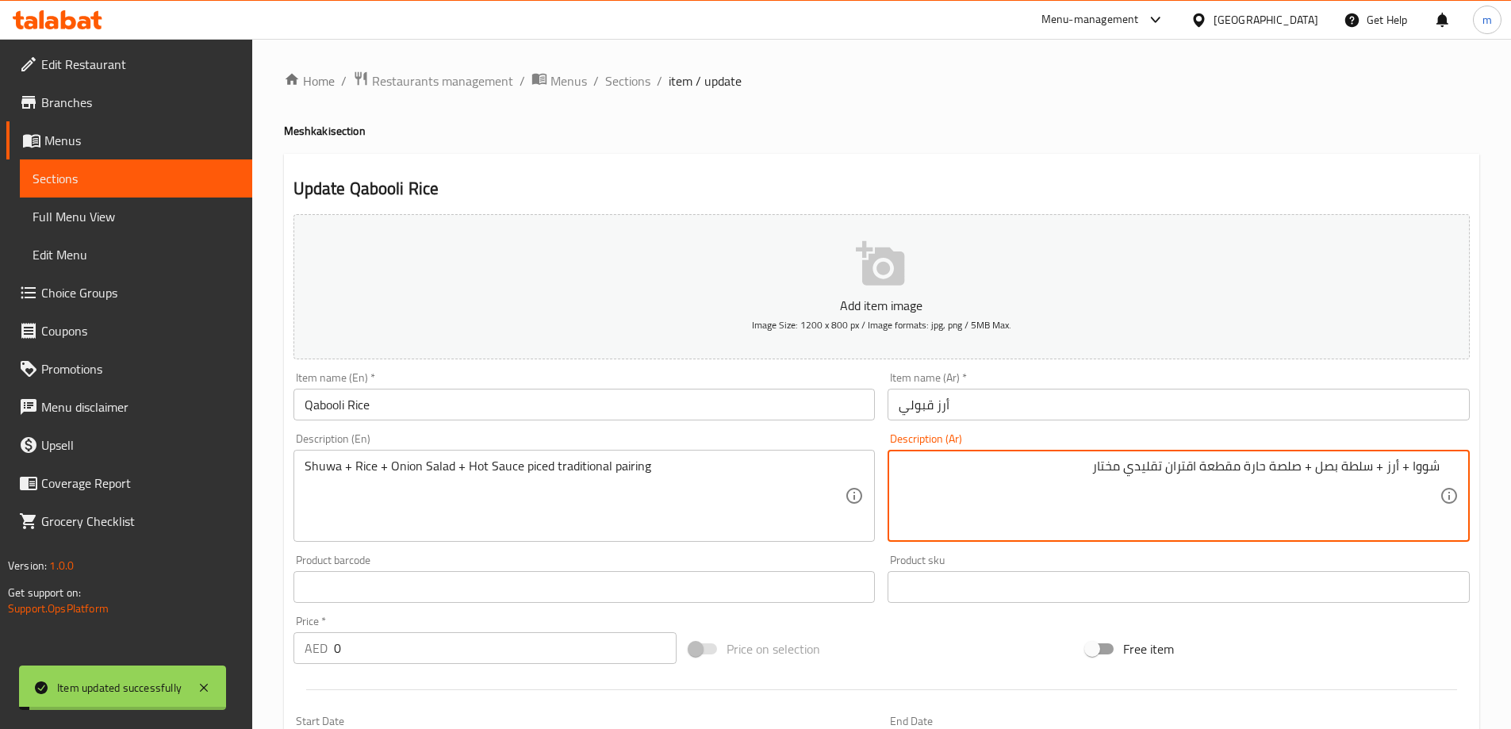
click at [1231, 467] on textarea "شووا + أرز + سلطة بصل + صلصة حارة مقطعة اقتران تقليدي مختار" at bounding box center [1168, 495] width 541 height 75
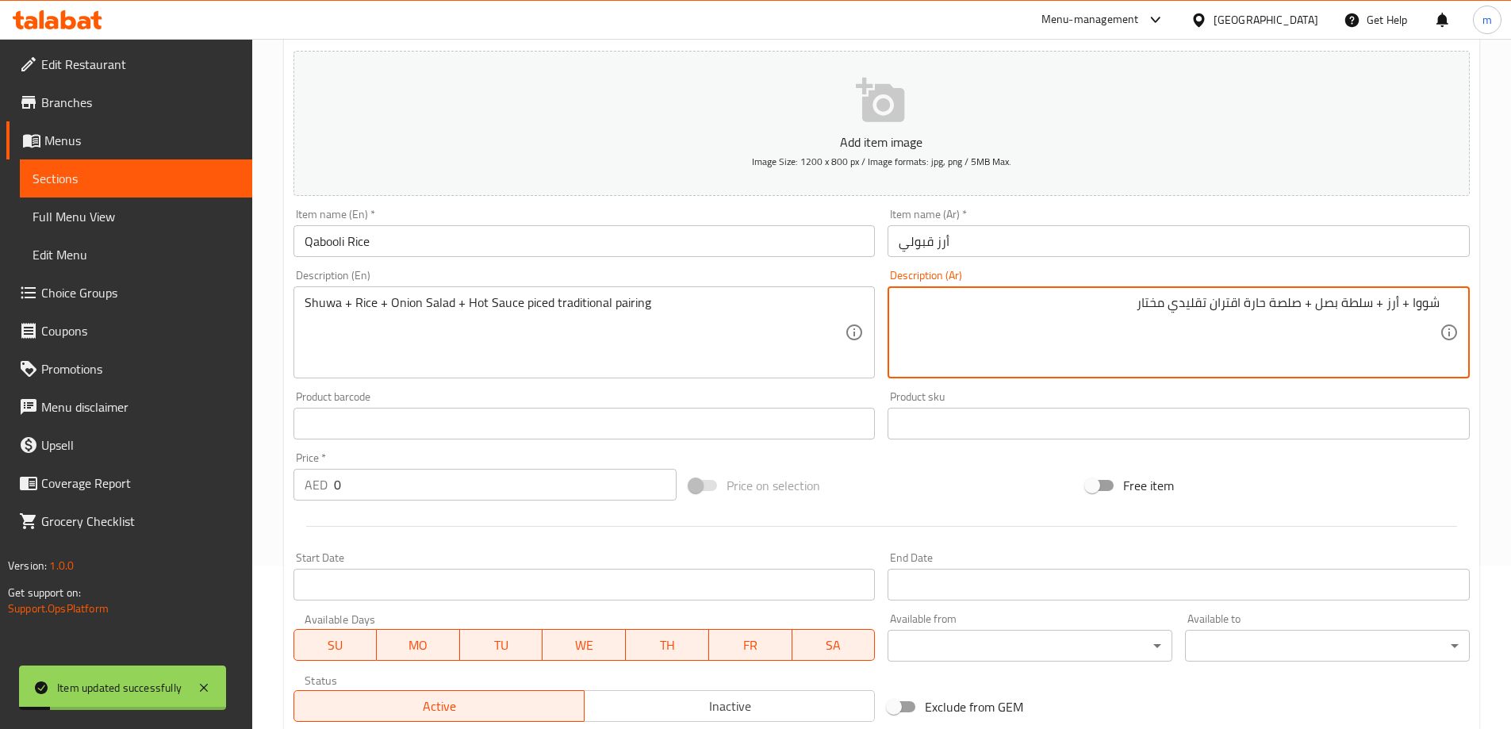
scroll to position [396, 0]
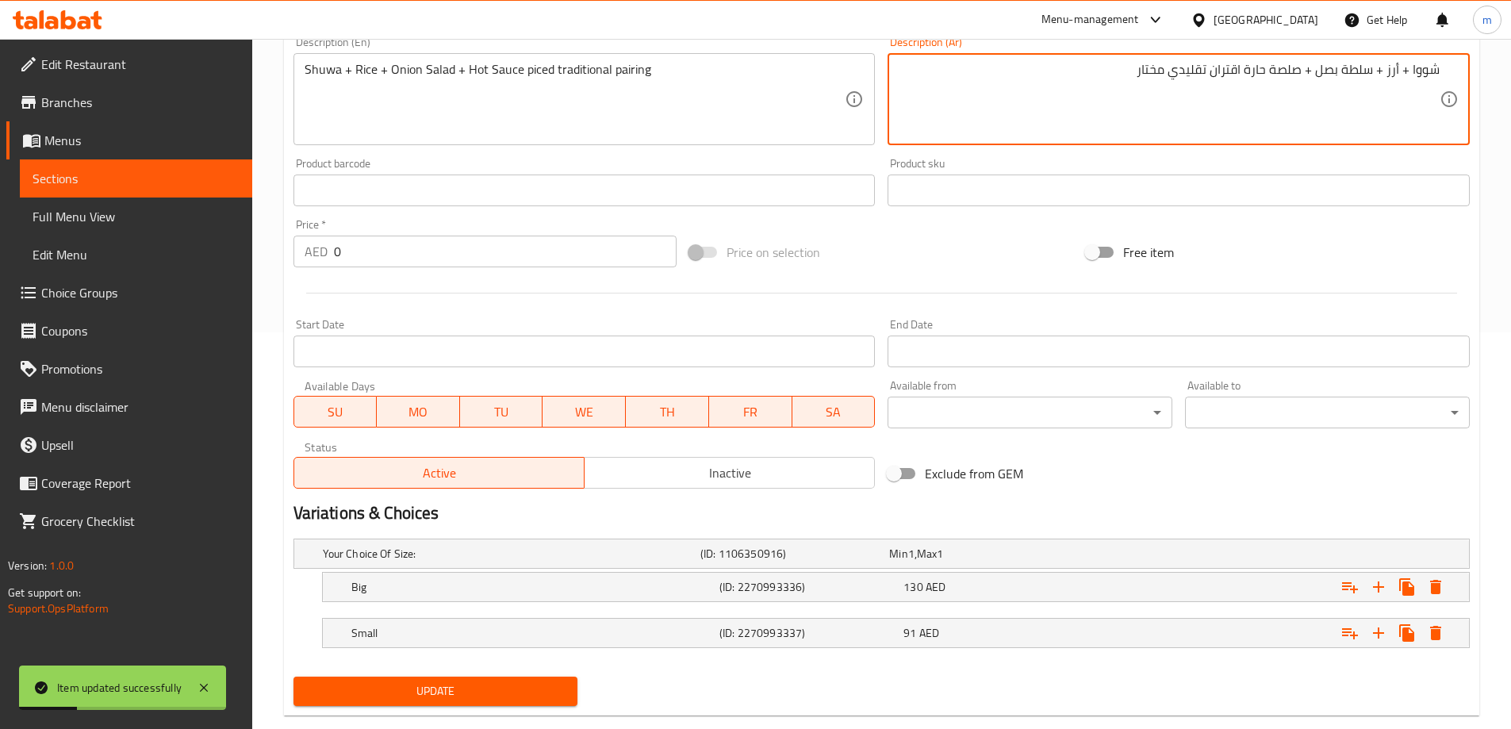
type textarea "شووا + أرز + سلطة بصل + صلصة حارة اقتران تقليدي مختار"
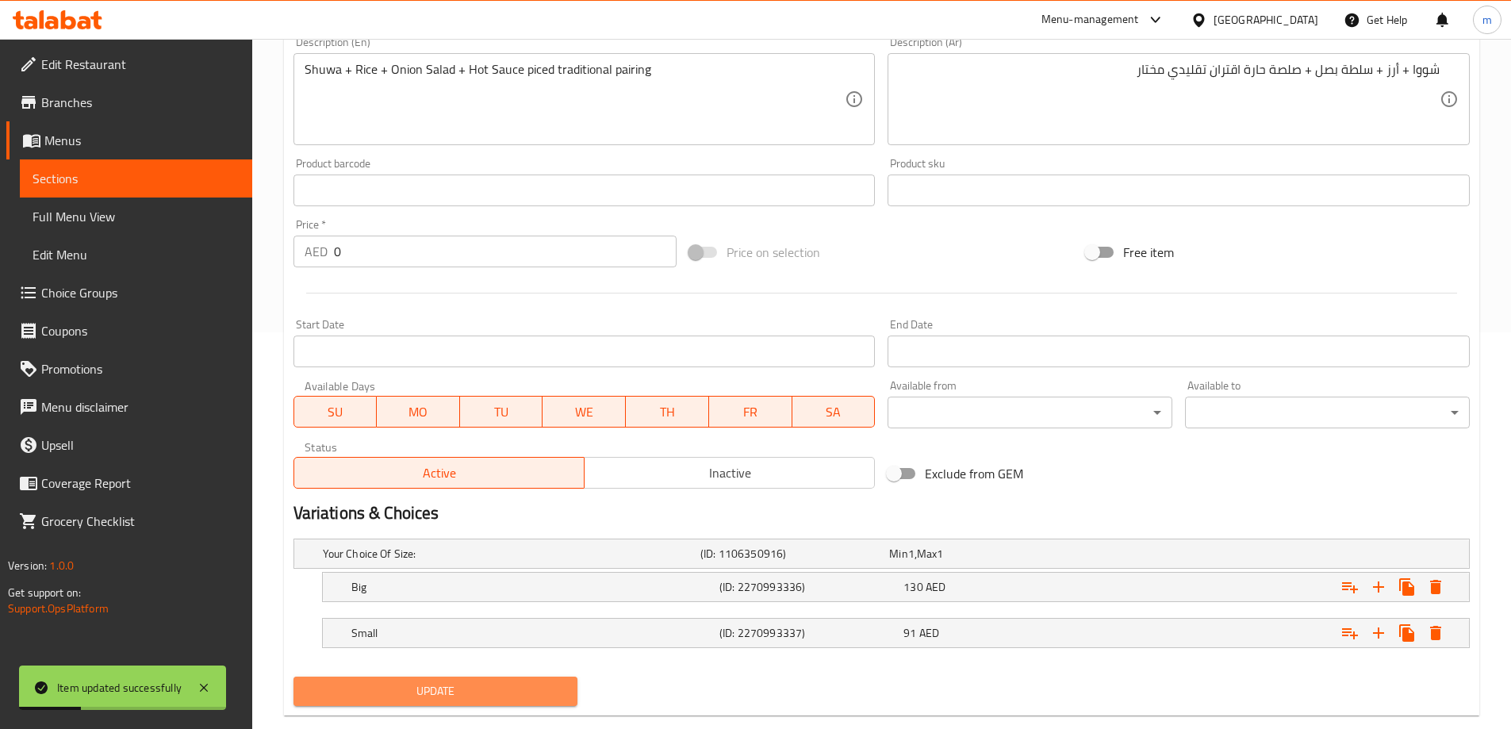
click at [533, 695] on span "Update" at bounding box center [435, 691] width 259 height 20
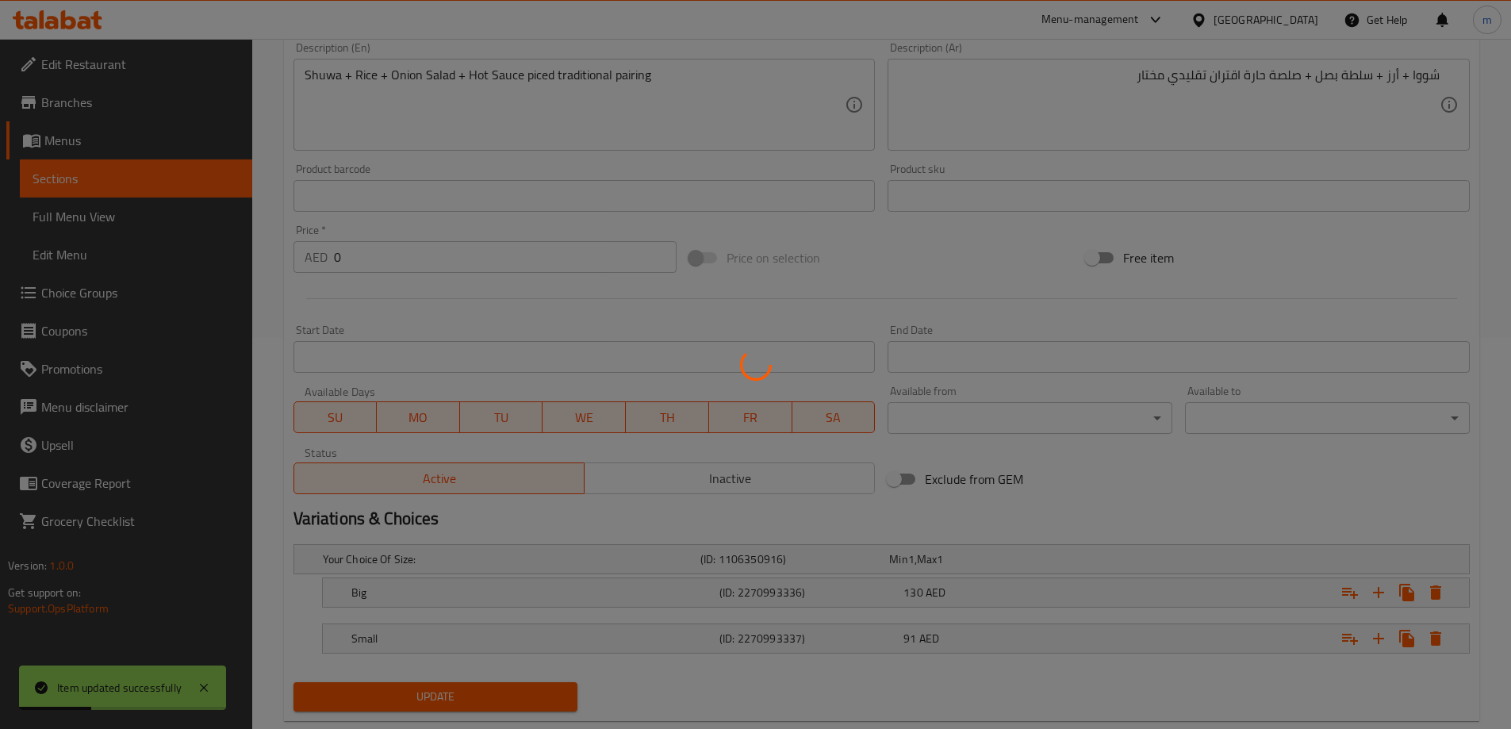
scroll to position [0, 0]
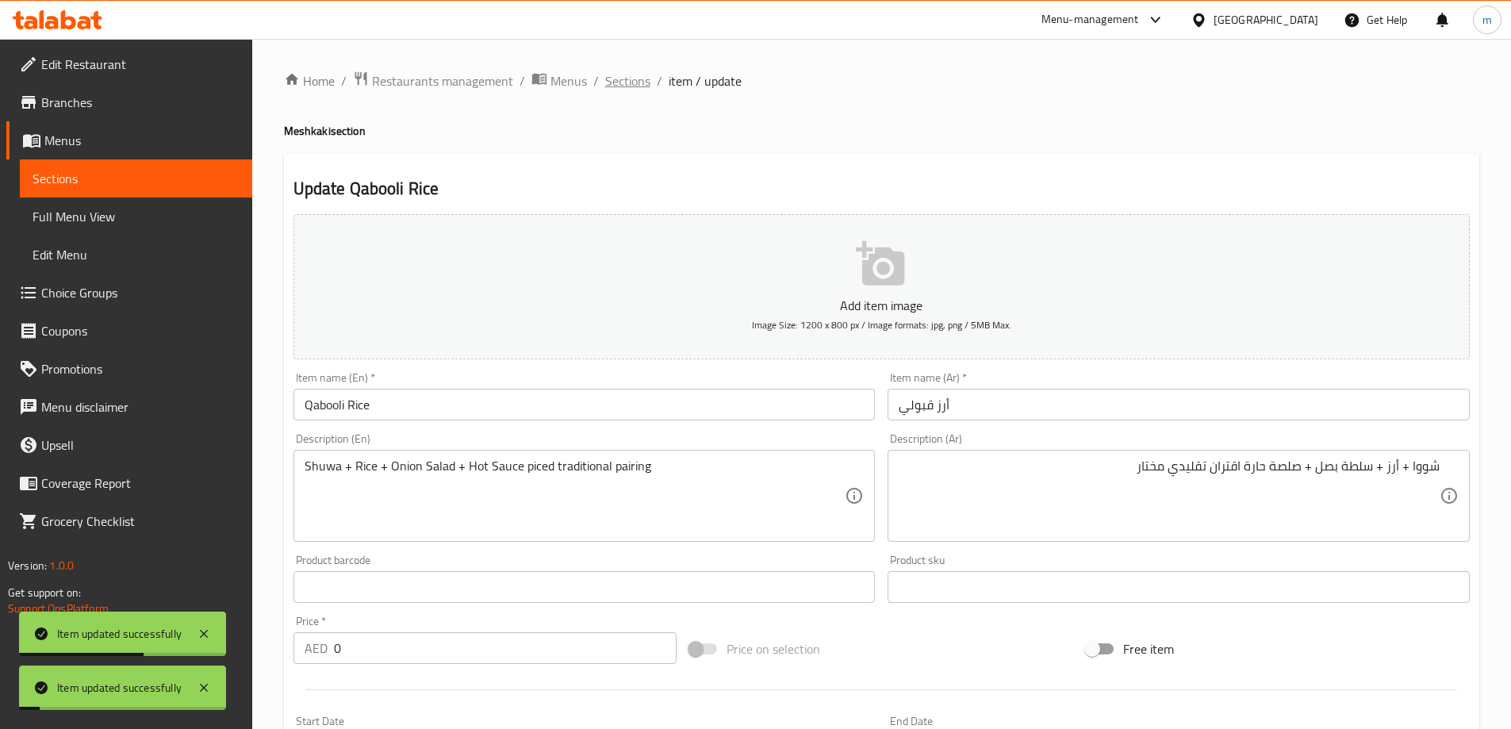
click at [635, 85] on span "Sections" at bounding box center [627, 80] width 45 height 19
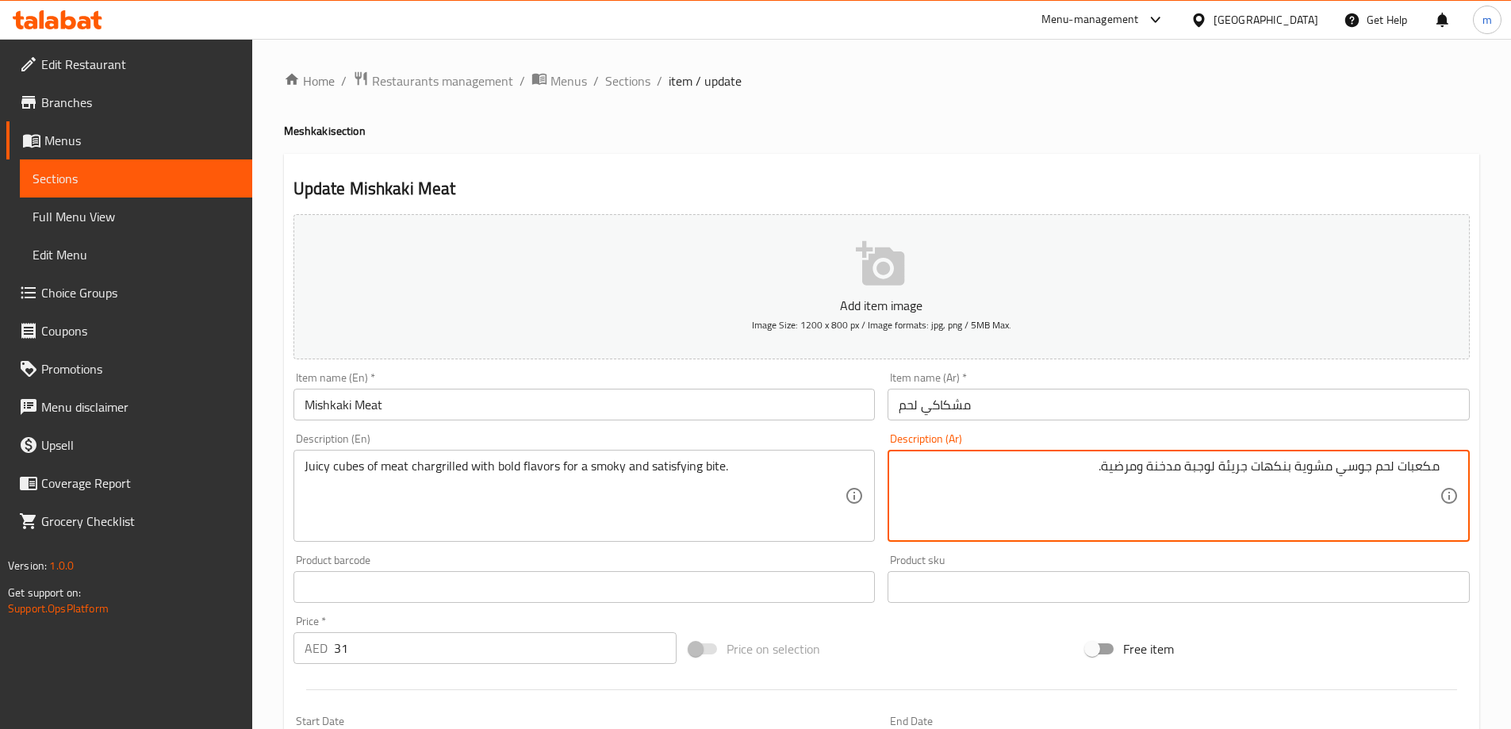
click at [1296, 463] on textarea "مكعبات لحم جوسي مشوية بنكهات جريئة لوجبة مدخنة ومرضية." at bounding box center [1168, 495] width 541 height 75
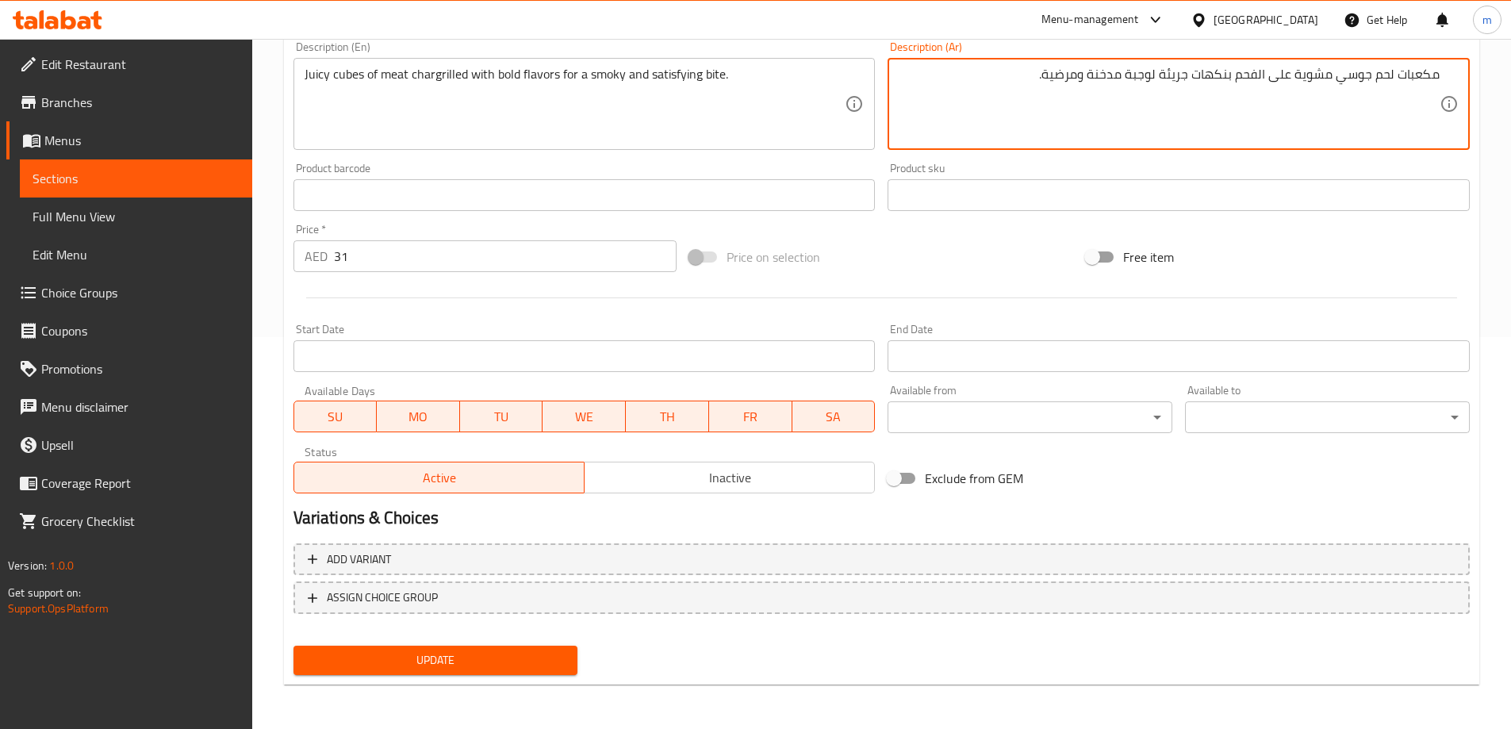
type textarea "مكعبات لحم جوسي مشوية على الفحم بنكهات جريئة لوجبة مدخنة ومرضية."
click at [526, 657] on span "Update" at bounding box center [435, 660] width 259 height 20
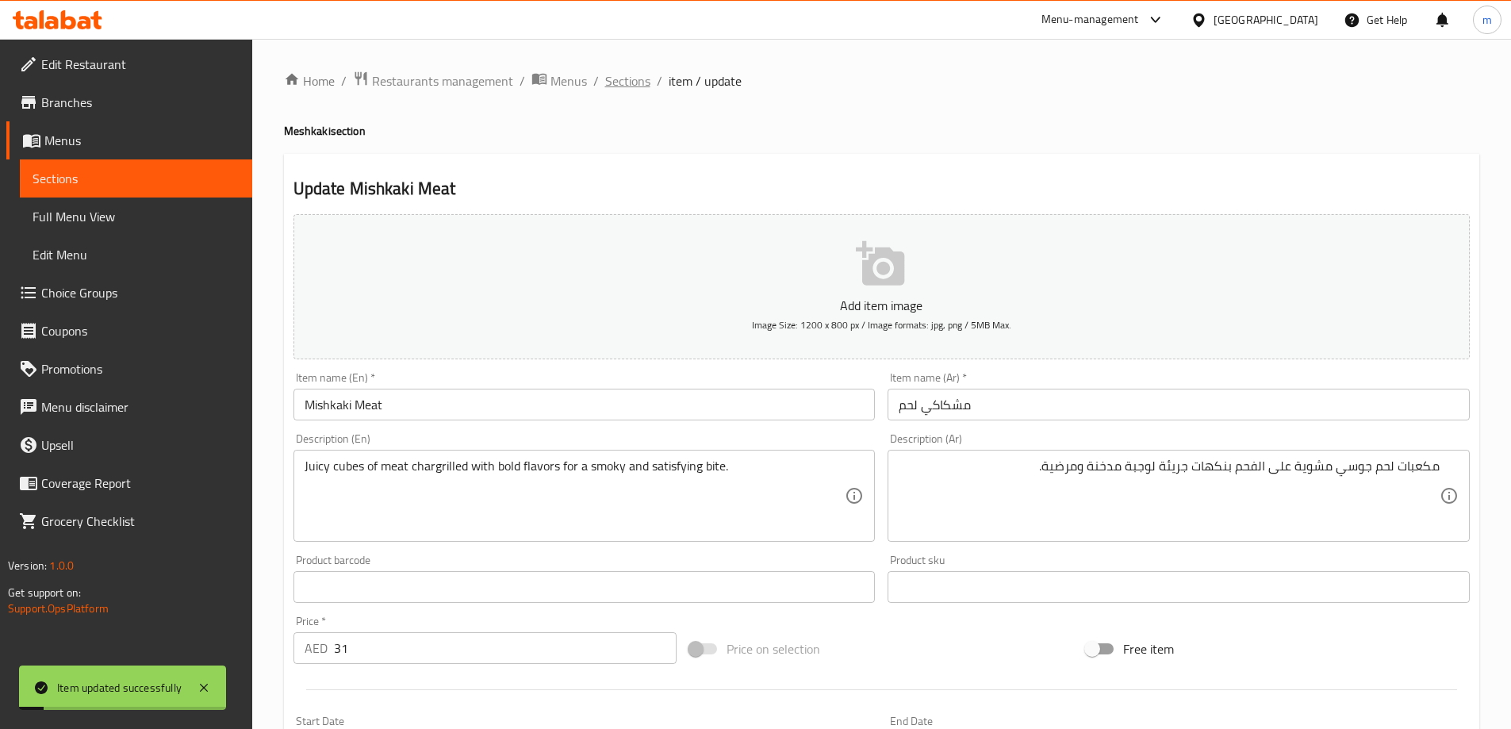
click at [618, 89] on span "Sections" at bounding box center [627, 80] width 45 height 19
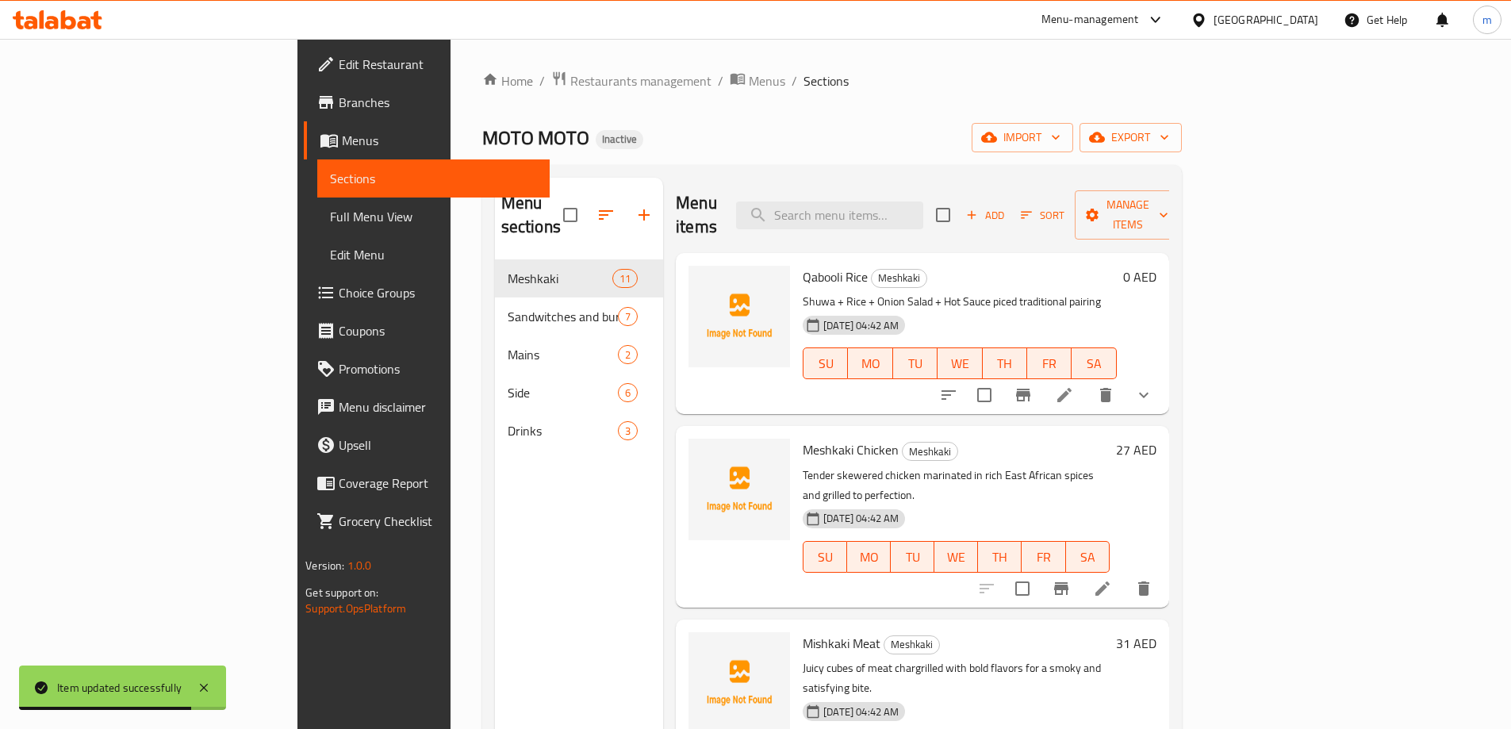
scroll to position [924, 0]
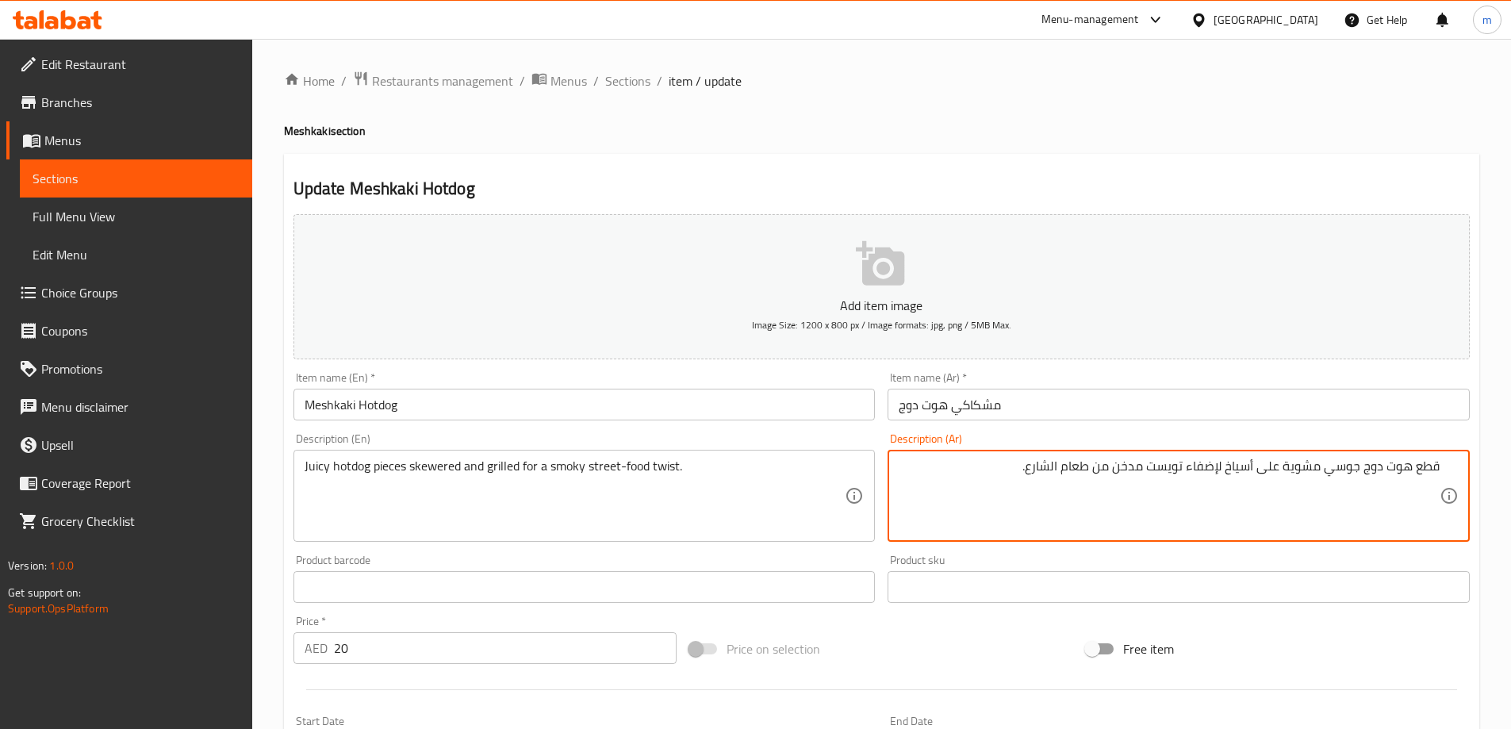
drag, startPoint x: 1189, startPoint y: 466, endPoint x: 1220, endPoint y: 475, distance: 31.4
click at [1220, 475] on textarea "قطع هوت دوج جوسي مشوية على أسياخ لإضفاء تويست مدخن من طعام الشارع." at bounding box center [1168, 495] width 541 height 75
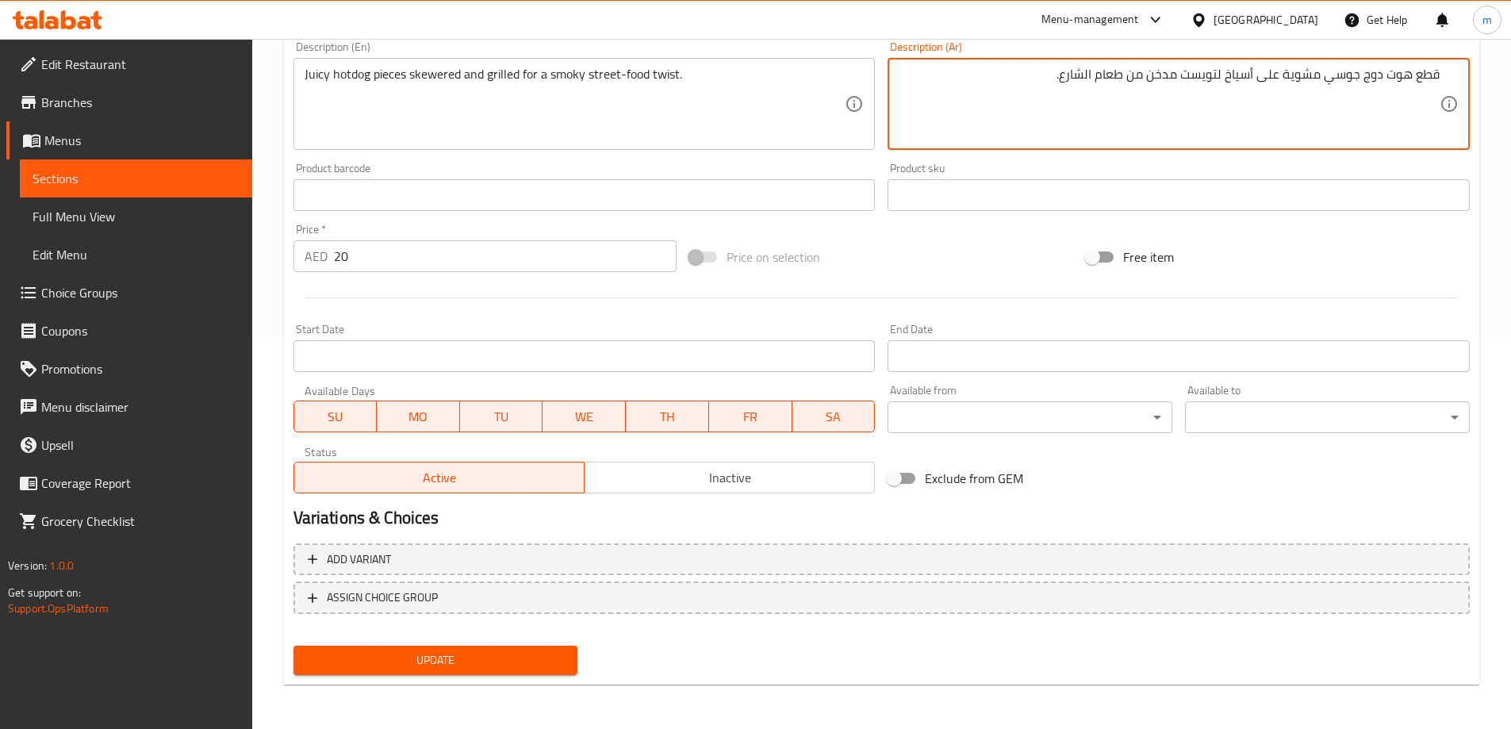
type textarea "قطع هوت دوج جوسي مشوية على أسياخ لتويست مدخن من طعام الشارع."
click at [458, 662] on span "Update" at bounding box center [435, 660] width 259 height 20
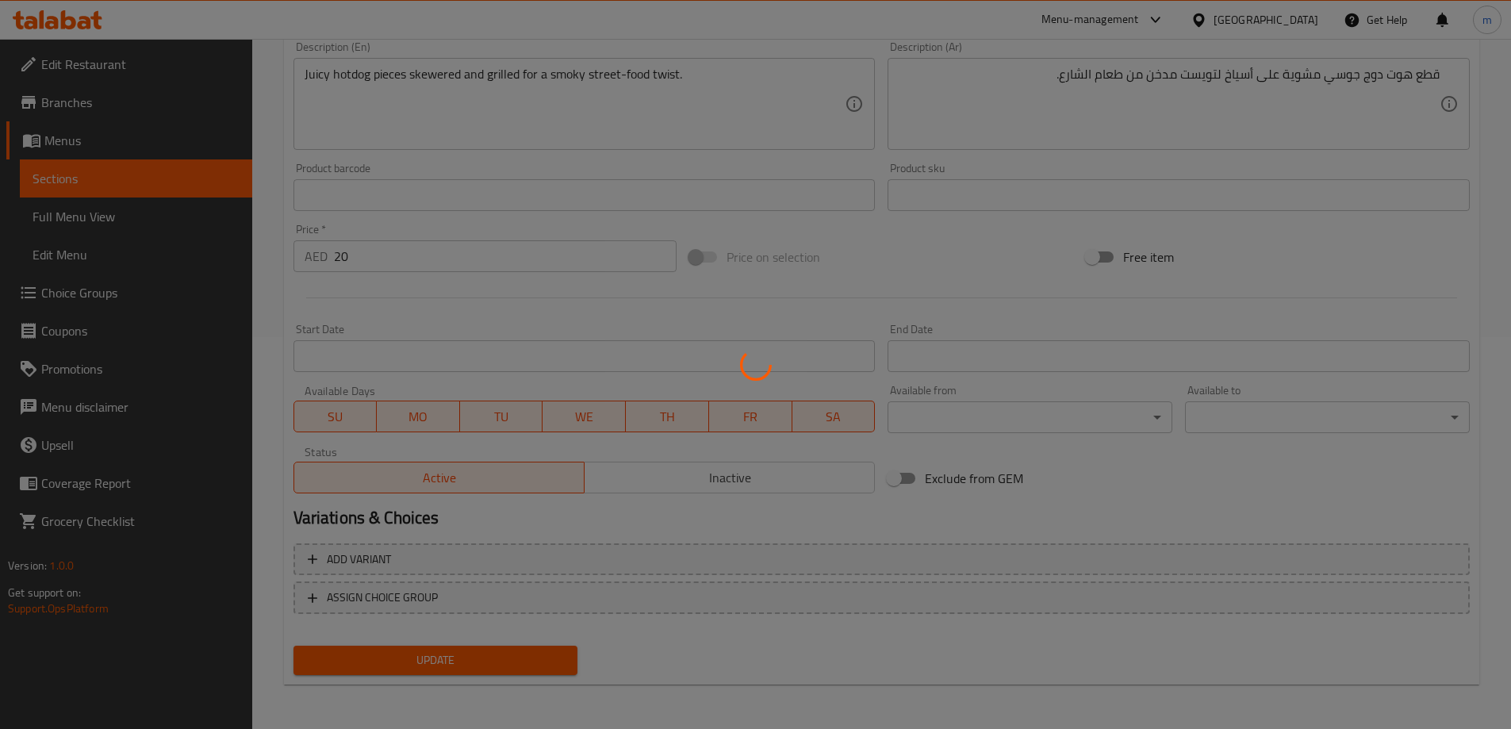
click at [458, 662] on div at bounding box center [755, 364] width 1511 height 729
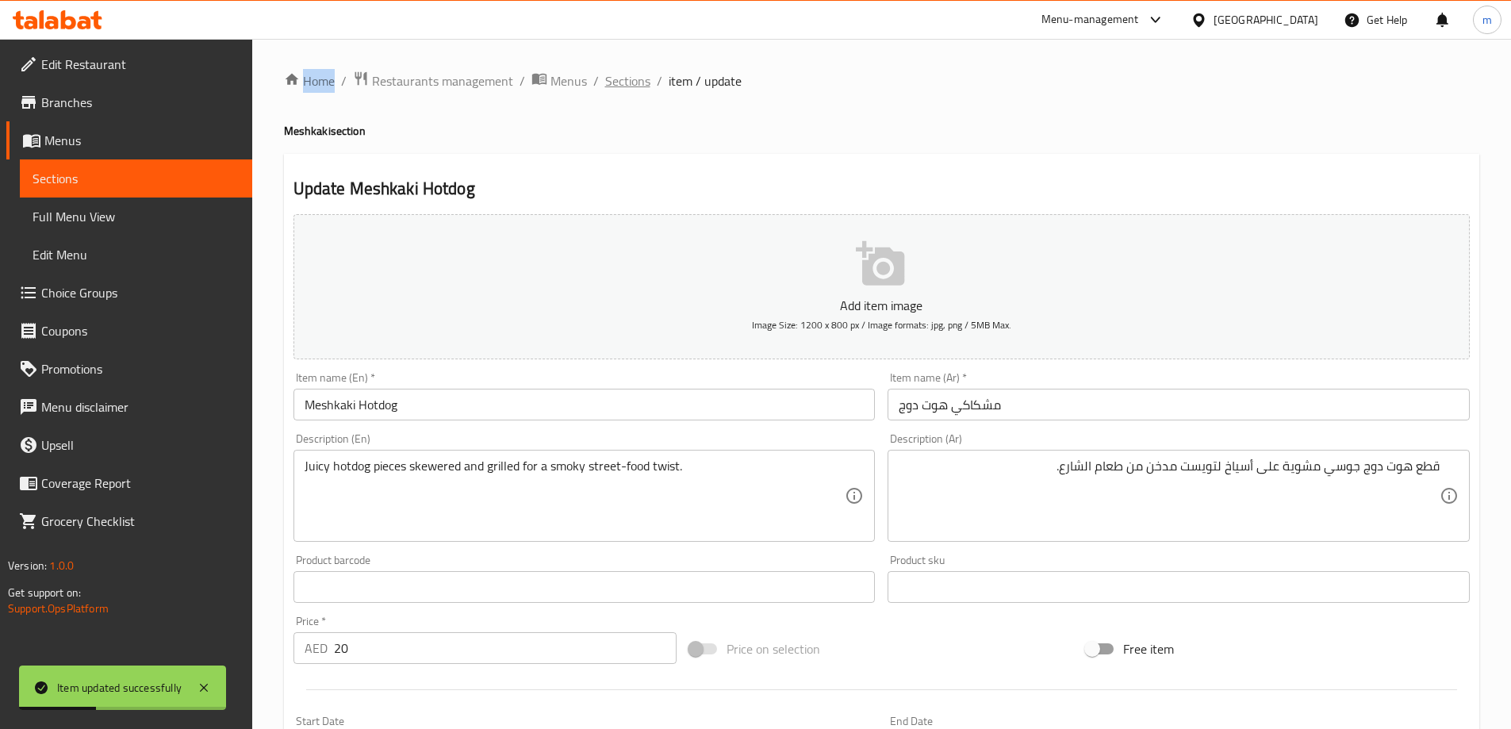
click at [632, 82] on span "Sections" at bounding box center [627, 80] width 45 height 19
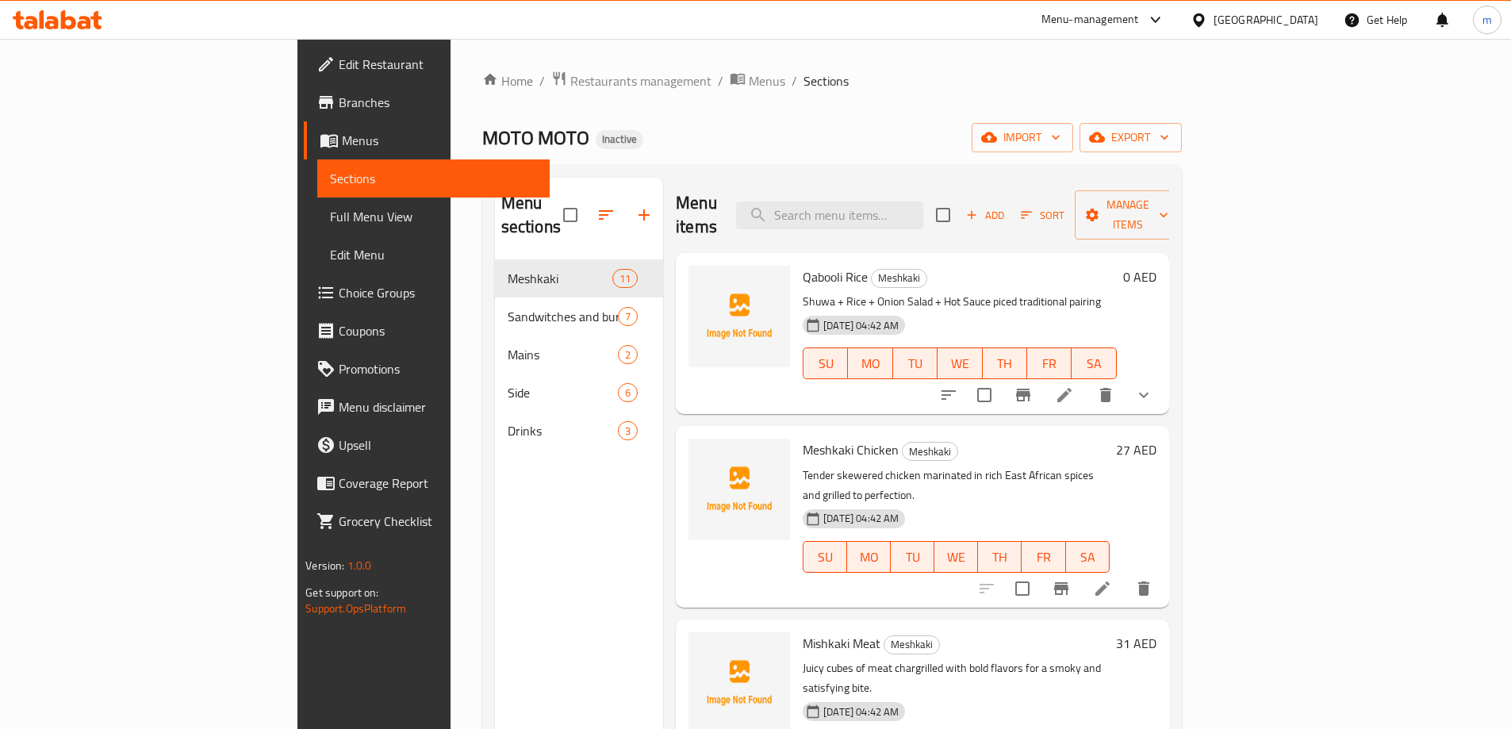
scroll to position [222, 0]
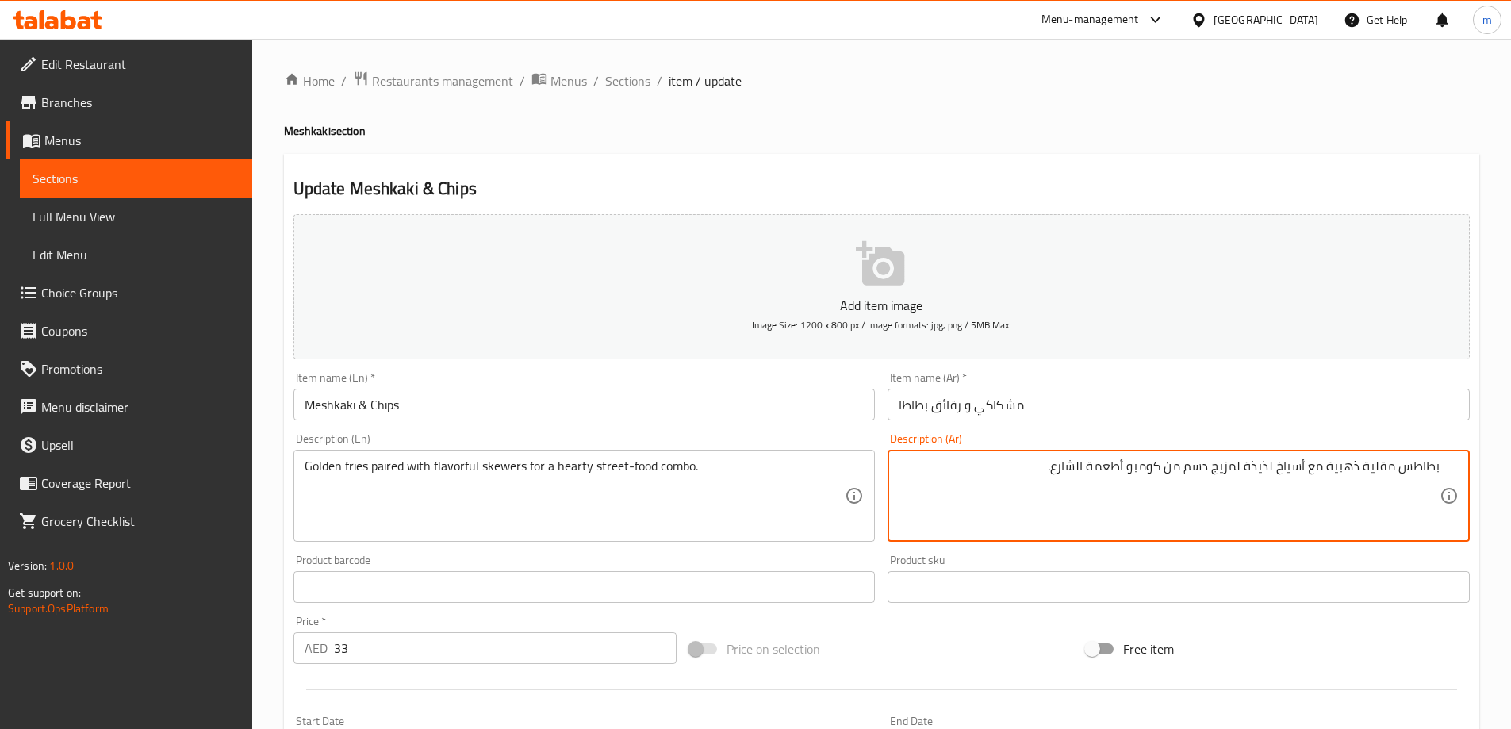
click at [1324, 468] on textarea "بطاطس مقلية ذهبية مع أسياخ لذيذة لمزيج دسم من كومبو أطعمة الشارع." at bounding box center [1168, 495] width 541 height 75
click at [1114, 464] on textarea "بطاطس مقلية ذهبية مقترنة مع أسياخ لذيذة لمزيج دسم من كومبو أطعمة الشارع." at bounding box center [1168, 495] width 541 height 75
drag, startPoint x: 1173, startPoint y: 471, endPoint x: 1197, endPoint y: 472, distance: 24.6
click at [1197, 472] on textarea "بطاطس مقلية ذهبية مقترنة مع أسياخ لذيذة لمزيج دسم من أطعمة الشارع." at bounding box center [1168, 495] width 541 height 75
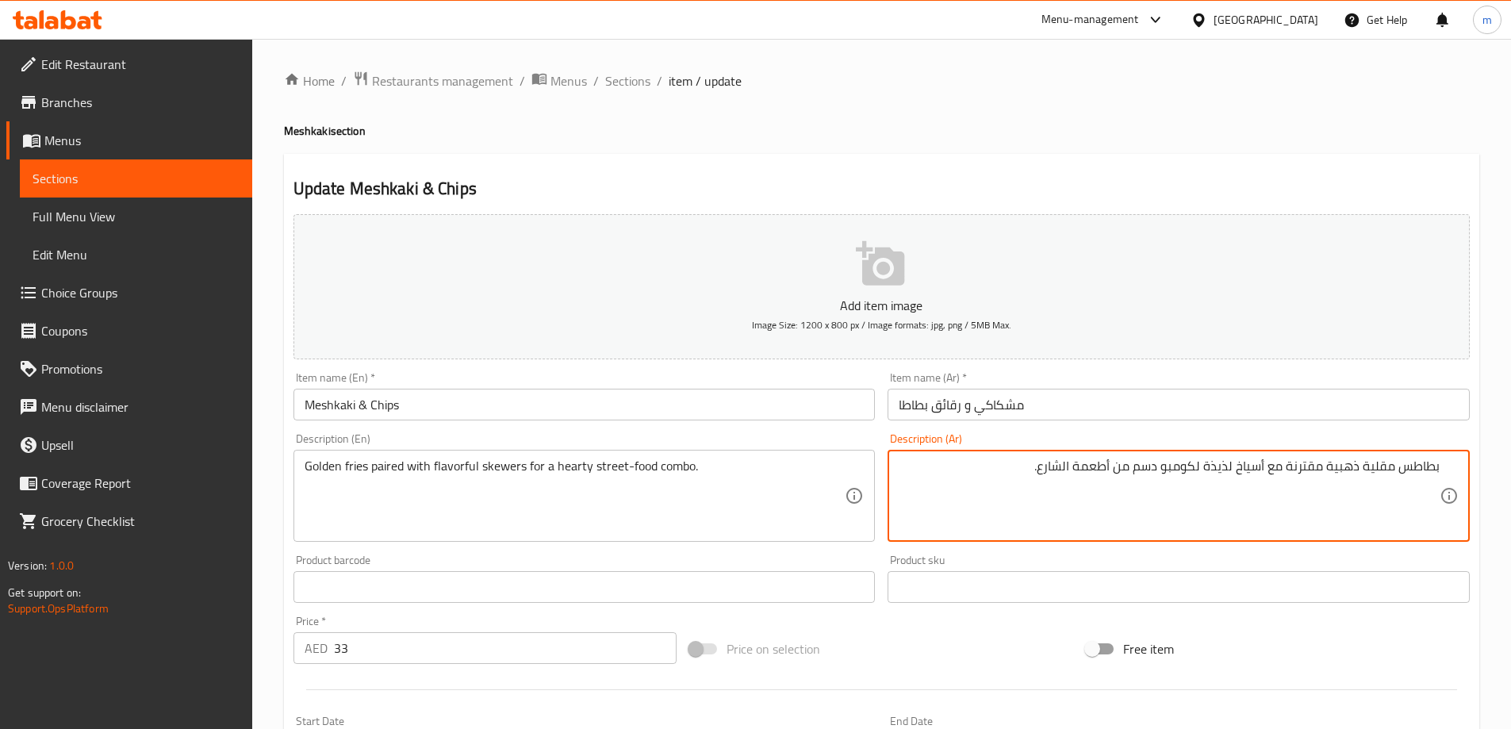
type textarea "بطاطس مقلية ذهبية مقترنة مع أسياخ لذيذة لكومبو دسم من أطعمة الشارع."
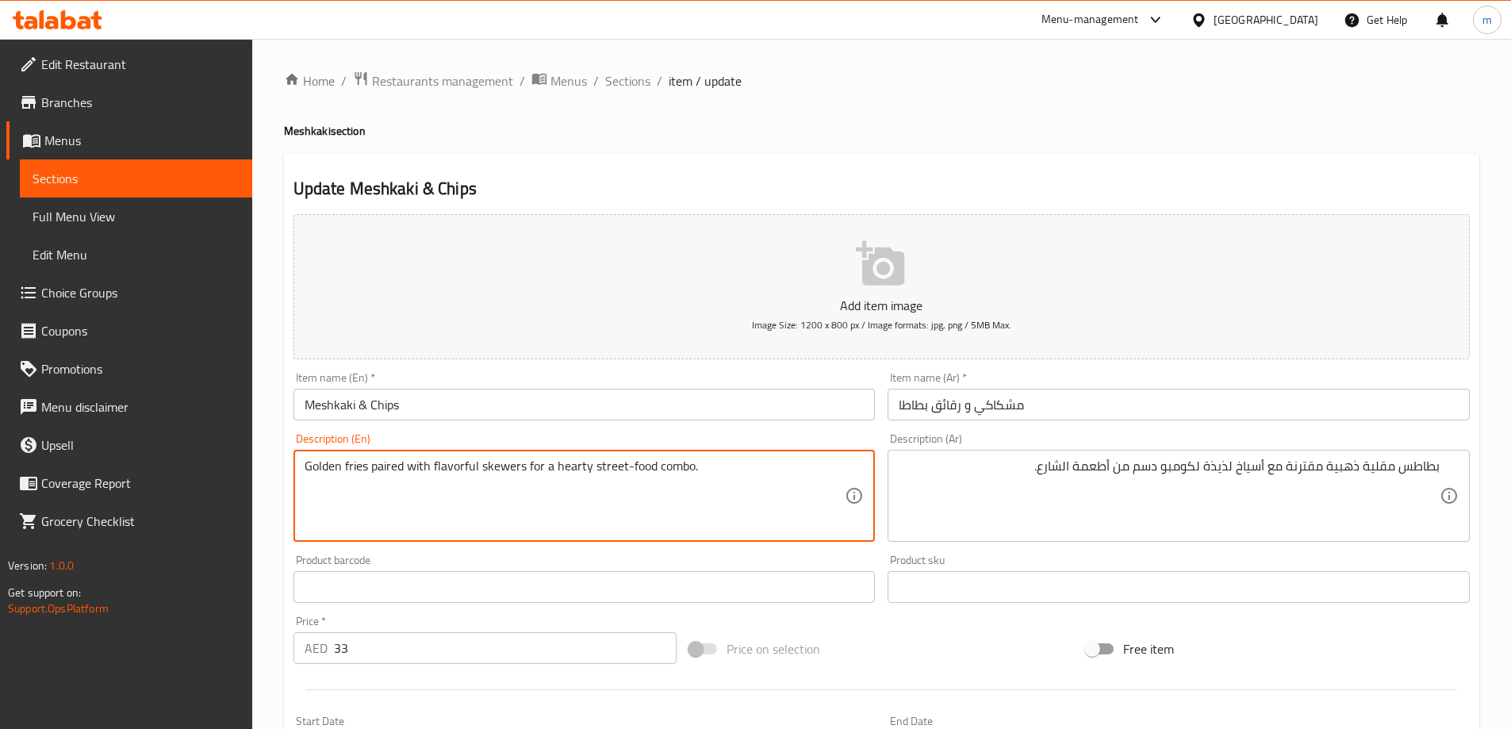
click at [712, 479] on textarea "Golden fries paired with flavorful skewers for a hearty street-food combo." at bounding box center [575, 495] width 541 height 75
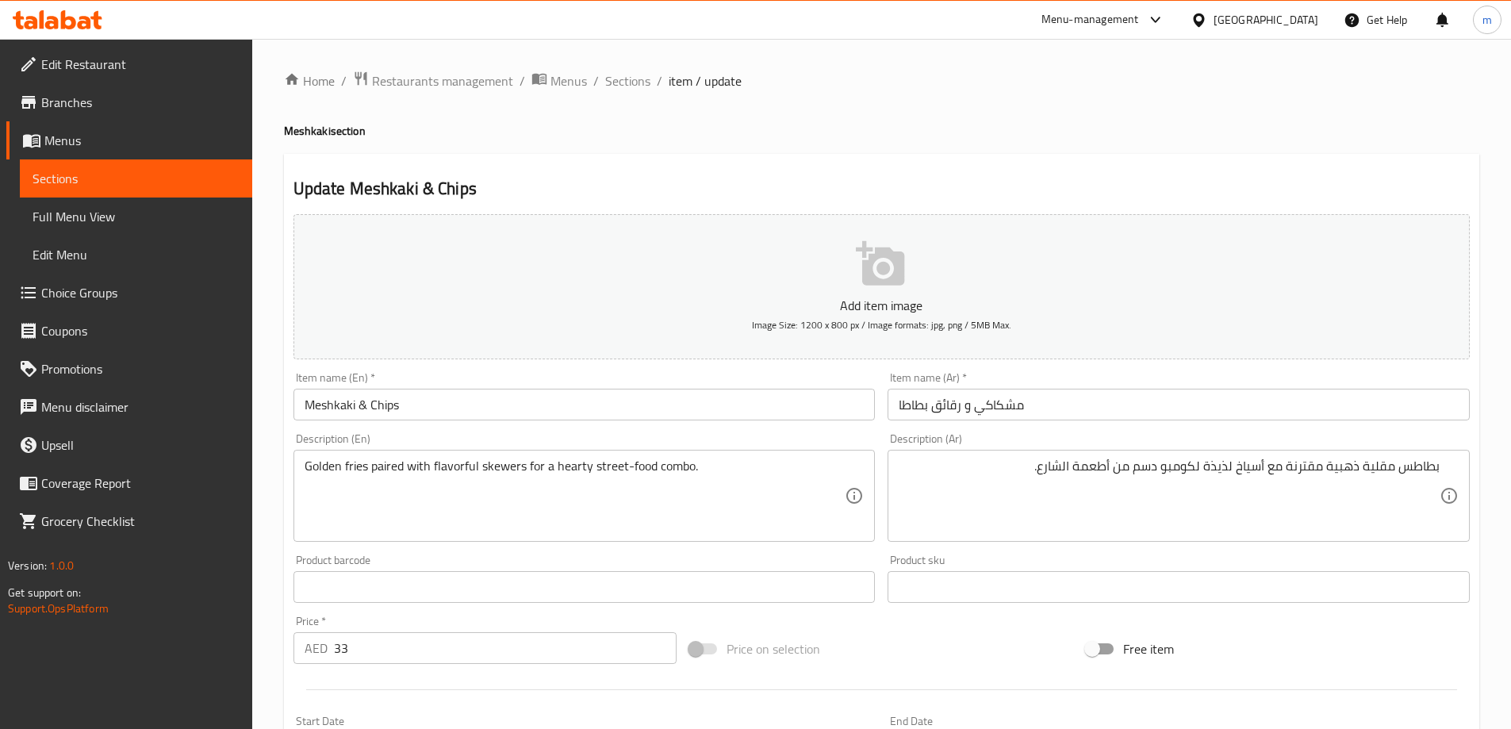
click at [870, 150] on div "Home / Restaurants management / Menus / Sections / item / update Meshkaki secti…" at bounding box center [881, 580] width 1195 height 1018
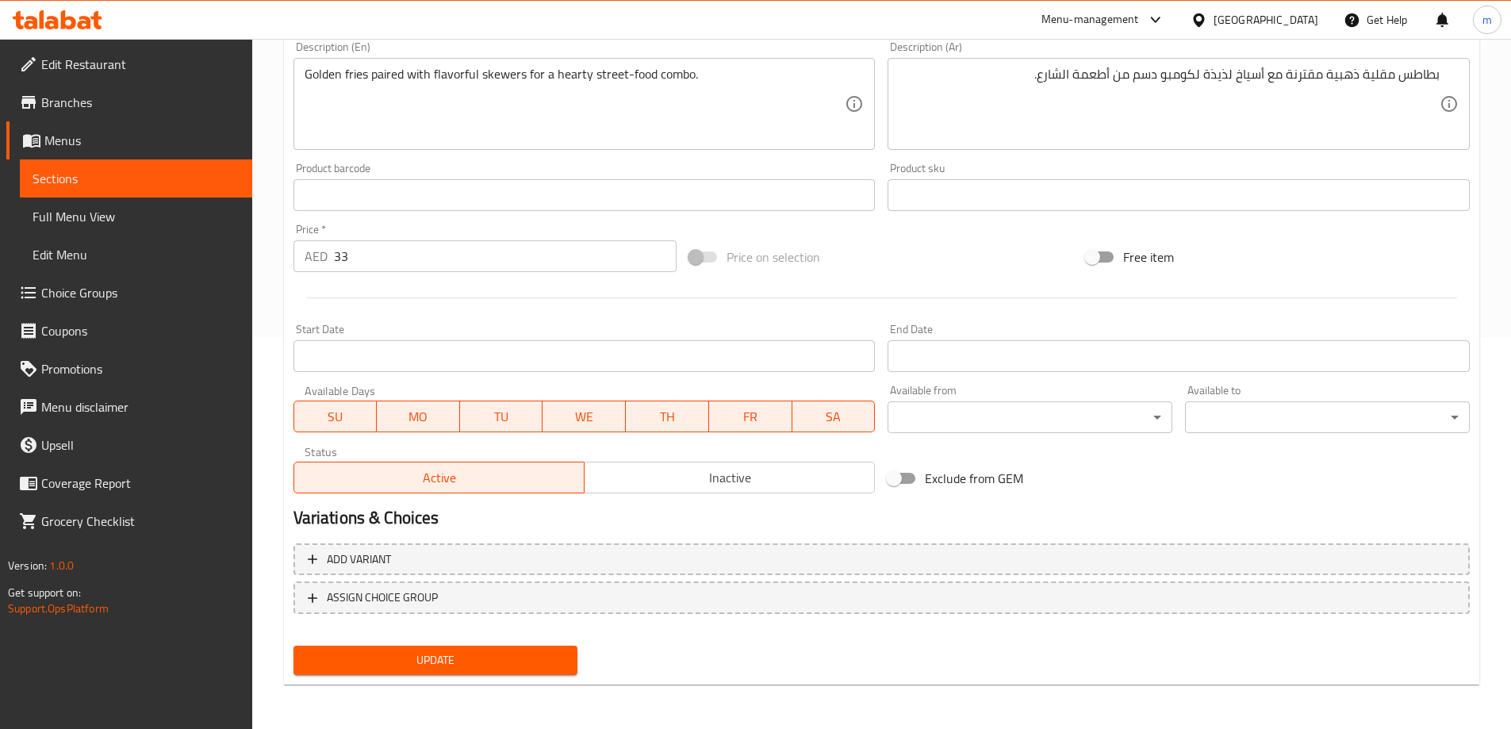
click at [398, 671] on div "Update Meshkaki & Chips Add item image Image Size: 1200 x 800 px / Image format…" at bounding box center [881, 223] width 1195 height 923
click at [406, 661] on span "Update" at bounding box center [435, 660] width 259 height 20
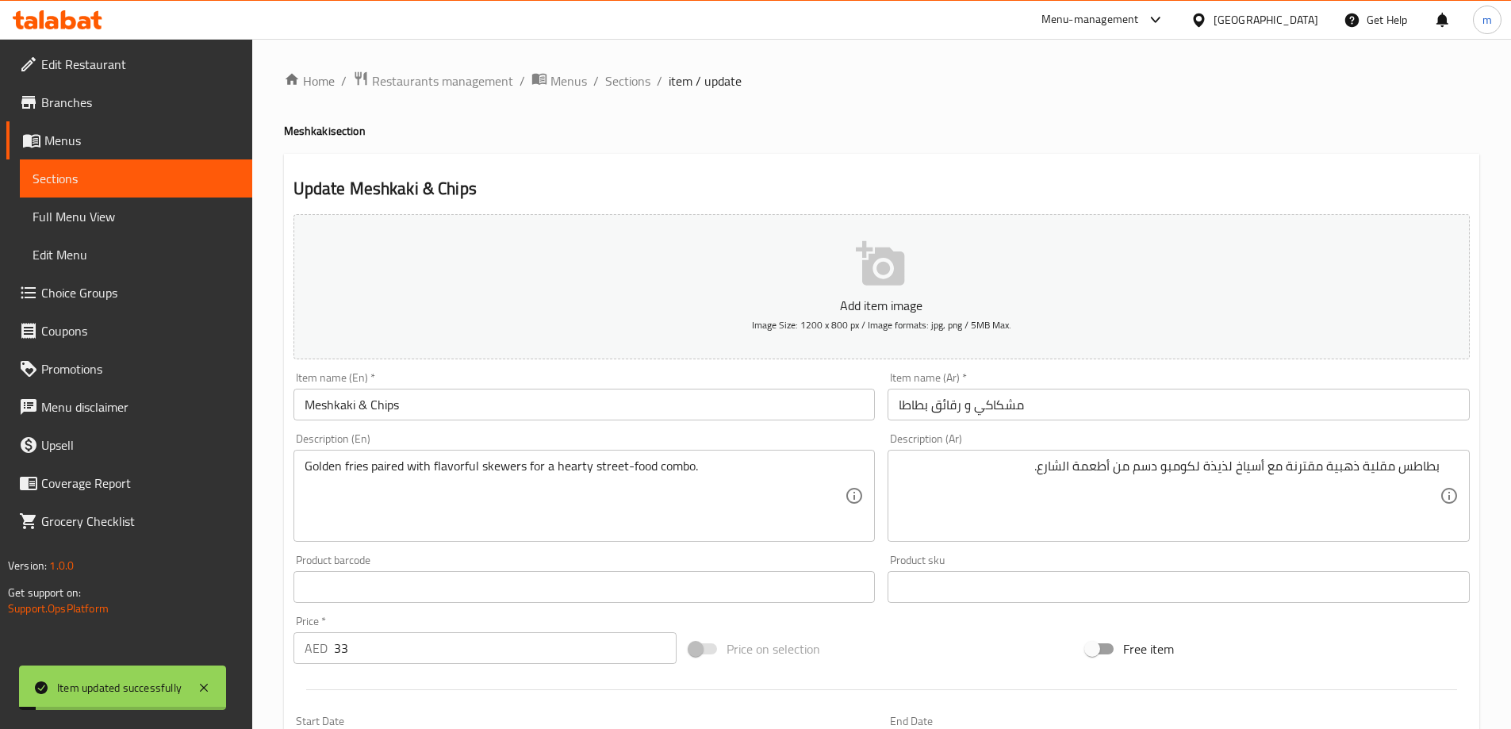
click at [632, 94] on div "Home / Restaurants management / Menus / Sections / item / update Meshkaki secti…" at bounding box center [881, 580] width 1195 height 1018
click at [633, 86] on span "Sections" at bounding box center [627, 80] width 45 height 19
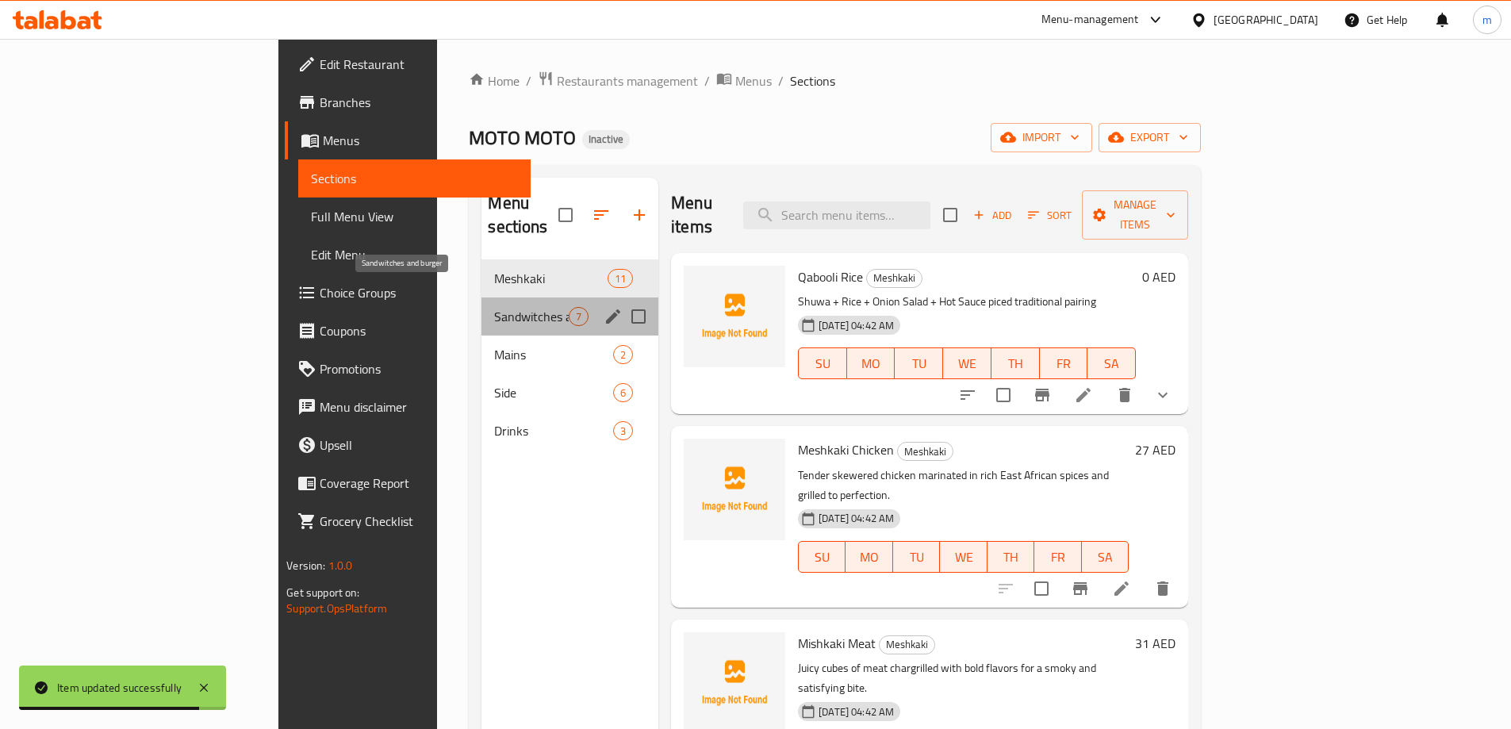
click at [494, 307] on span "Sandwitches and burger" at bounding box center [531, 316] width 75 height 19
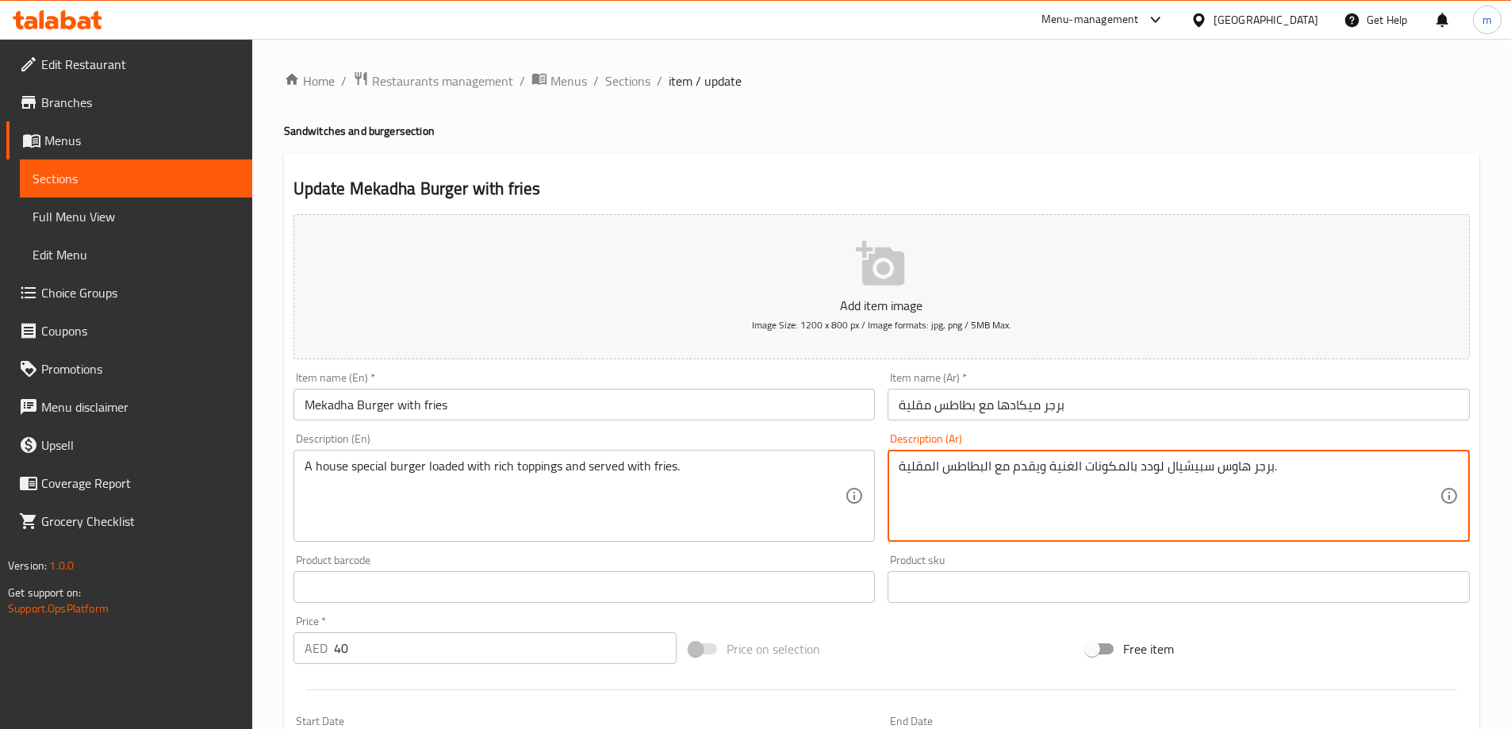
drag, startPoint x: 1086, startPoint y: 468, endPoint x: 1122, endPoint y: 477, distance: 36.9
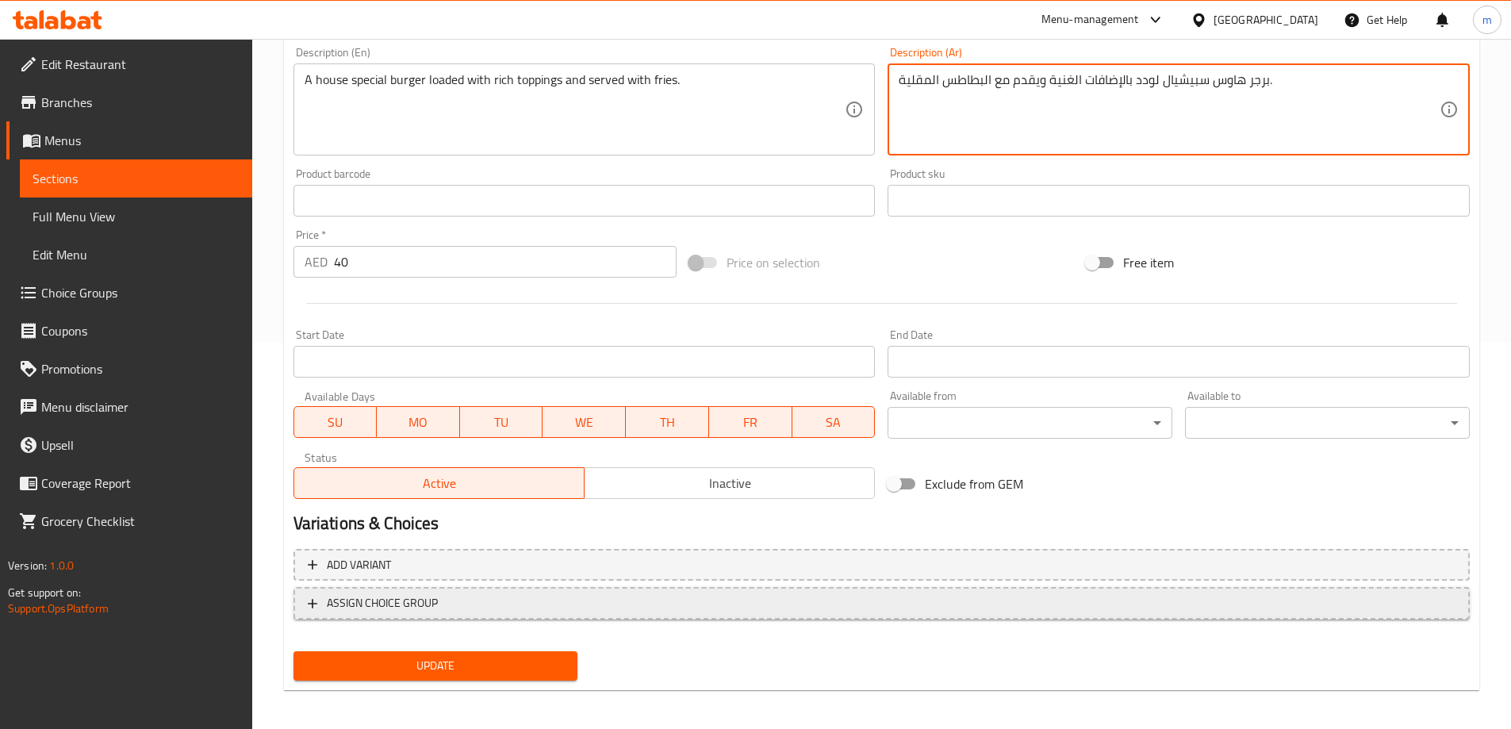
scroll to position [392, 0]
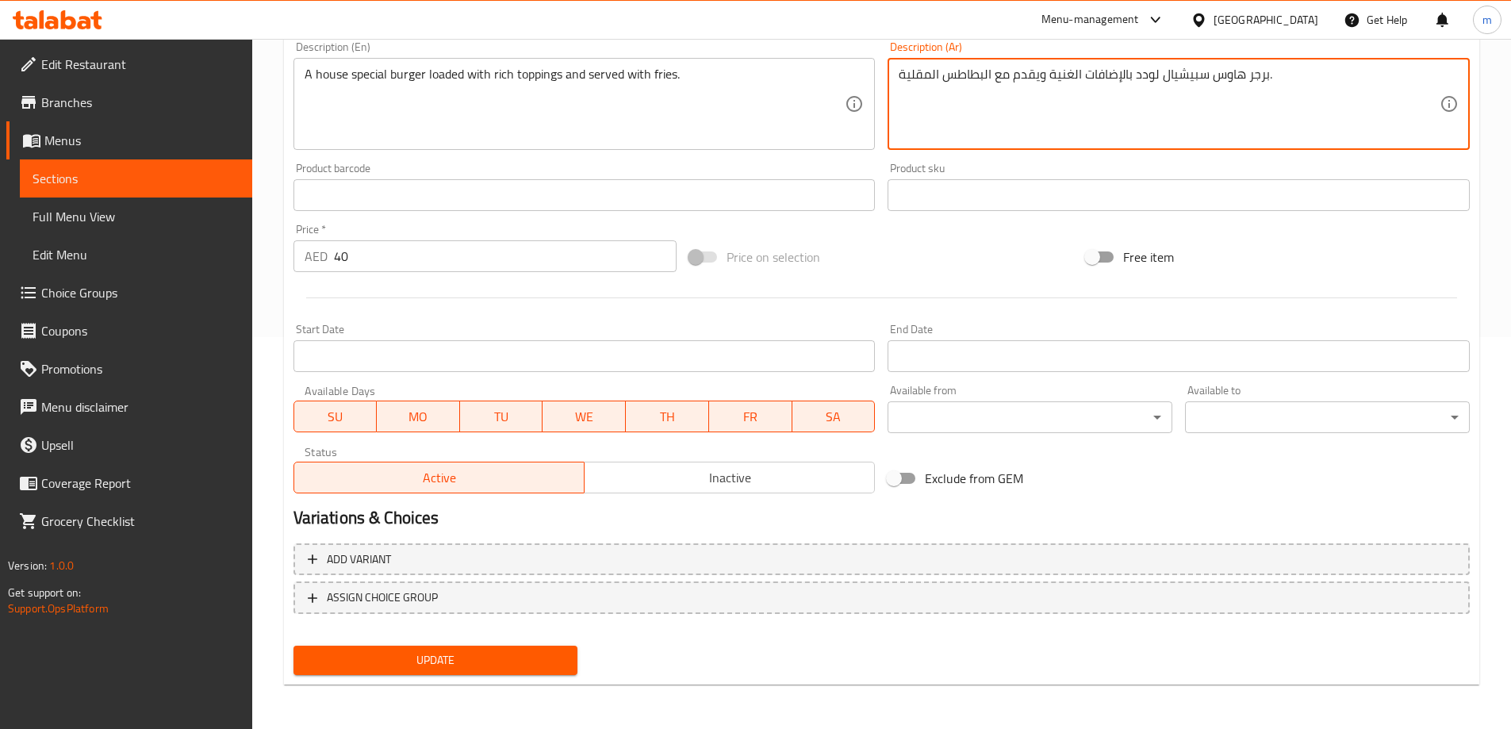
type textarea "برجر هاوس سبيشيال لودد بالإضافات الغنية ويقدم مع البطاطس المقلية."
click at [519, 647] on button "Update" at bounding box center [435, 659] width 285 height 29
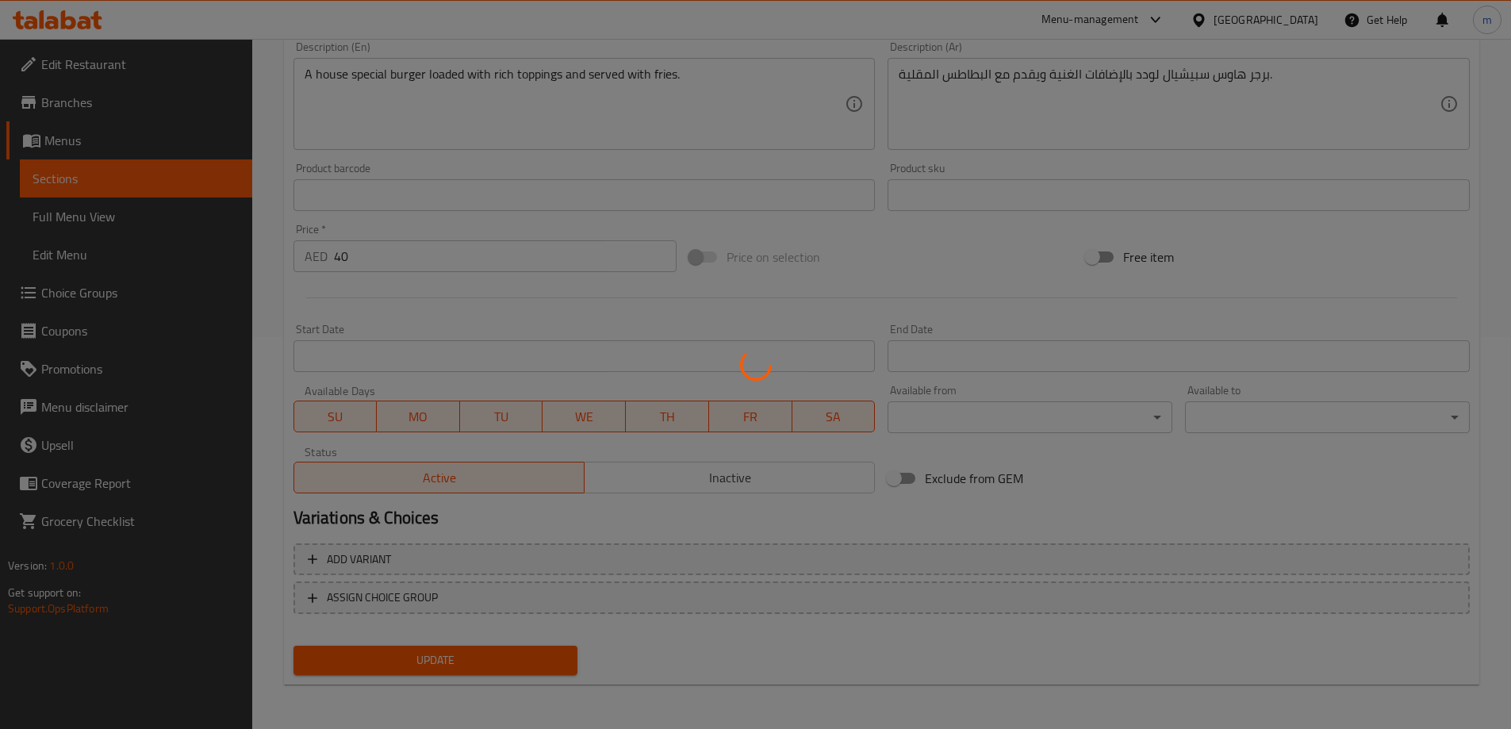
scroll to position [0, 0]
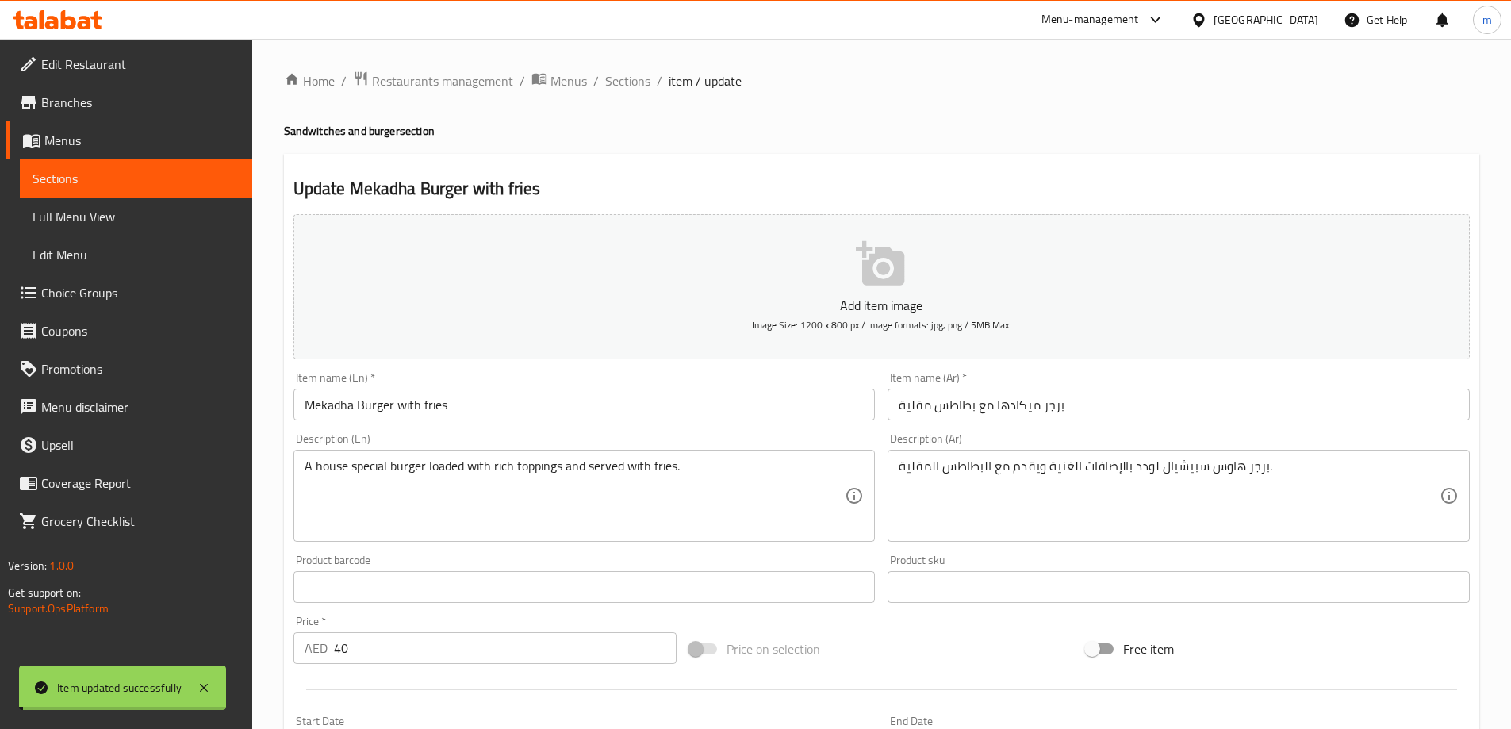
click at [619, 84] on span "Sections" at bounding box center [627, 80] width 45 height 19
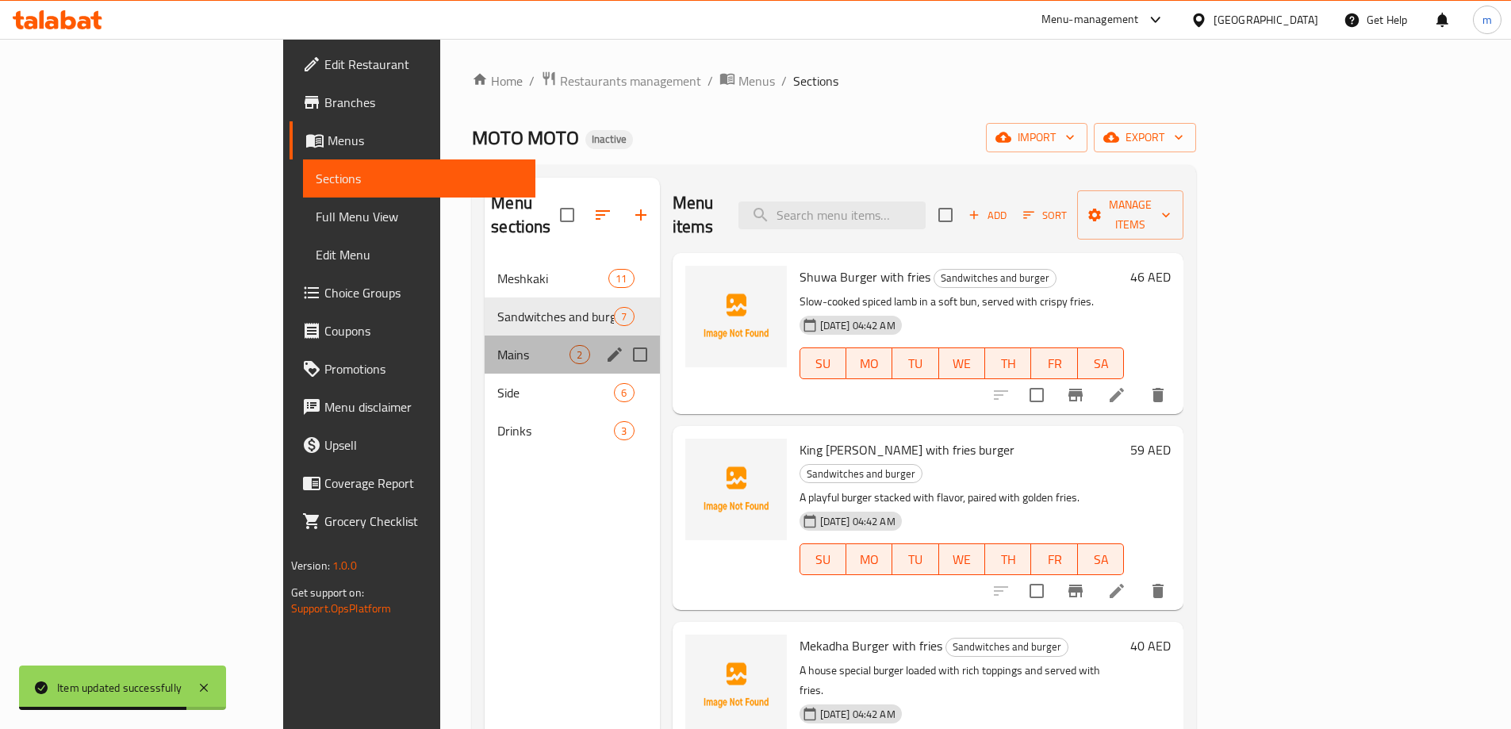
click at [485, 335] on div "Mains 2" at bounding box center [572, 354] width 174 height 38
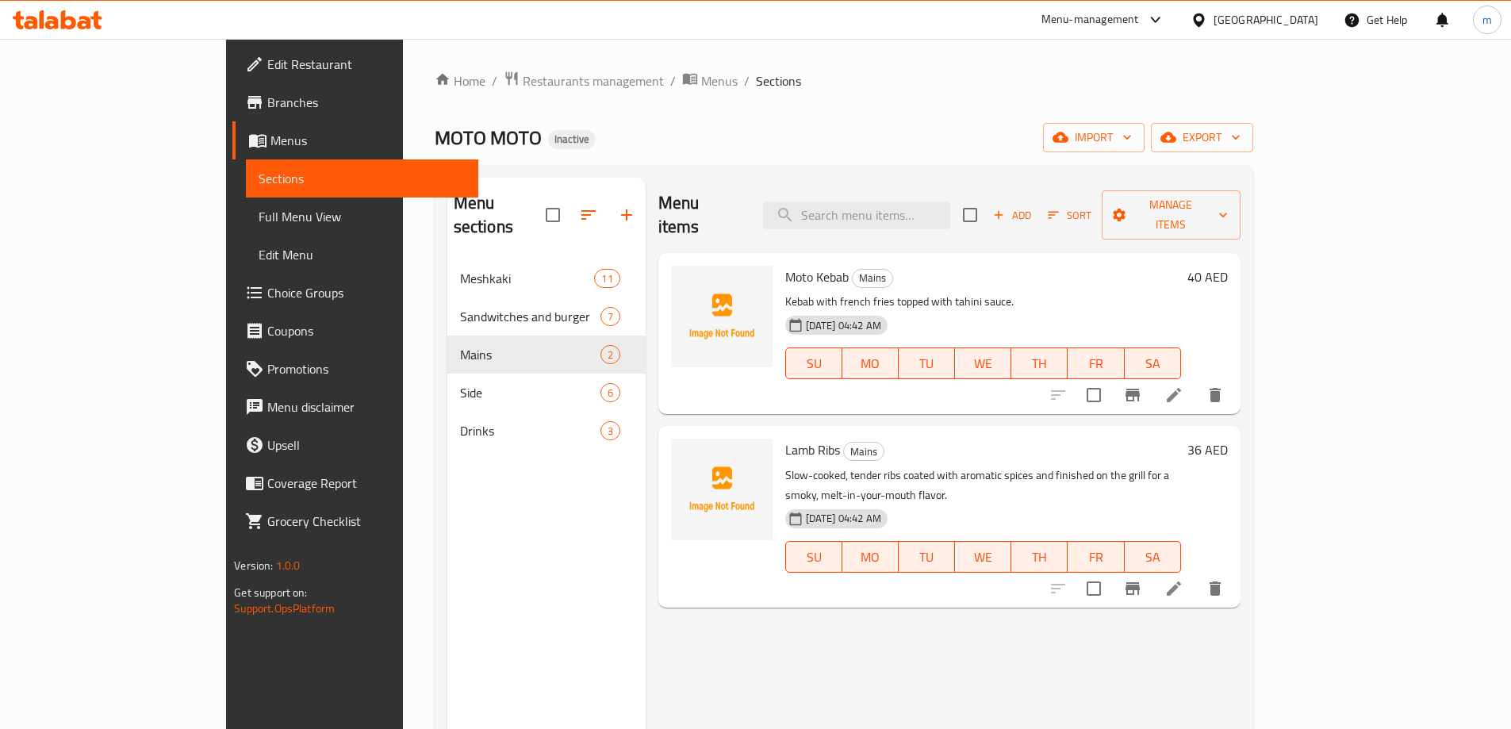
click at [818, 102] on div "Home / Restaurants management / Menus / Sections MOTO MOTO Inactive import expo…" at bounding box center [844, 495] width 818 height 848
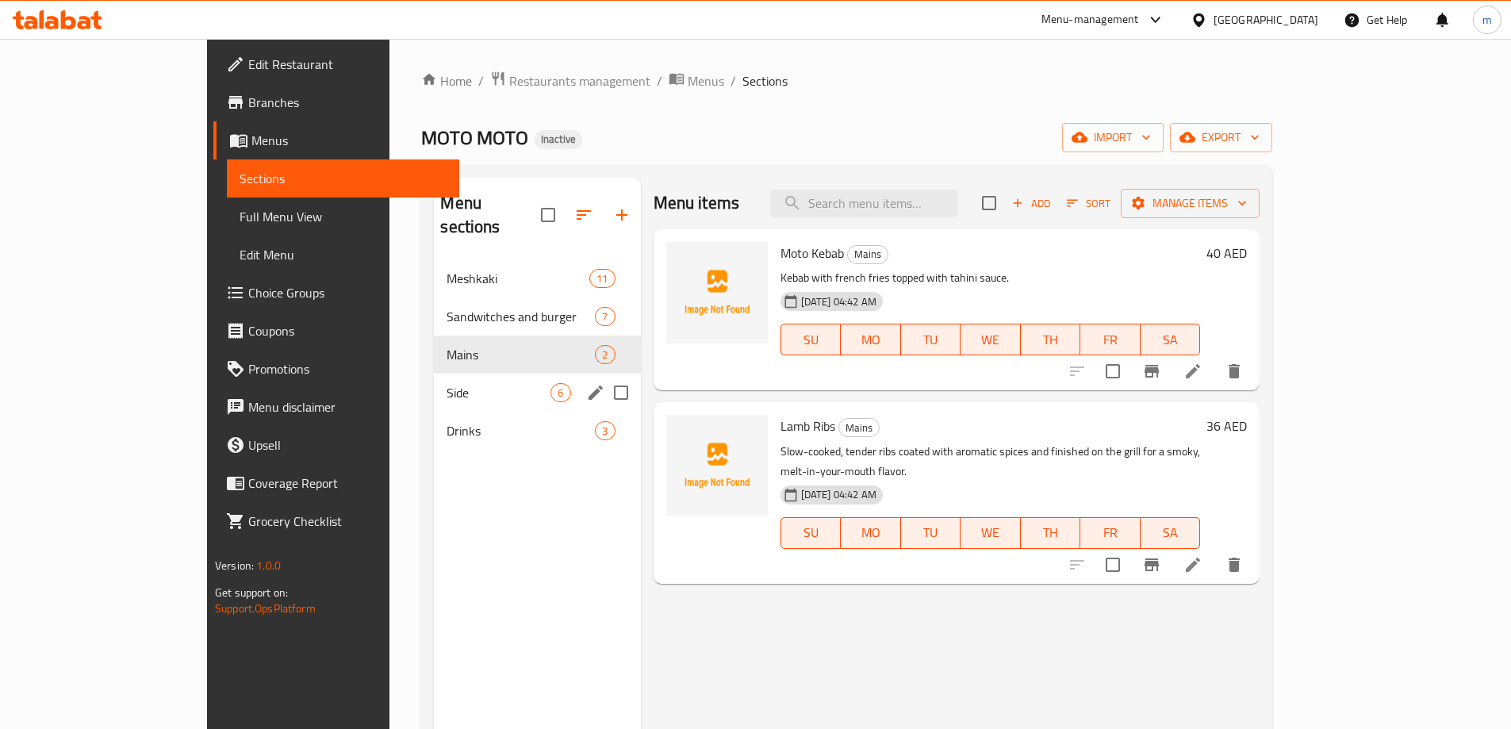
click at [439, 373] on div "Side 6" at bounding box center [537, 392] width 206 height 38
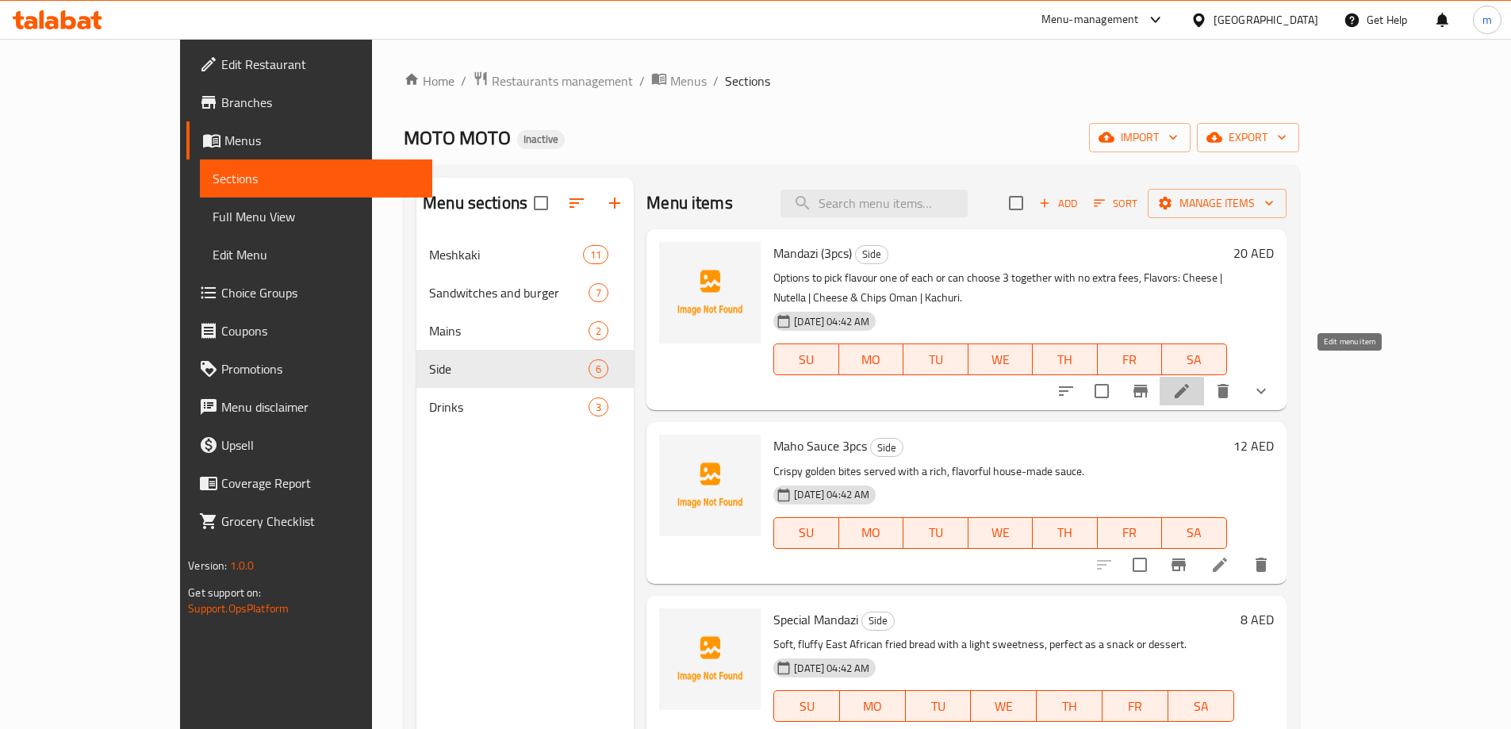
click at [1191, 381] on icon at bounding box center [1181, 390] width 19 height 19
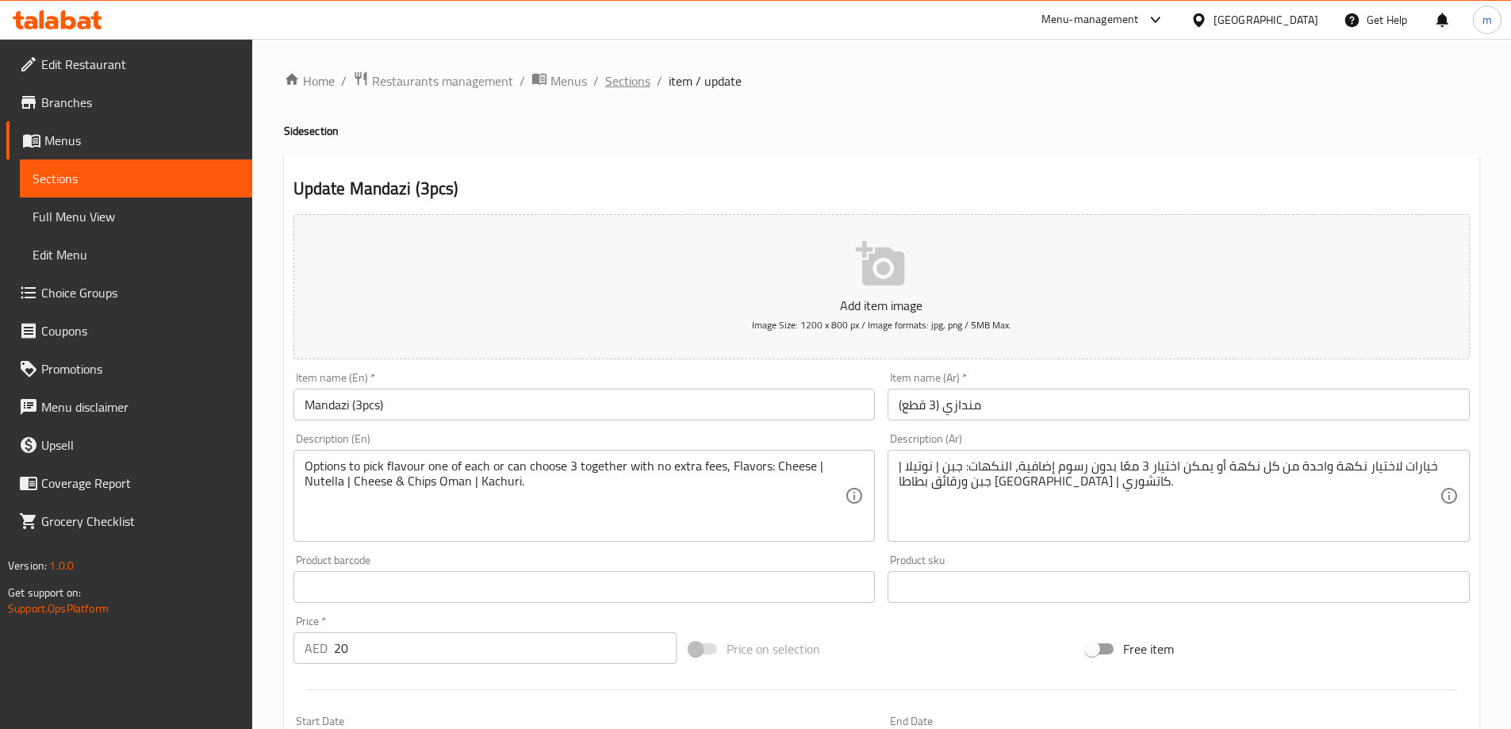
click at [642, 86] on span "Sections" at bounding box center [627, 80] width 45 height 19
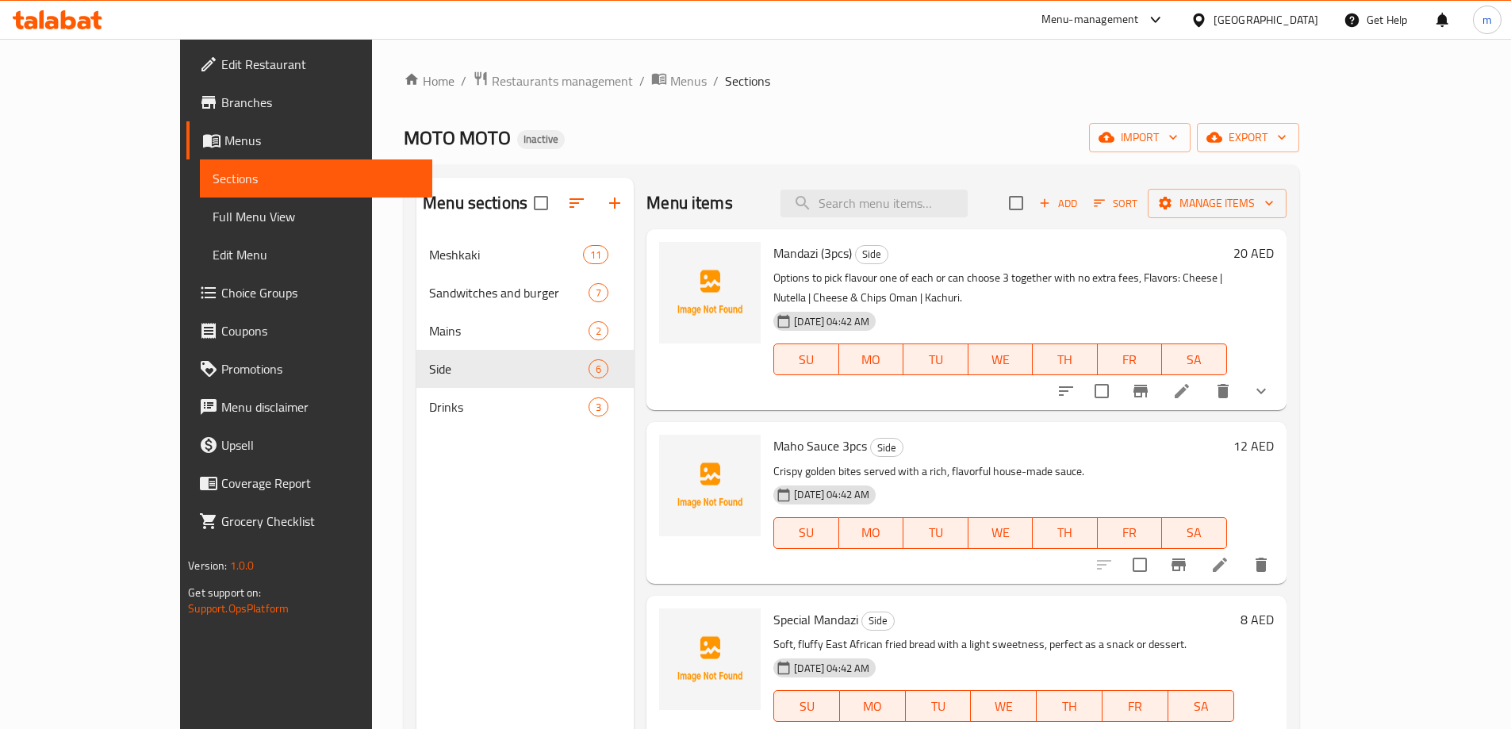
scroll to position [222, 0]
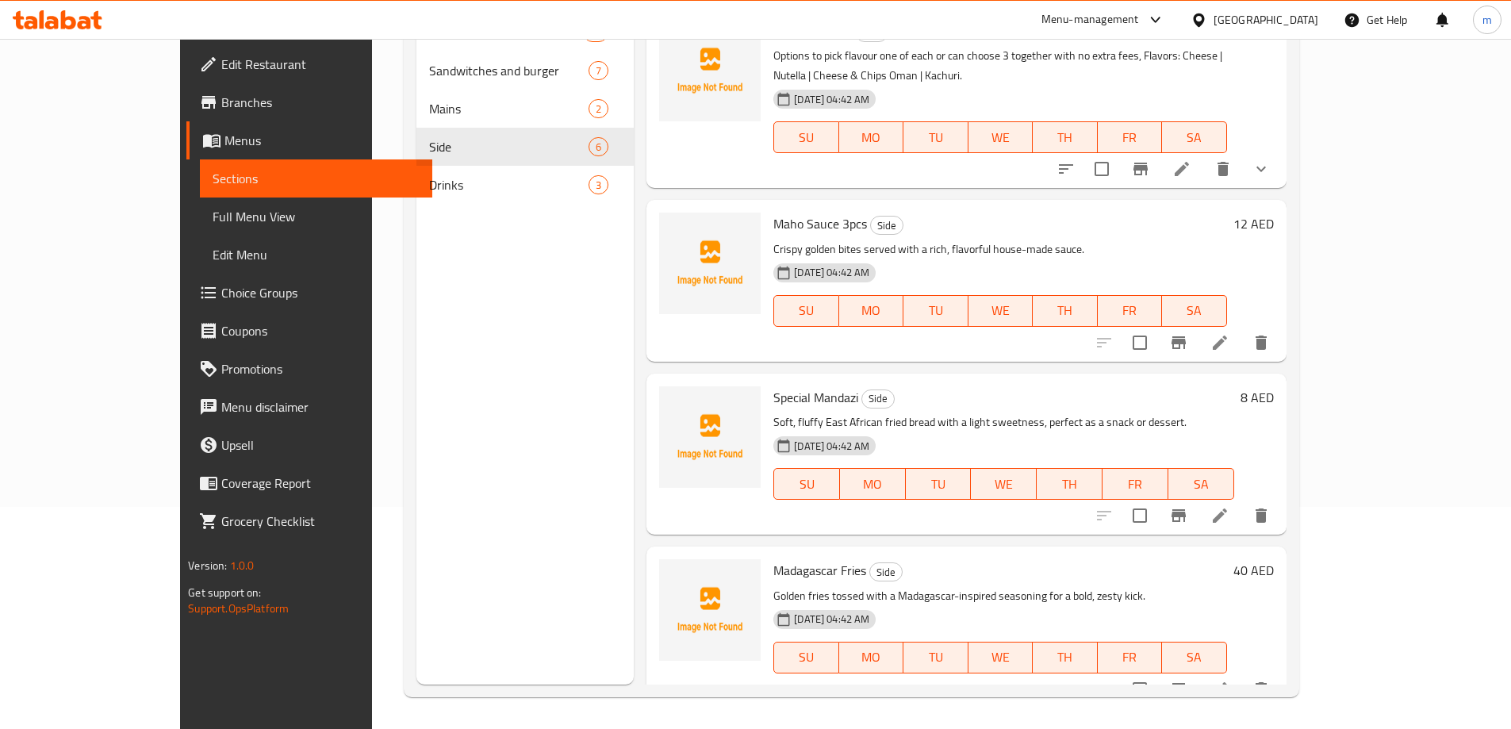
click at [1229, 680] on icon at bounding box center [1219, 689] width 19 height 19
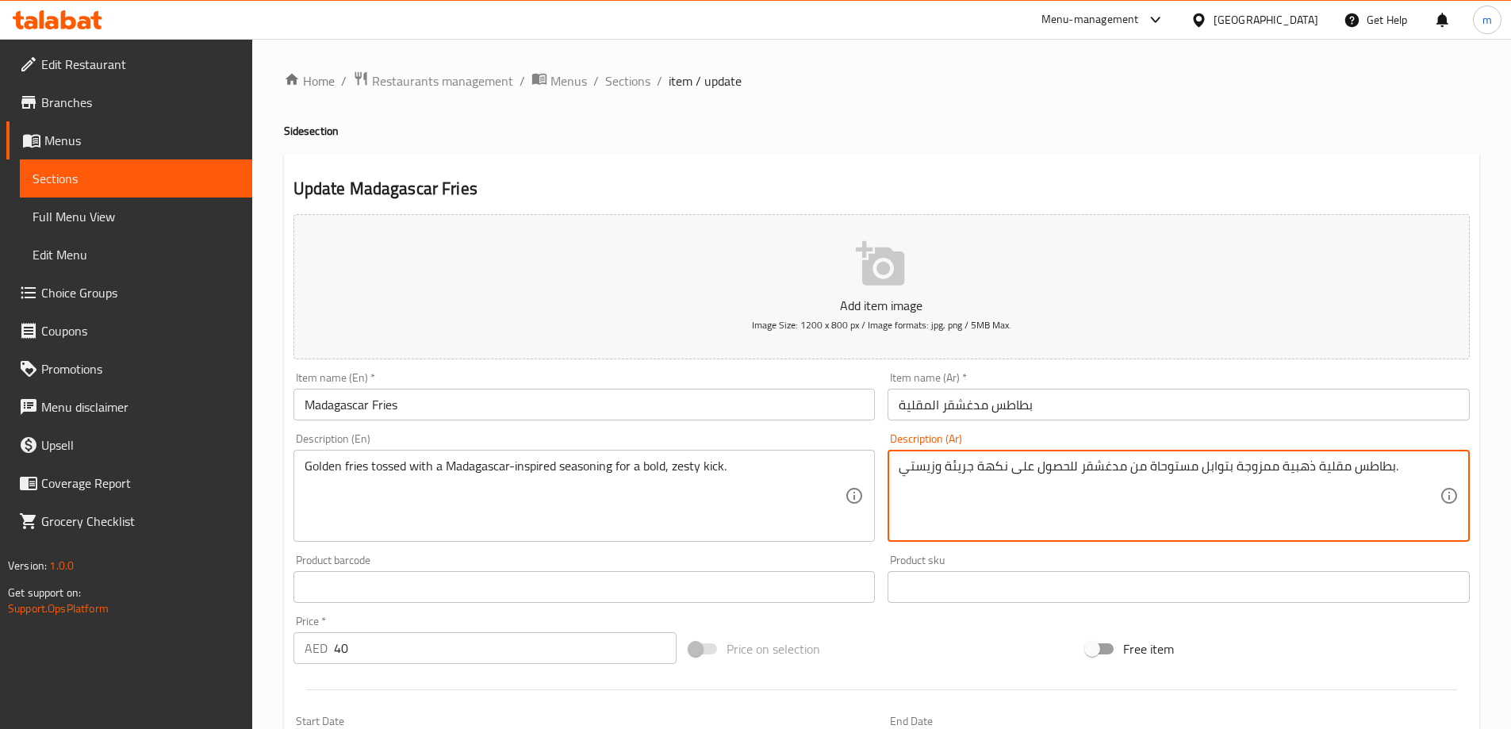
click at [981, 469] on textarea "بطاطس مقلية ذهبية ممزوجة بتوابل مستوحاة من مدغشقر للحصول على نكهة جريئة وزيستي." at bounding box center [1168, 495] width 541 height 75
drag, startPoint x: 975, startPoint y: 463, endPoint x: 1004, endPoint y: 468, distance: 28.9
click at [1004, 468] on textarea "بطاطس مقلية ذهبية ممزوجة بتوابل مستوحاة من مدغشقر للحصول على نكهة جريئة وزيستي." at bounding box center [1168, 495] width 541 height 75
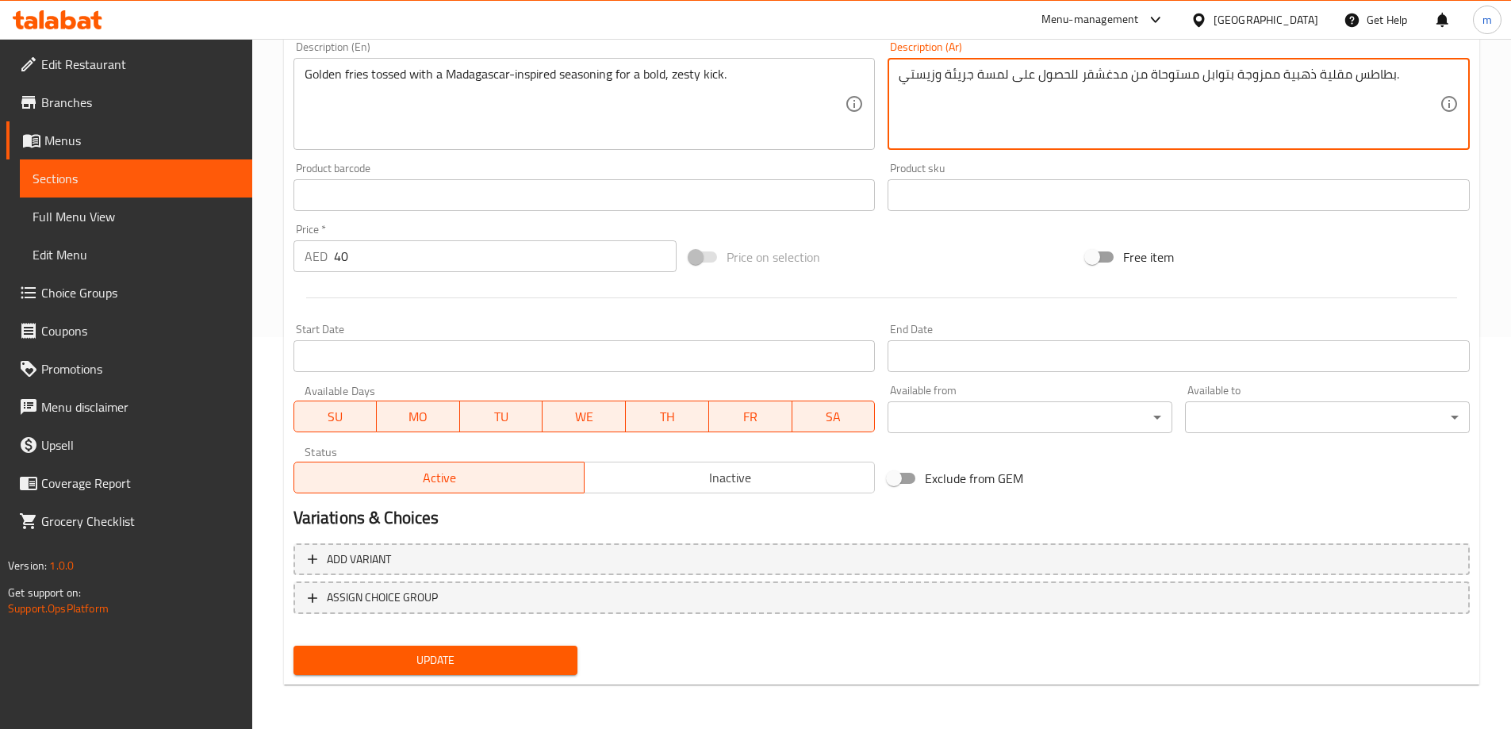
type textarea "بطاطس مقلية ذهبية ممزوجة بتوابل مستوحاة من مدغشقر للحصول على لمسة جريئة وزيستي."
click at [531, 670] on span "Update" at bounding box center [435, 660] width 259 height 20
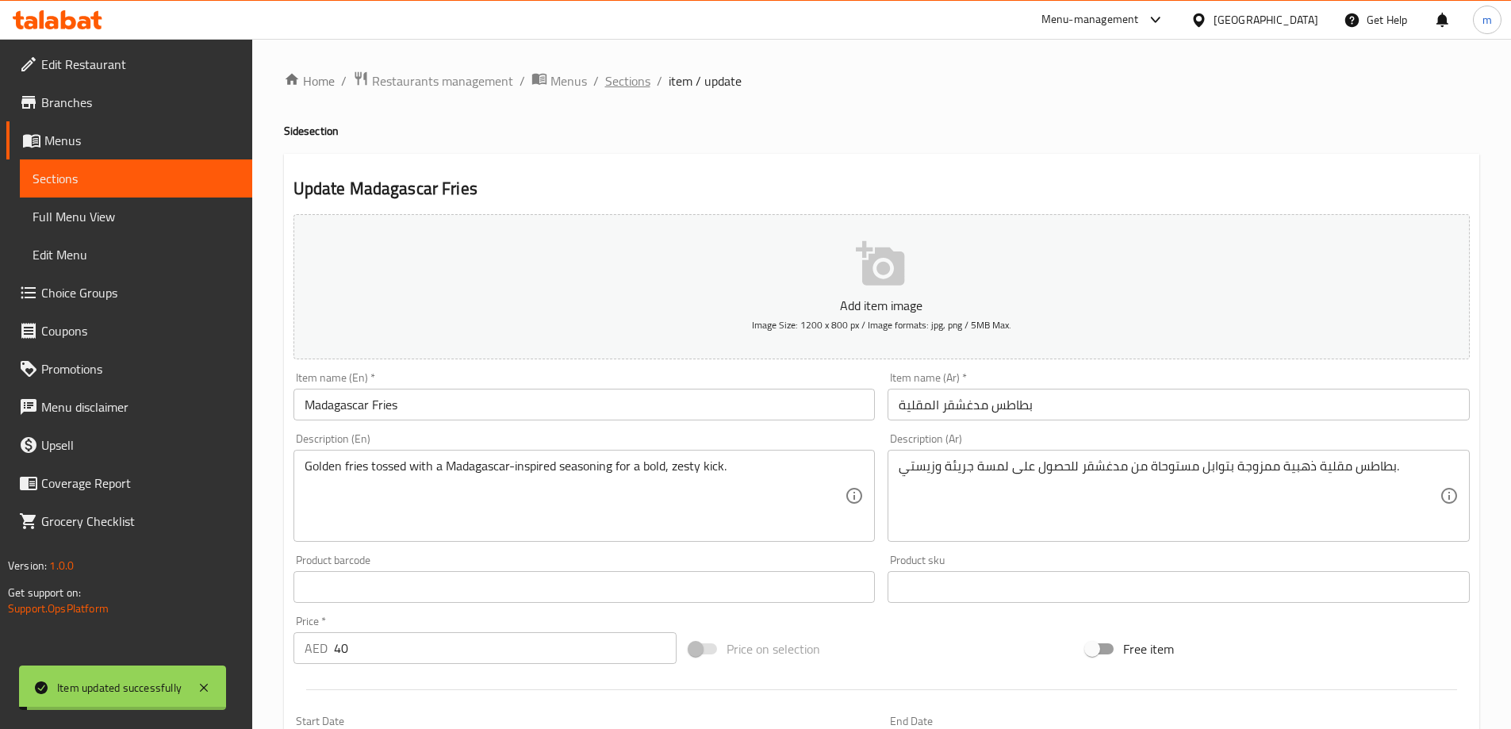
click at [611, 82] on span "Sections" at bounding box center [627, 80] width 45 height 19
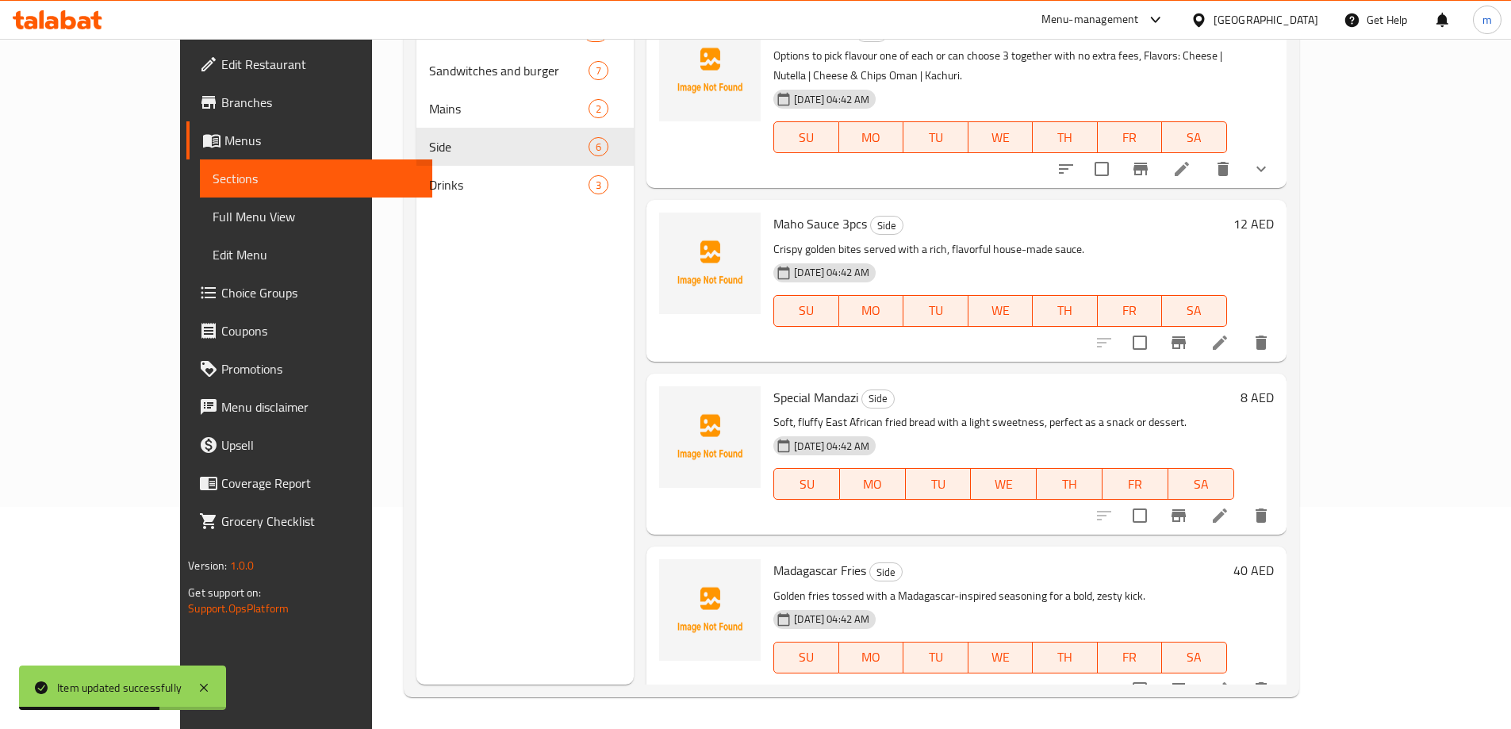
scroll to position [350, 0]
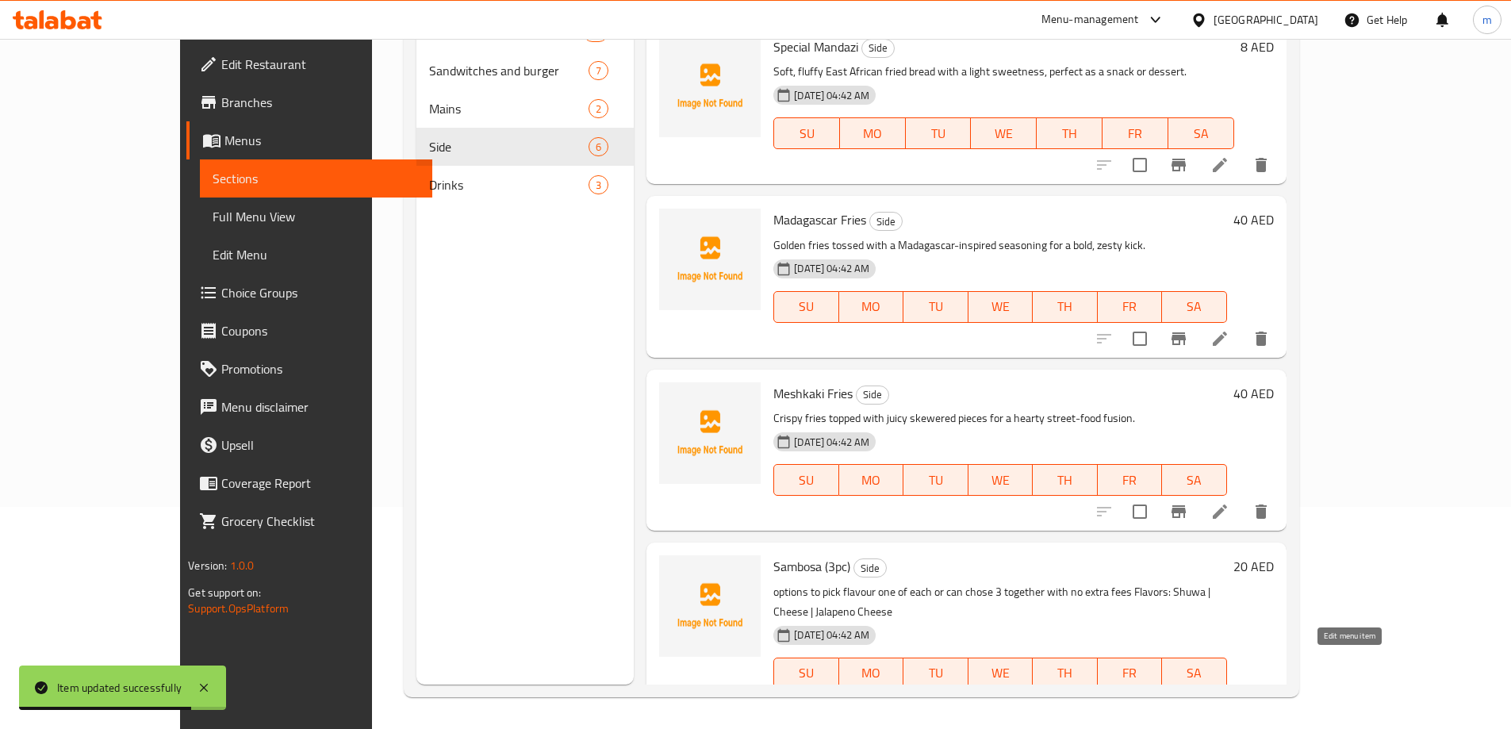
click at [1191, 695] on icon at bounding box center [1181, 704] width 19 height 19
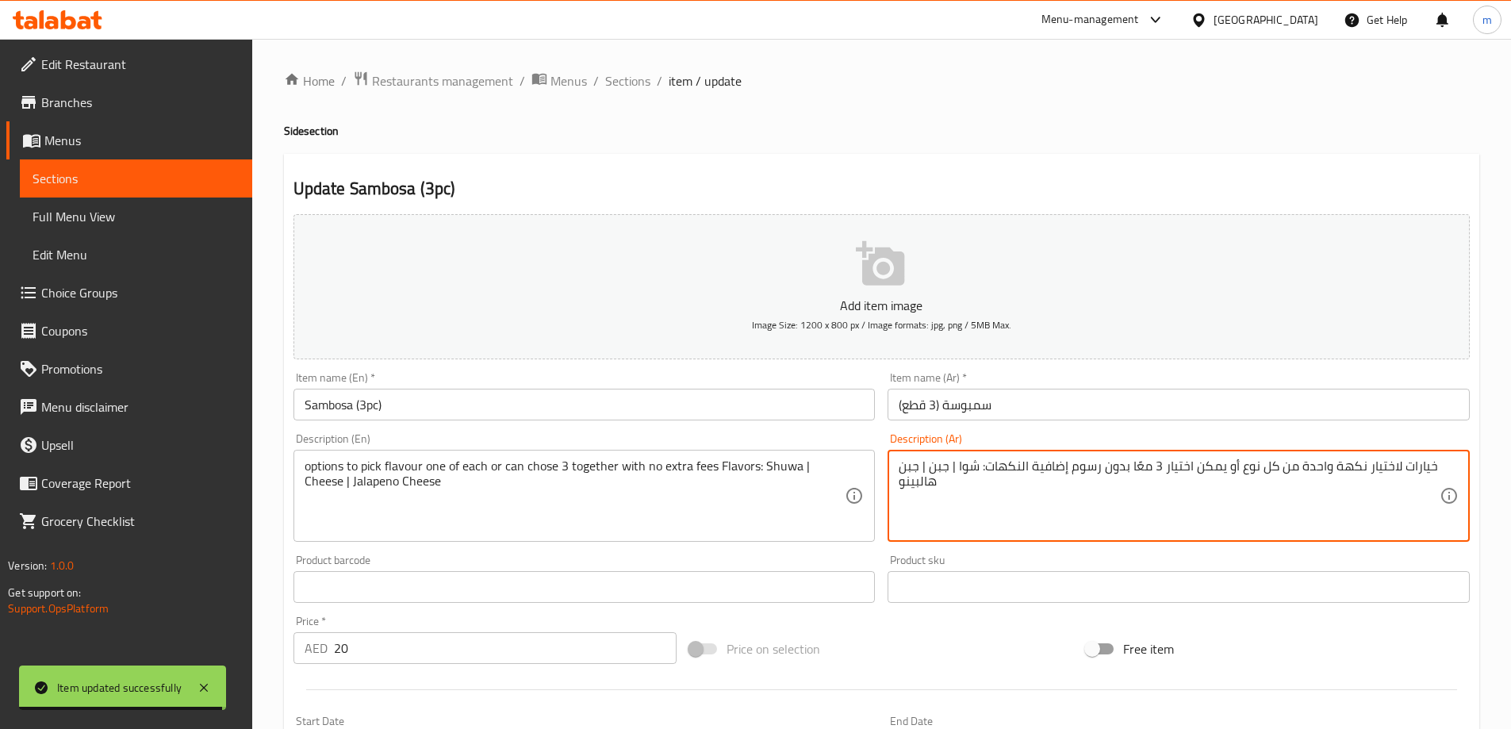
click at [1022, 412] on input "سمبوسة (3 قطع)" at bounding box center [1178, 405] width 582 height 32
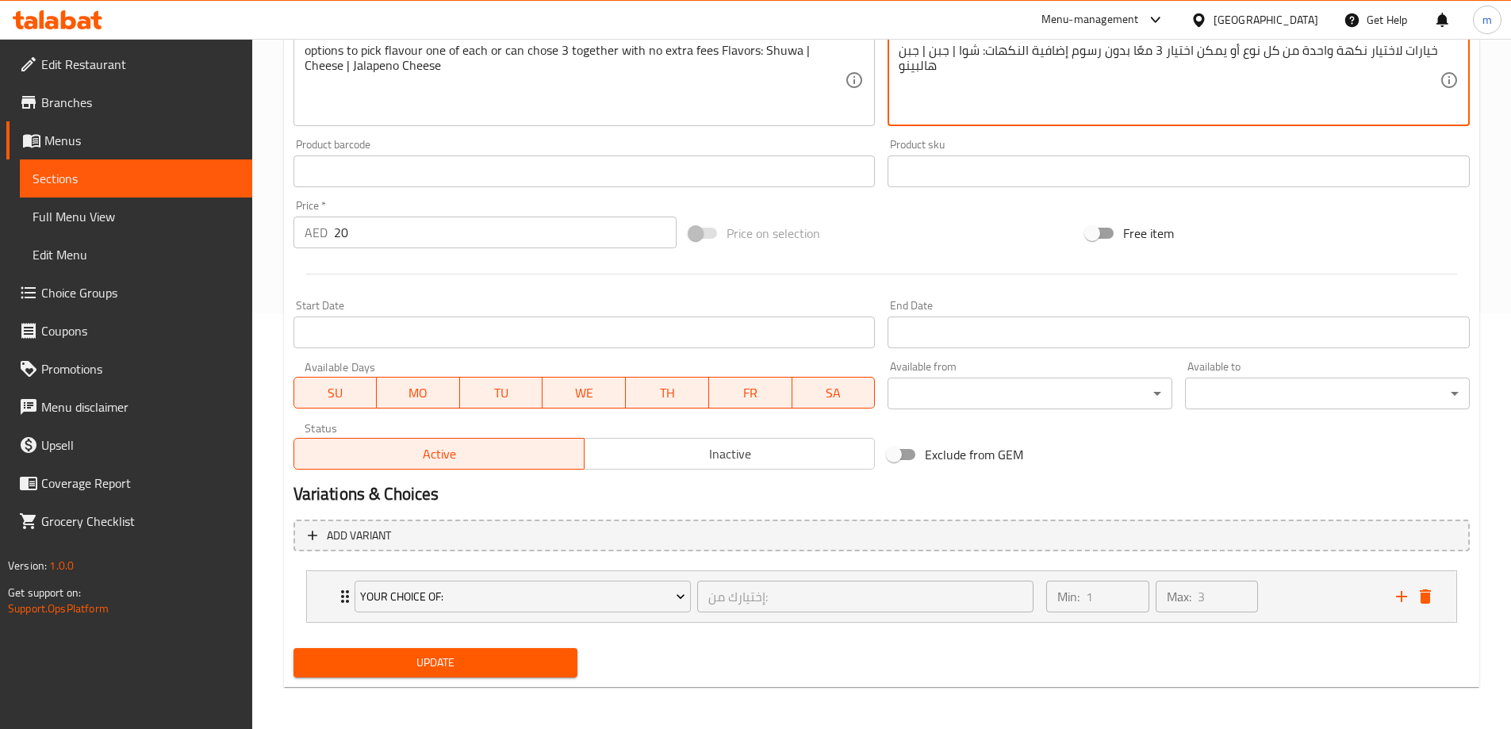
scroll to position [418, 0]
click at [331, 597] on div "Your Choice Of: إختيارك من: ​ Min: 1 ​ Max: 3 ​" at bounding box center [881, 594] width 1149 height 51
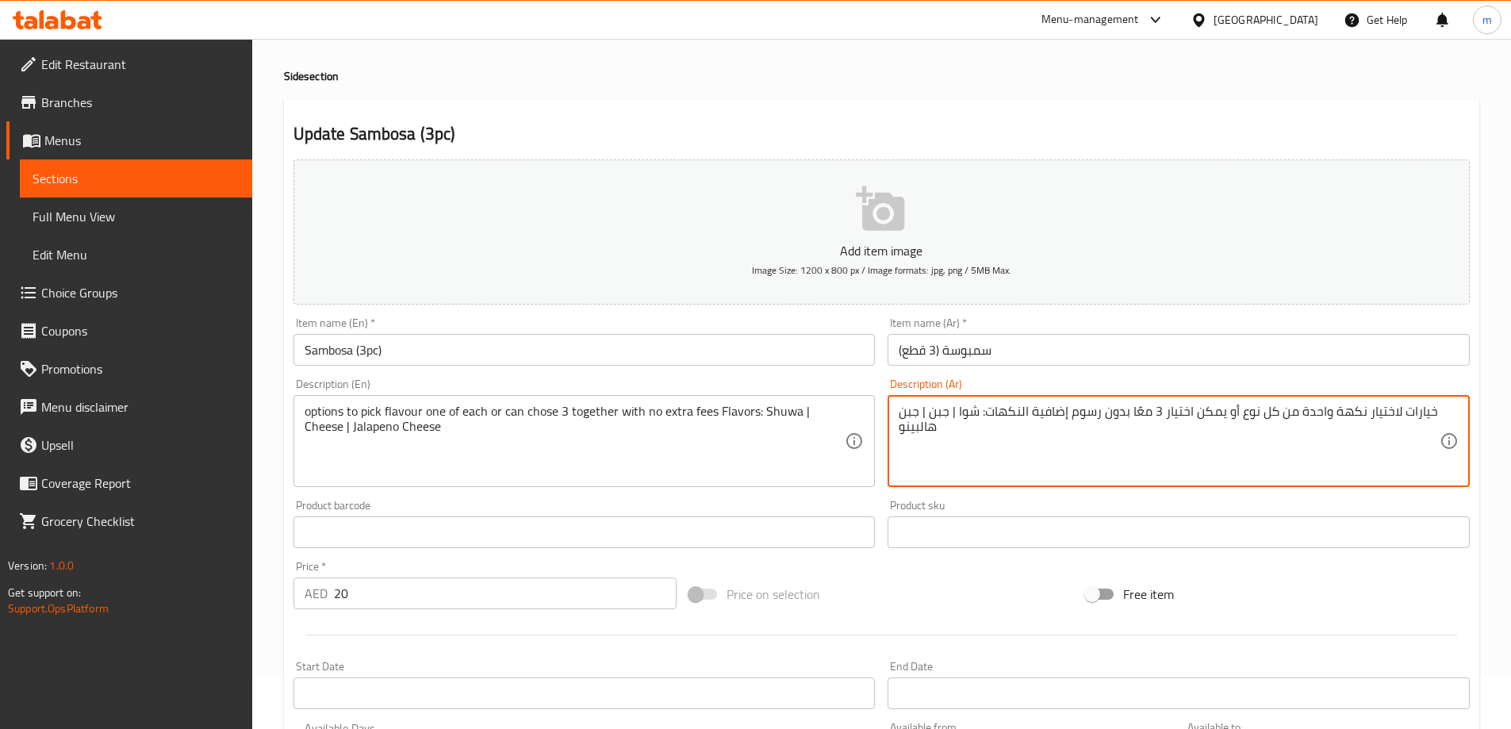
scroll to position [0, 0]
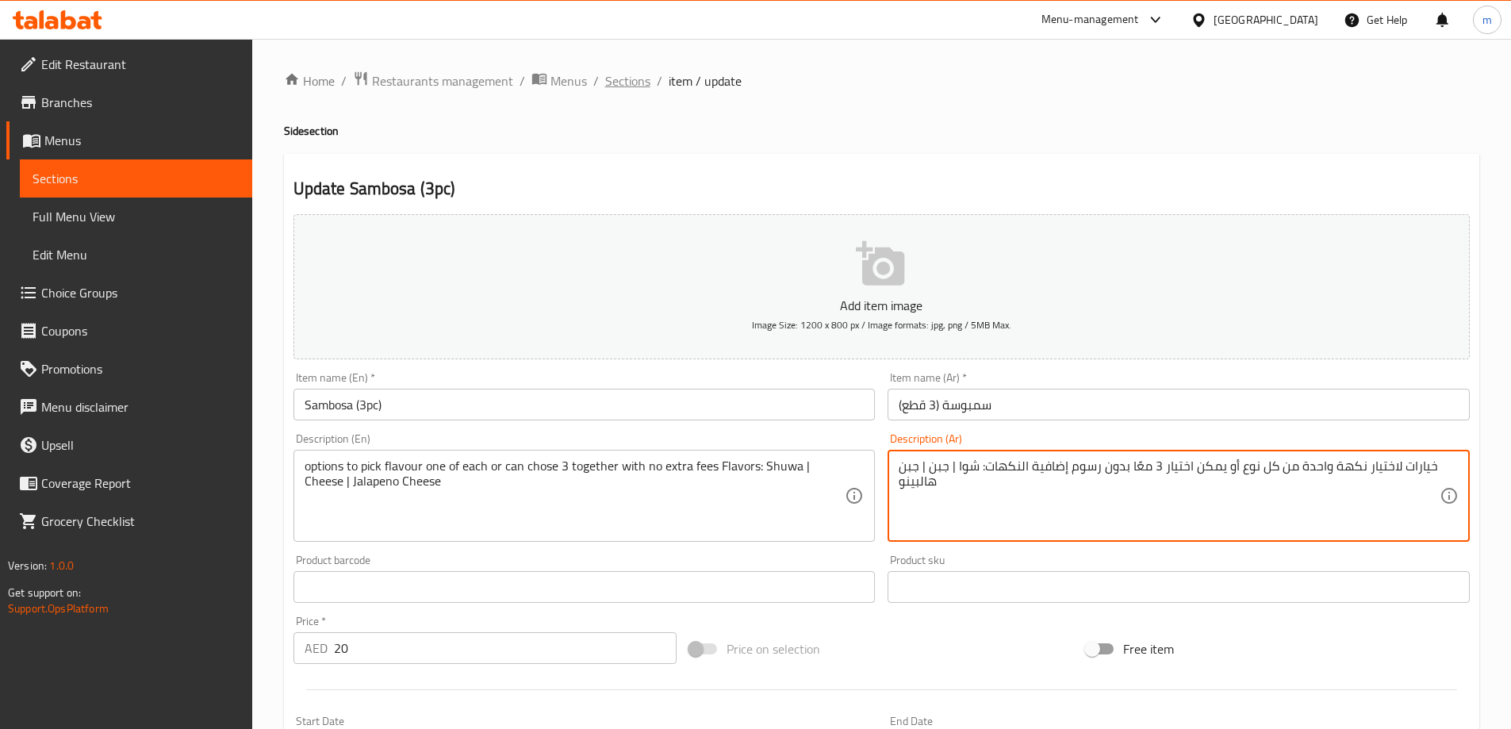
click at [624, 82] on span "Sections" at bounding box center [627, 80] width 45 height 19
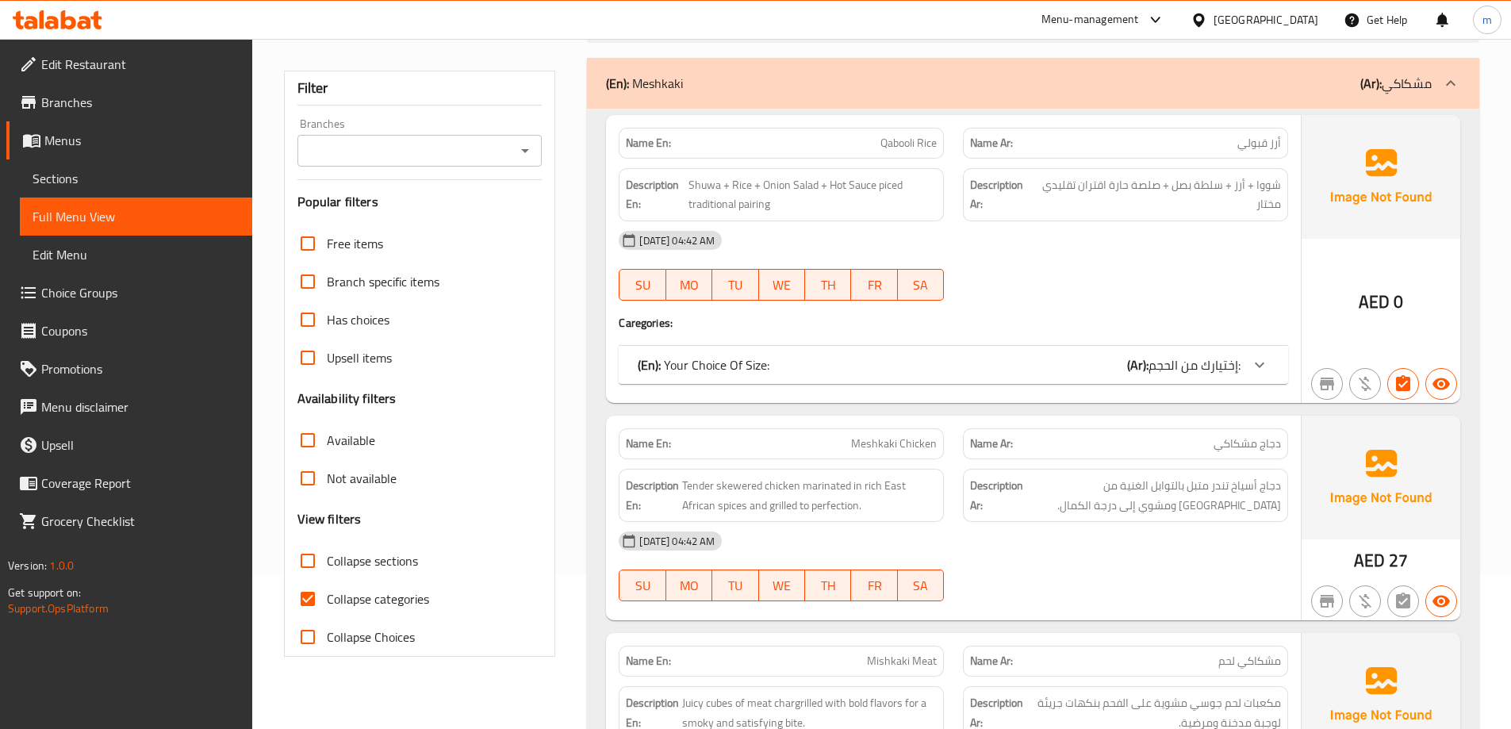
scroll to position [159, 0]
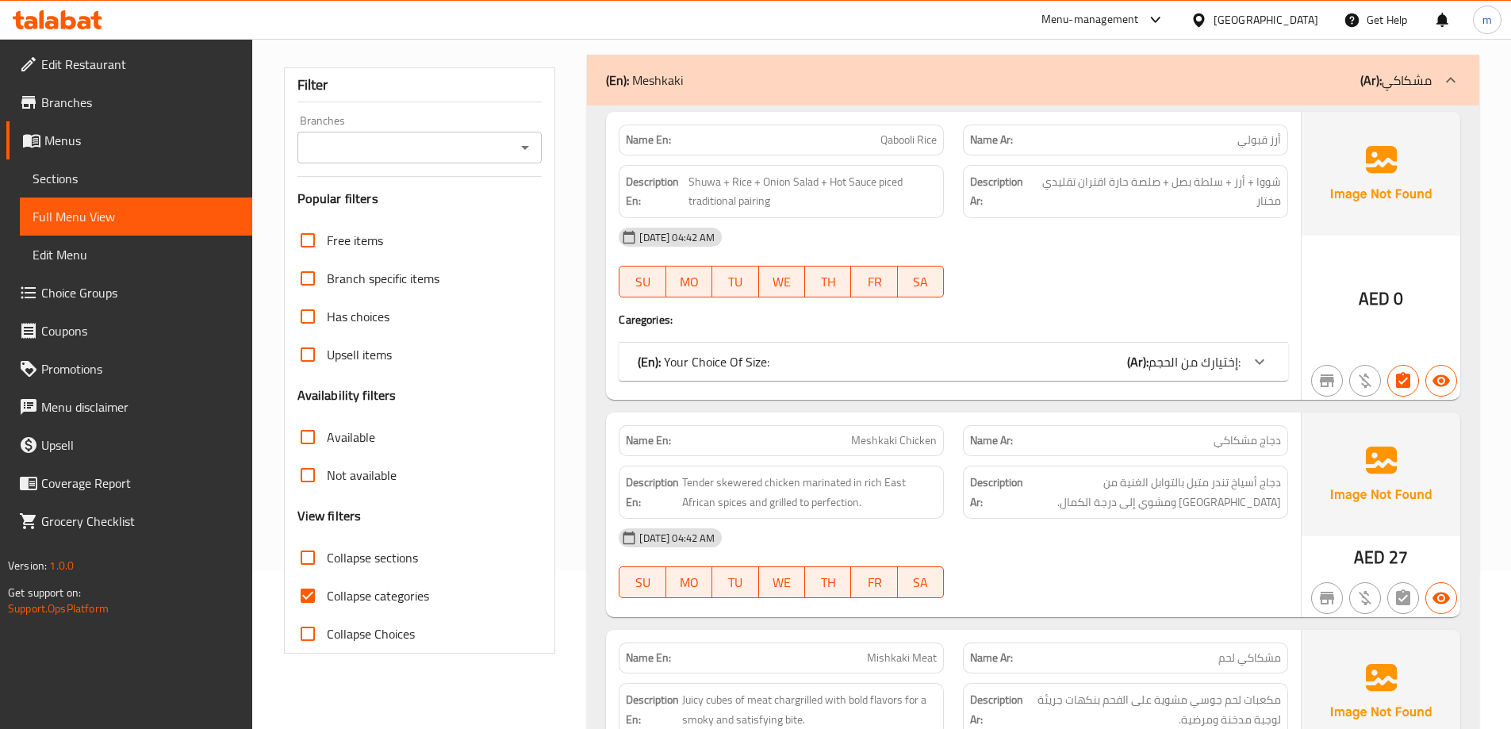
click at [381, 580] on label "Collapse categories" at bounding box center [359, 595] width 140 height 38
click at [327, 580] on input "Collapse categories" at bounding box center [308, 595] width 38 height 38
checkbox input "false"
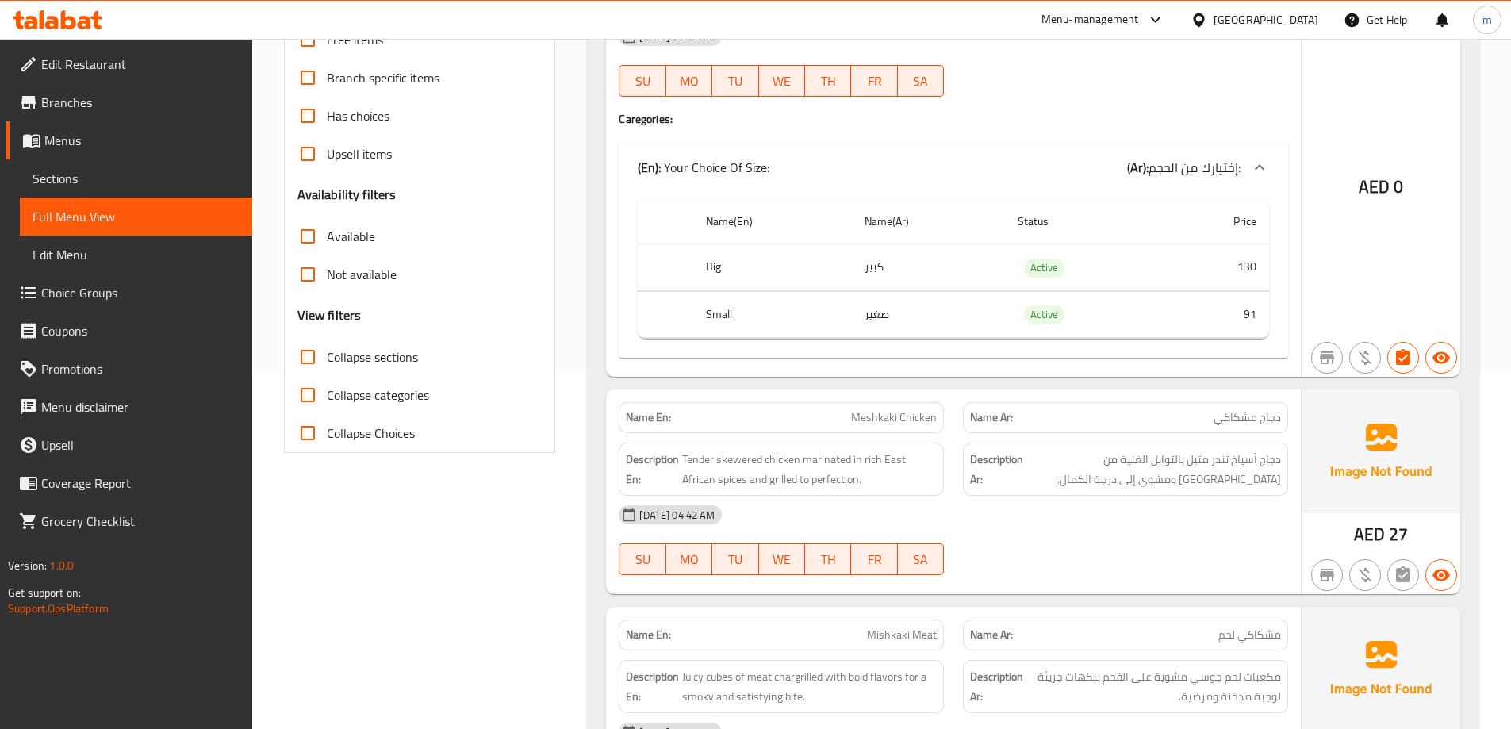
scroll to position [0, 0]
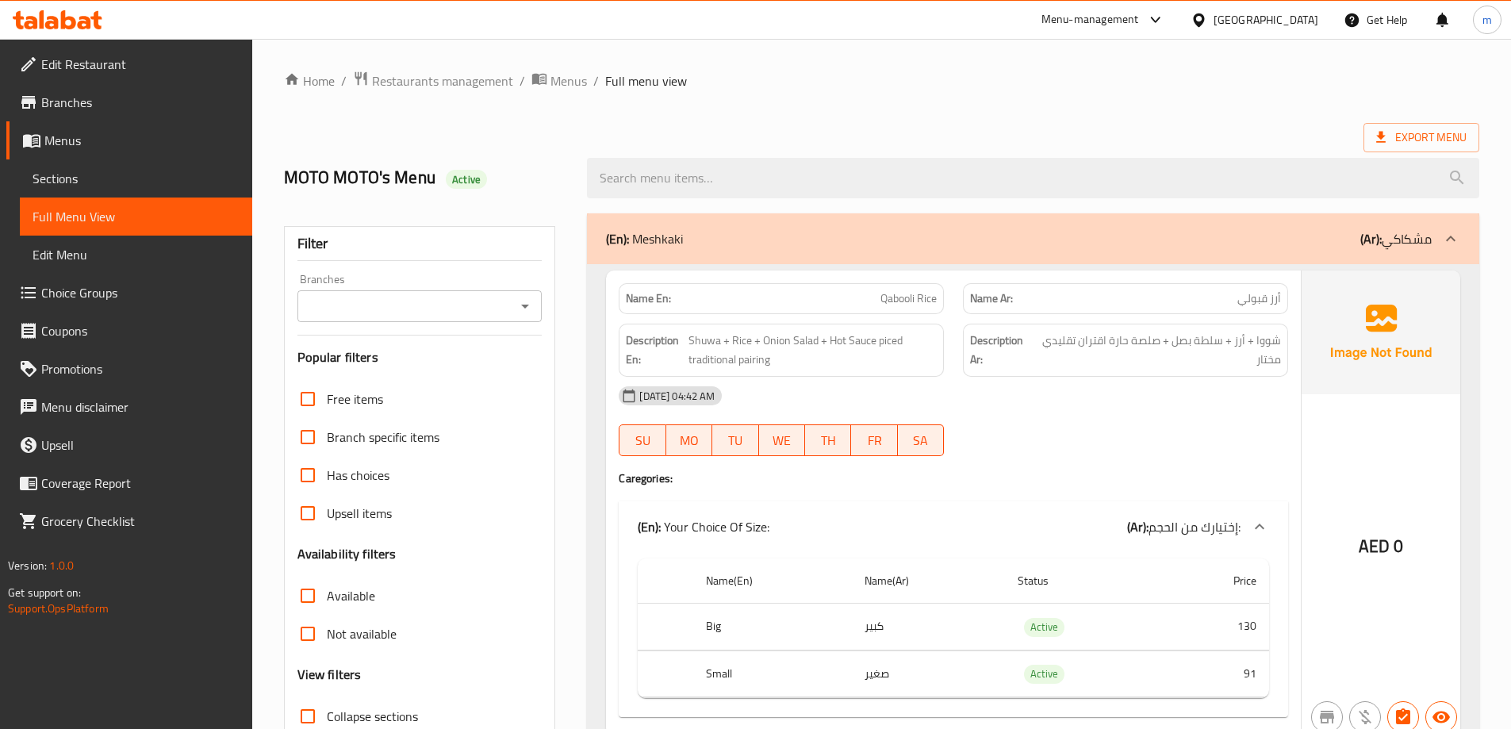
drag, startPoint x: 940, startPoint y: 296, endPoint x: 982, endPoint y: 162, distance: 140.4
click at [1421, 155] on div at bounding box center [1032, 177] width 911 height 59
click at [1422, 151] on span "Export Menu" at bounding box center [1421, 137] width 116 height 29
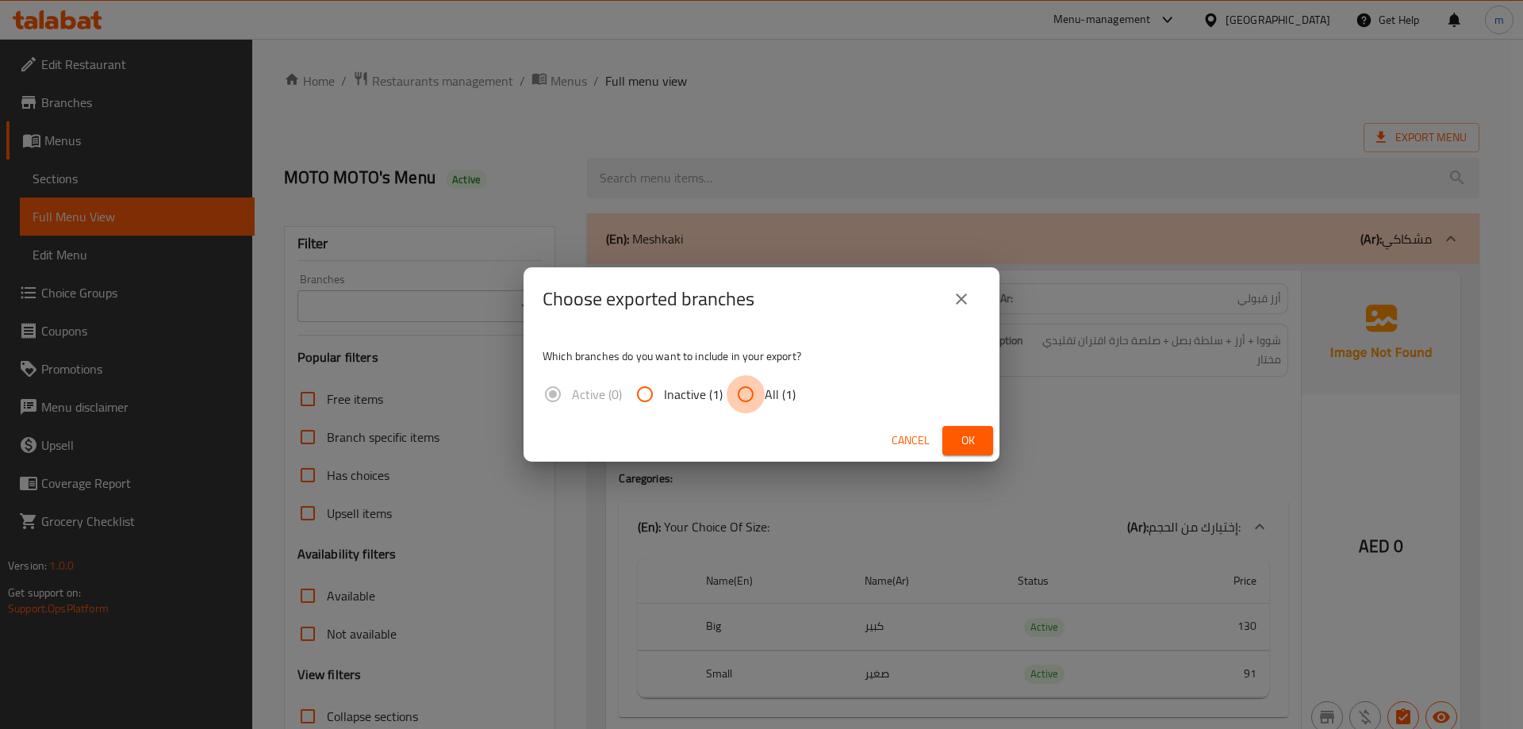
click at [753, 397] on input "All (1)" at bounding box center [745, 394] width 38 height 38
radio input "true"
click at [972, 442] on span "Ok" at bounding box center [967, 441] width 25 height 20
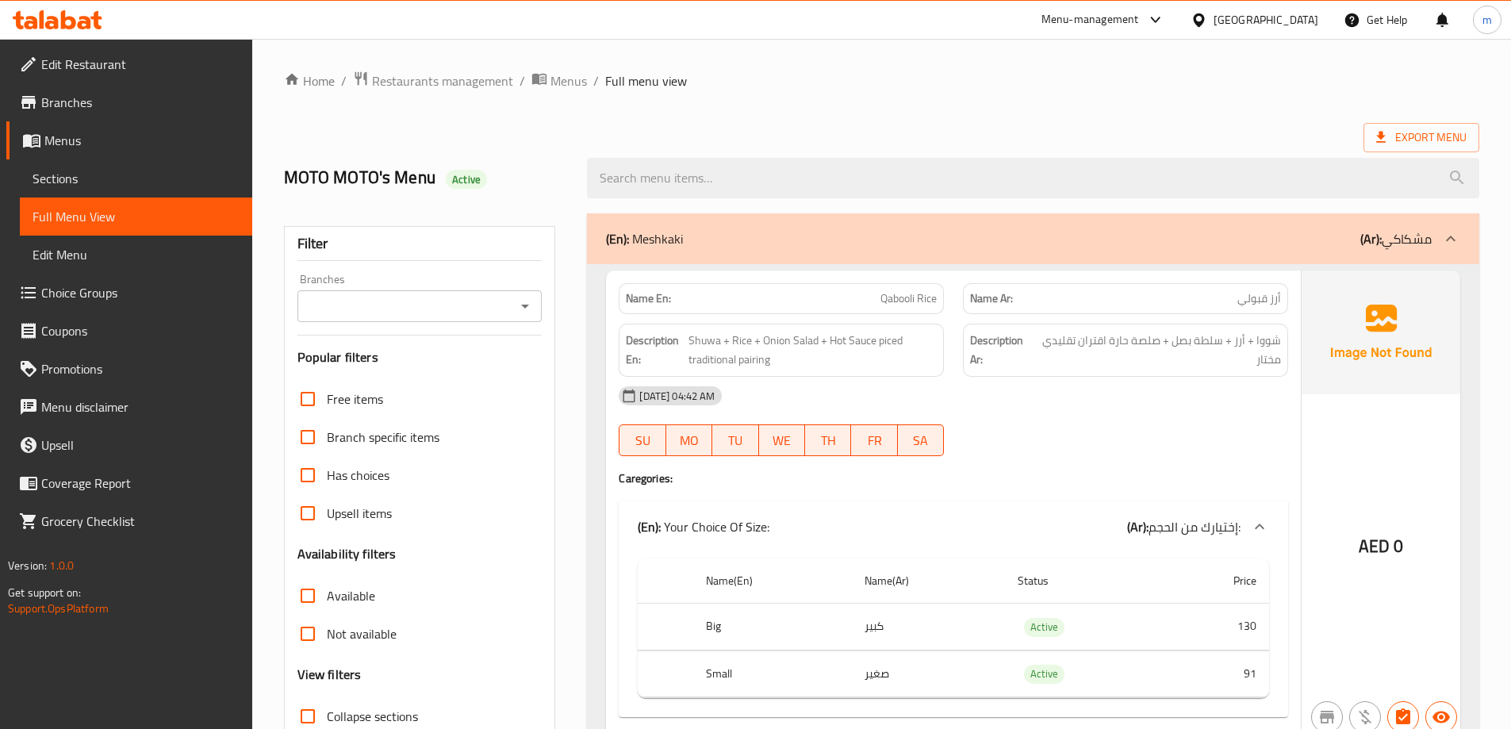
click at [117, 87] on link "Branches" at bounding box center [129, 102] width 246 height 38
